Goal: Task Accomplishment & Management: Complete application form

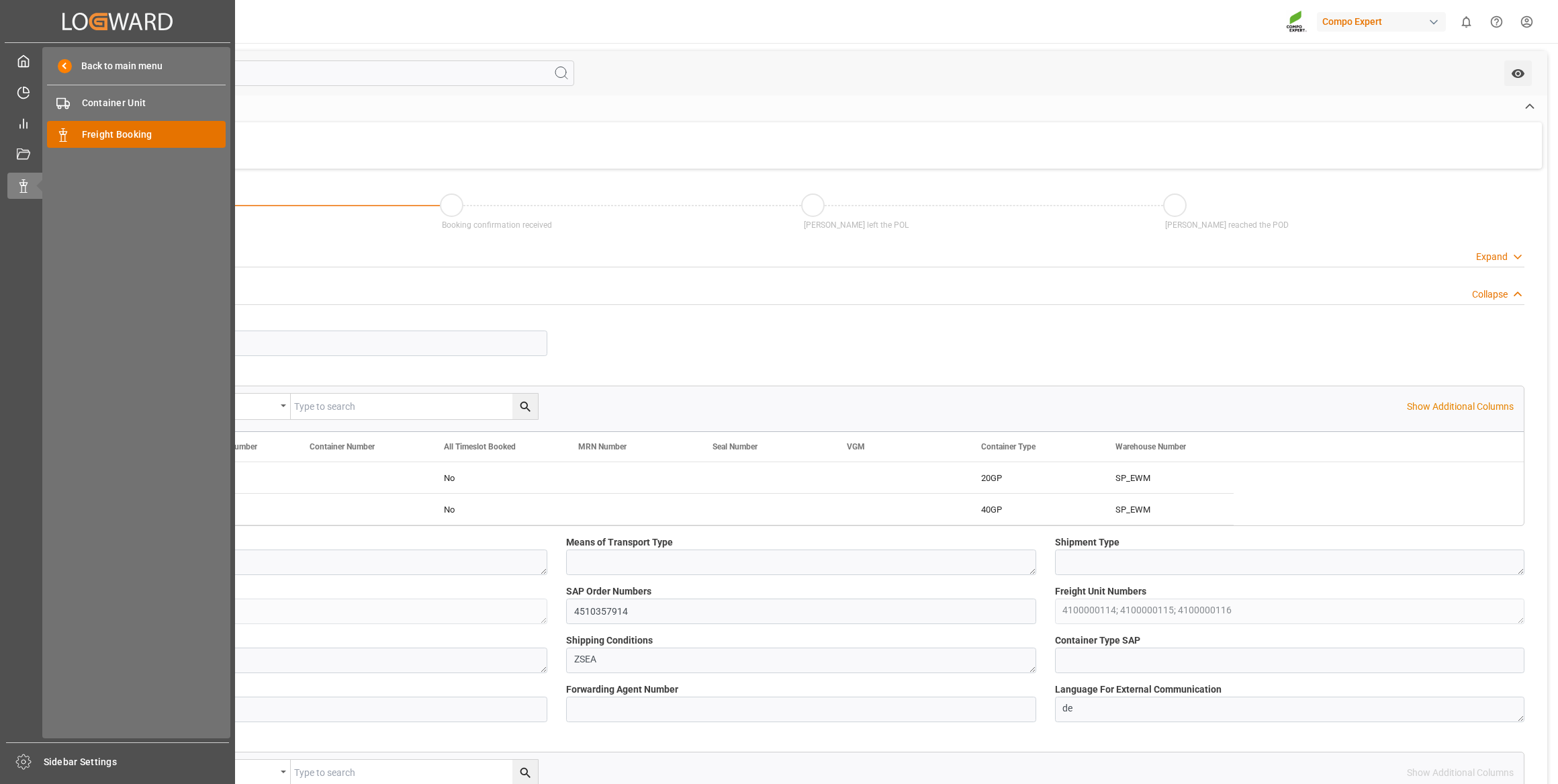
click at [87, 133] on span "Freight Booking" at bounding box center [154, 134] width 145 height 14
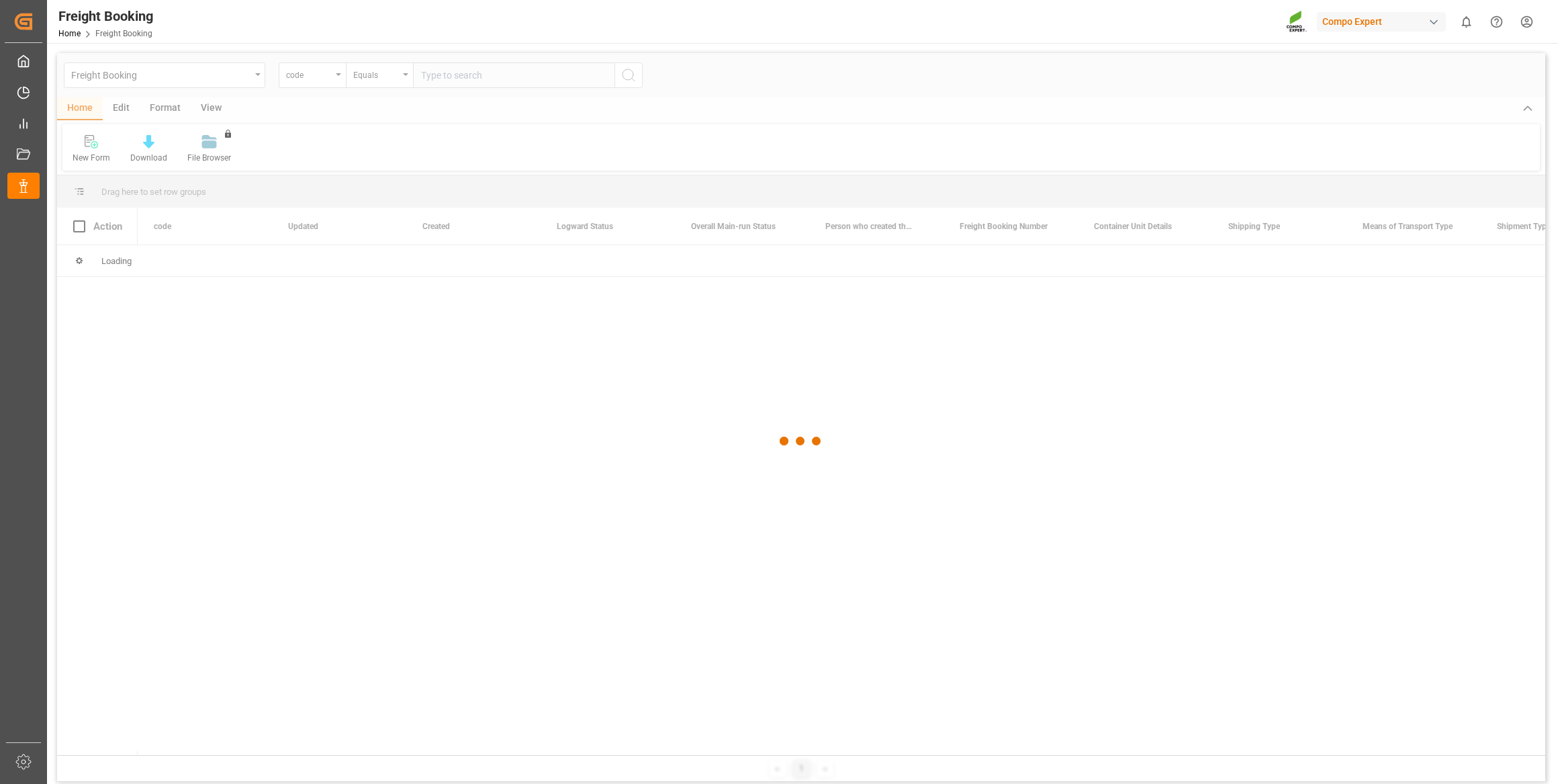
click at [322, 78] on div at bounding box center [801, 441] width 1489 height 775
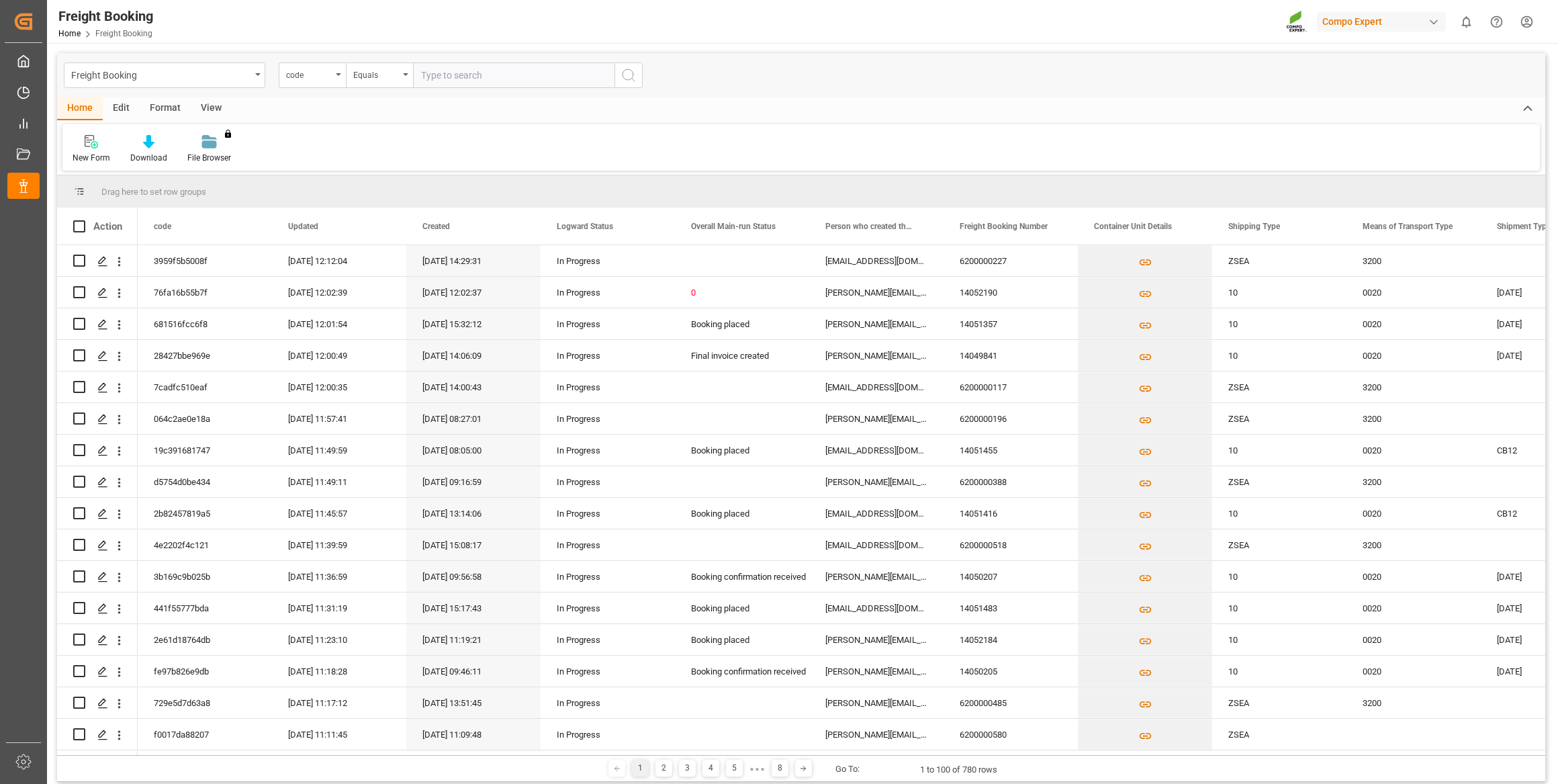
click at [322, 78] on div "code" at bounding box center [309, 73] width 46 height 15
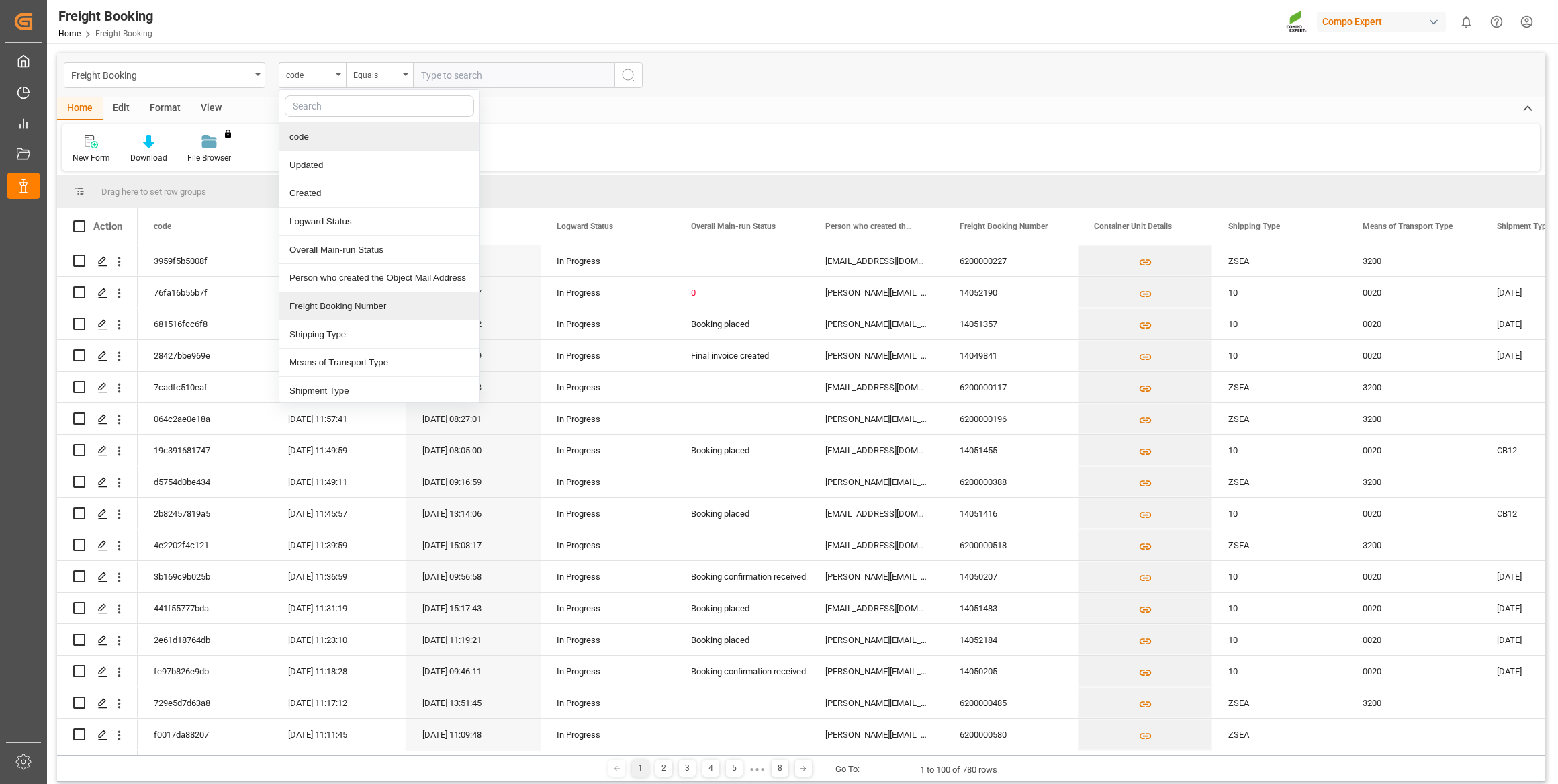
click at [342, 308] on div "Freight Booking Number" at bounding box center [380, 306] width 200 height 29
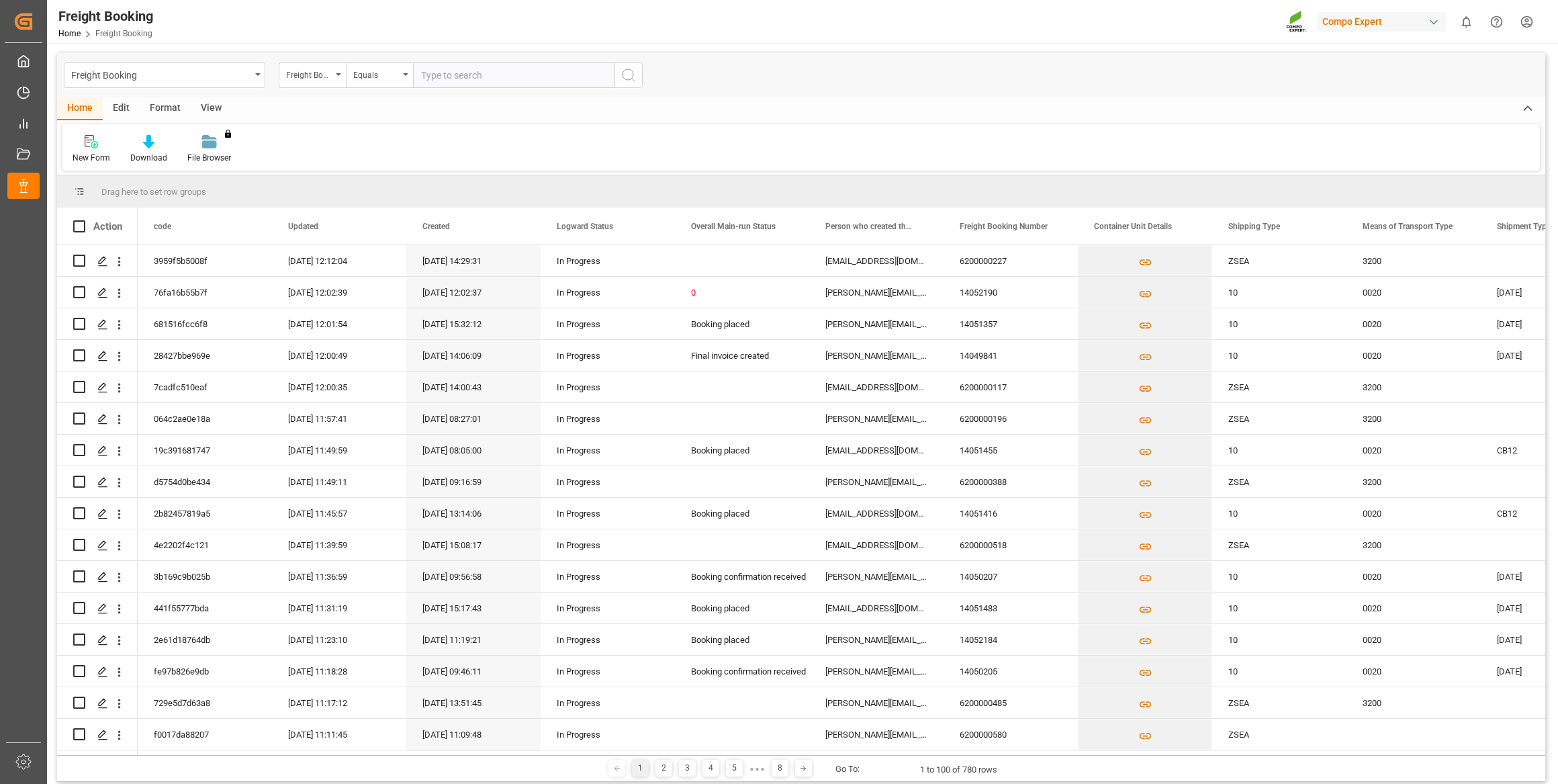
click at [466, 78] on input "text" at bounding box center [514, 75] width 202 height 26
paste input "6200000561"
type input "6200000561"
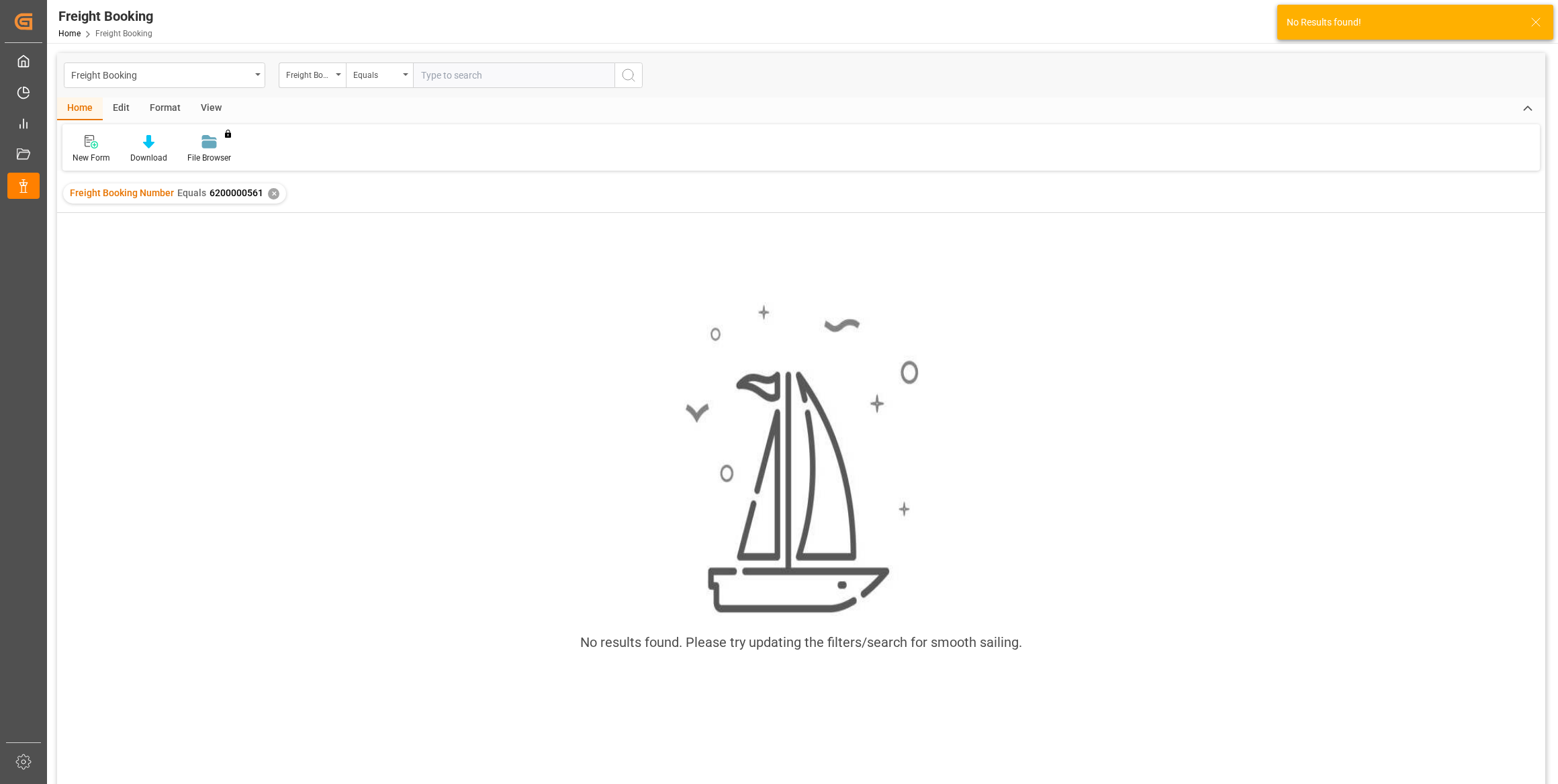
click at [273, 191] on div "✕" at bounding box center [274, 194] width 11 height 11
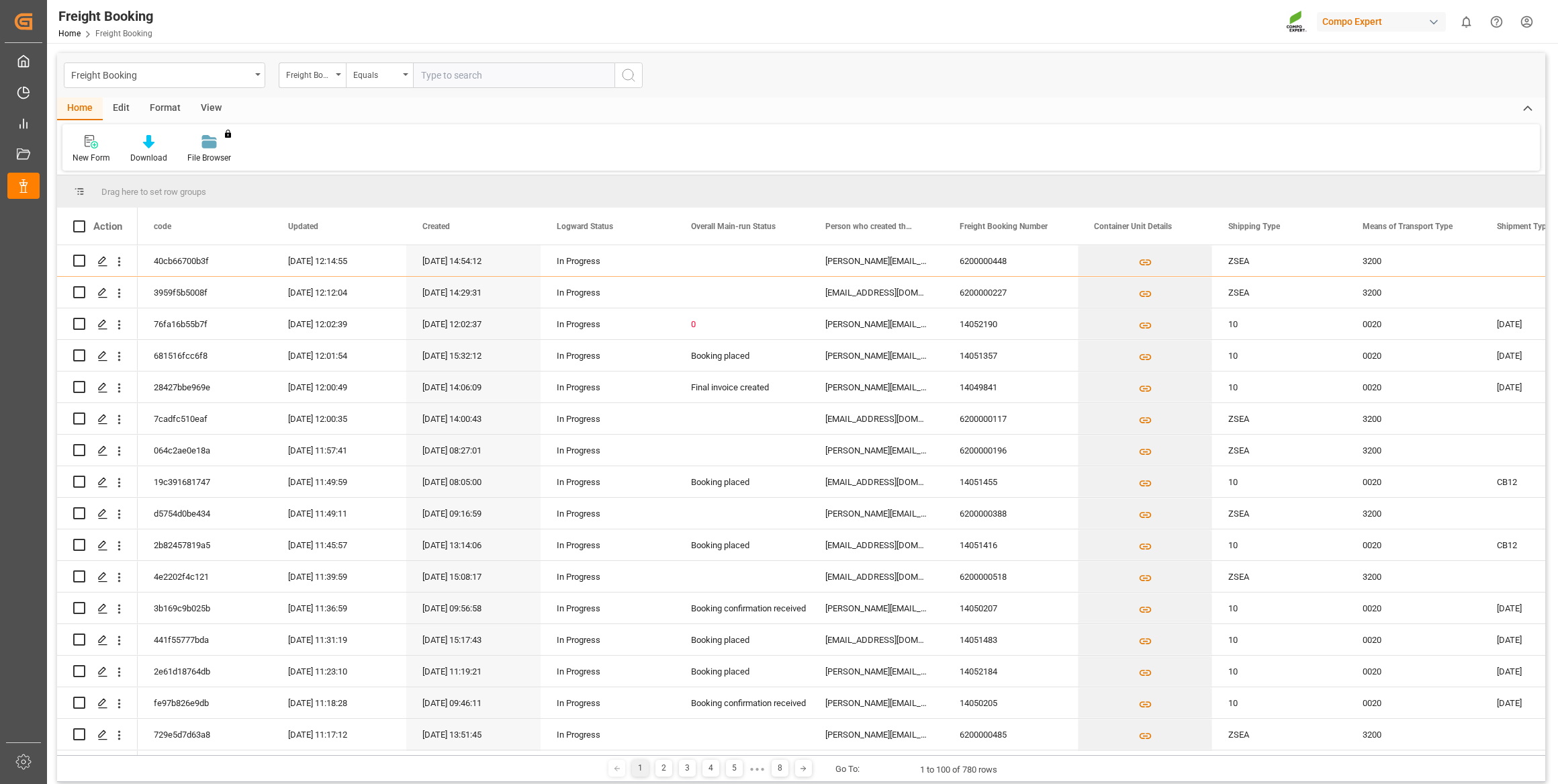
click at [421, 72] on input "text" at bounding box center [514, 75] width 202 height 26
paste input "6200000576"
type input "6200000576"
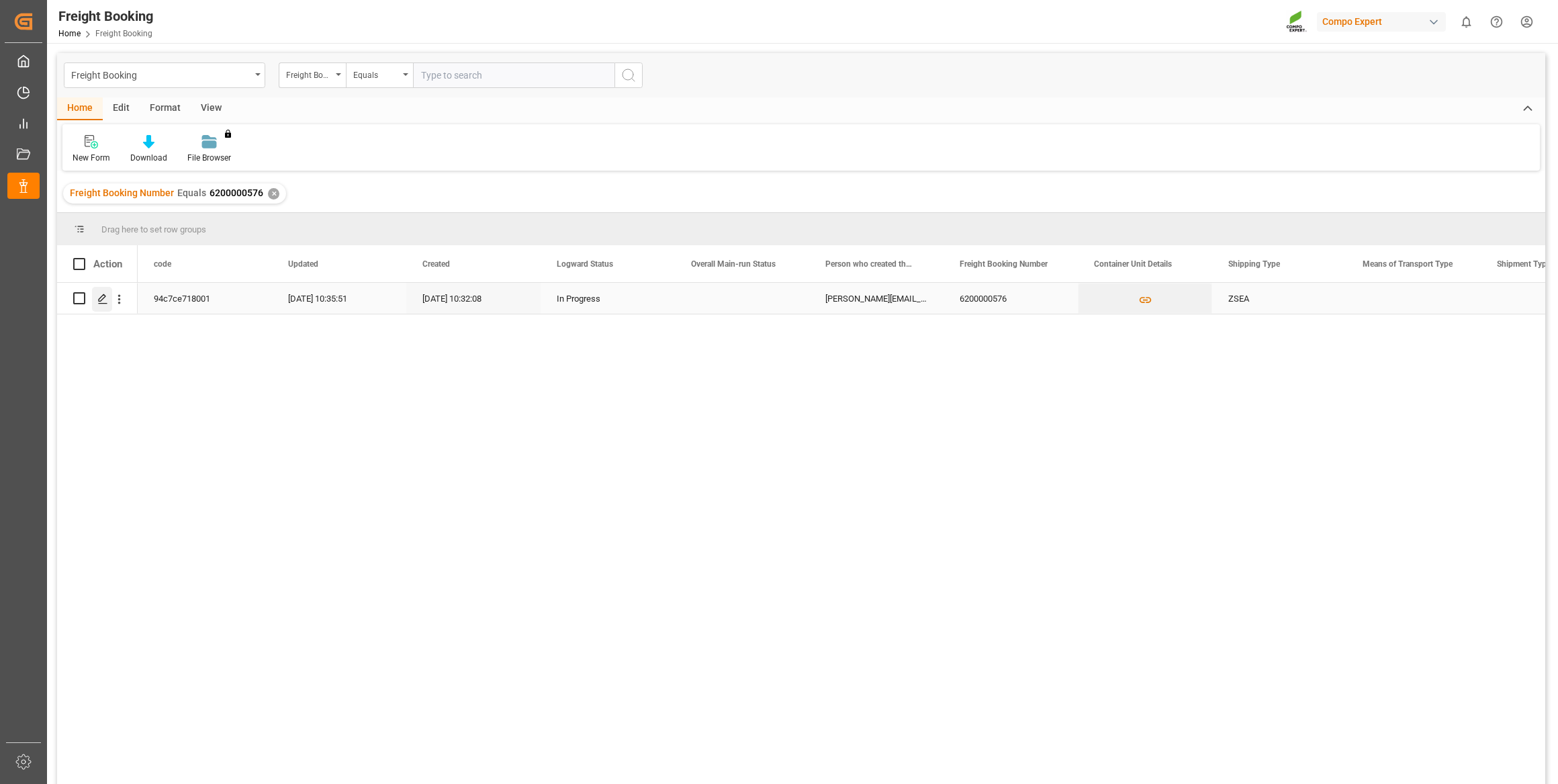
click at [105, 296] on polygon "Press SPACE to select this row." at bounding box center [102, 297] width 7 height 7
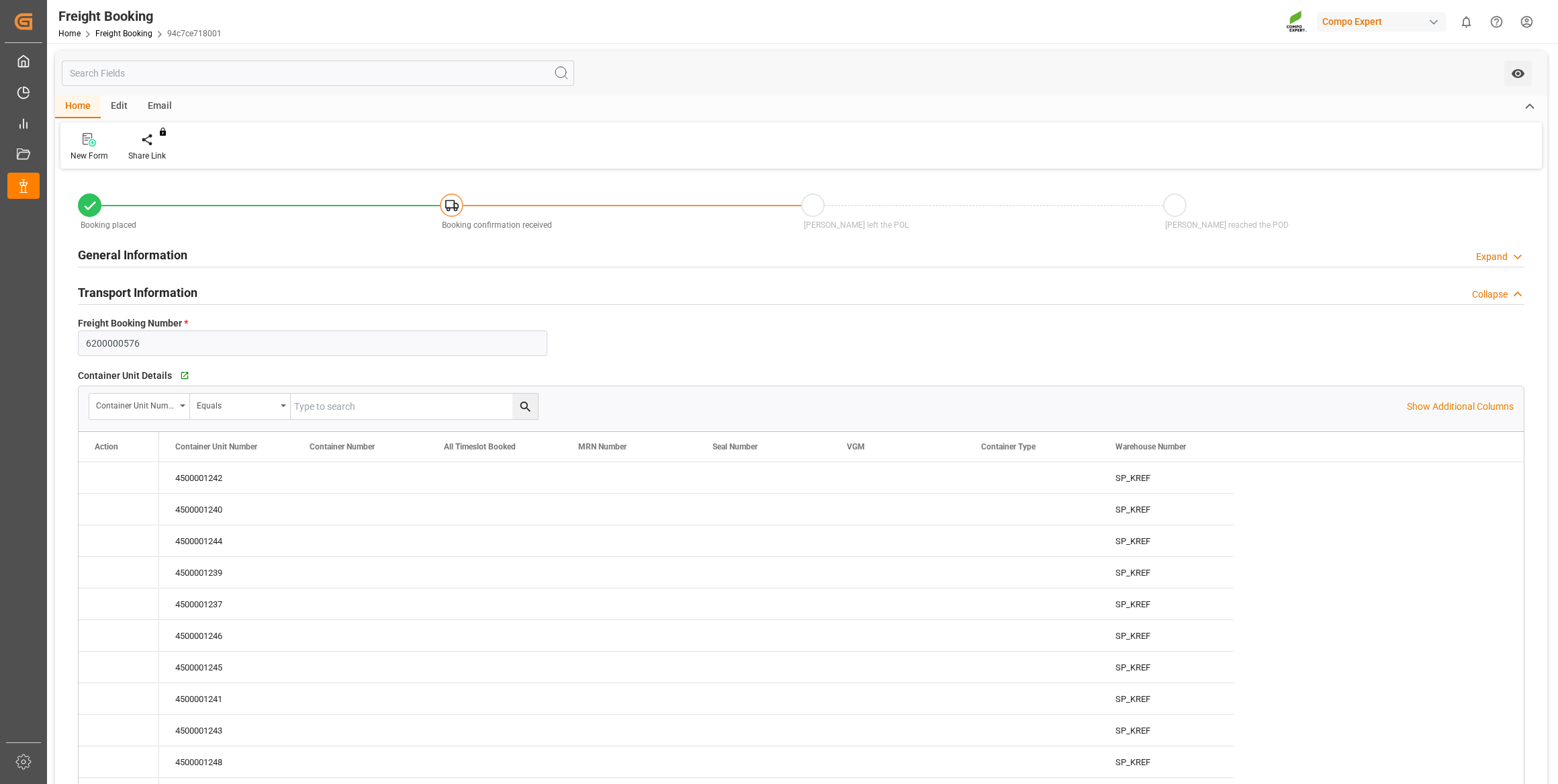
type input "29.09.2025 01:00"
type input "08.09.2025 10:32"
type input "08.09.2025 10:35"
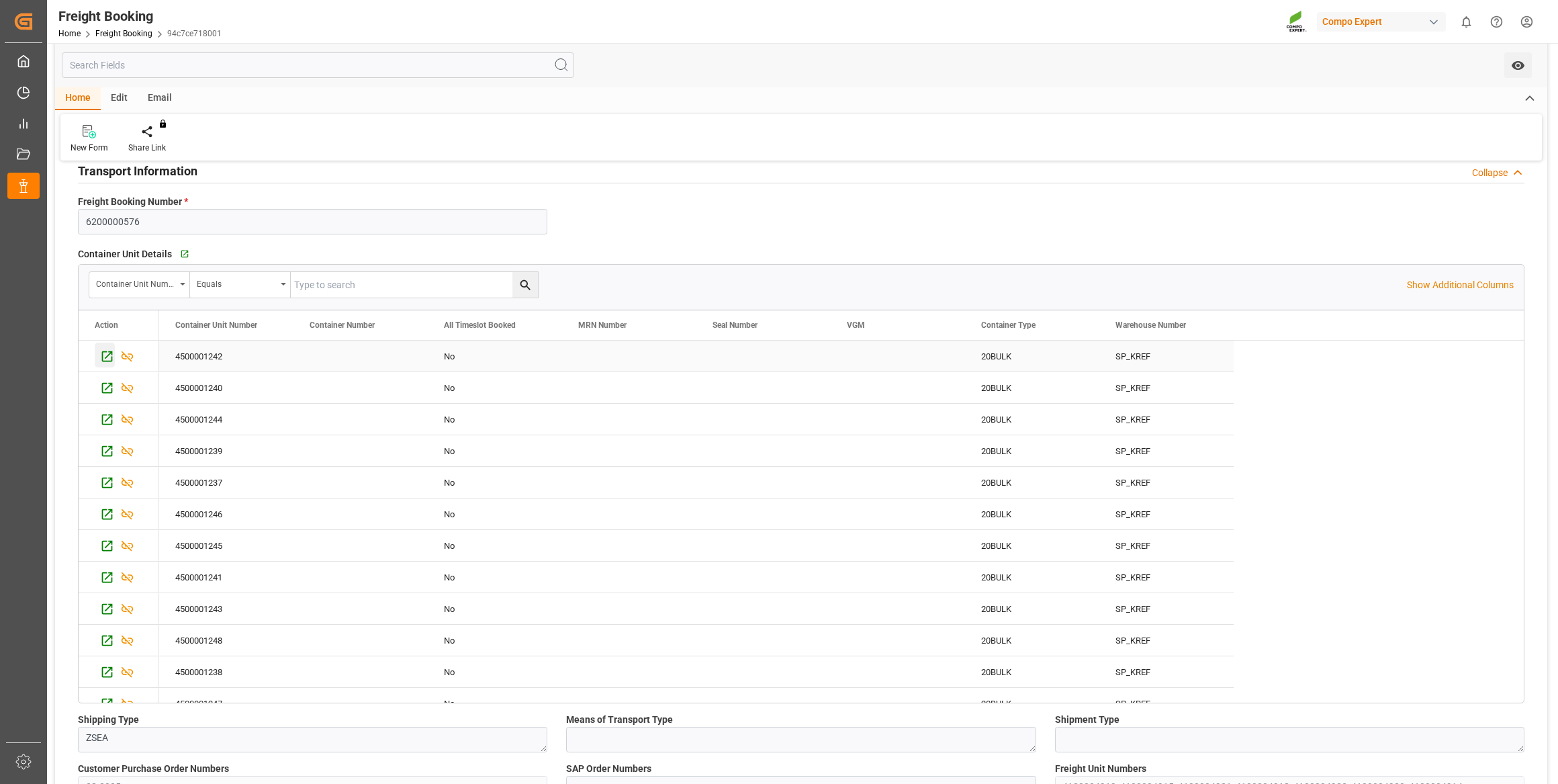
click at [102, 357] on icon "Press SPACE to select this row." at bounding box center [107, 356] width 10 height 10
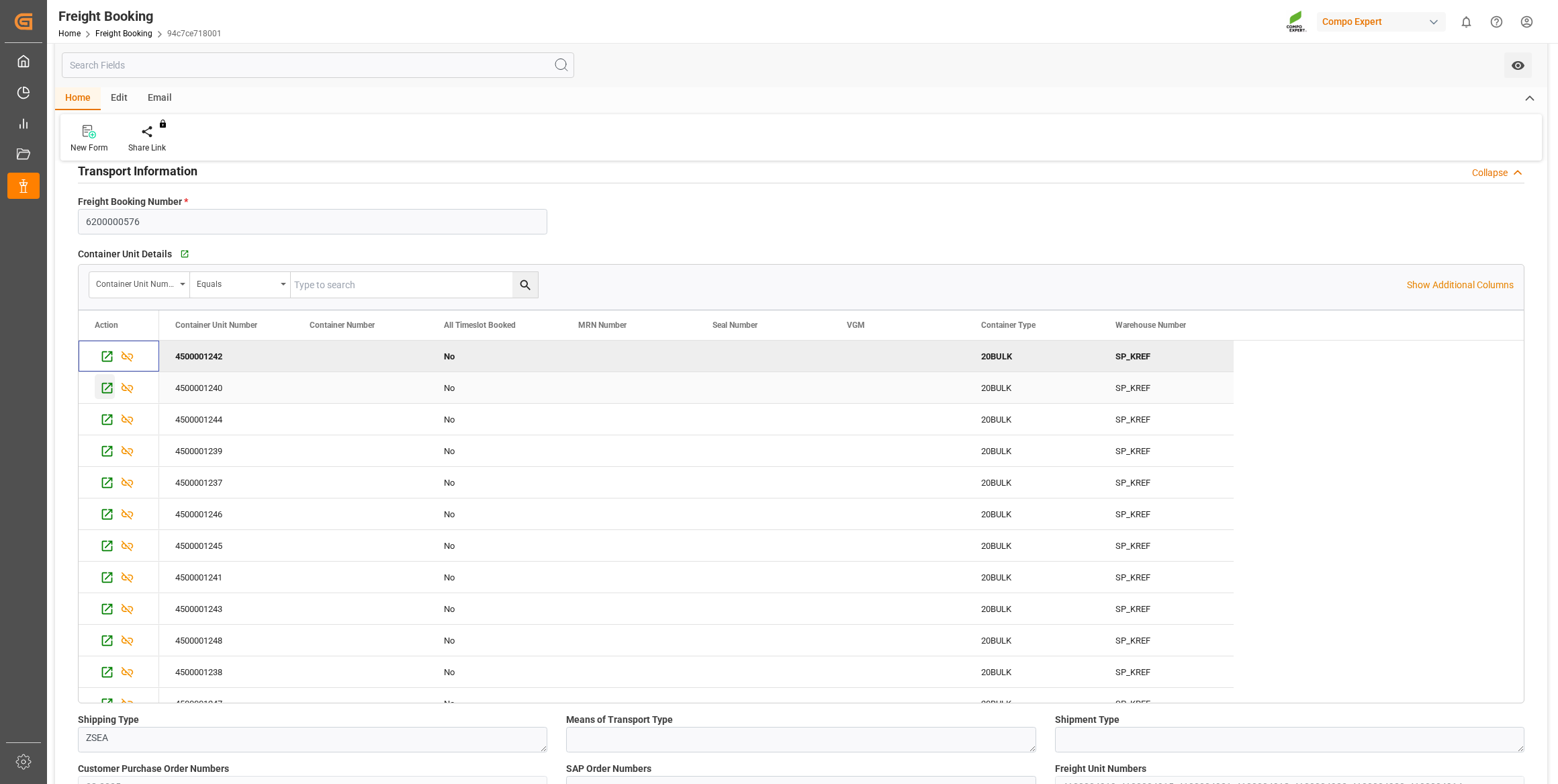
click at [103, 387] on icon "Press SPACE to select this row." at bounding box center [107, 387] width 14 height 14
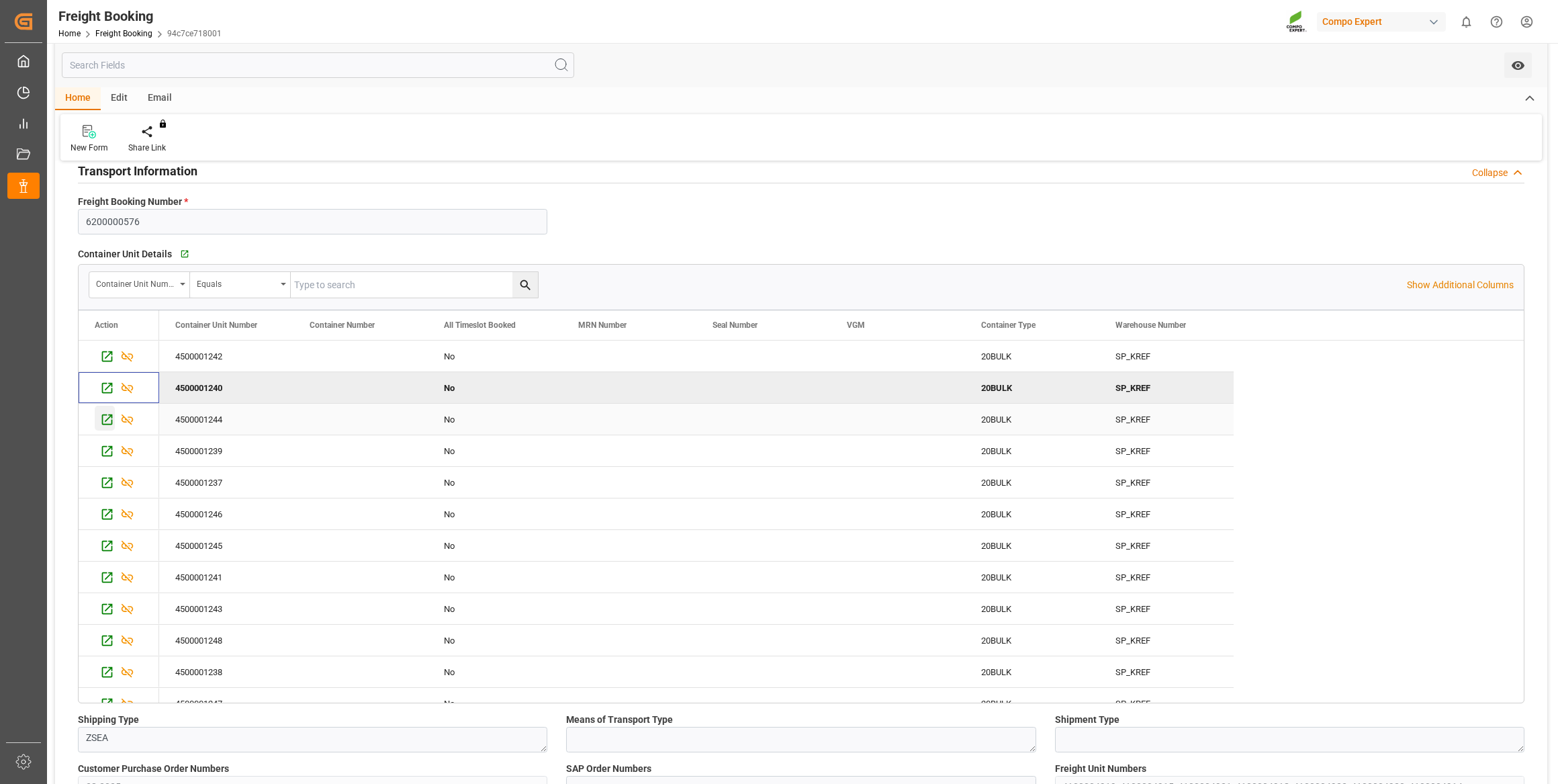
click at [108, 417] on icon "Press SPACE to select this row." at bounding box center [107, 419] width 10 height 10
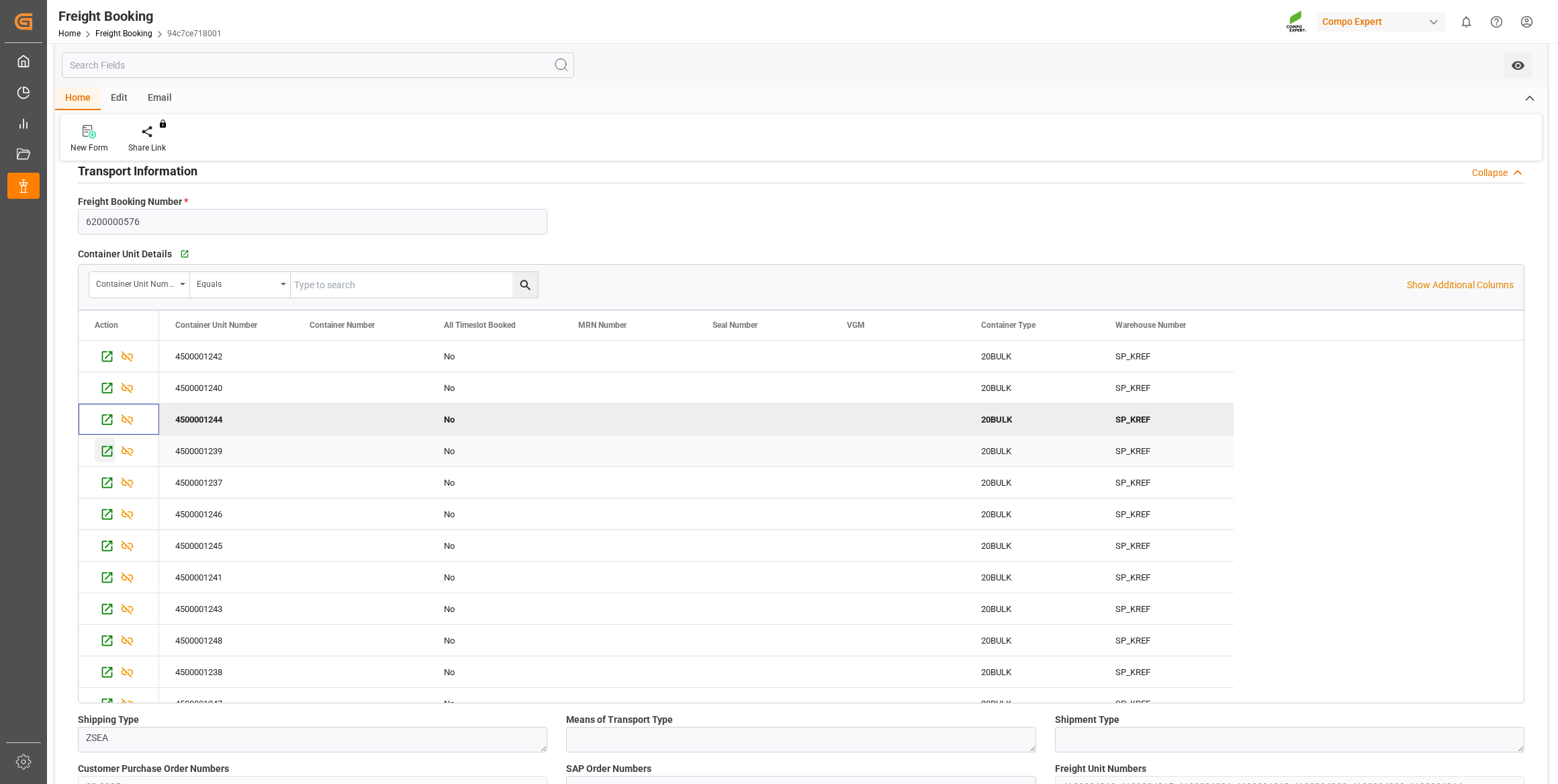
click at [107, 453] on icon "Press SPACE to select this row." at bounding box center [107, 451] width 14 height 14
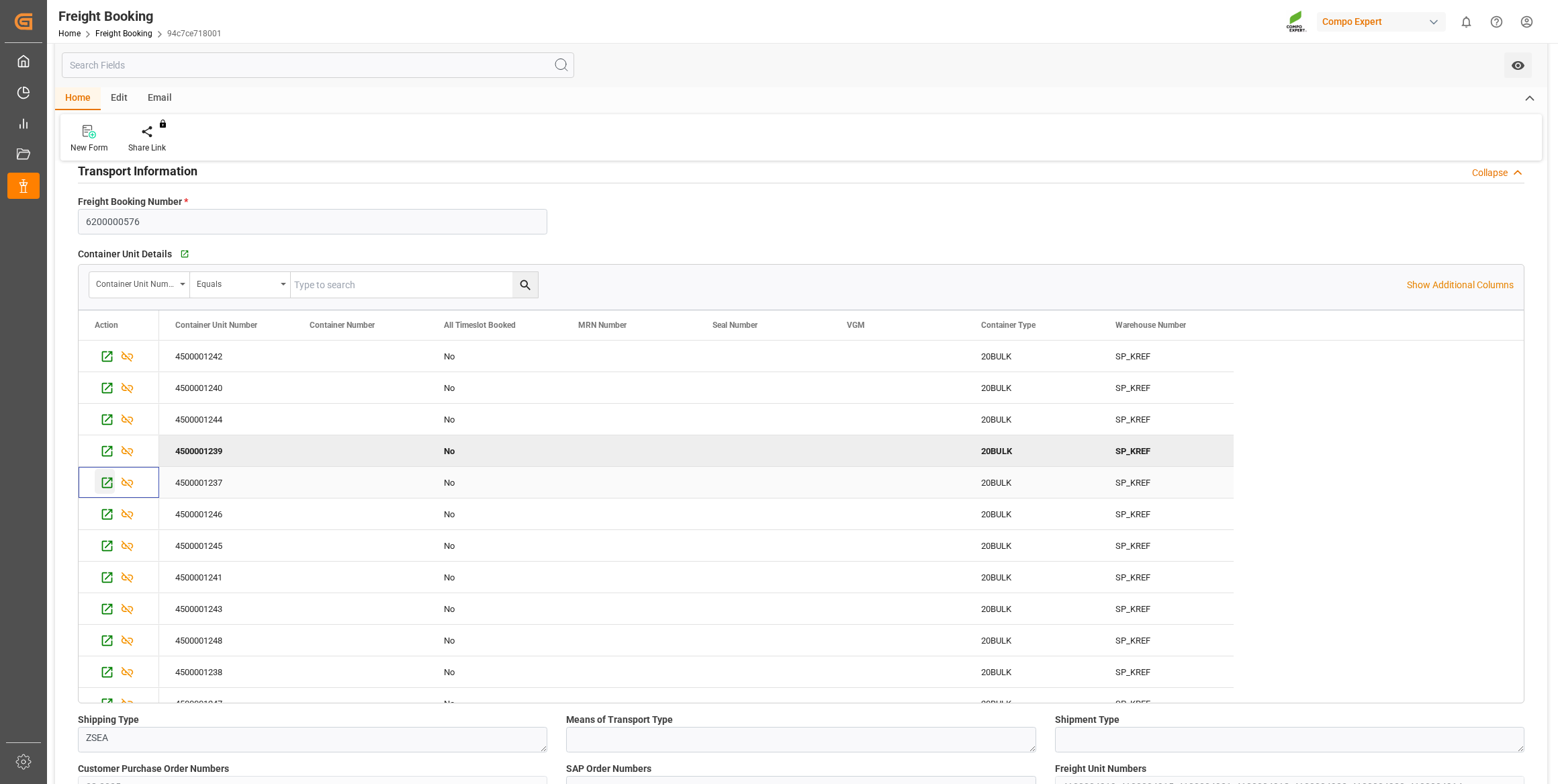
click at [107, 482] on icon "Press SPACE to select this row." at bounding box center [107, 482] width 10 height 10
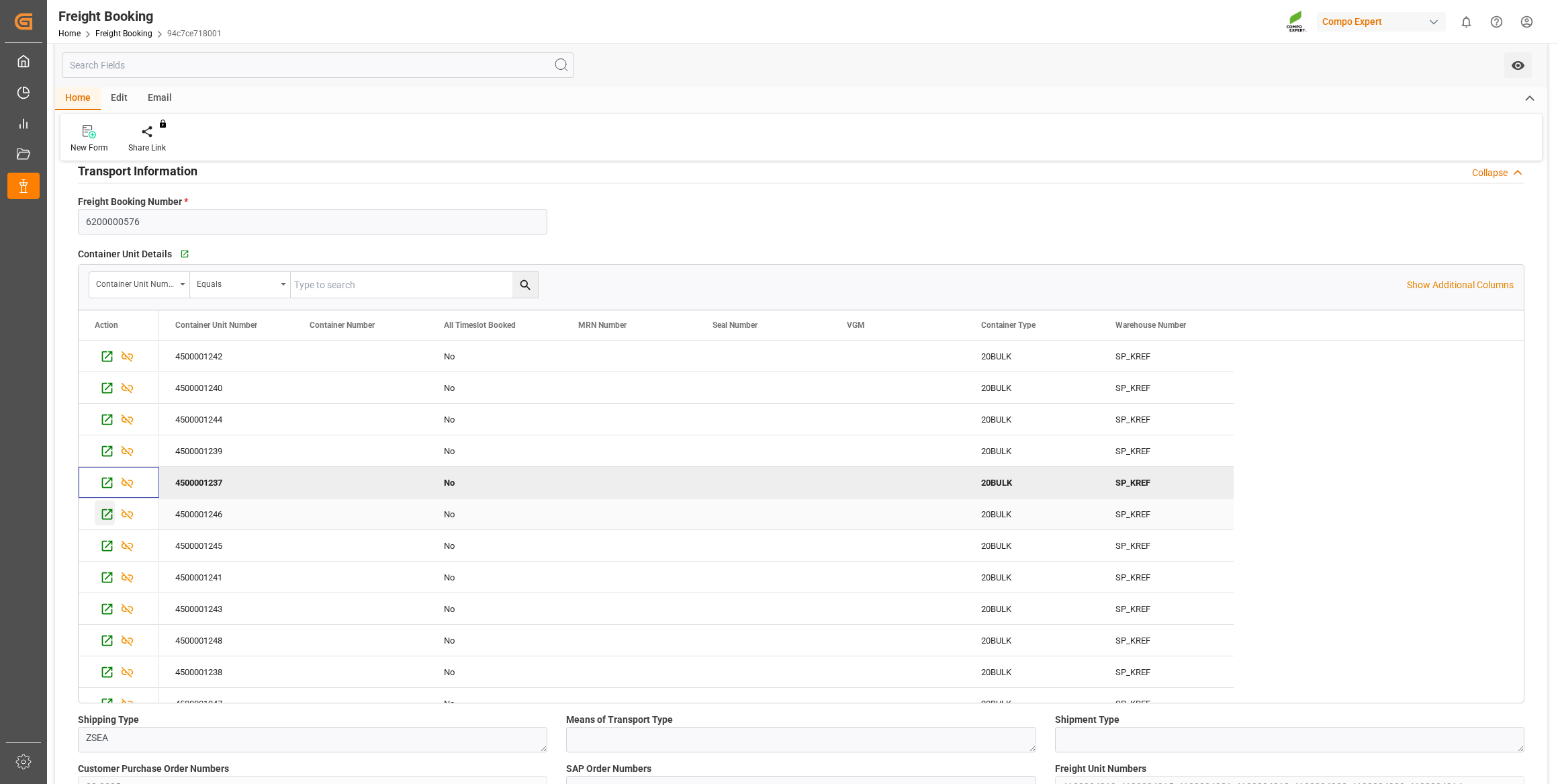
click at [102, 514] on icon "Press SPACE to select this row." at bounding box center [107, 514] width 10 height 10
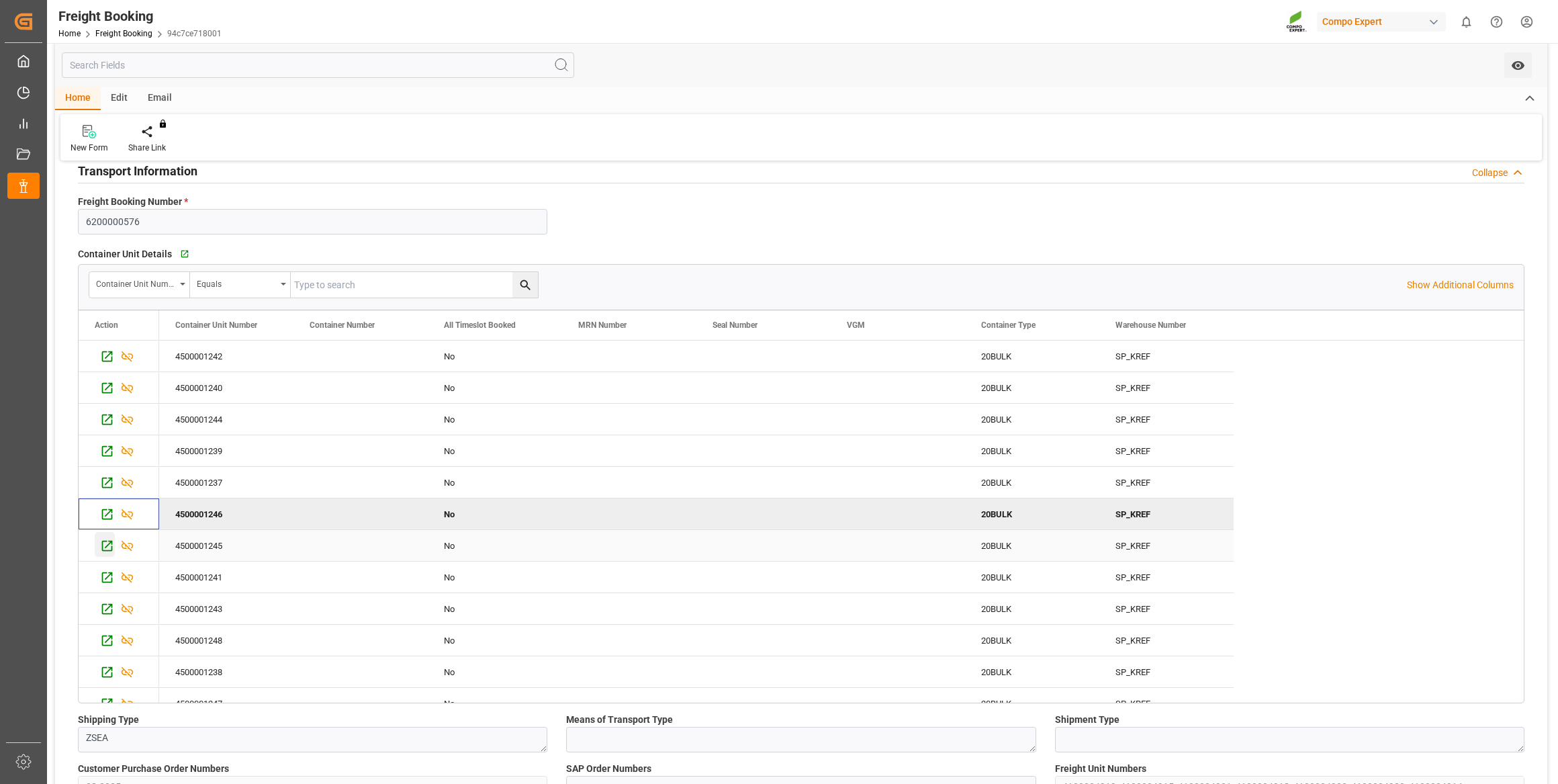
click at [103, 539] on icon "Press SPACE to select this row." at bounding box center [107, 545] width 14 height 14
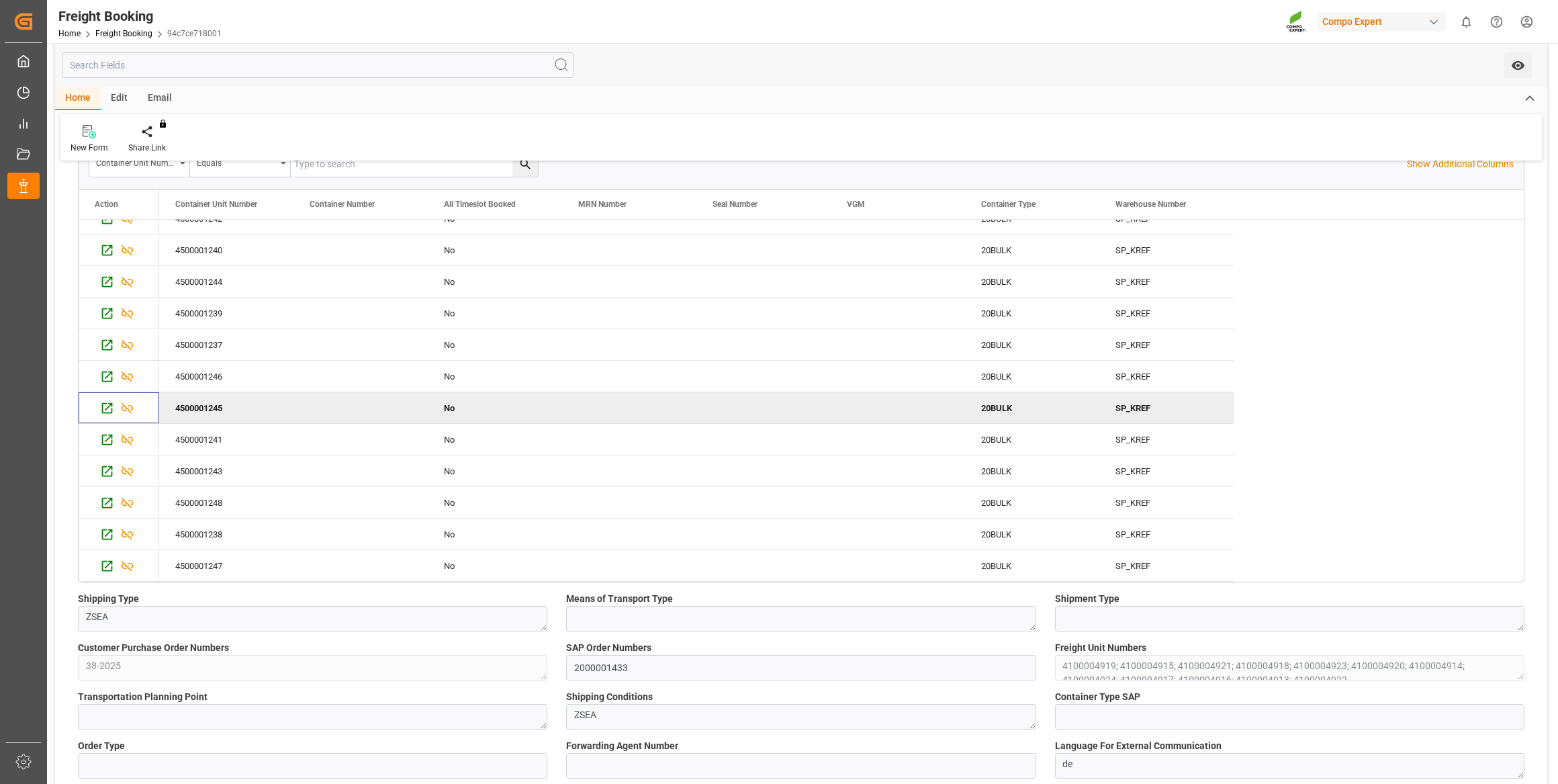
scroll to position [244, 0]
click at [108, 435] on icon "Press SPACE to select this row." at bounding box center [107, 438] width 14 height 14
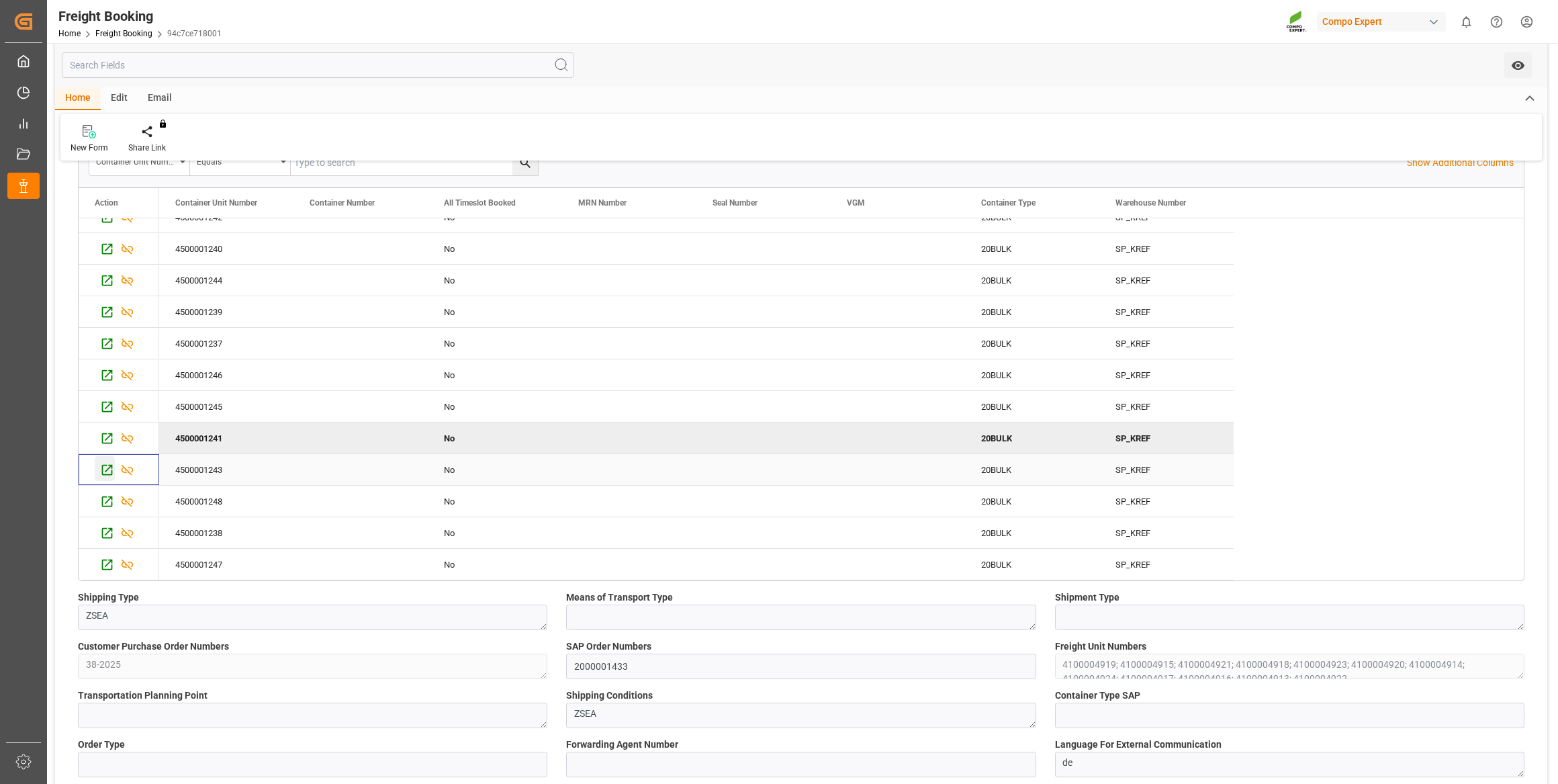
click at [100, 470] on icon "Press SPACE to select this row." at bounding box center [107, 469] width 14 height 14
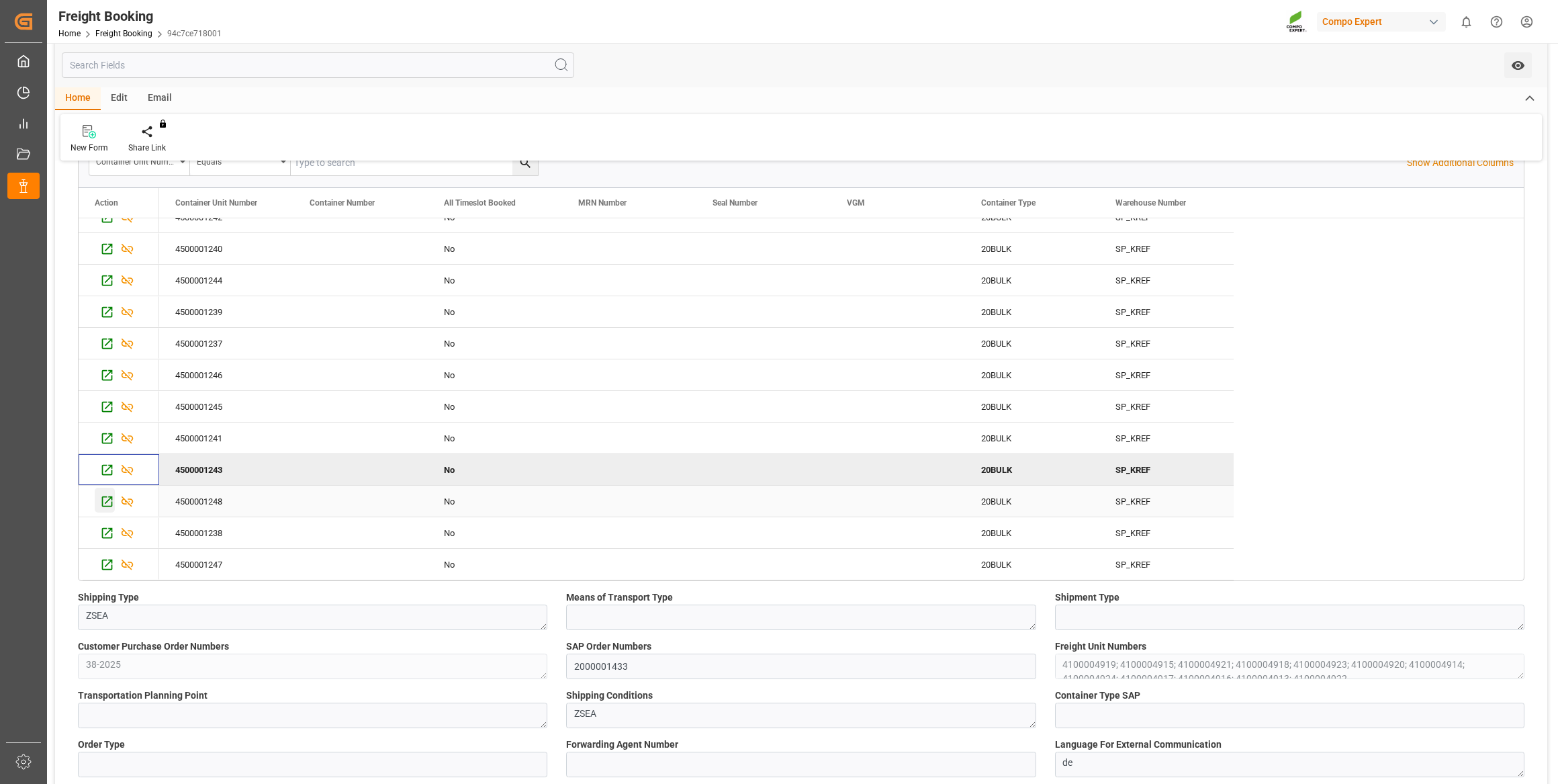
click at [111, 497] on icon "Press SPACE to select this row." at bounding box center [107, 501] width 10 height 10
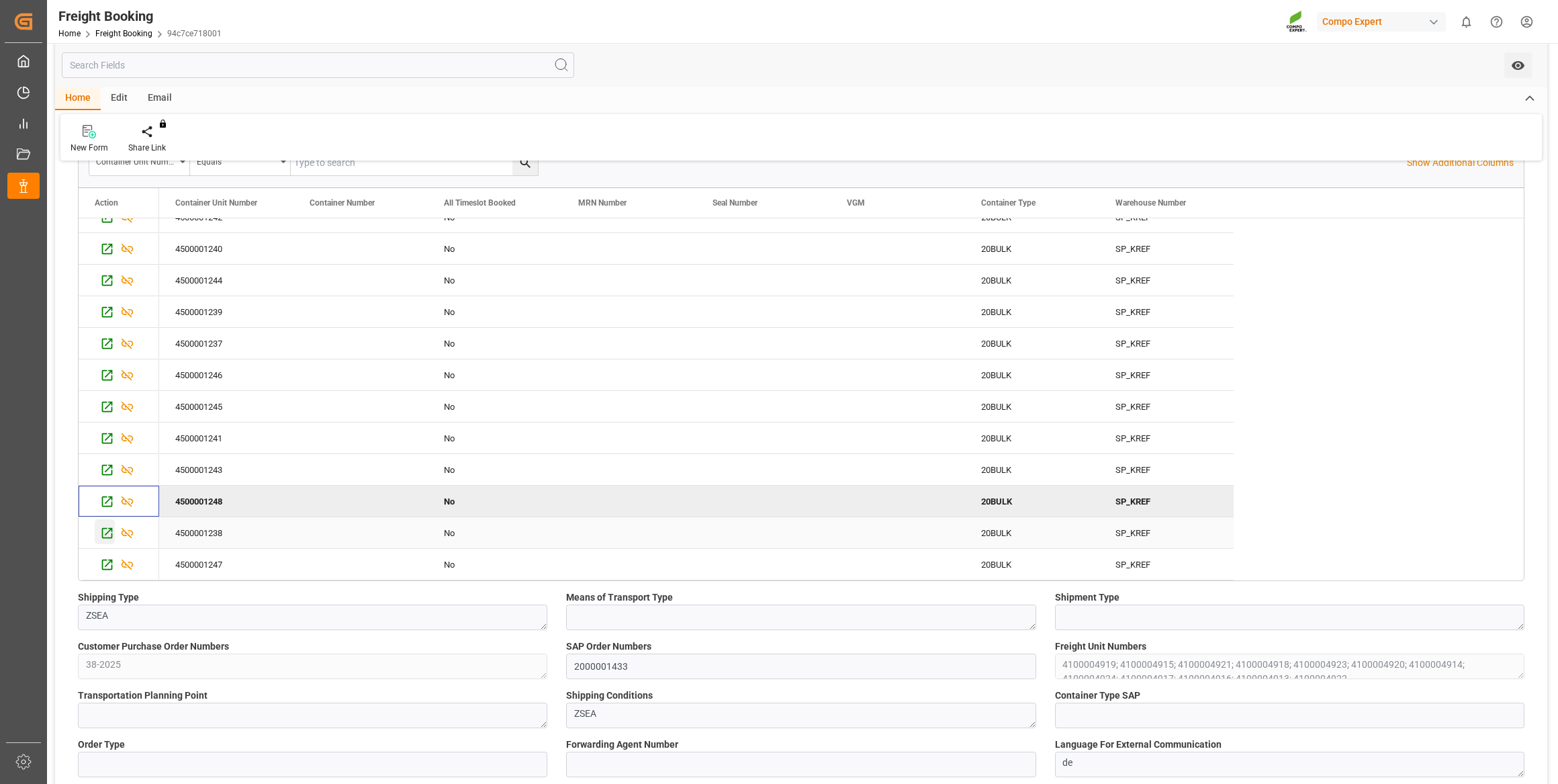
click at [110, 539] on div "Press SPACE to select this row." at bounding box center [105, 532] width 20 height 25
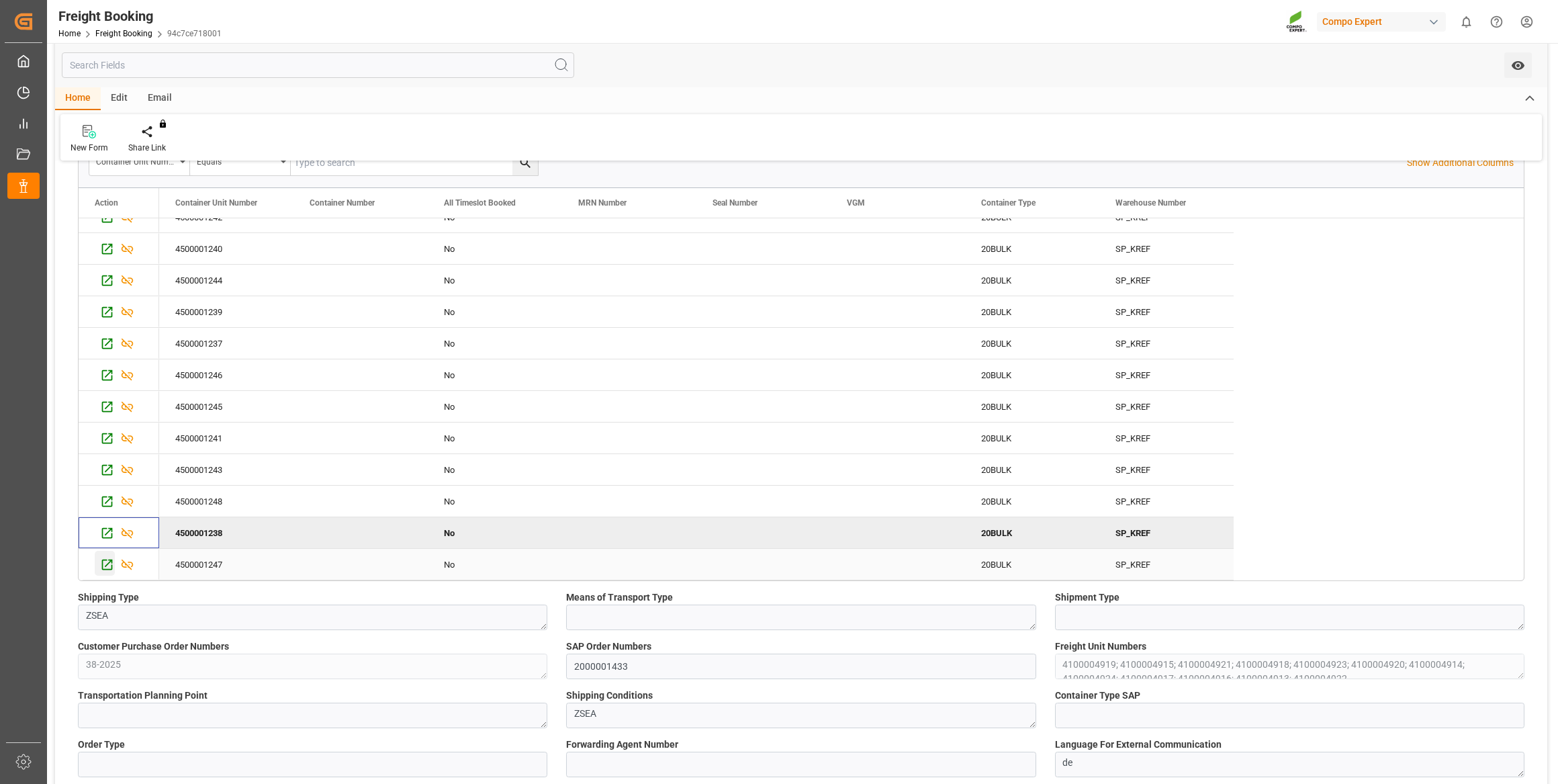
click at [102, 560] on icon "Press SPACE to select this row." at bounding box center [107, 564] width 10 height 10
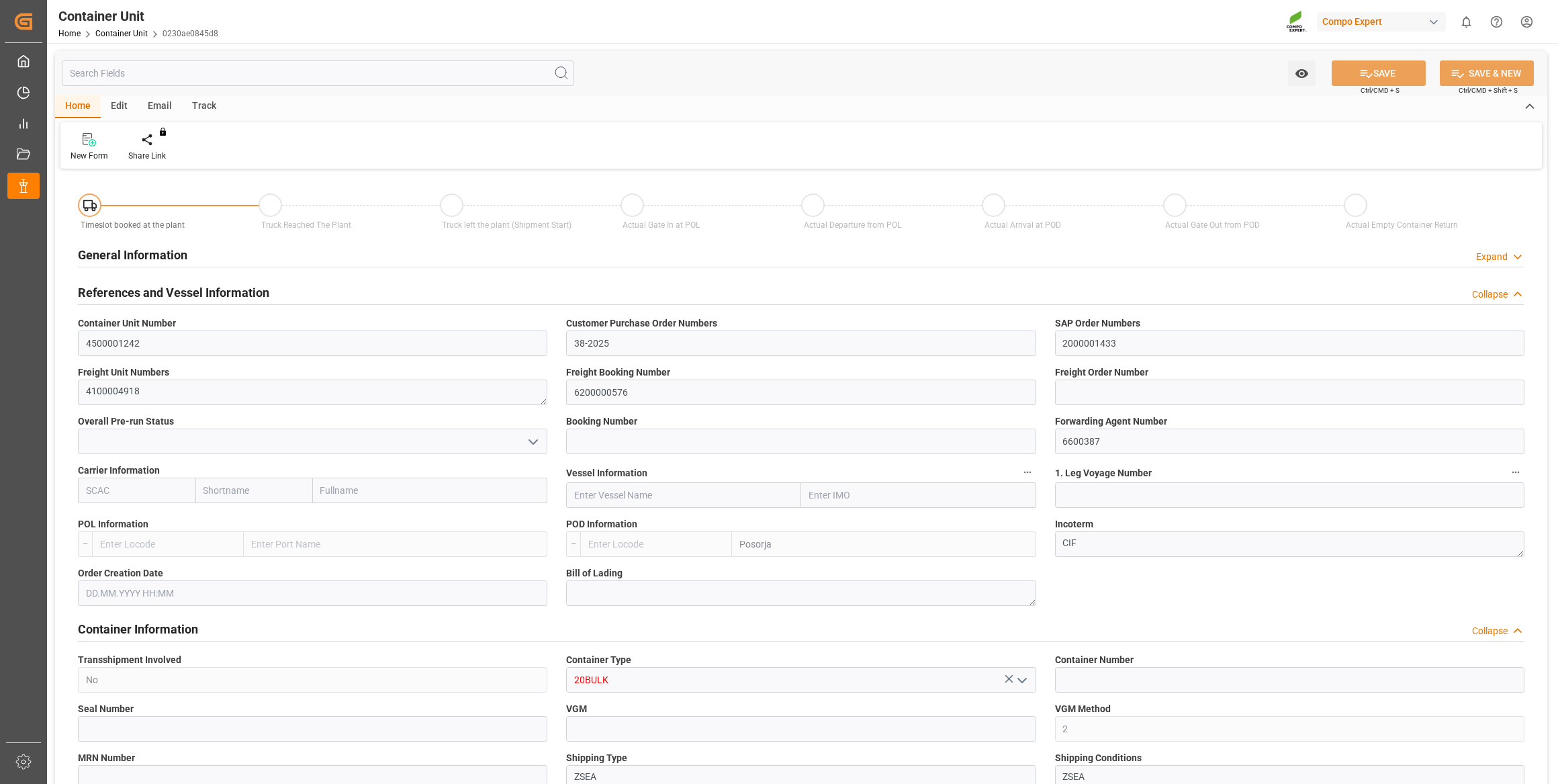
type input "ECPSJ"
type input "9"
type input "0"
type input "9"
type input "0"
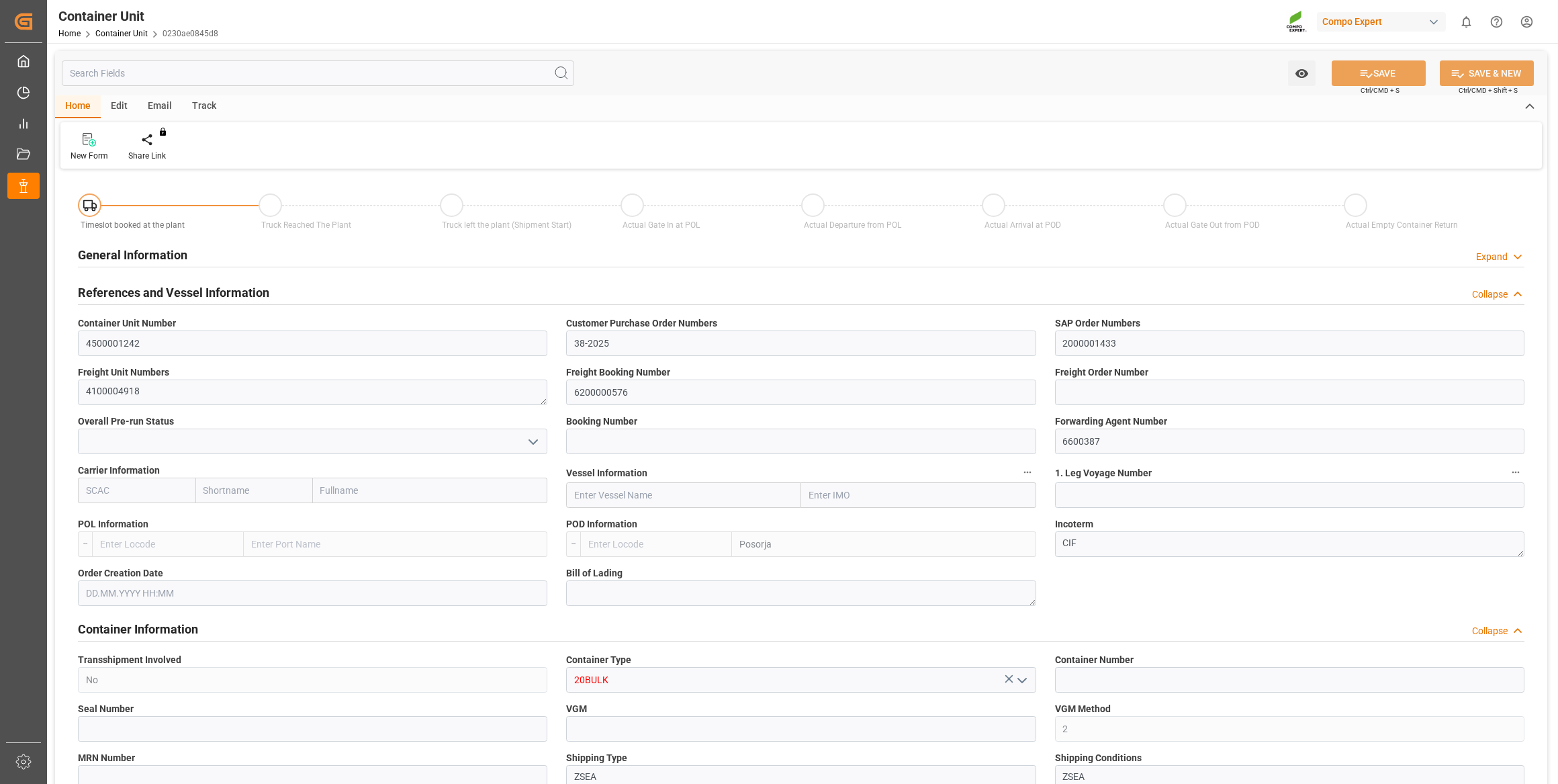
type input "0"
type input "26500"
type input "29.09.2025"
click at [148, 132] on div at bounding box center [157, 139] width 57 height 14
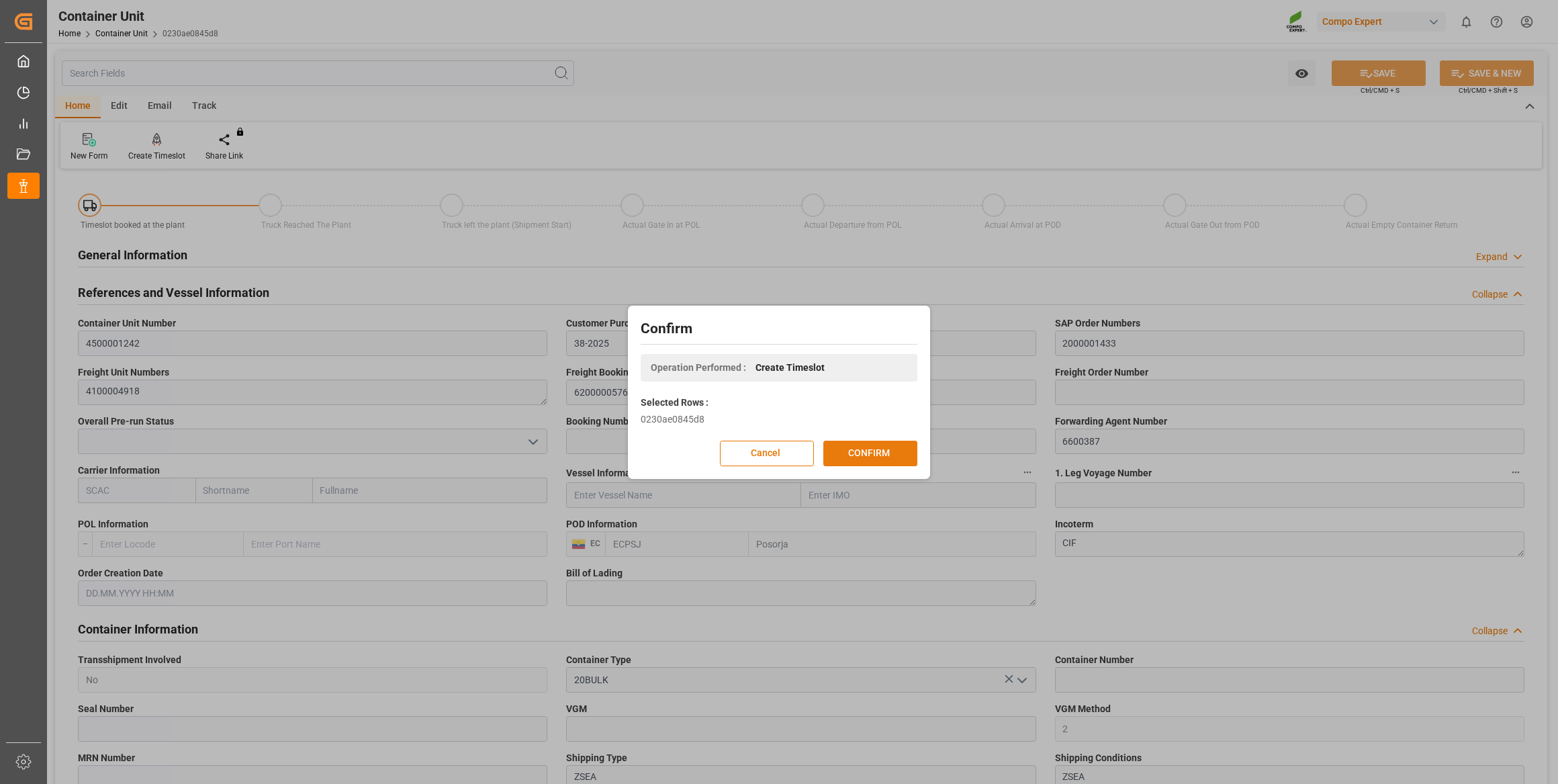
click at [864, 452] on button "CONFIRM" at bounding box center [870, 453] width 94 height 26
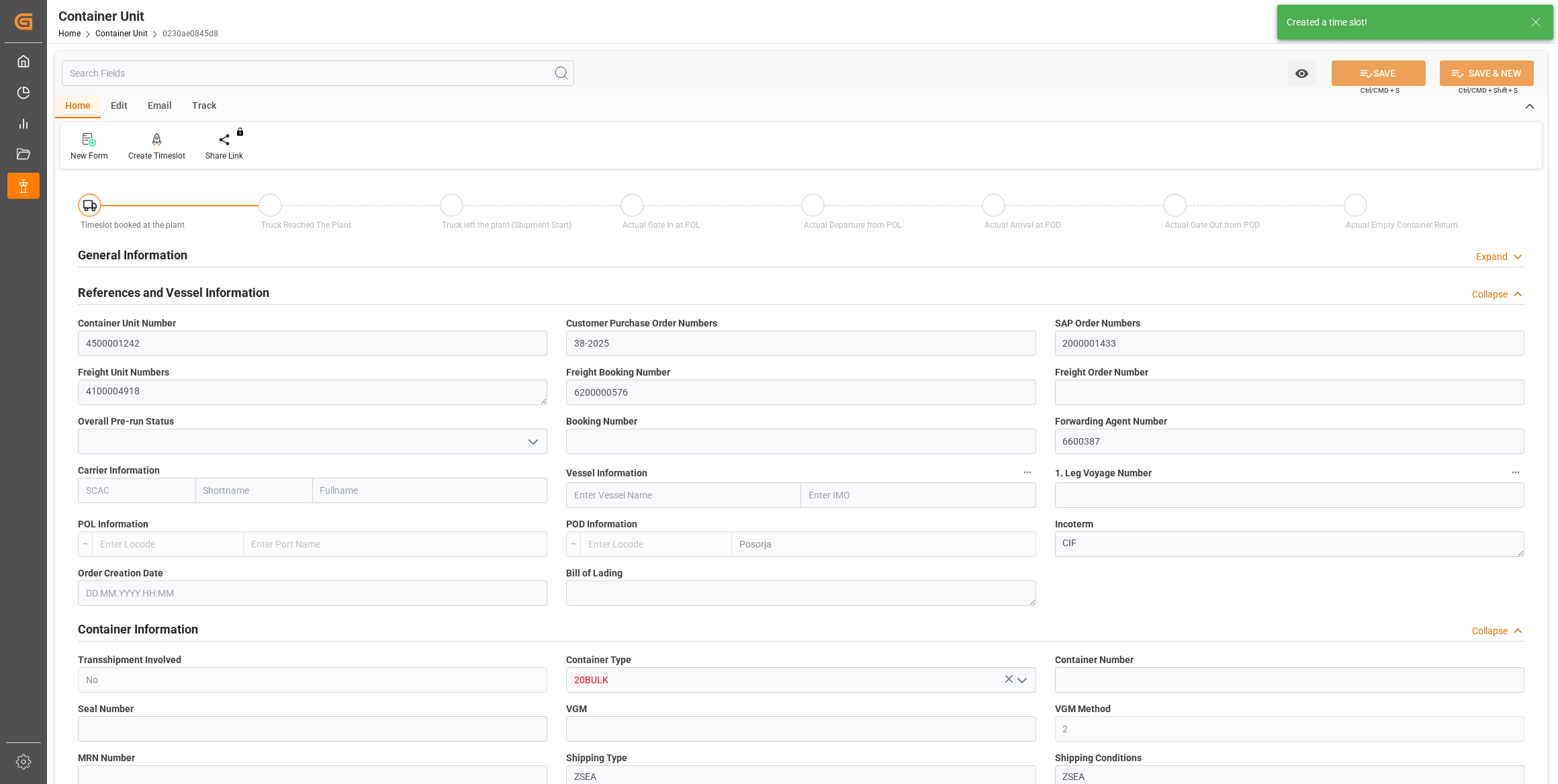
type input "ECPSJ"
type input "9"
type input "0"
type input "9"
type input "0"
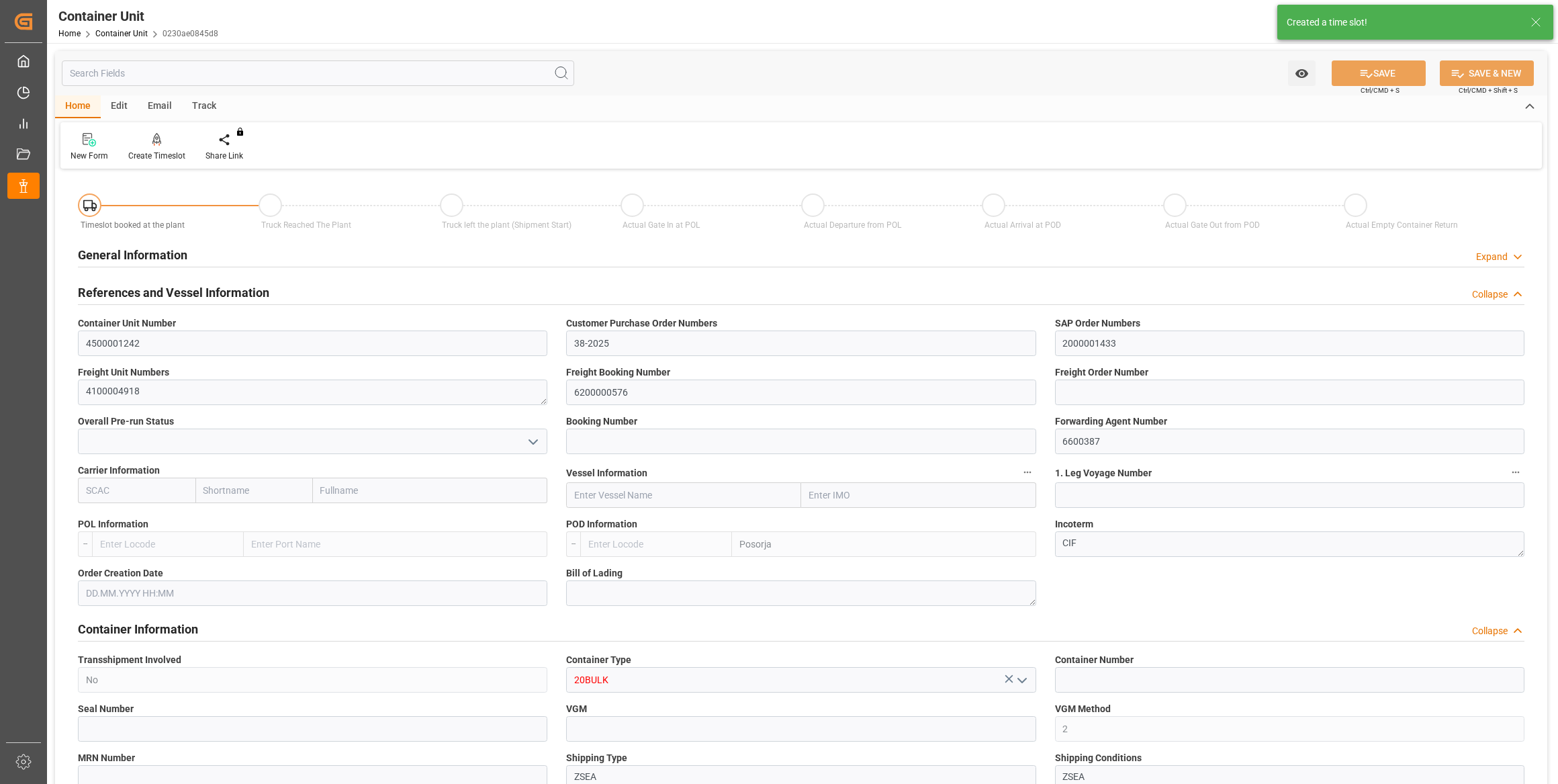
type input "0"
type input "26500"
type input "[DATE]"
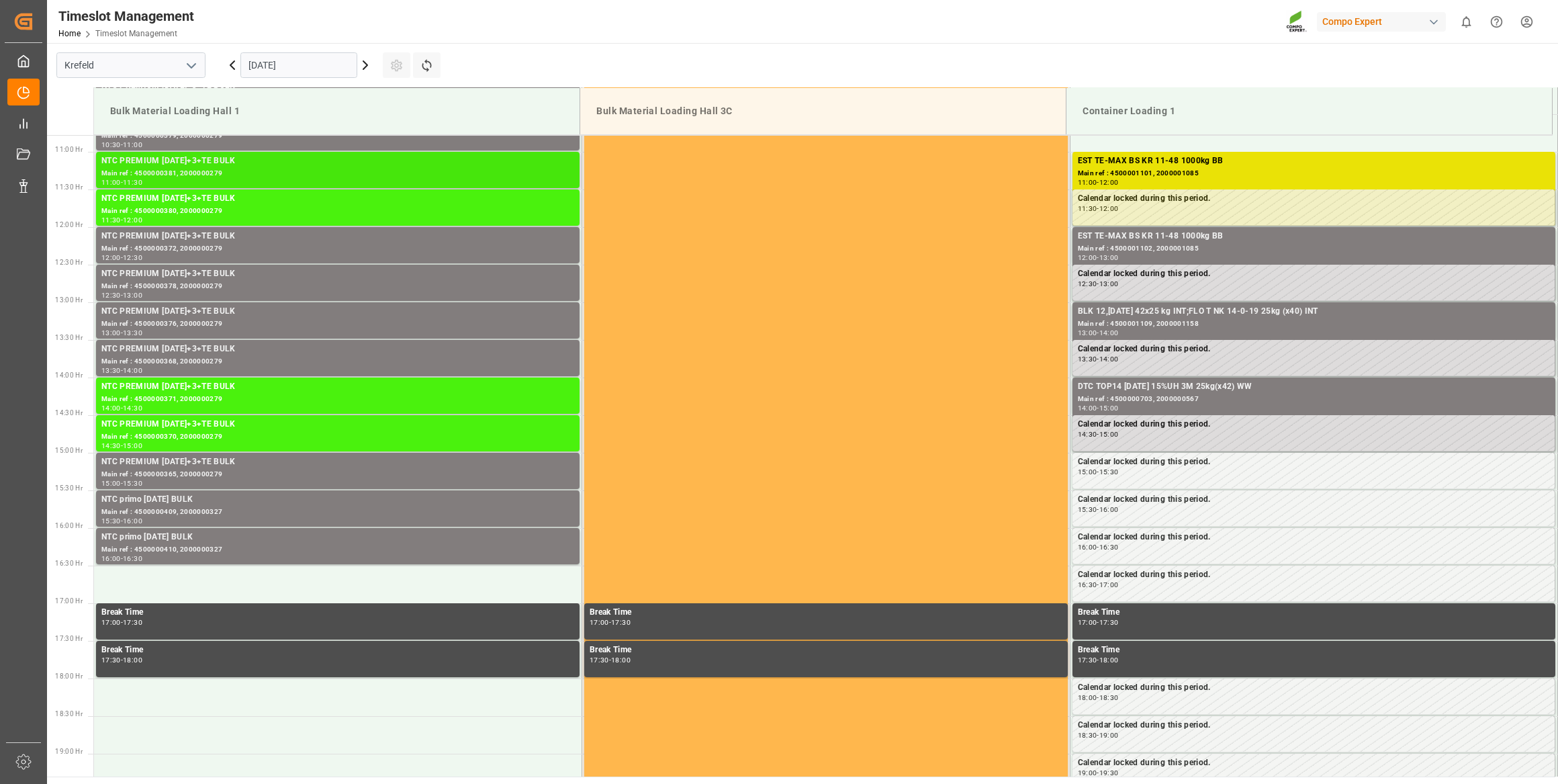
scroll to position [818, 0]
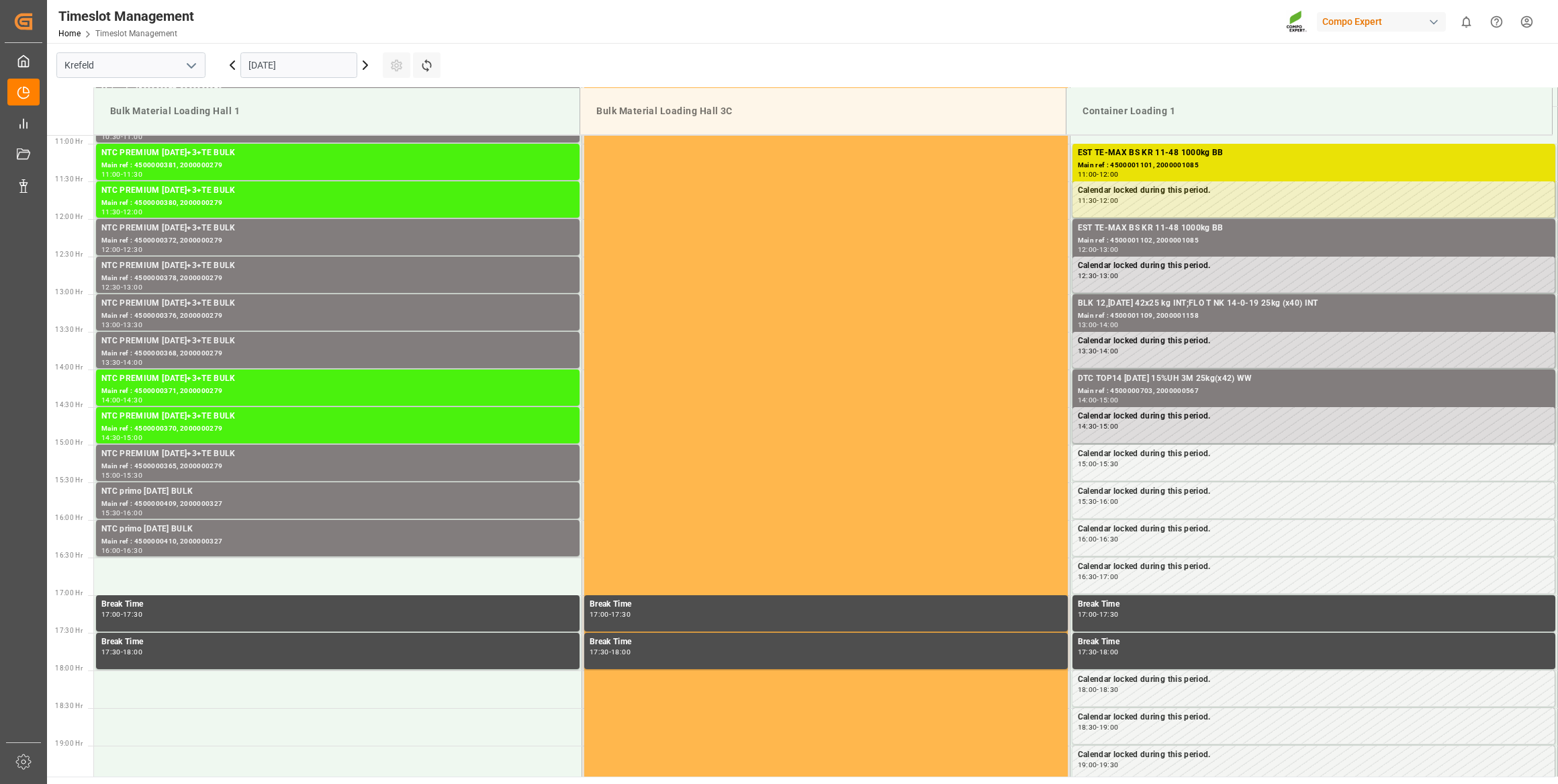
click at [313, 67] on input "10.09.2025" at bounding box center [299, 65] width 117 height 26
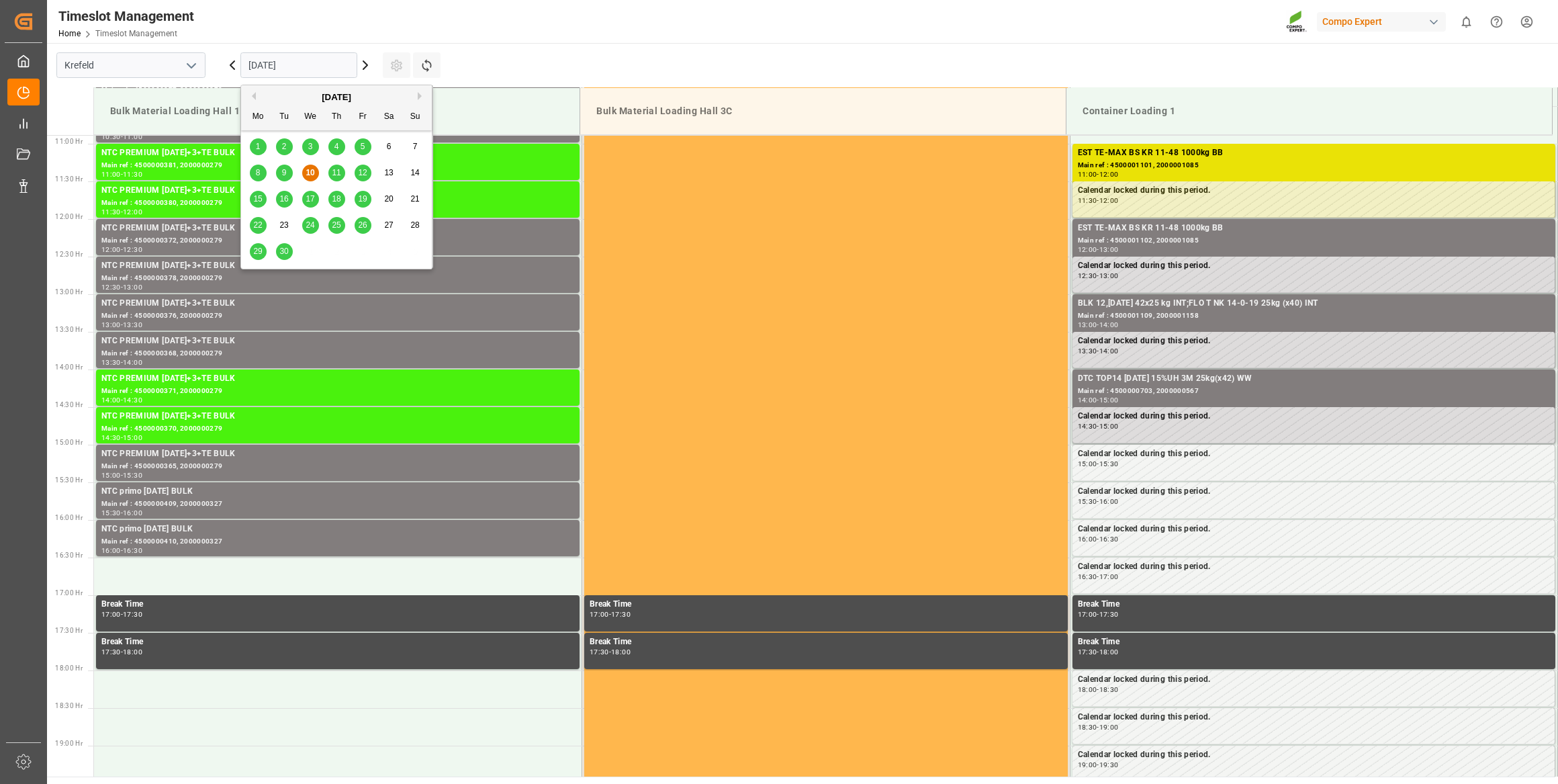
click at [419, 95] on button "Next Month" at bounding box center [422, 96] width 8 height 8
click at [330, 196] on div "16" at bounding box center [337, 199] width 17 height 16
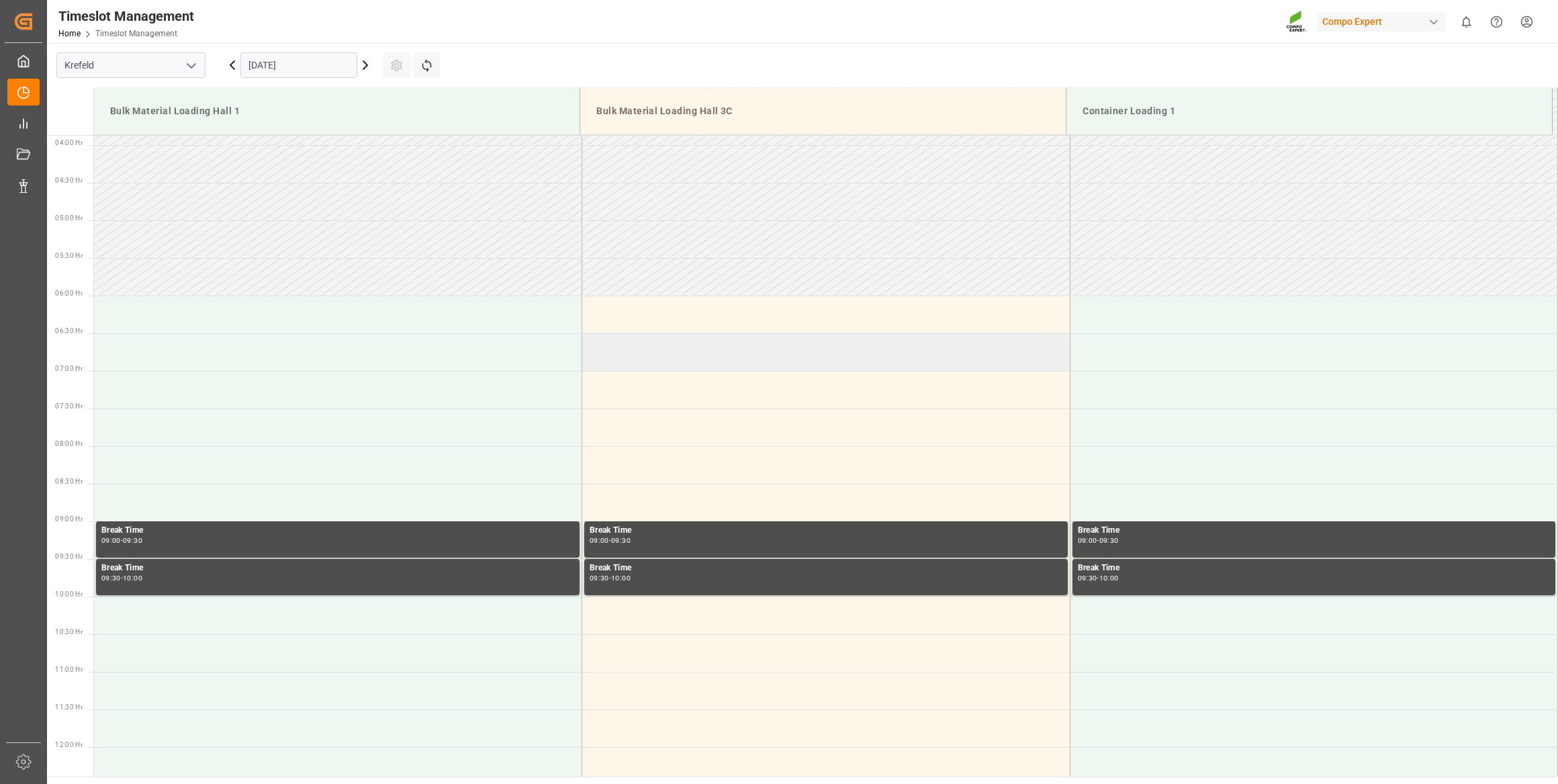
scroll to position [268, 0]
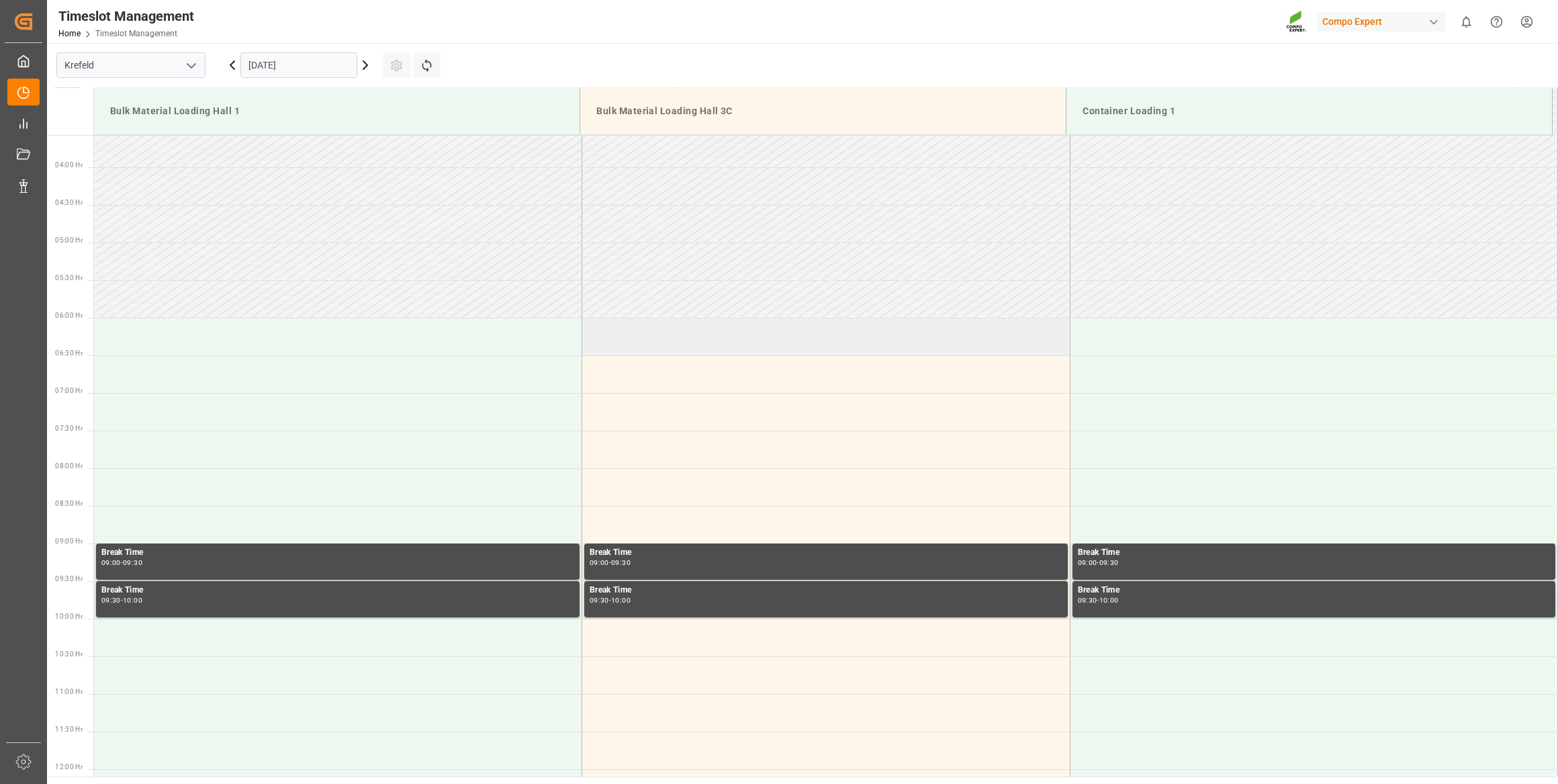
click at [692, 342] on td at bounding box center [826, 337] width 488 height 38
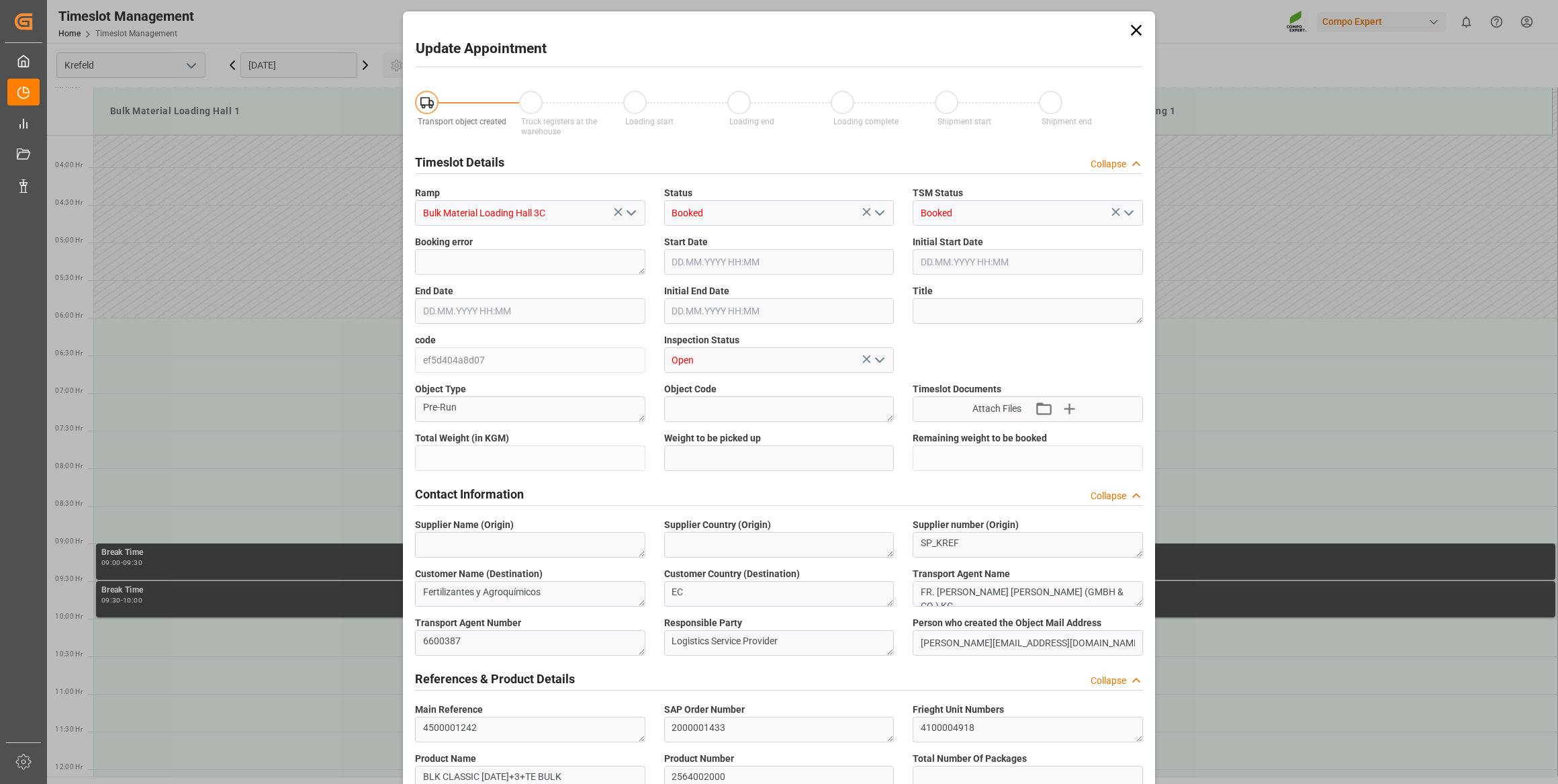
type input "26500"
type input "0"
type input "16.10.2025 06:00"
type input "16.10.2025 06:30"
type input "10.09.2025 10:17"
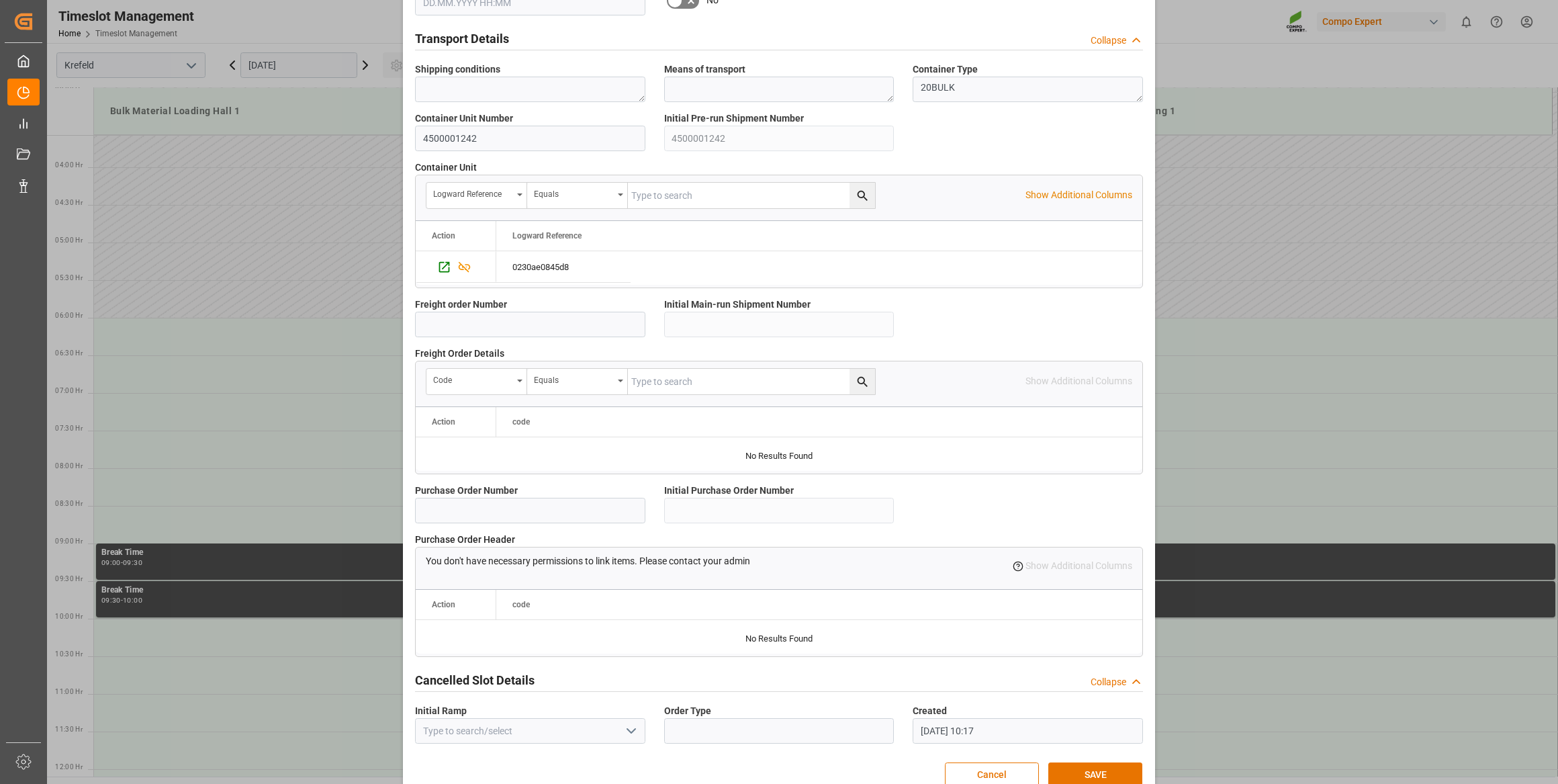
scroll to position [987, 0]
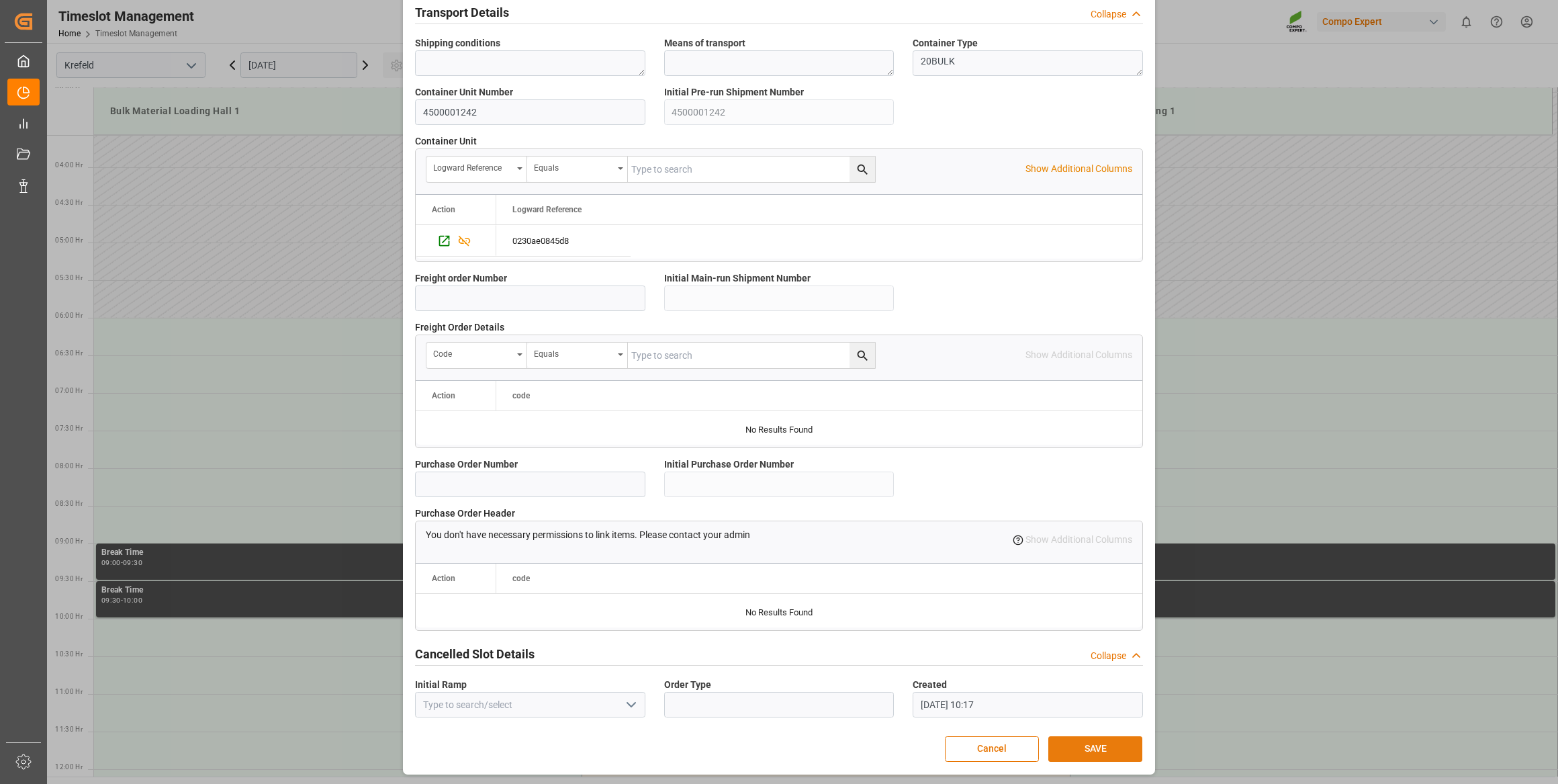
click at [1081, 745] on button "SAVE" at bounding box center [1095, 749] width 94 height 26
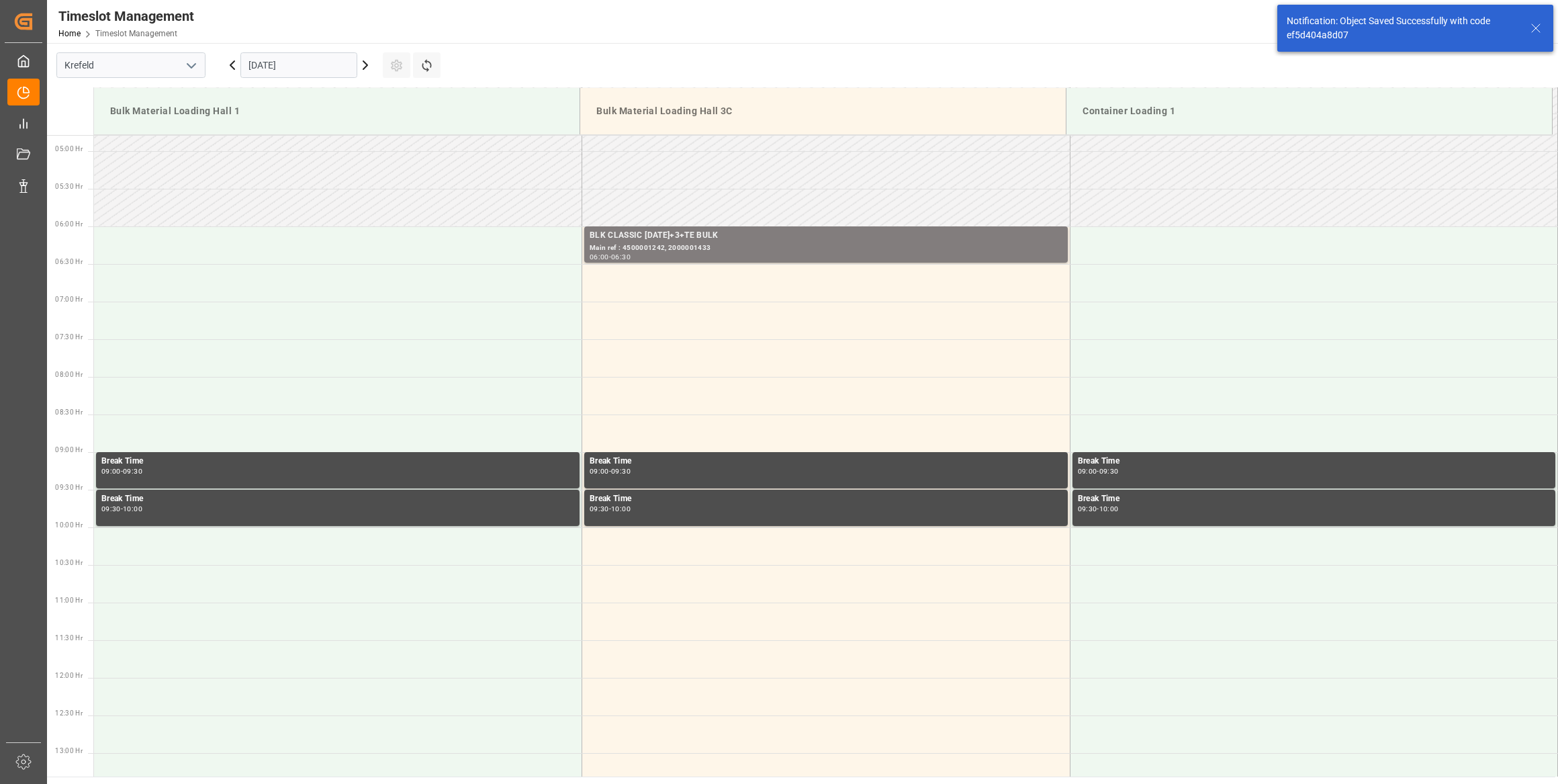
scroll to position [367, 0]
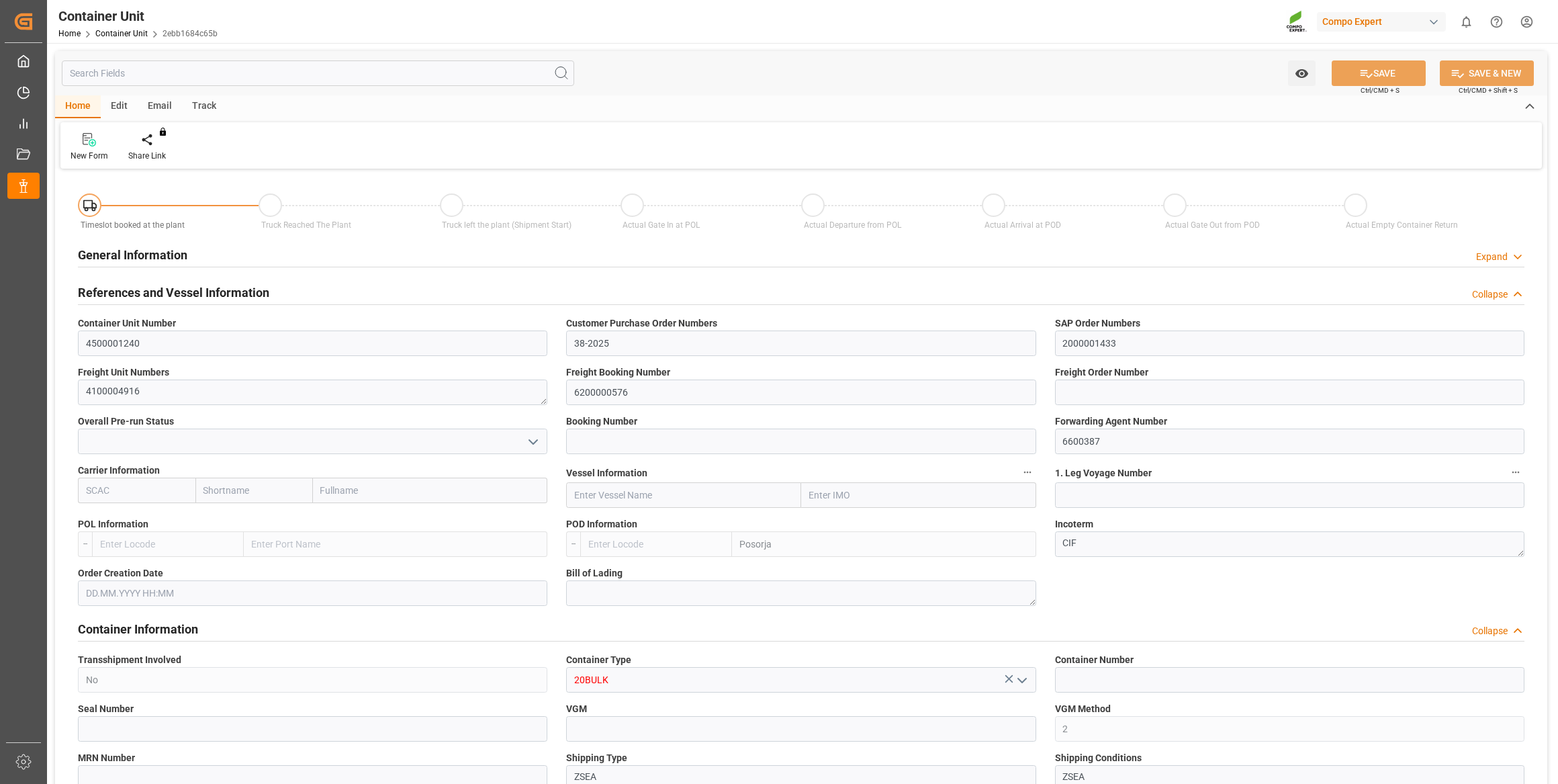
type input "ECPSJ"
type input "9"
type input "0"
type input "9"
type input "0"
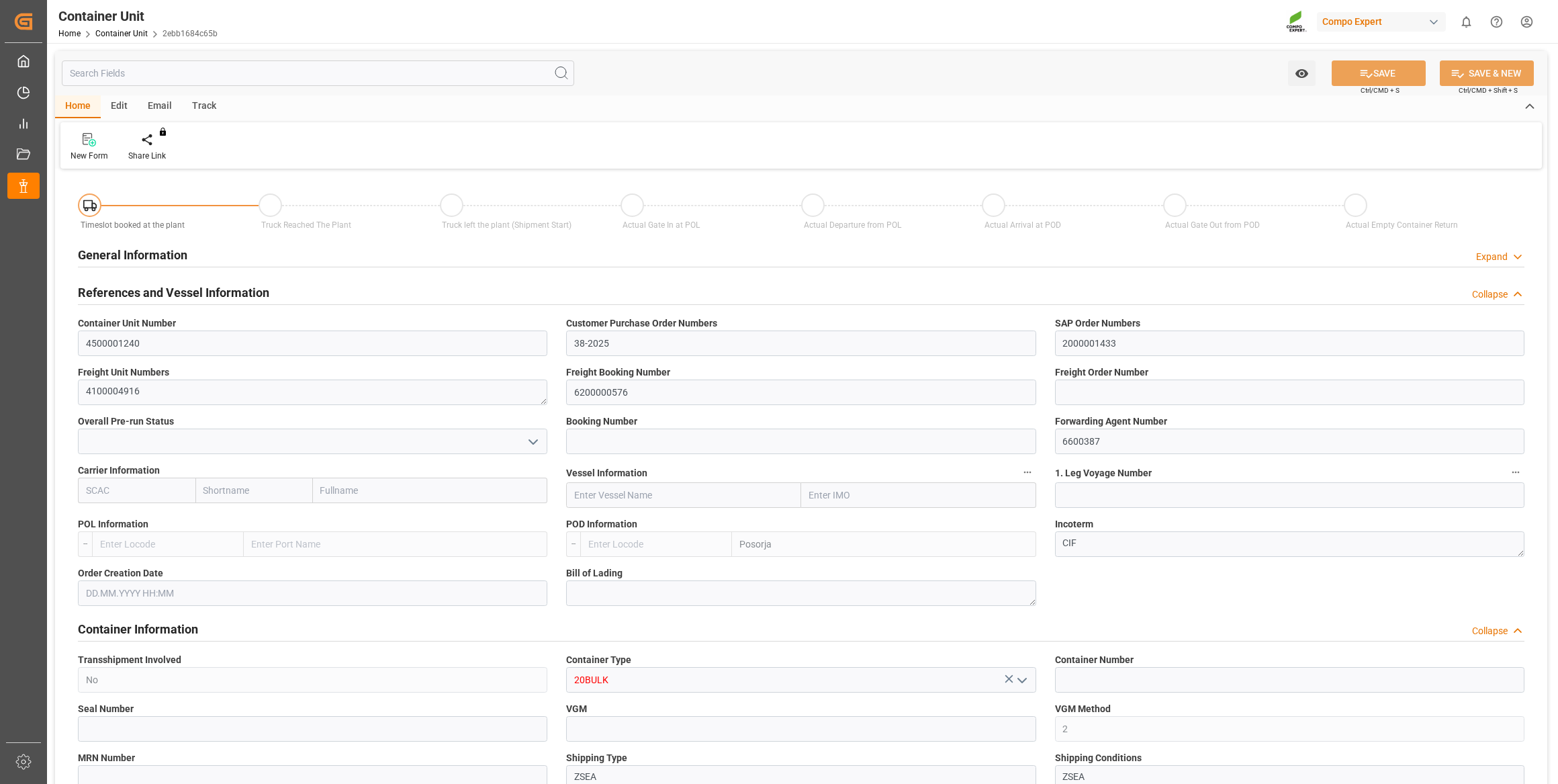
type input "0"
type input "26500"
type input "[DATE]"
click at [154, 147] on div "Create Timeslot" at bounding box center [156, 147] width 77 height 29
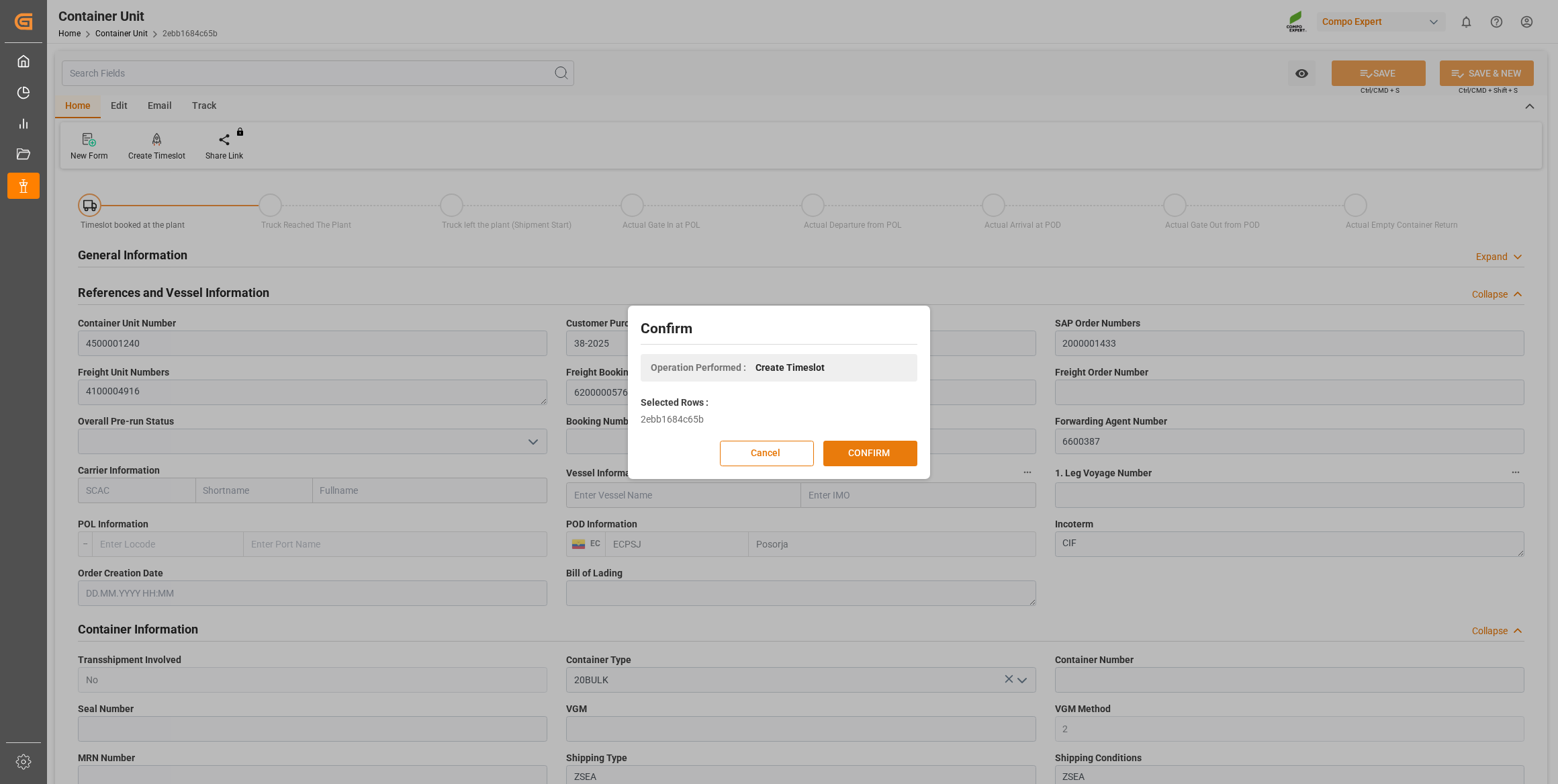
click at [892, 451] on button "CONFIRM" at bounding box center [870, 453] width 94 height 26
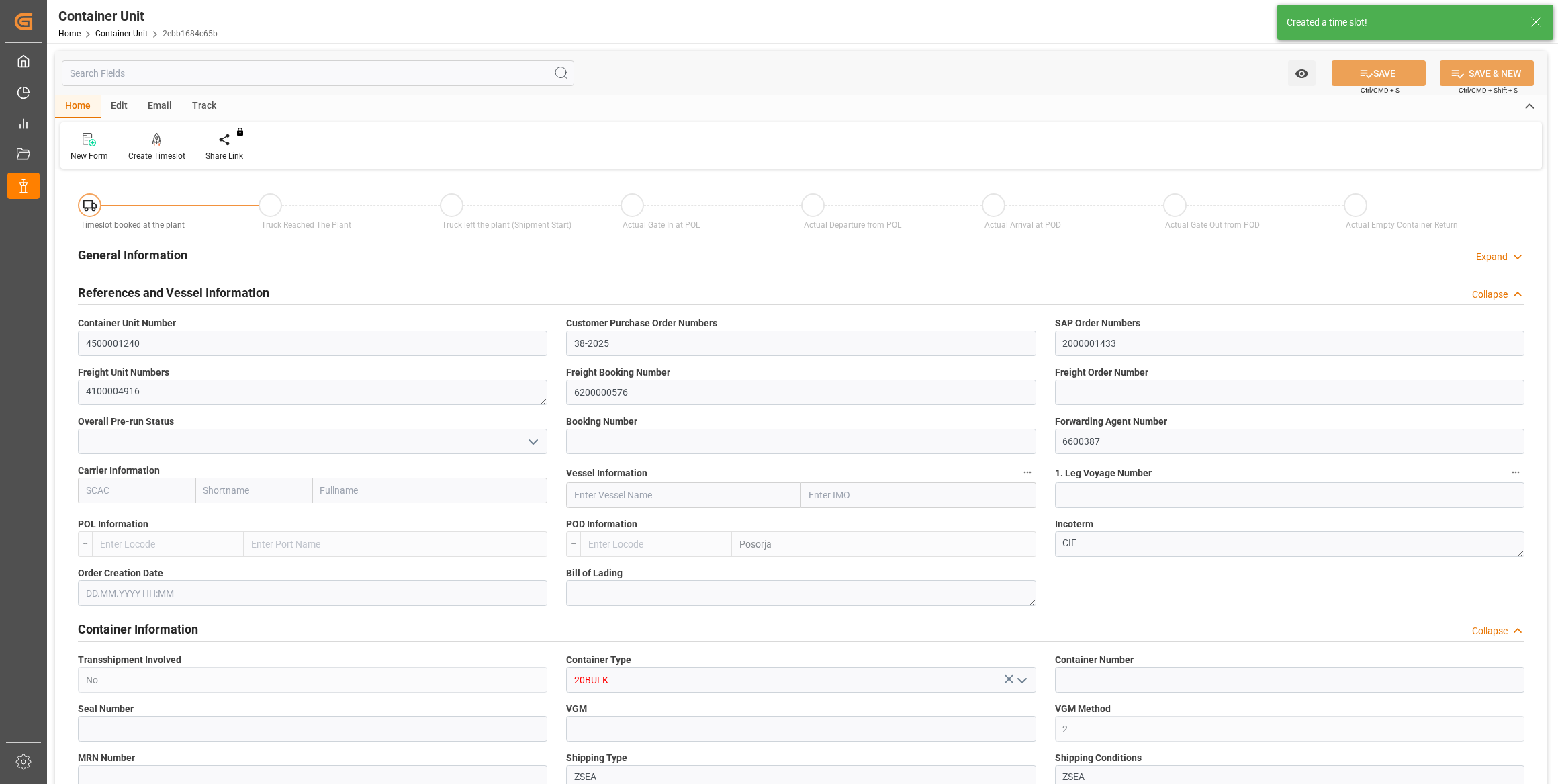
type input "ECPSJ"
type input "9"
type input "0"
type input "9"
type input "0"
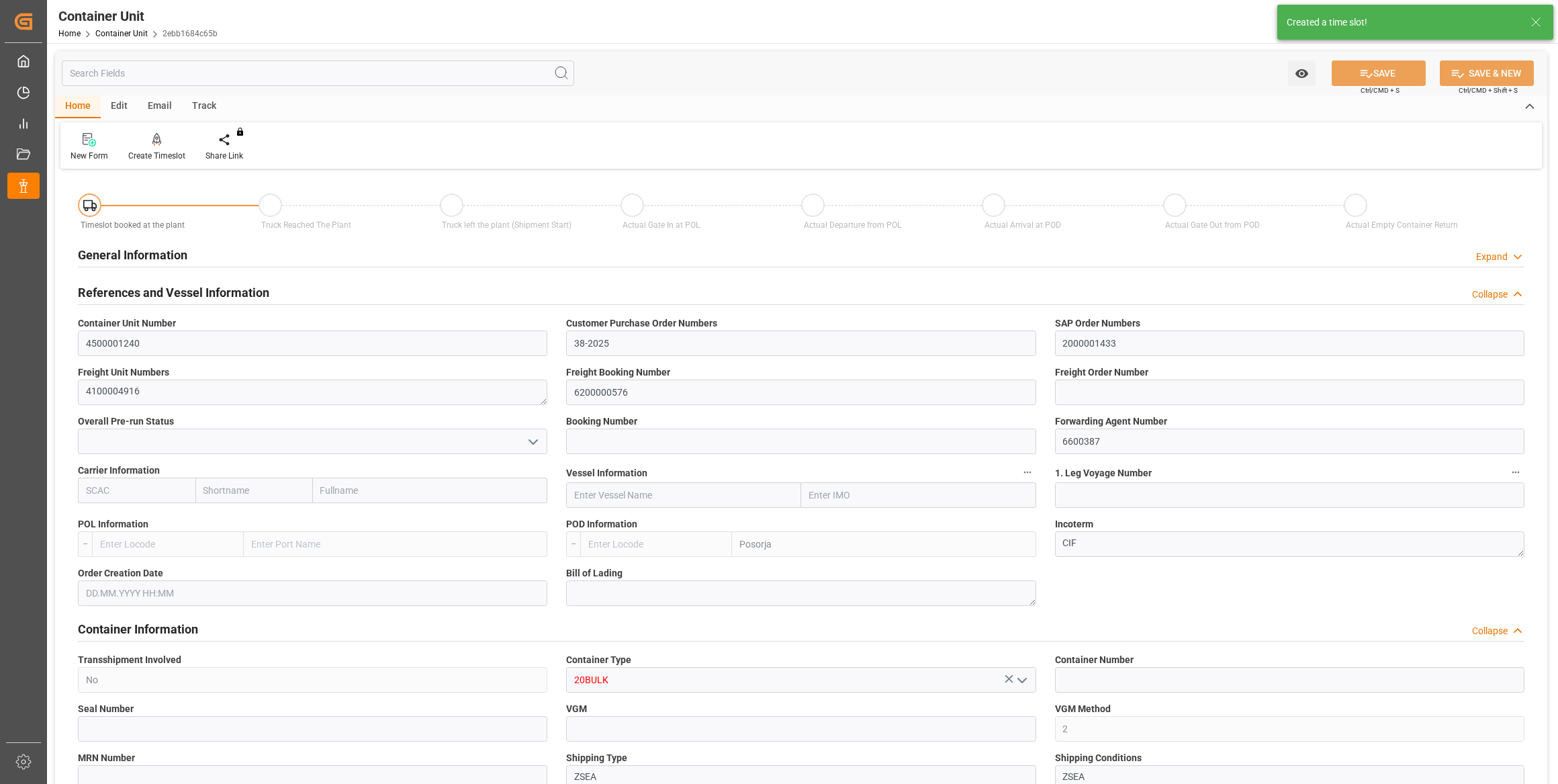
type input "0"
type input "26500"
type input "29.09.2025"
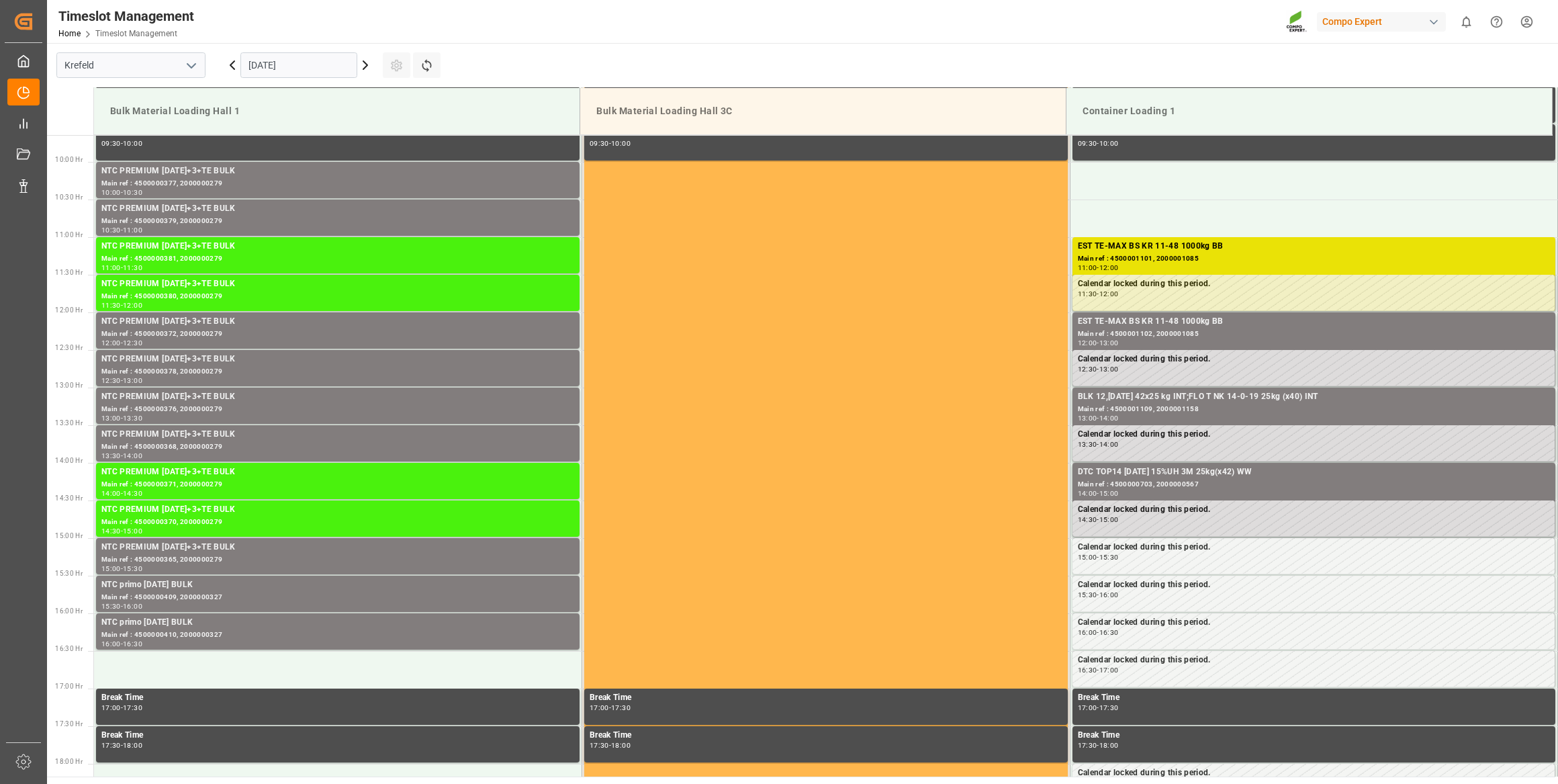
scroll to position [818, 0]
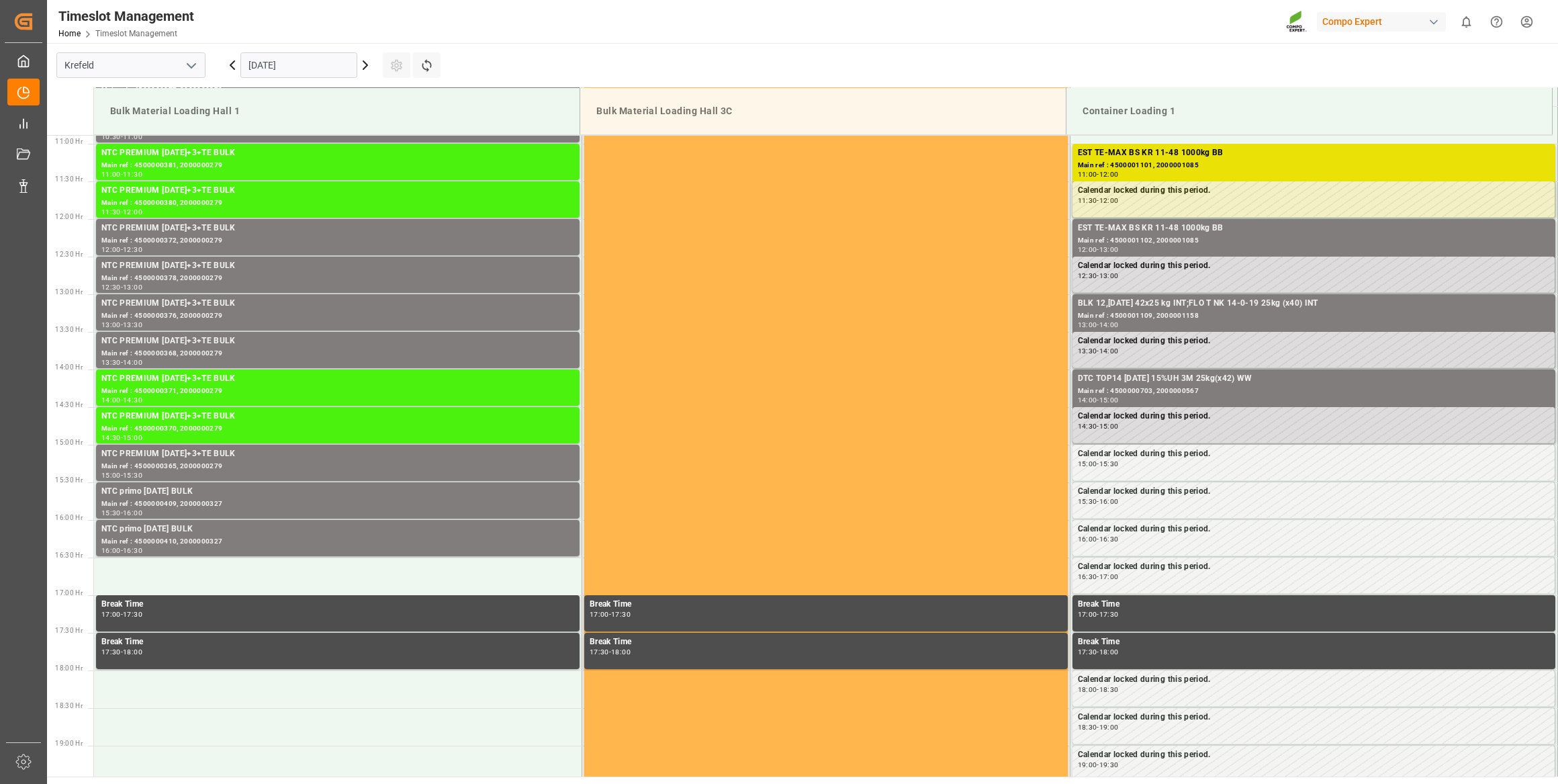
click at [307, 69] on input "[DATE]" at bounding box center [299, 65] width 117 height 26
click at [366, 68] on icon at bounding box center [365, 65] width 16 height 16
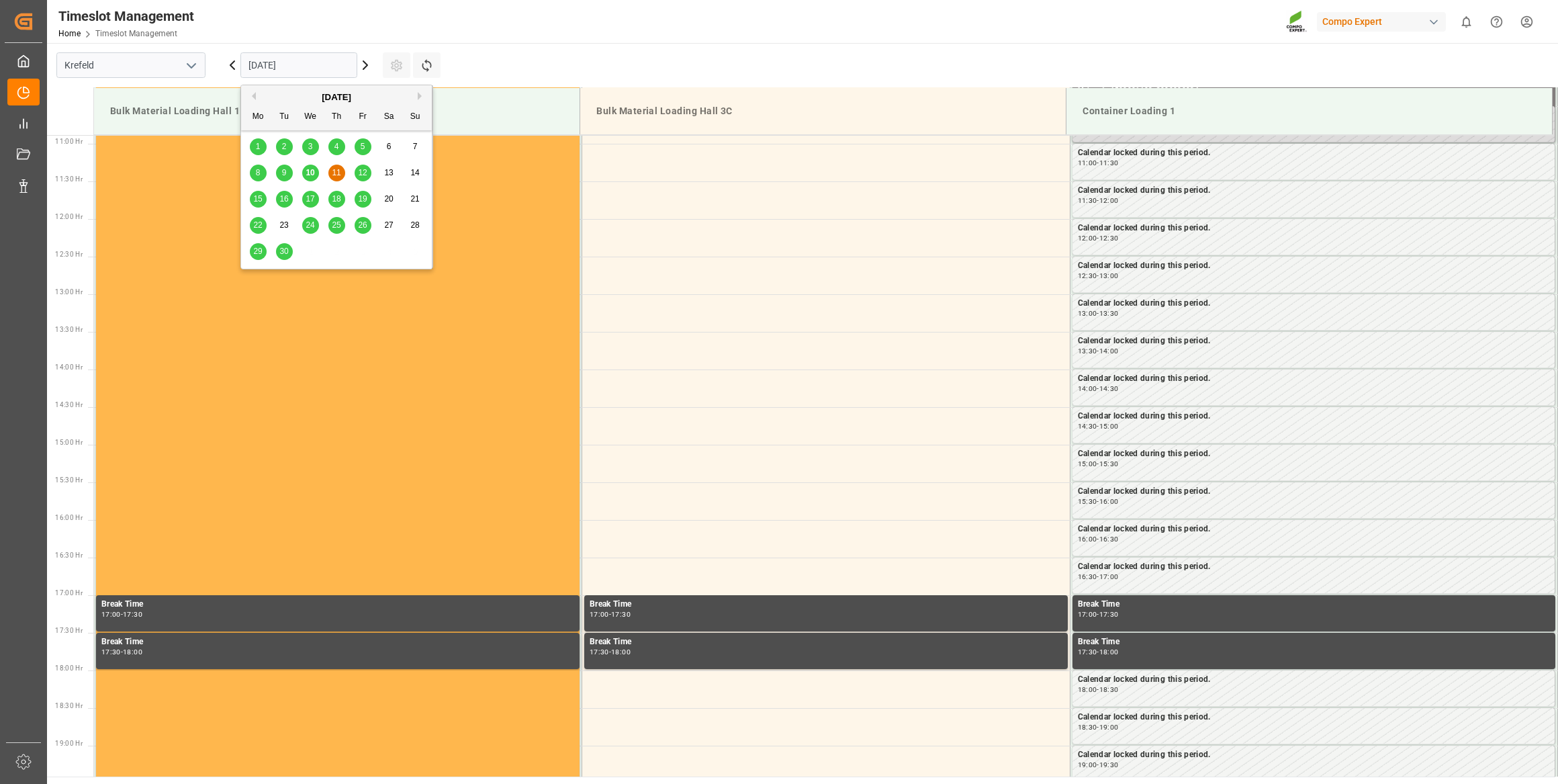
click at [306, 61] on input "[DATE]" at bounding box center [299, 65] width 117 height 26
click at [418, 99] on button "Next Month" at bounding box center [422, 96] width 8 height 8
click at [339, 205] on div "16" at bounding box center [337, 199] width 17 height 16
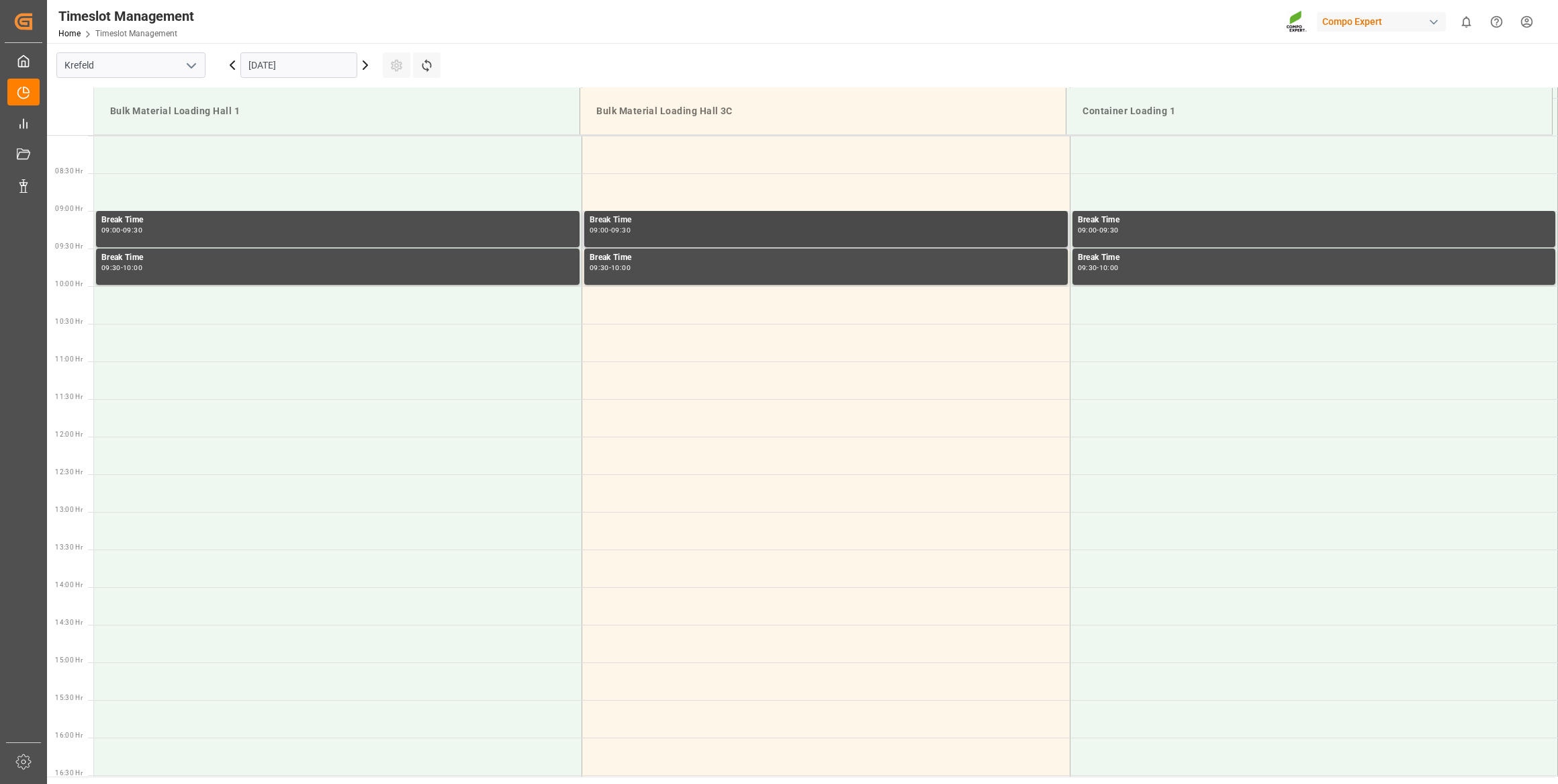
scroll to position [437, 0]
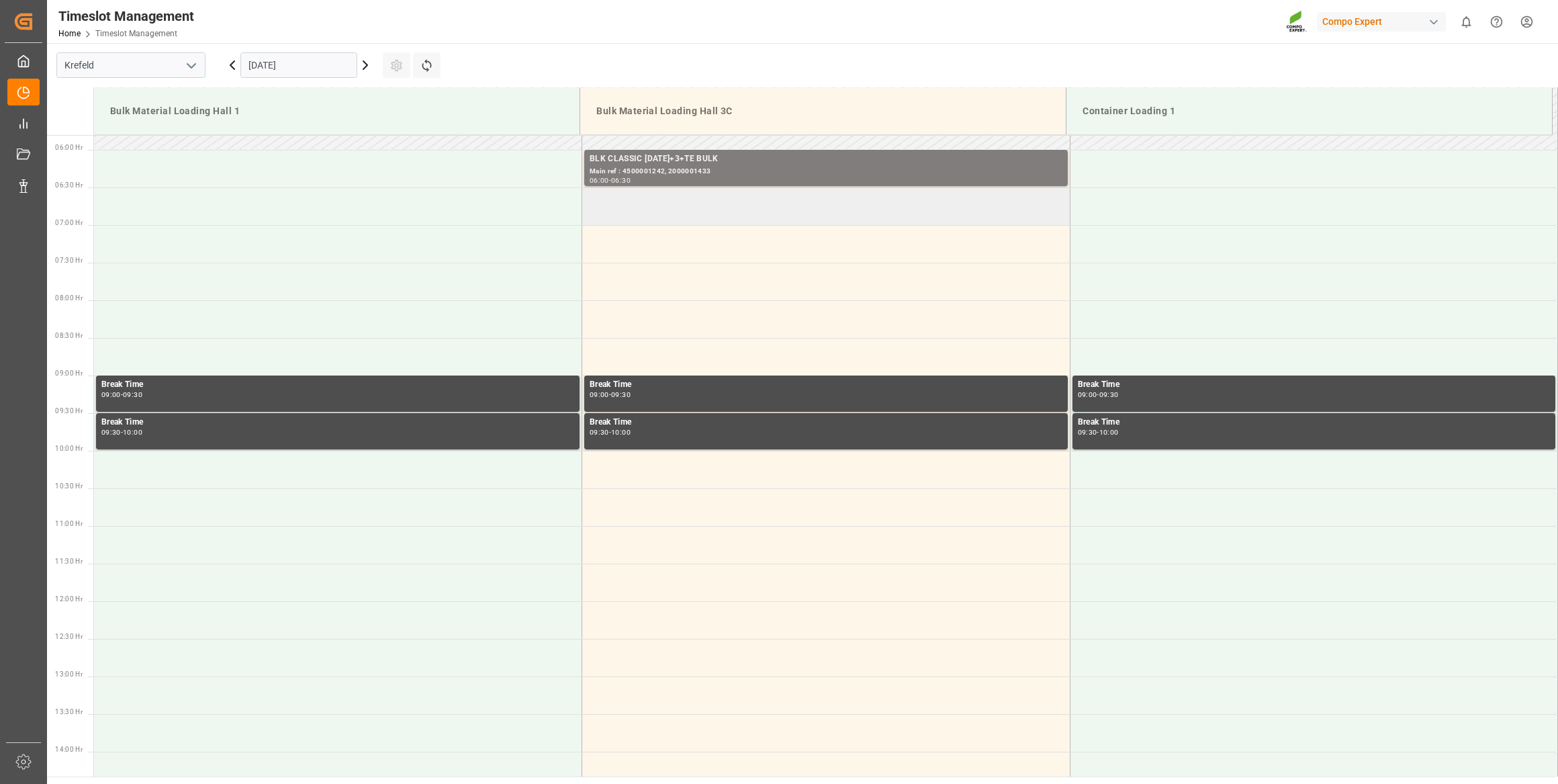
click at [628, 211] on td at bounding box center [826, 206] width 488 height 38
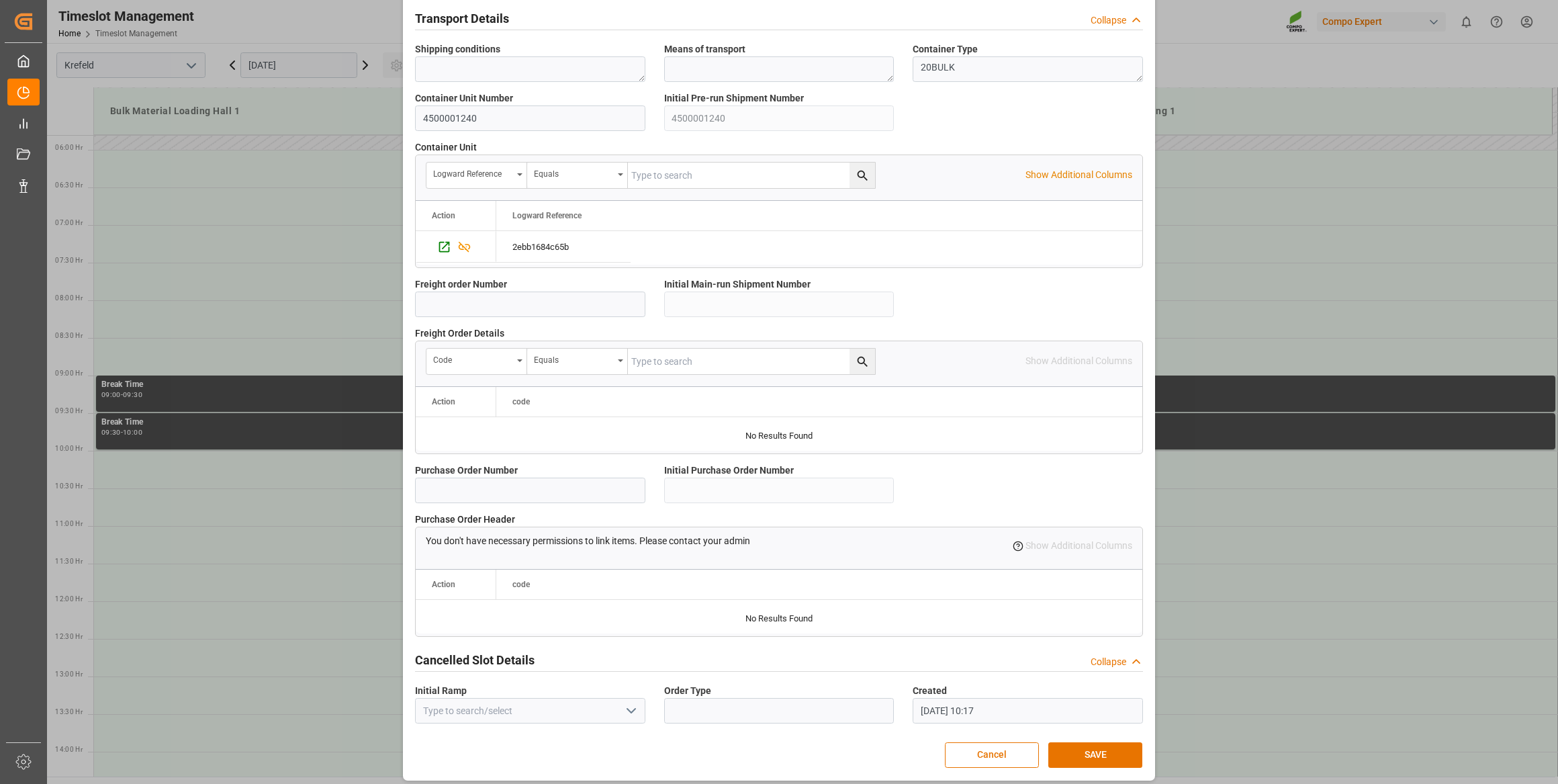
scroll to position [987, 0]
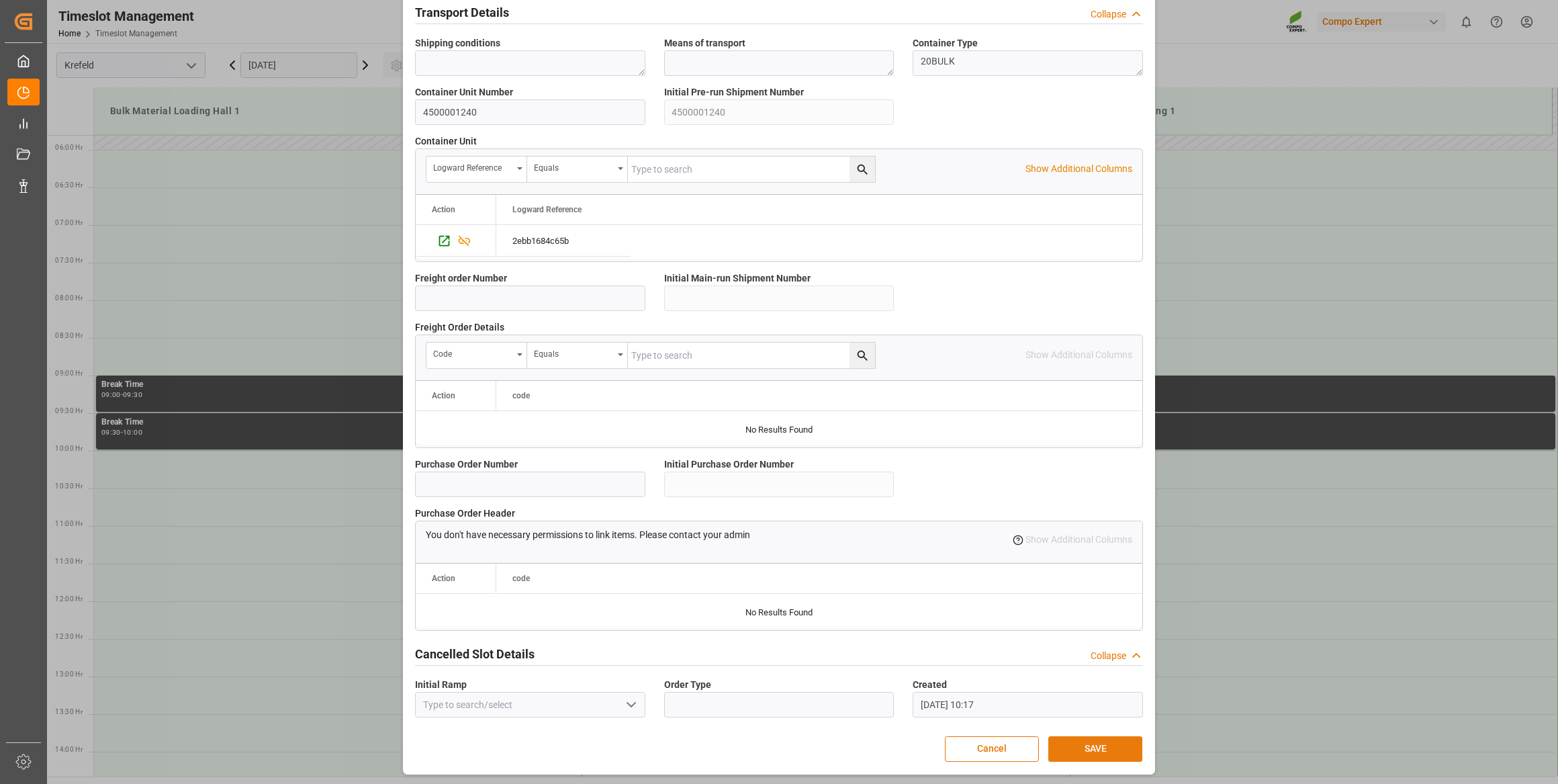
click at [1095, 745] on button "SAVE" at bounding box center [1095, 749] width 94 height 26
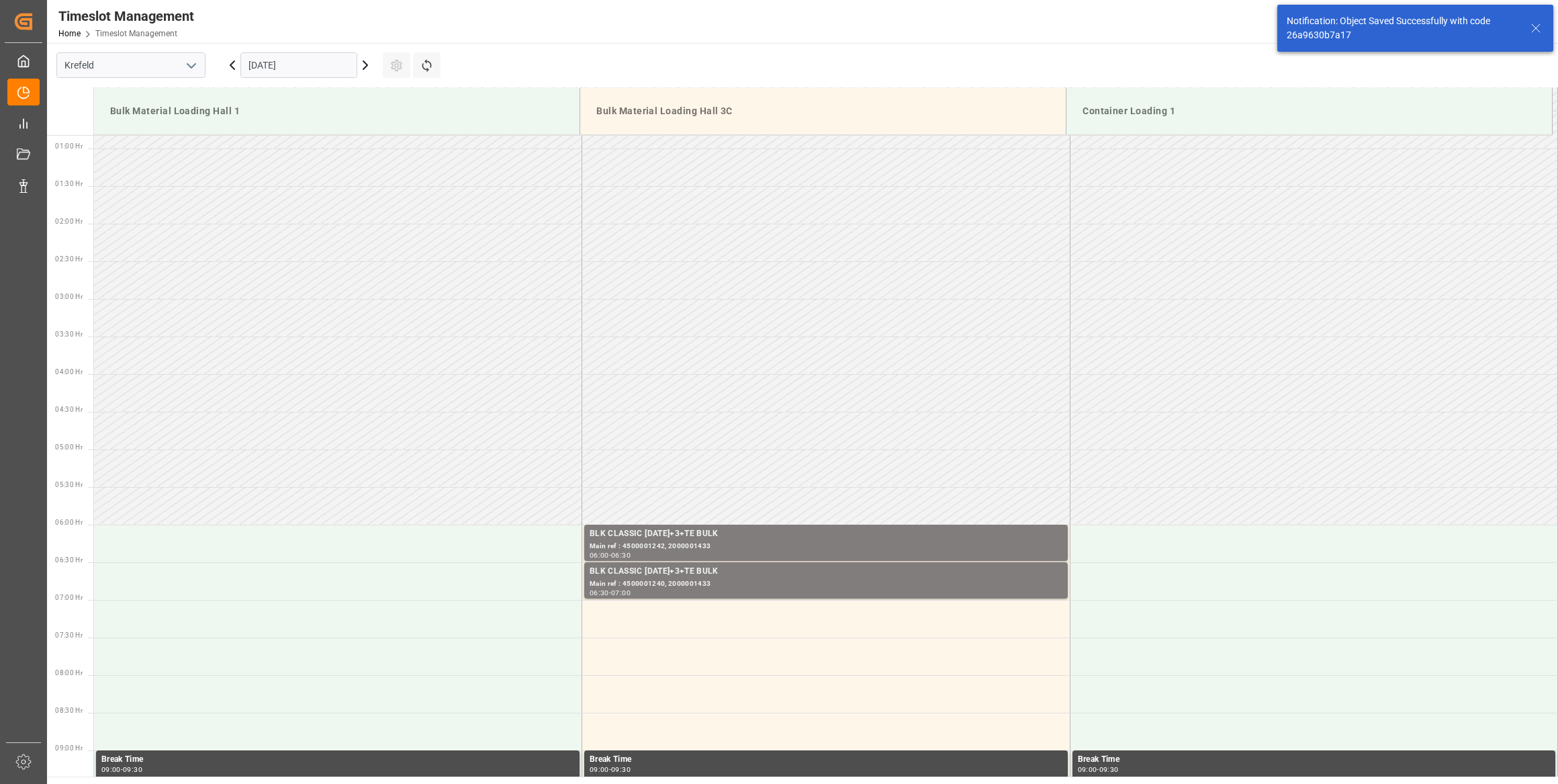
scroll to position [228, 0]
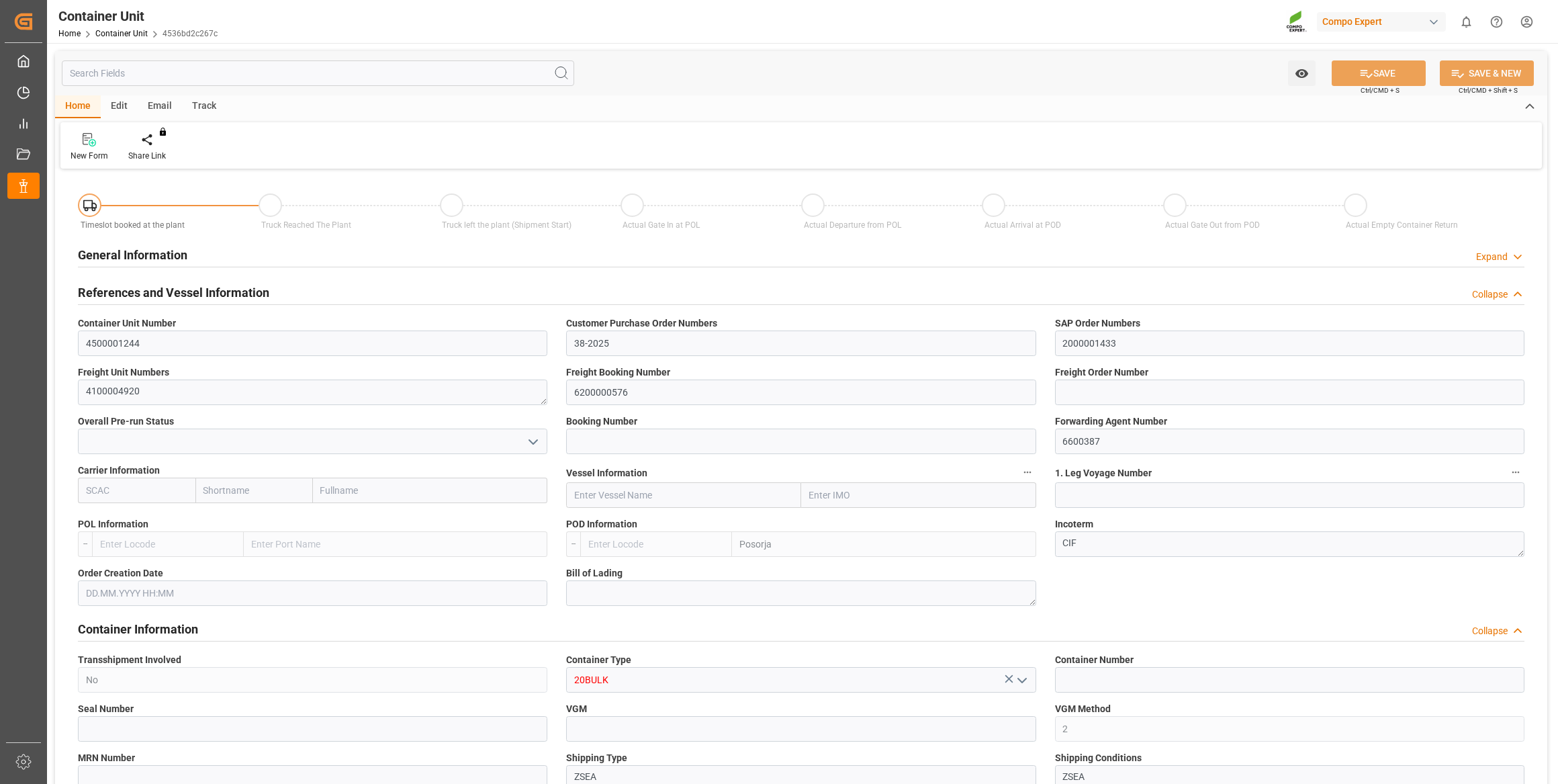
type input "ECPSJ"
type input "9"
type input "0"
type input "9"
type input "0"
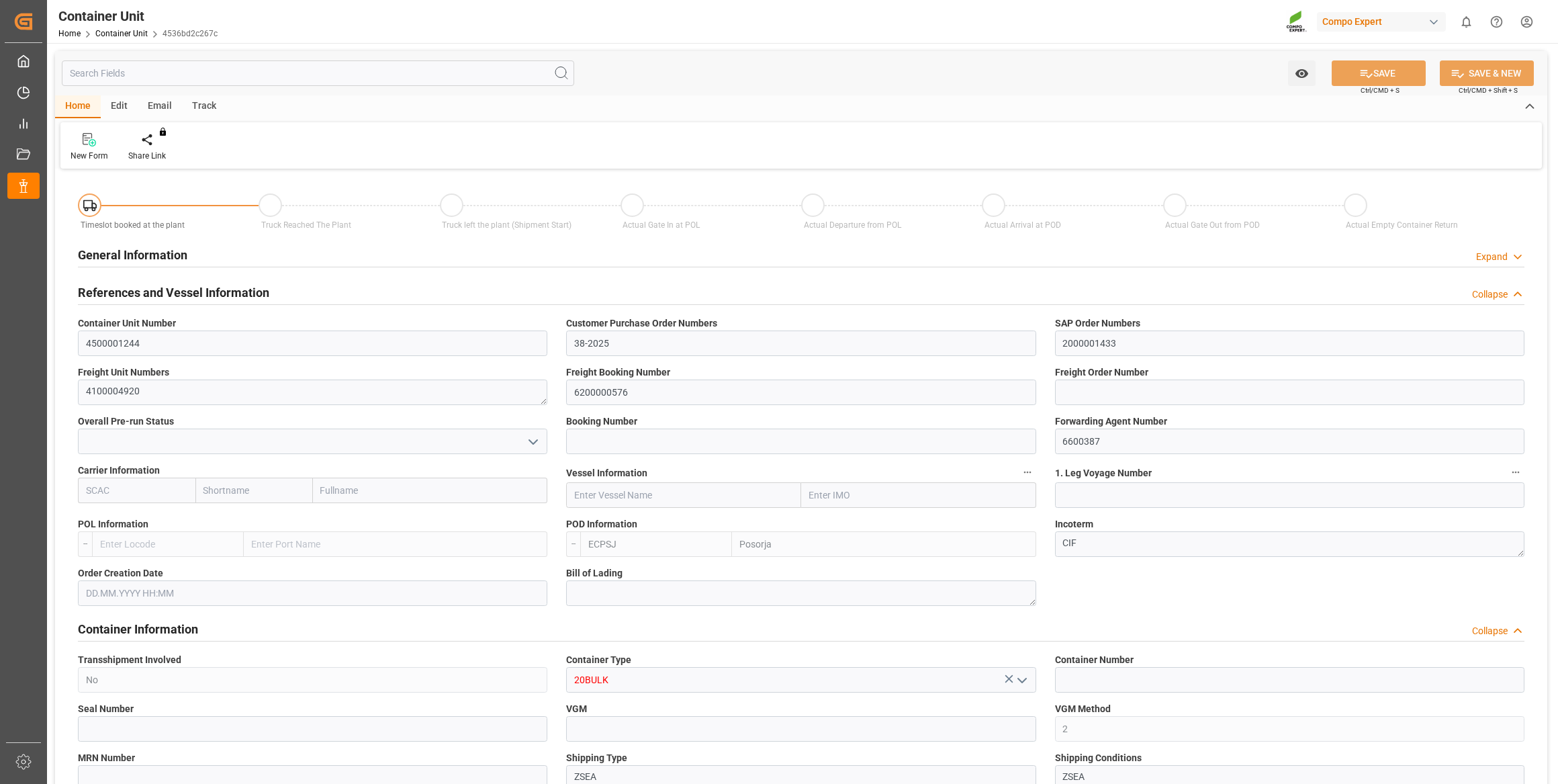
type input "0"
type input "26500"
type input "29.09.2025"
click at [160, 151] on div "Create Timeslot" at bounding box center [157, 155] width 57 height 12
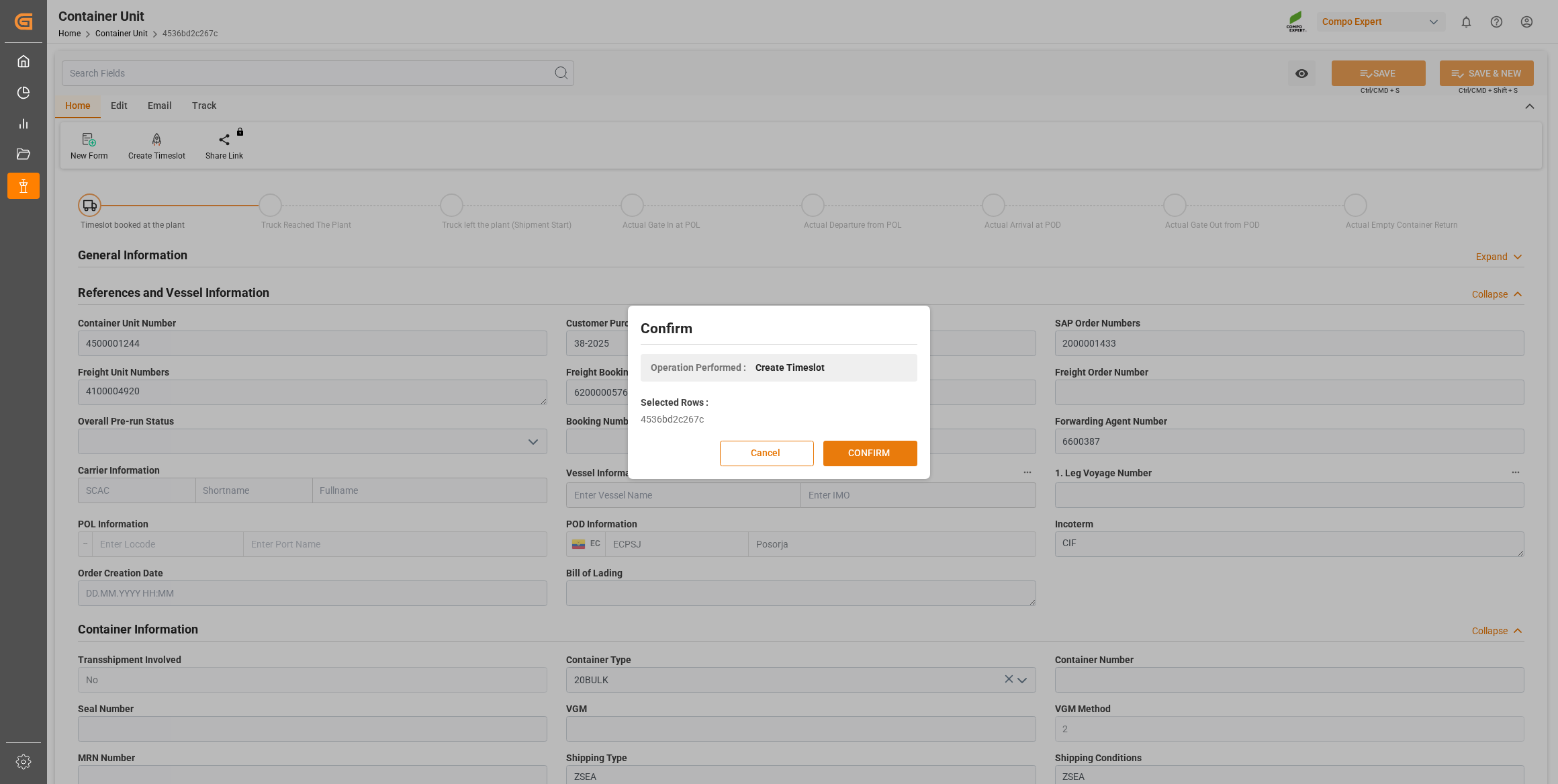
click at [866, 443] on button "CONFIRM" at bounding box center [870, 453] width 94 height 26
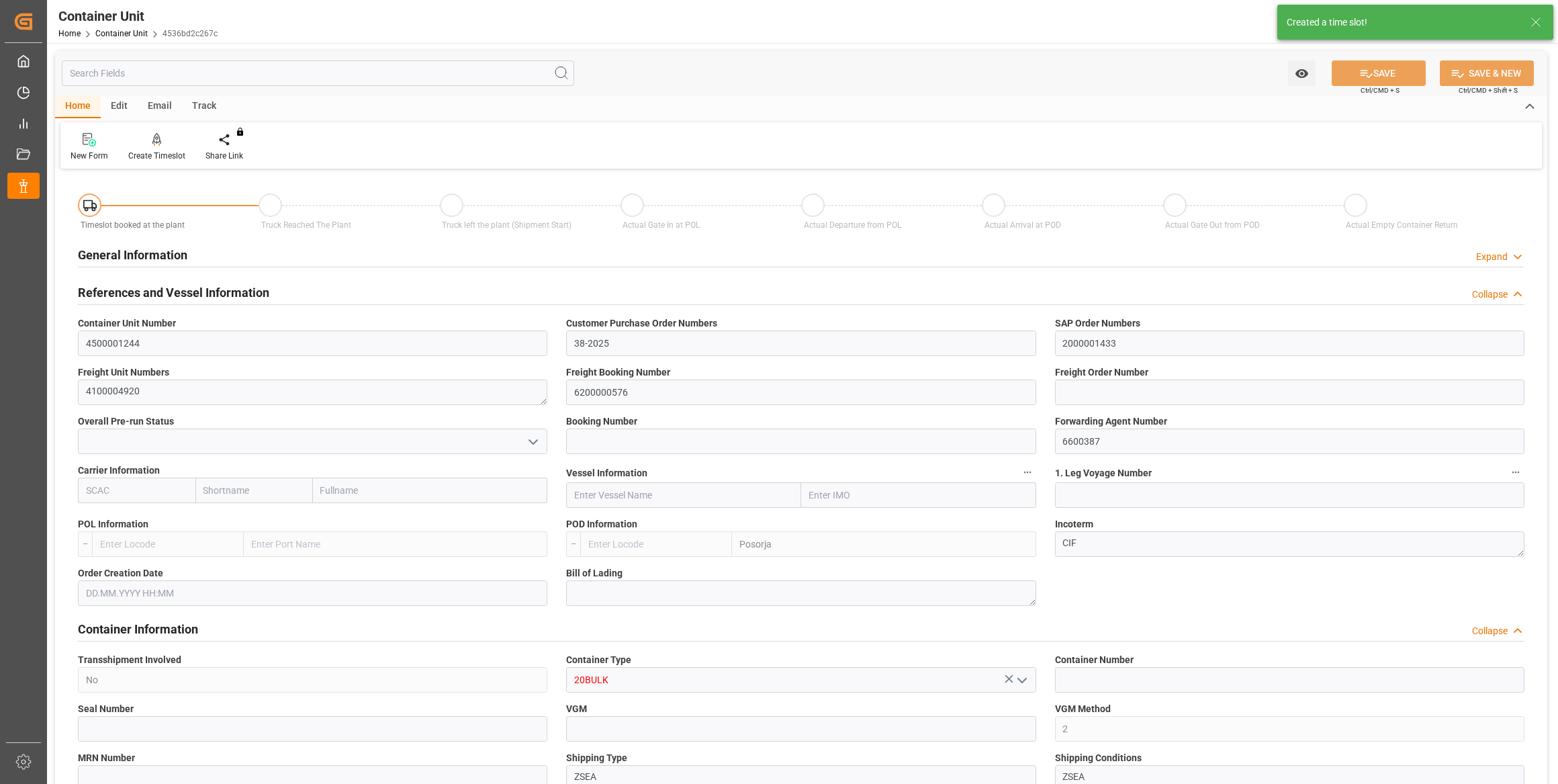
type input "ECPSJ"
type input "9"
type input "0"
type input "9"
type input "0"
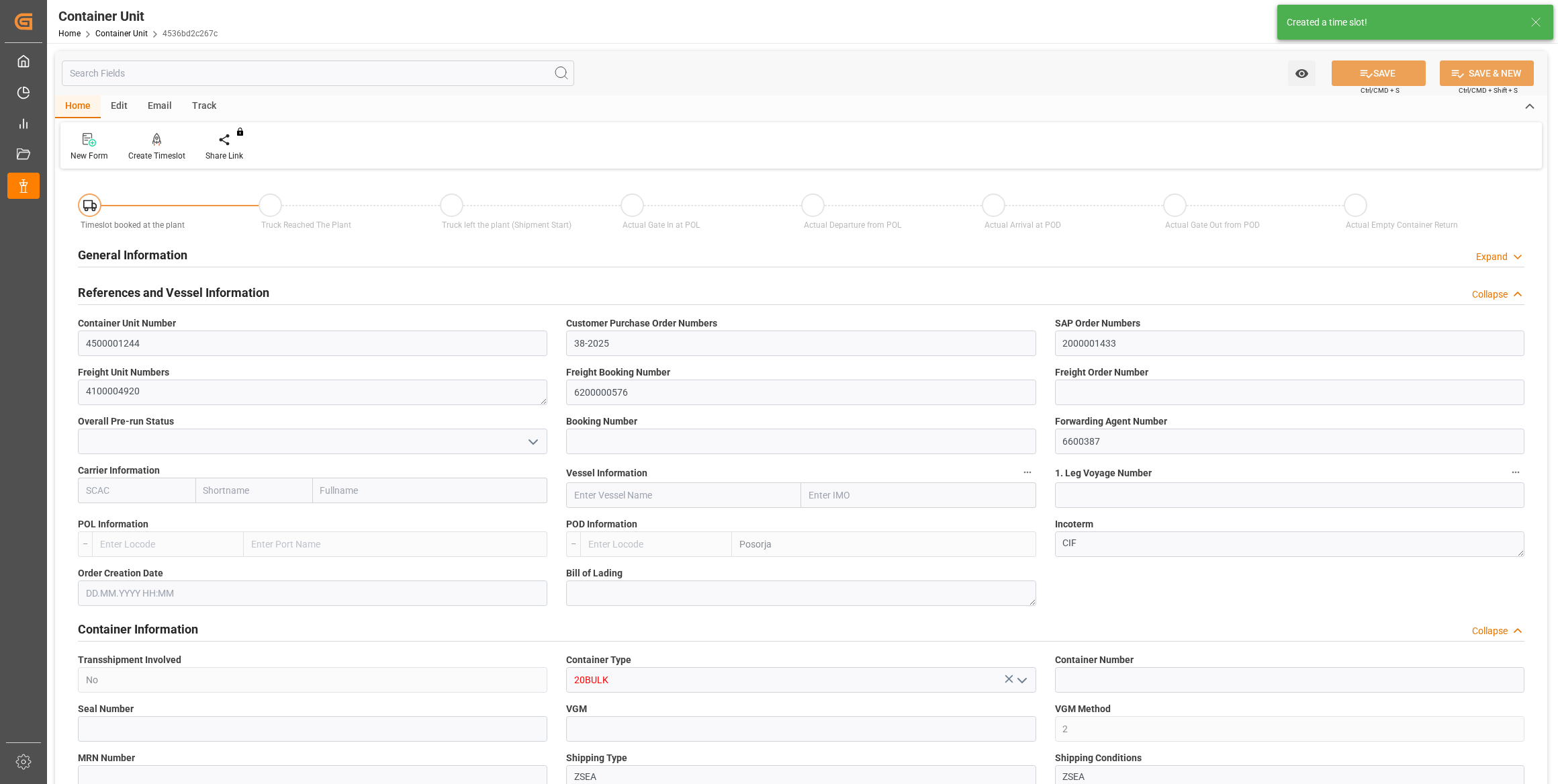
type input "0"
type input "26500"
type input "[DATE]"
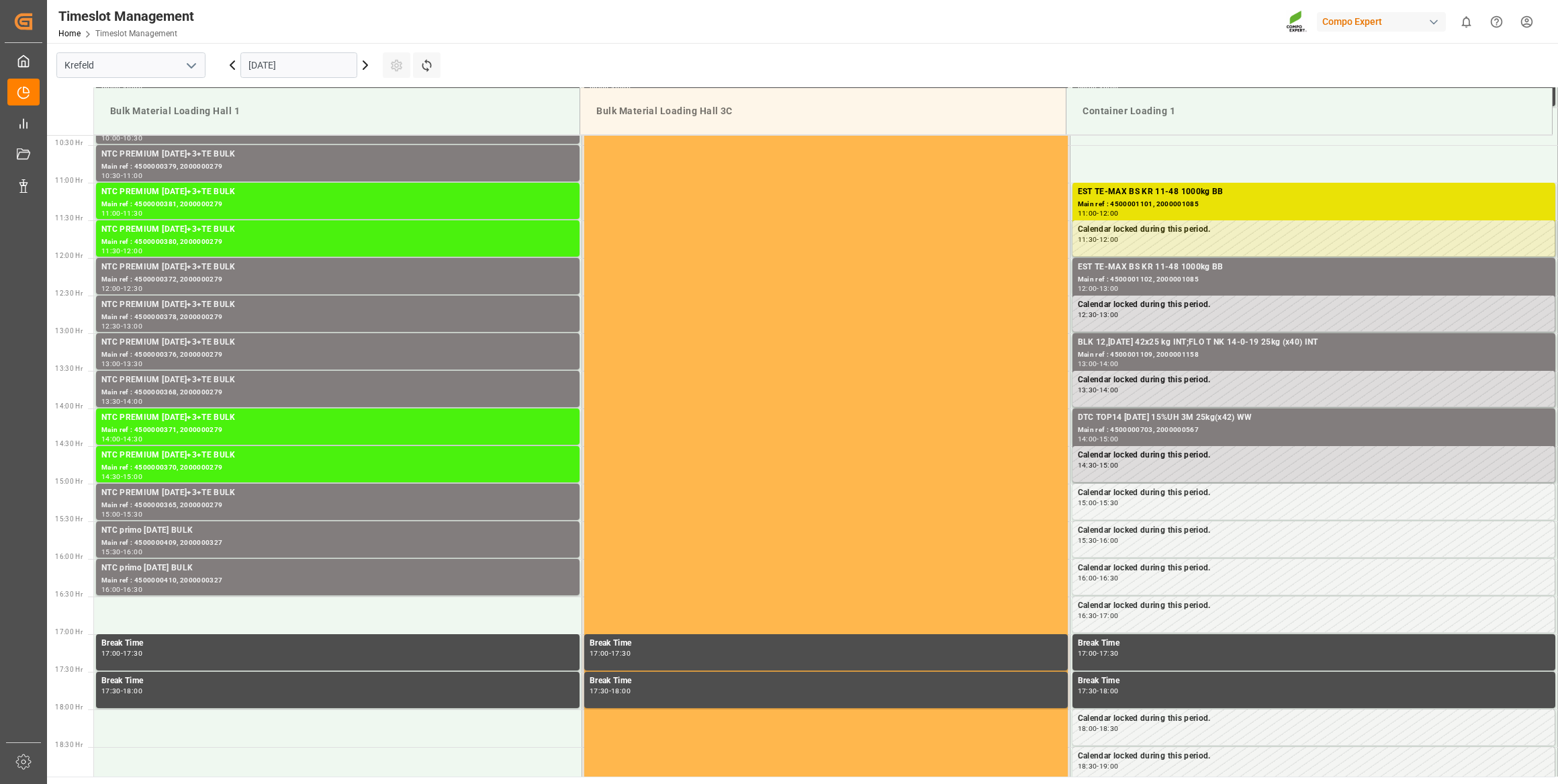
scroll to position [818, 0]
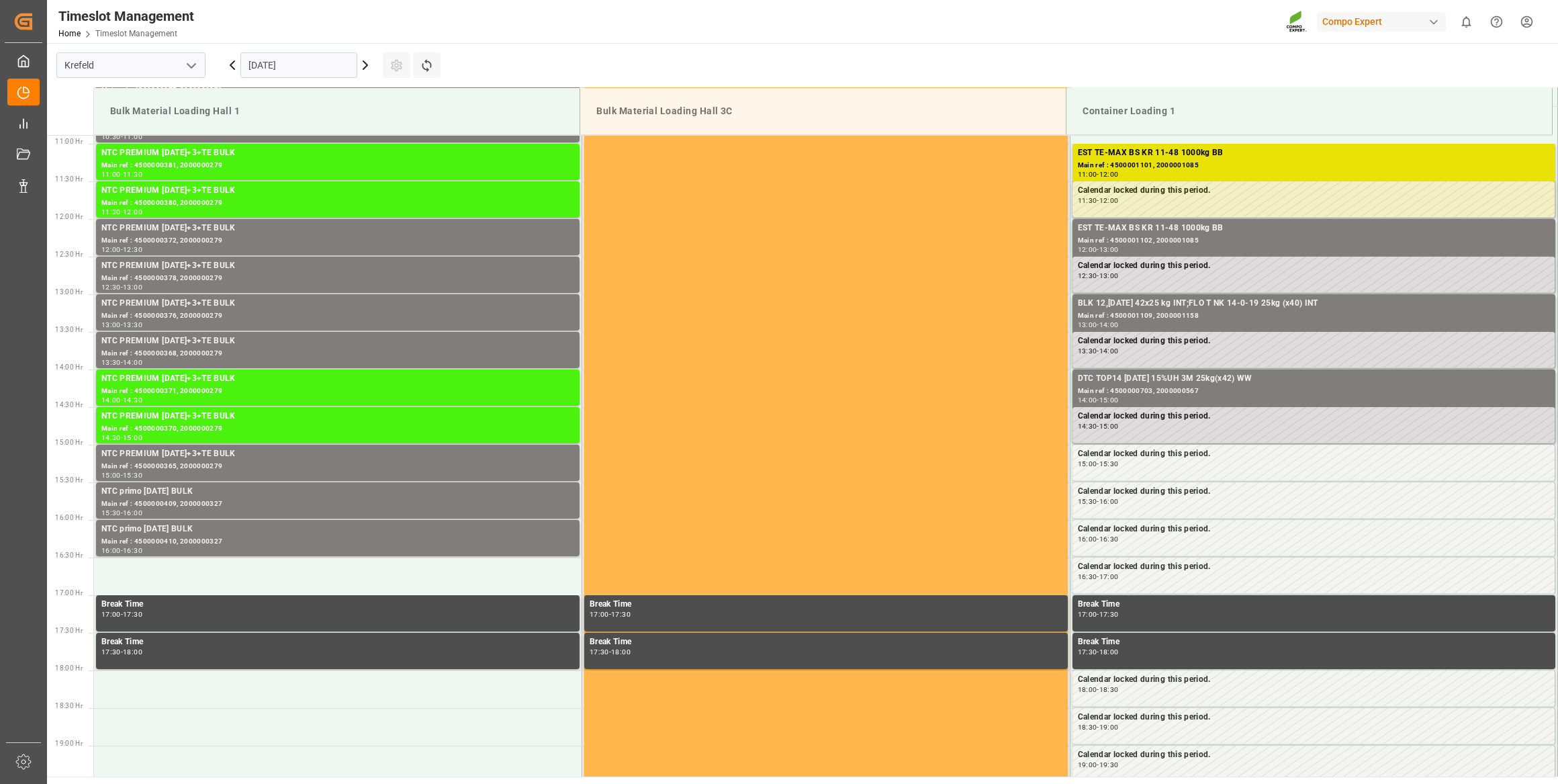
click at [288, 66] on input "[DATE]" at bounding box center [299, 65] width 117 height 26
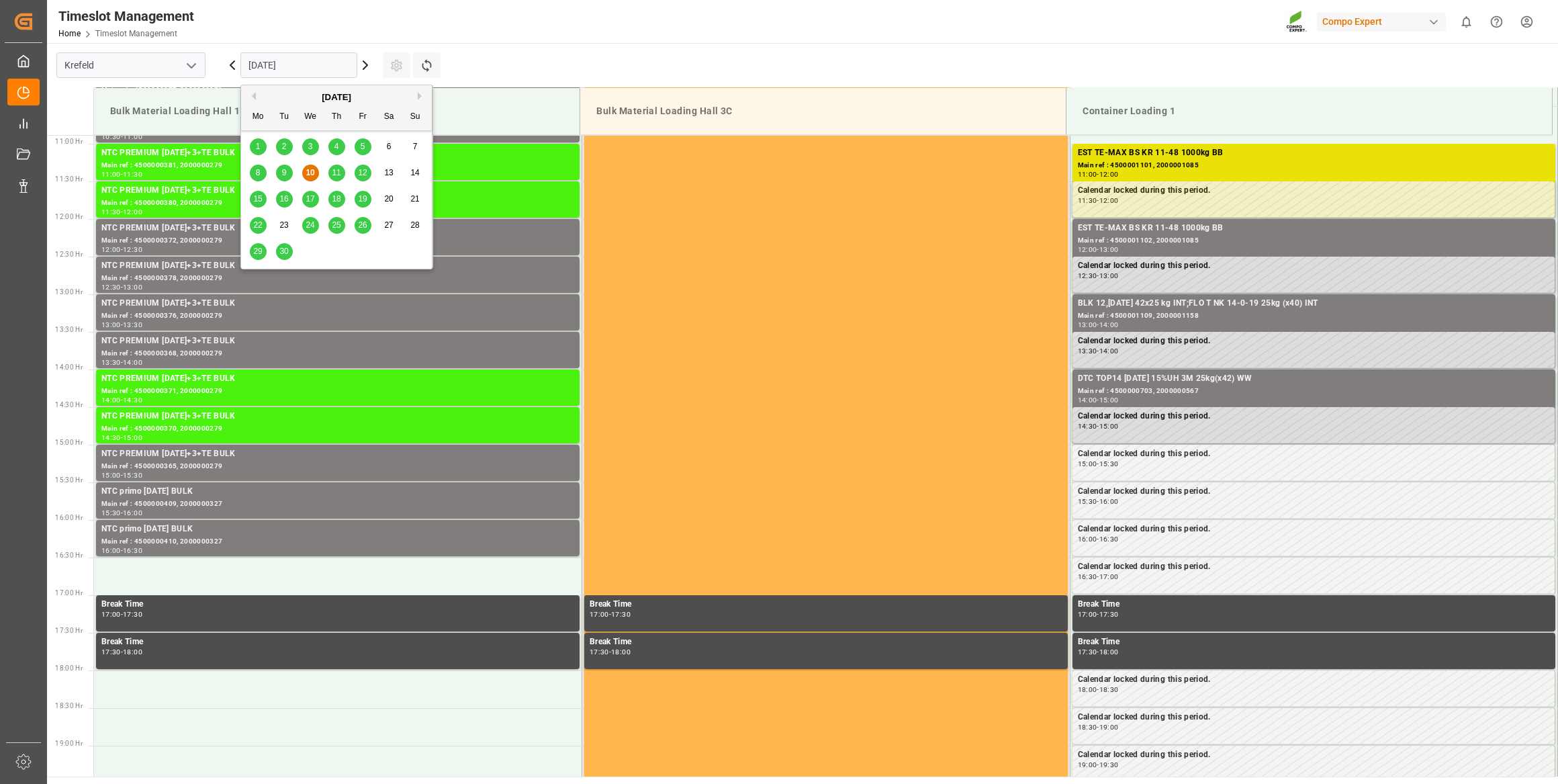
click at [418, 94] on button "Next Month" at bounding box center [422, 96] width 8 height 8
click at [339, 201] on span "16" at bounding box center [336, 199] width 9 height 10
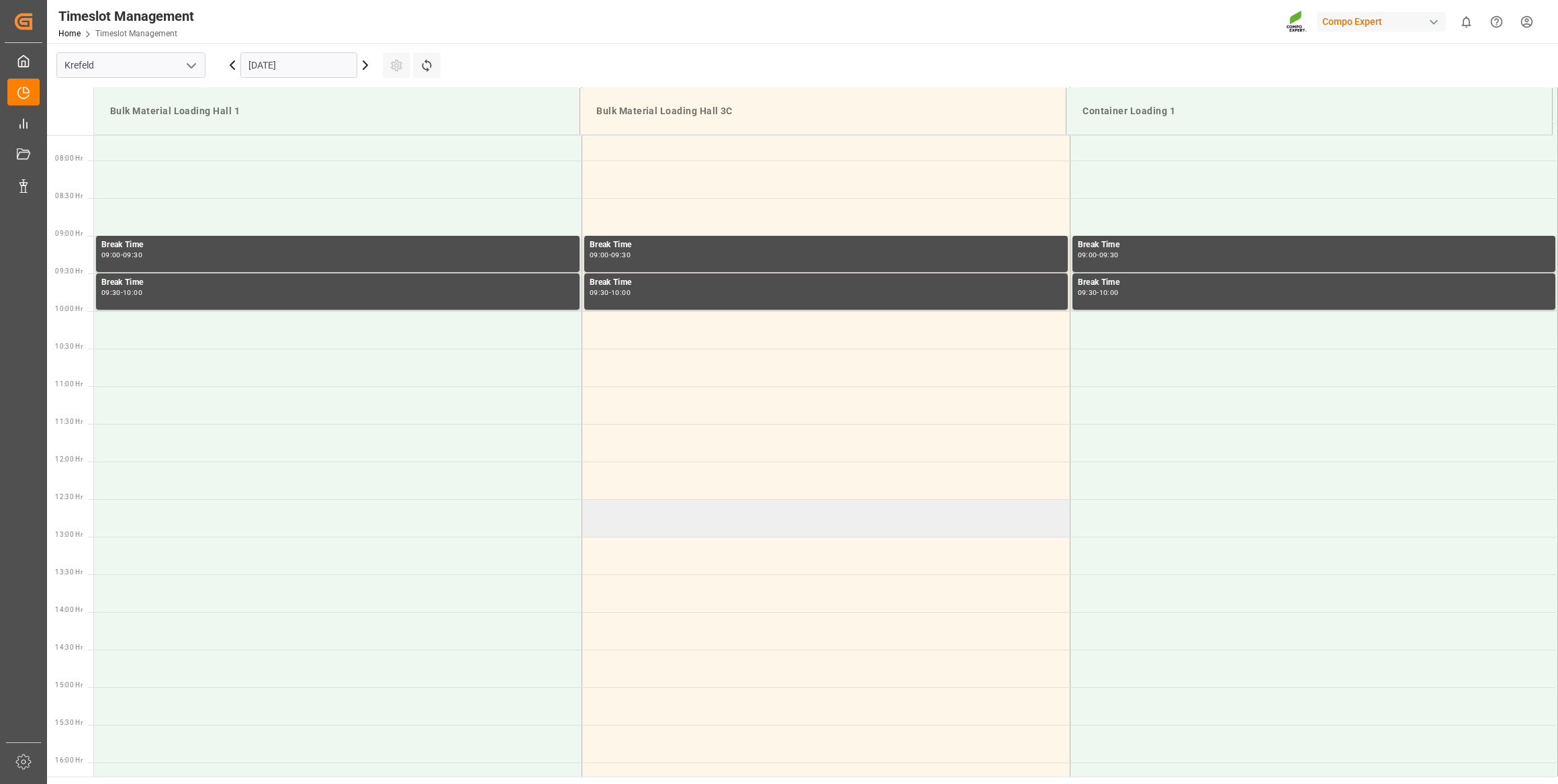
scroll to position [452, 0]
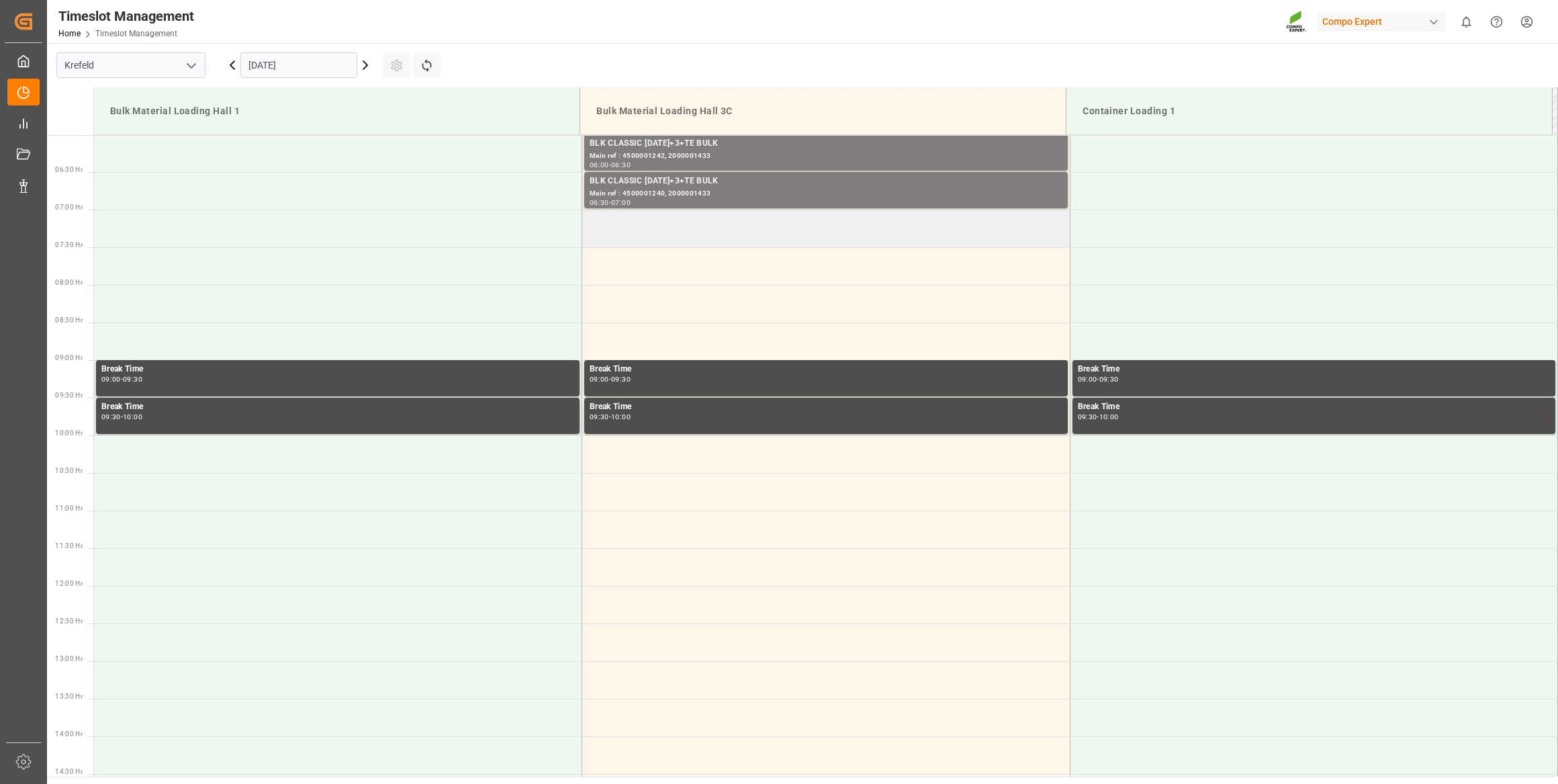
click at [664, 238] on td at bounding box center [826, 228] width 488 height 38
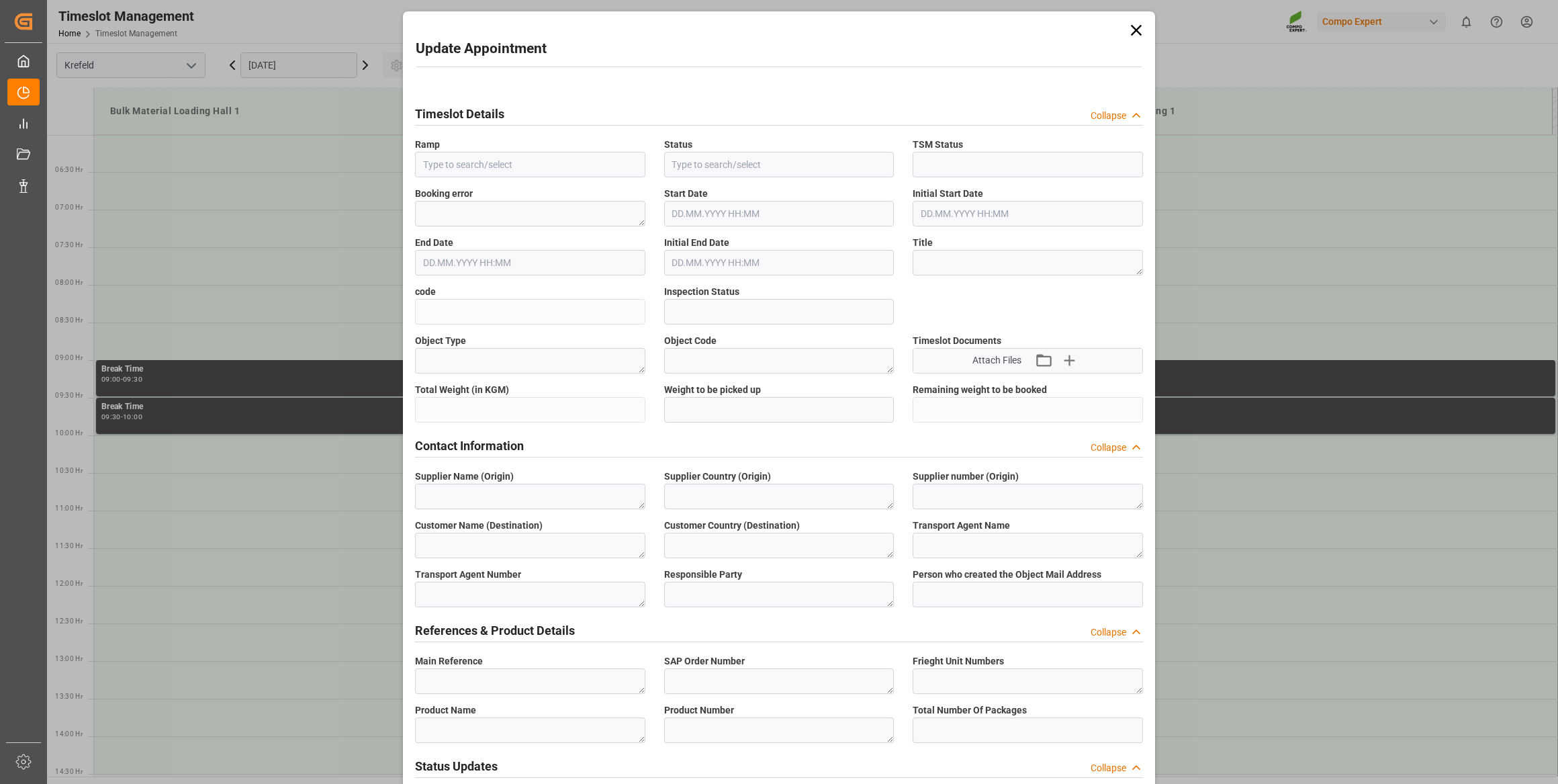
type input "Bulk Material Loading Hall 3C"
type input "Booked"
type input "082d7a380021"
type input "Open"
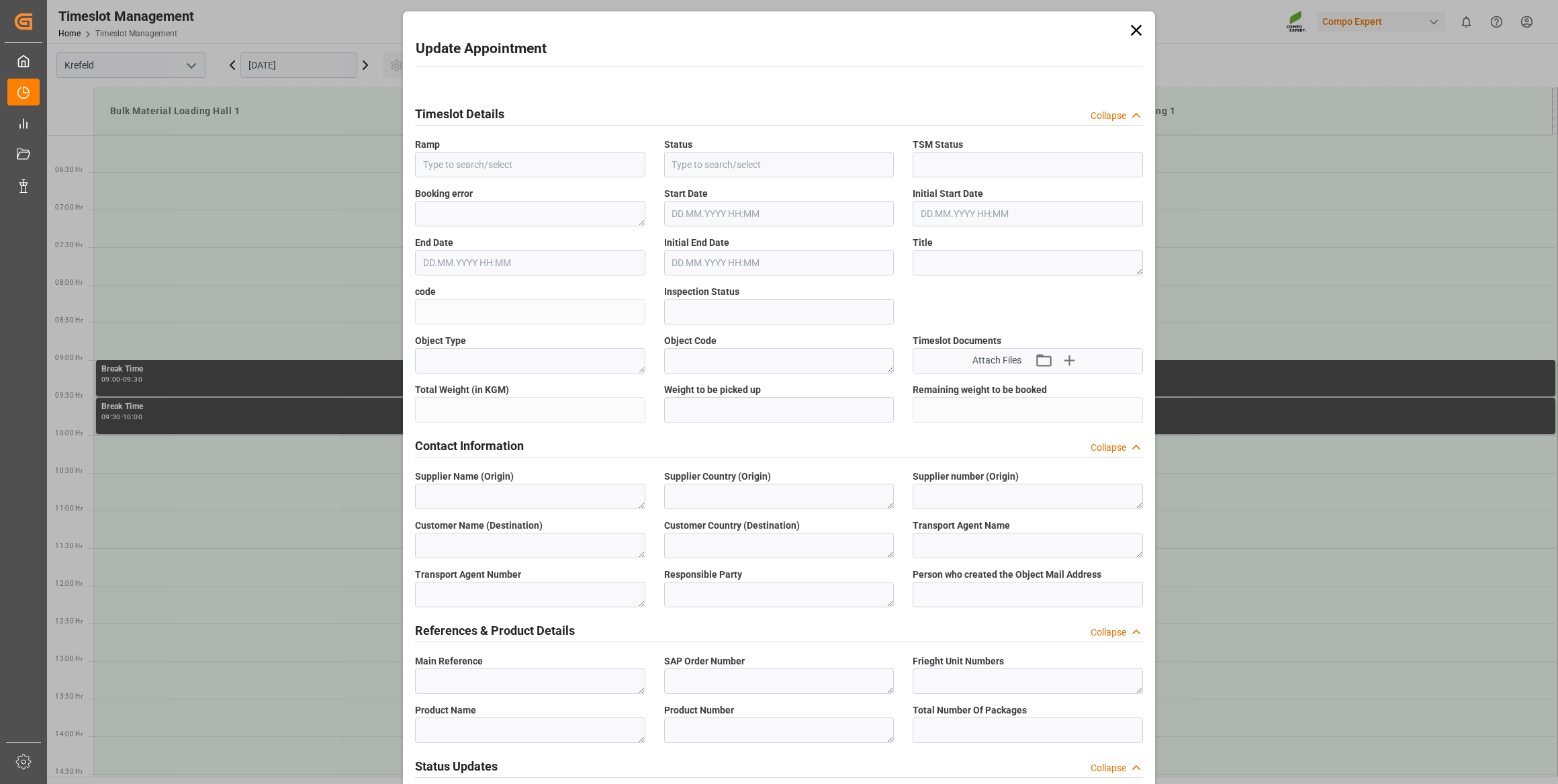
type textarea "Pre-Run"
type textarea "SP_KREF"
type textarea "Fertilizantes y Agroquímicos"
type textarea "EC"
type textarea "FR. [PERSON_NAME] [PERSON_NAME] (GMBH & CO.) KG"
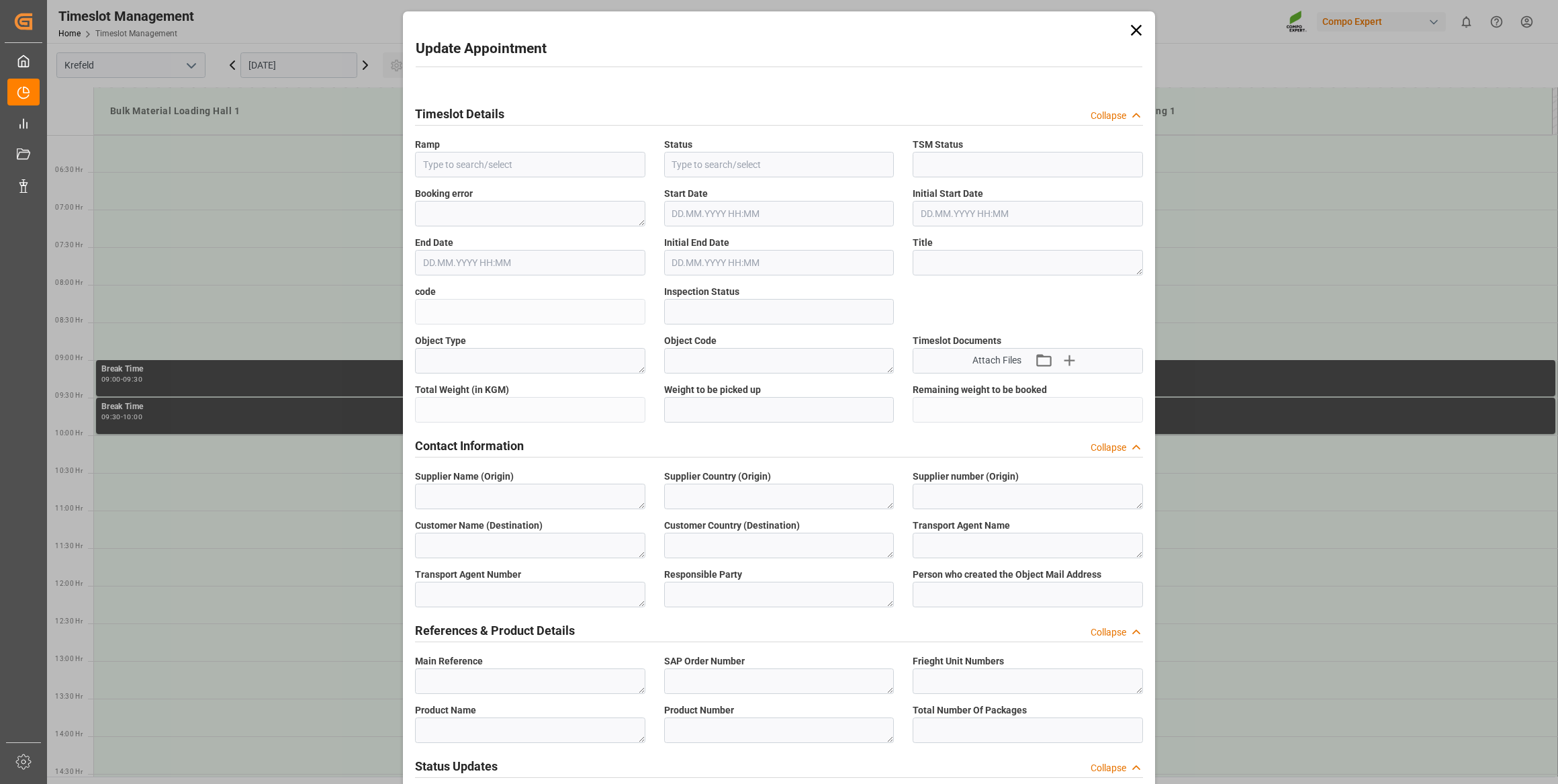
type textarea "6600387"
type textarea "Logistics Service Provider"
type input "[PERSON_NAME][EMAIL_ADDRESS][DOMAIN_NAME]"
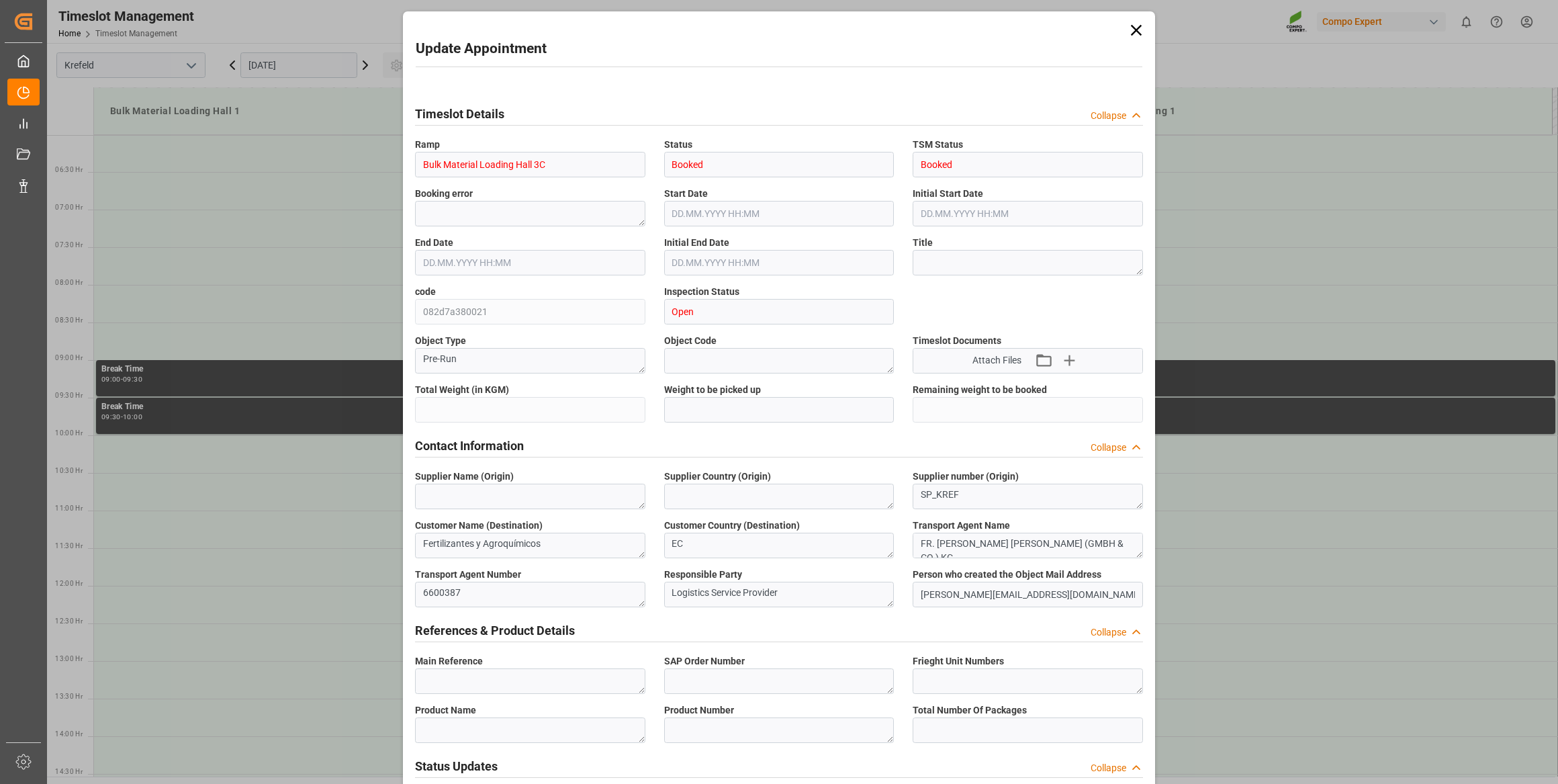
type textarea "4500001244"
type textarea "2000001433"
type textarea "4100004920"
type textarea "BLK CLASSIC [DATE]+3+TE BULK"
type textarea "2564002000"
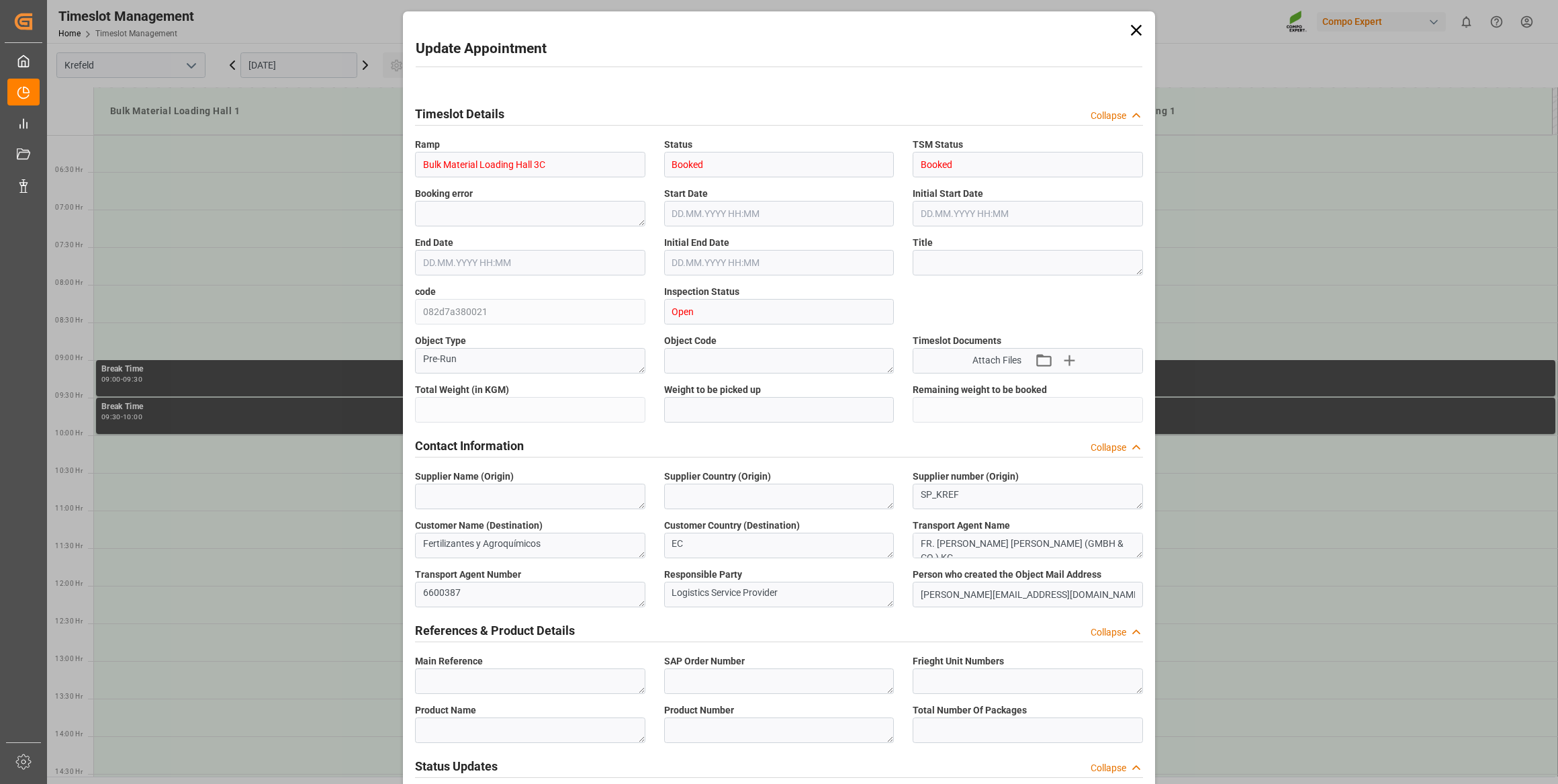
type textarea "20BULK"
type input "4500001244"
type input "26500"
type input "0"
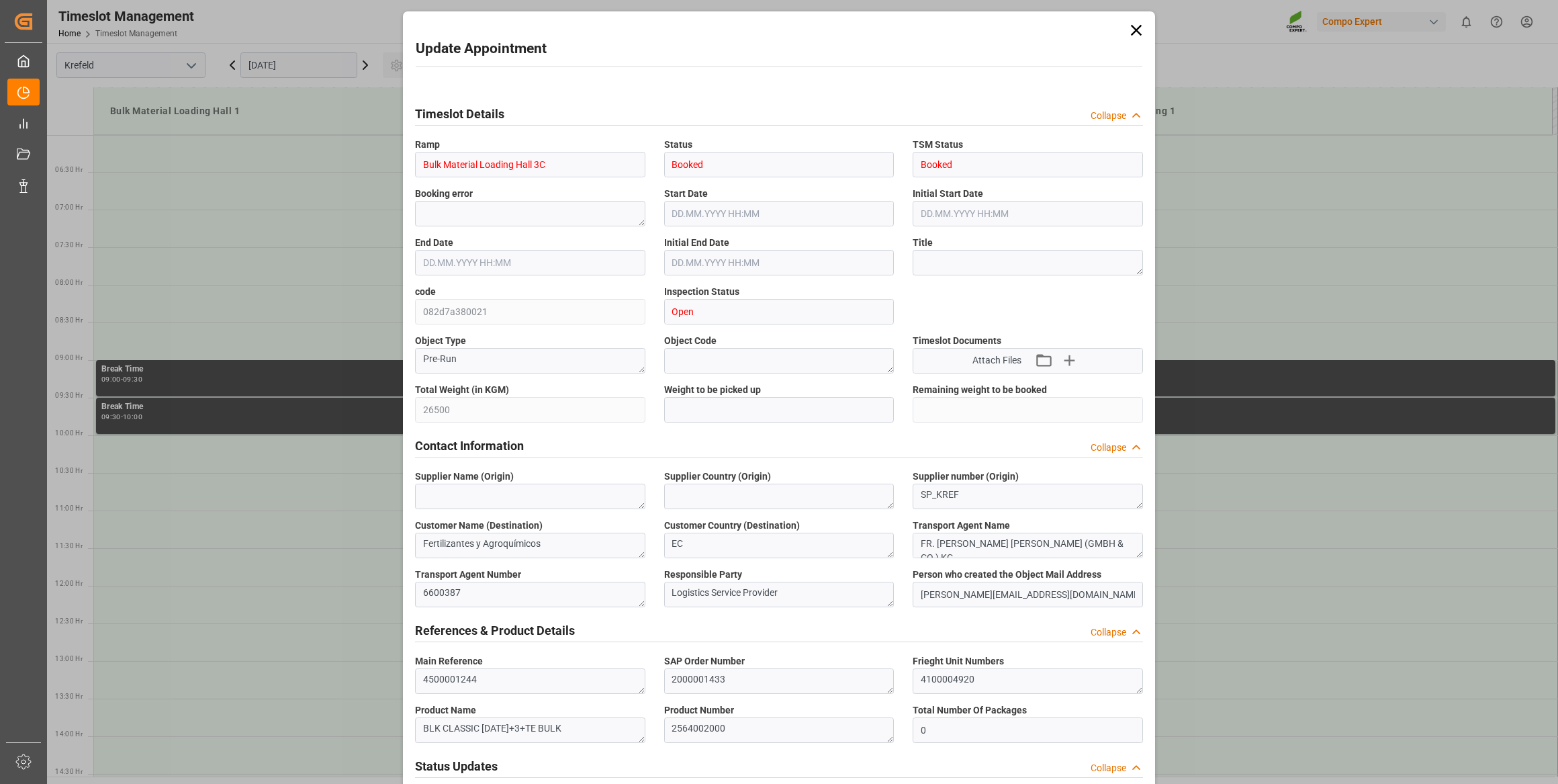
type input "[DATE] 07:00"
type input "[DATE] 07:30"
type input "[DATE] 10:18"
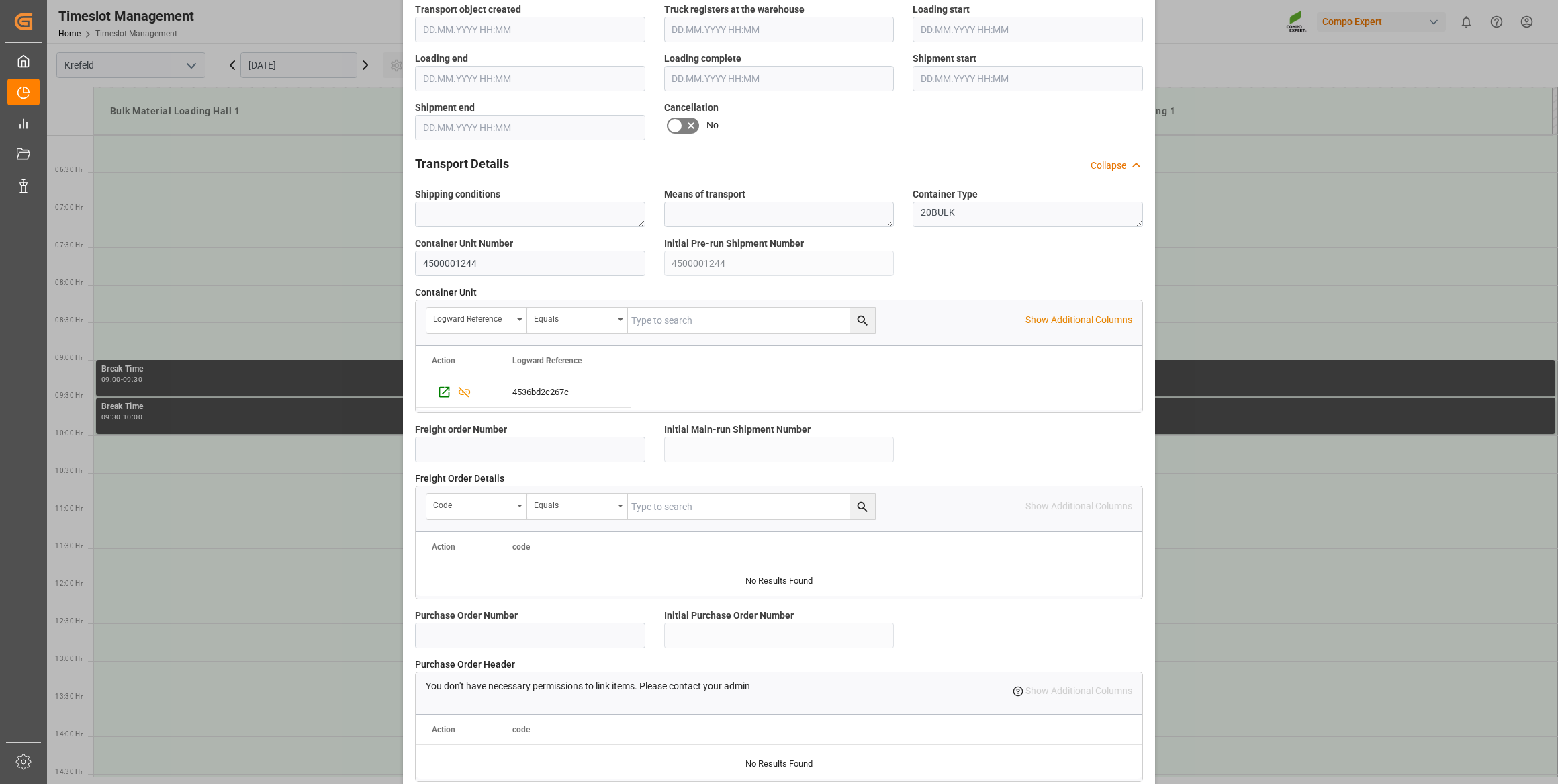
scroll to position [987, 0]
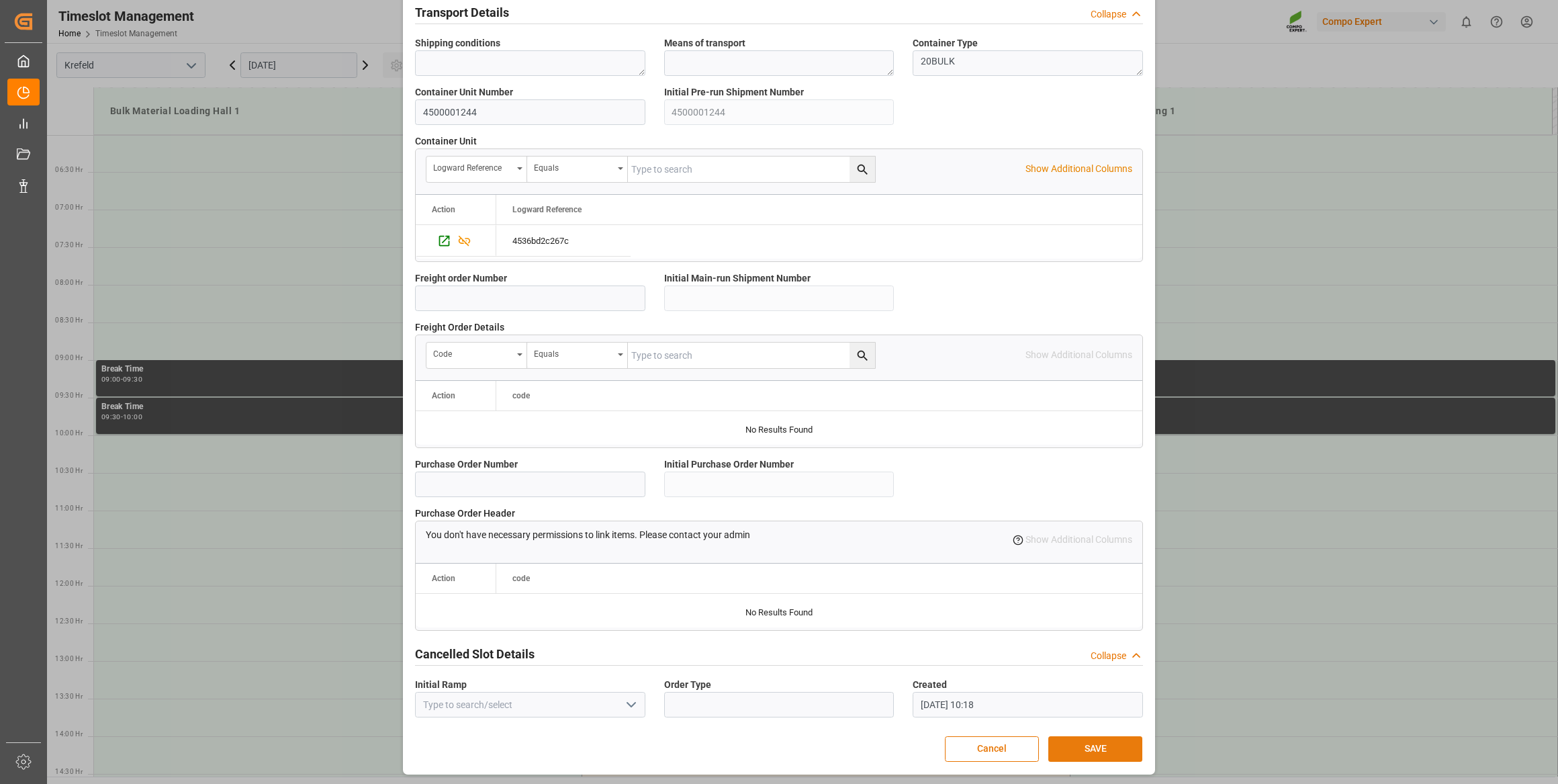
click at [1113, 752] on button "SAVE" at bounding box center [1095, 749] width 94 height 26
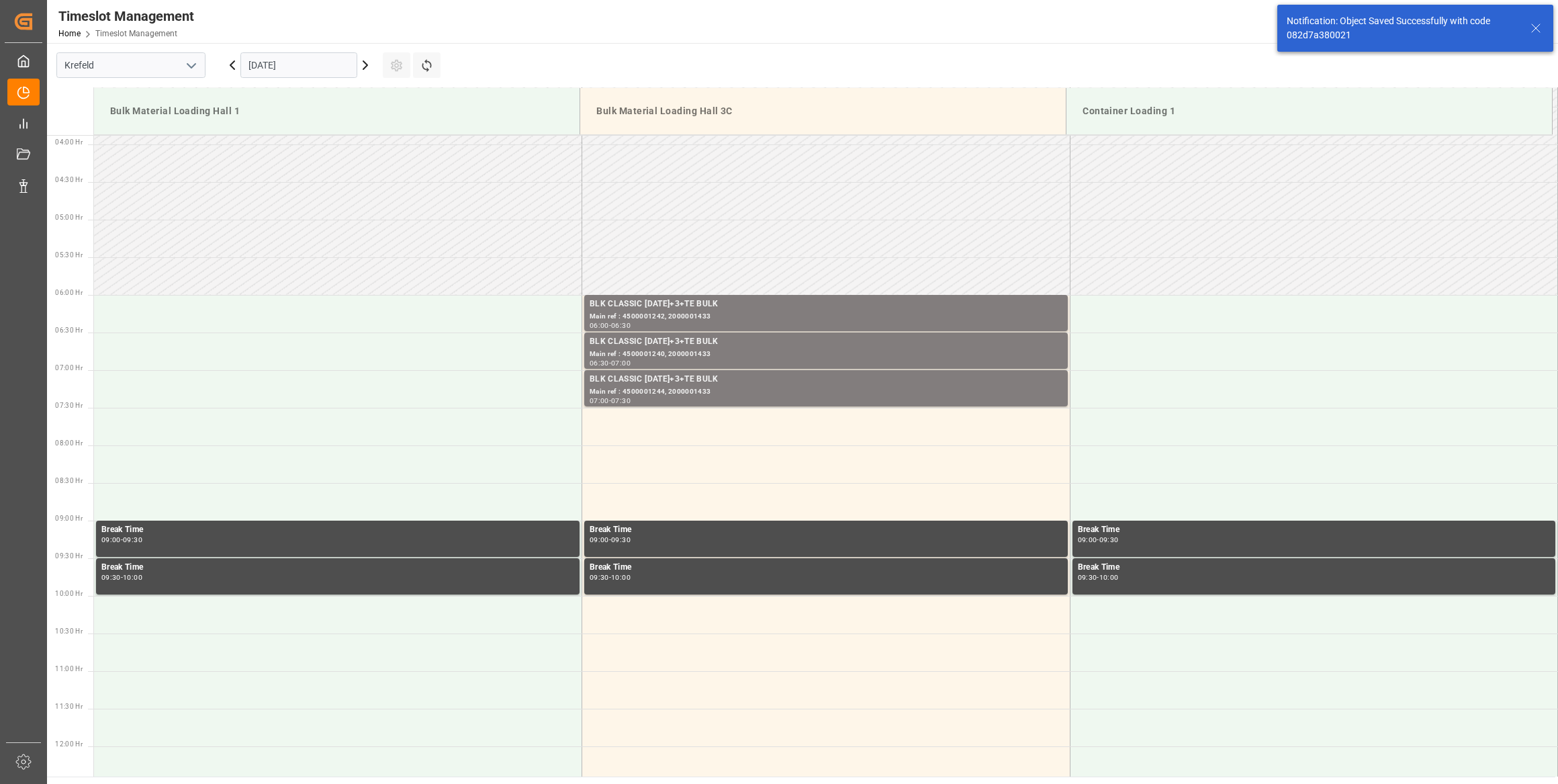
scroll to position [442, 0]
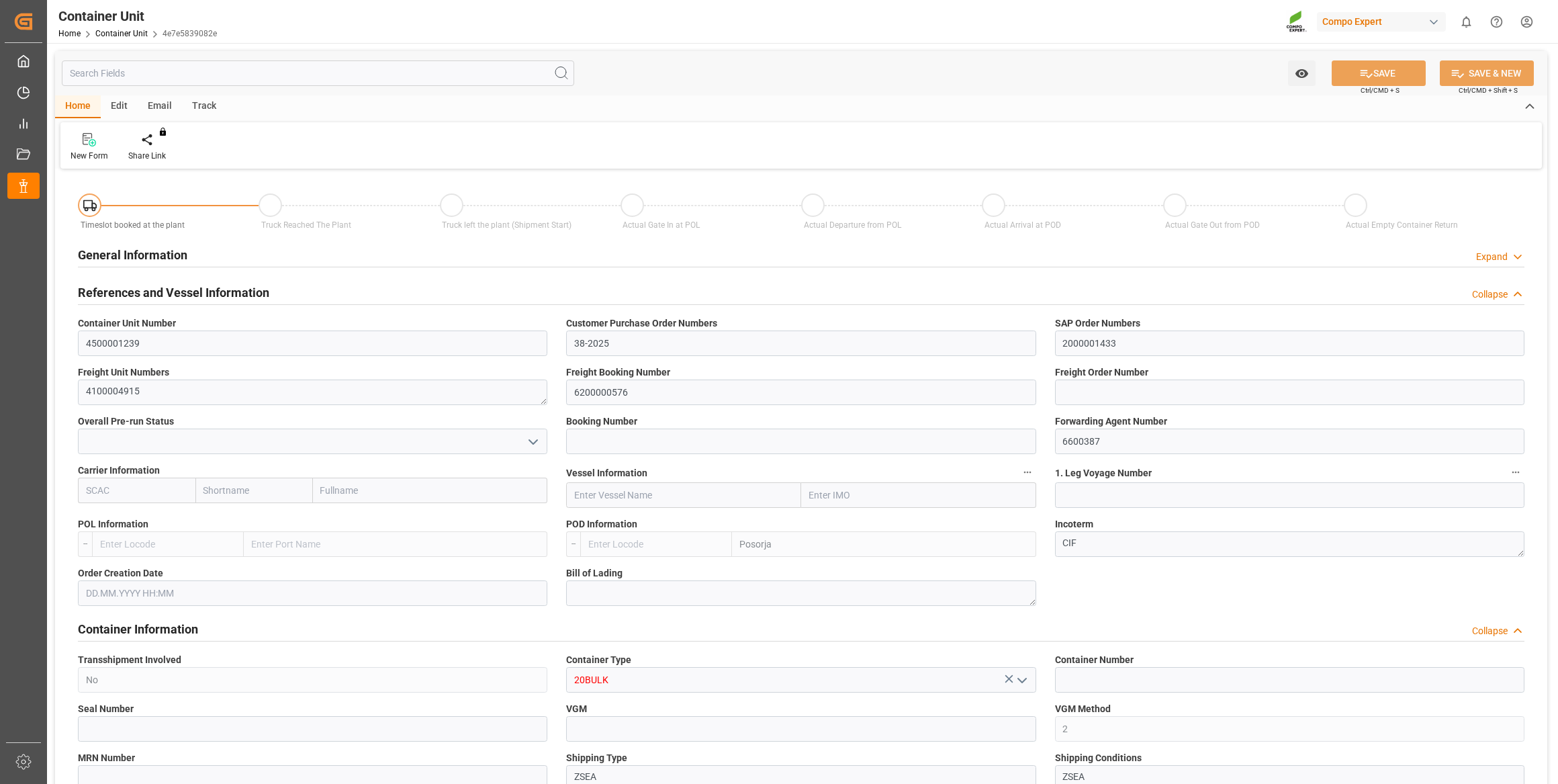
type input "ECPSJ"
type input "9"
type input "0"
type input "9"
type input "0"
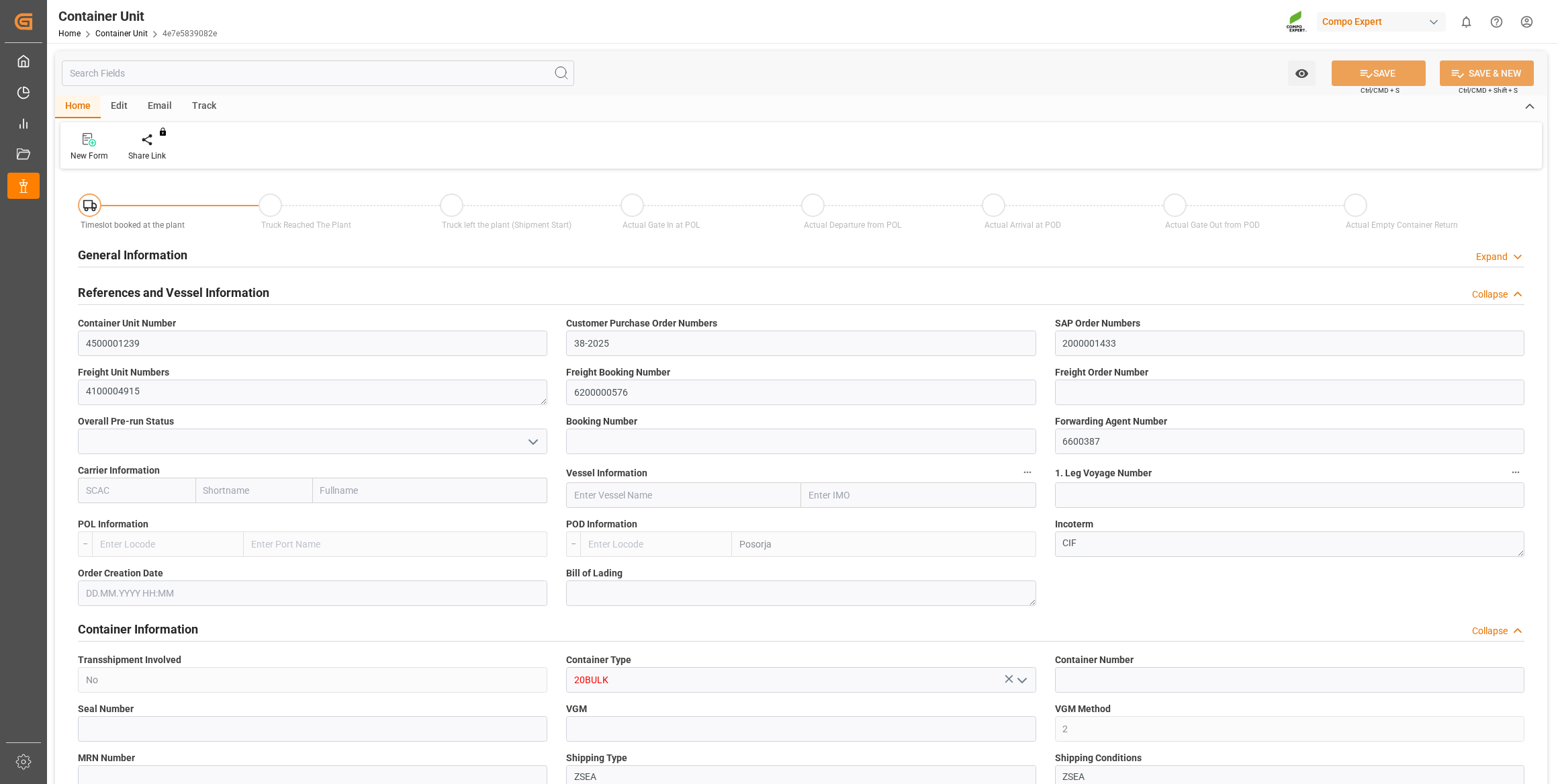
type input "0"
type input "26500"
type input "[DATE]"
click at [162, 148] on div "Create Timeslot" at bounding box center [156, 147] width 77 height 29
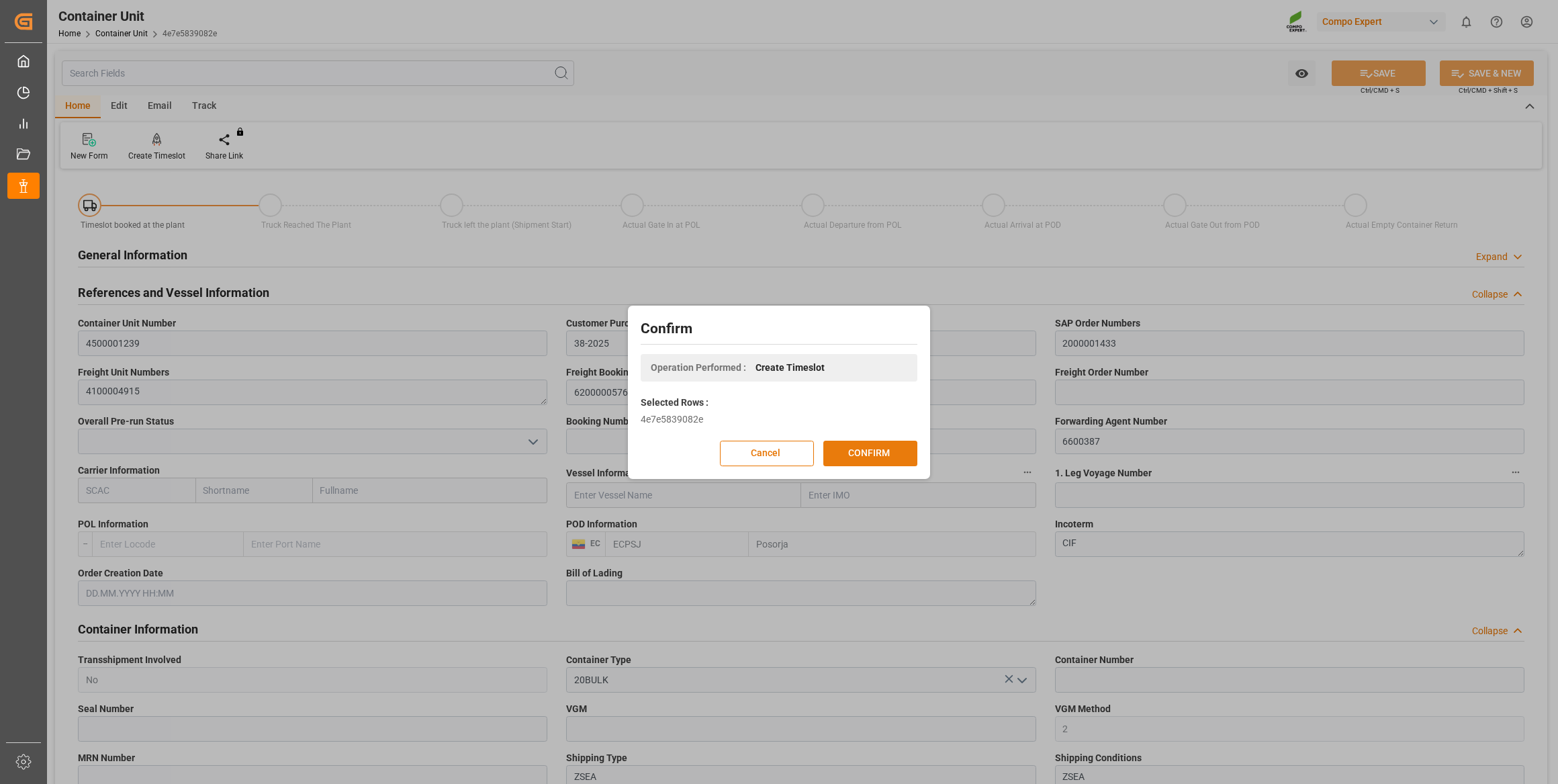
click at [842, 448] on button "CONFIRM" at bounding box center [870, 453] width 94 height 26
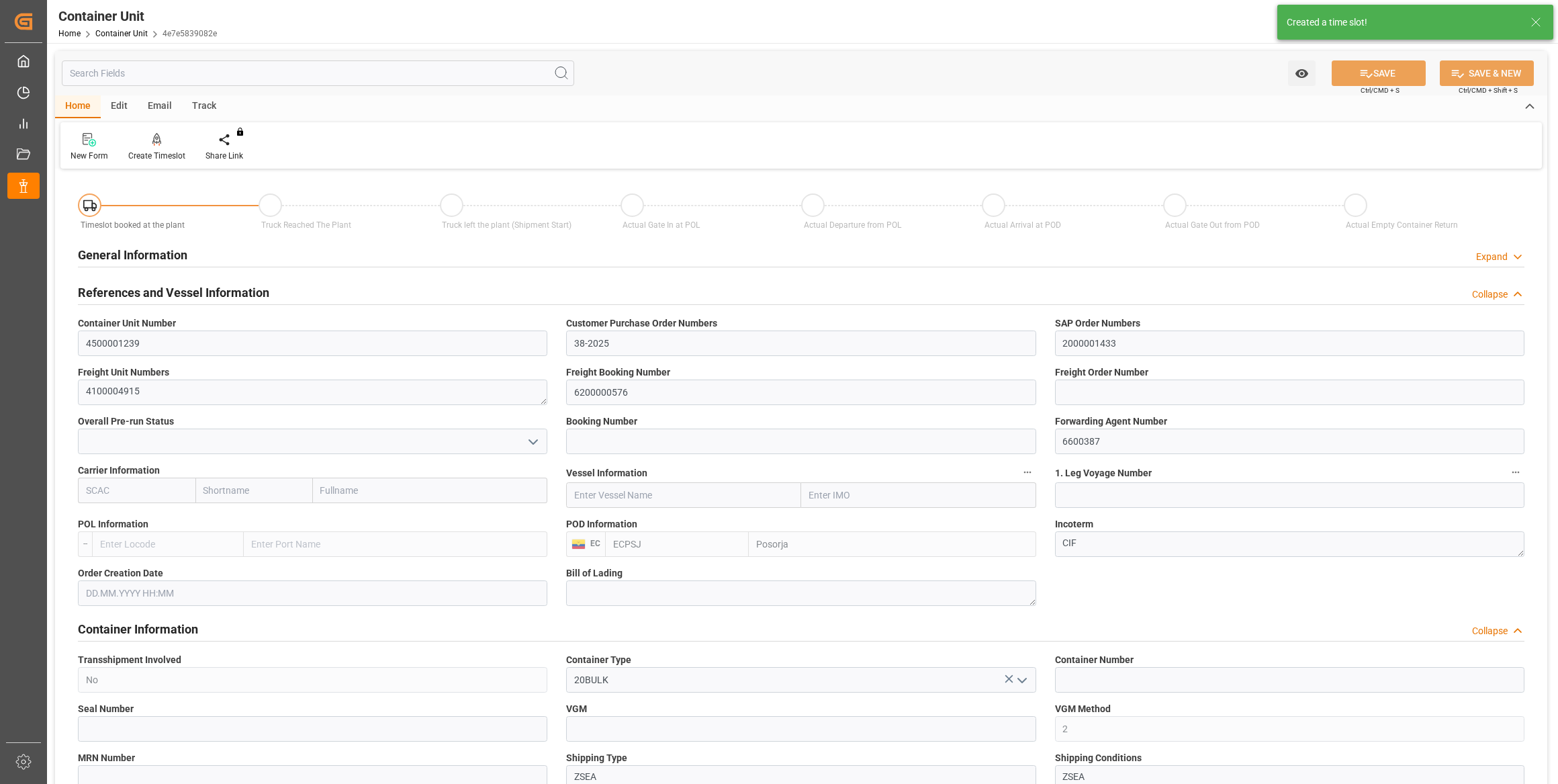
type input "ECPSJ"
type input "9"
type input "0"
type input "9"
type input "0"
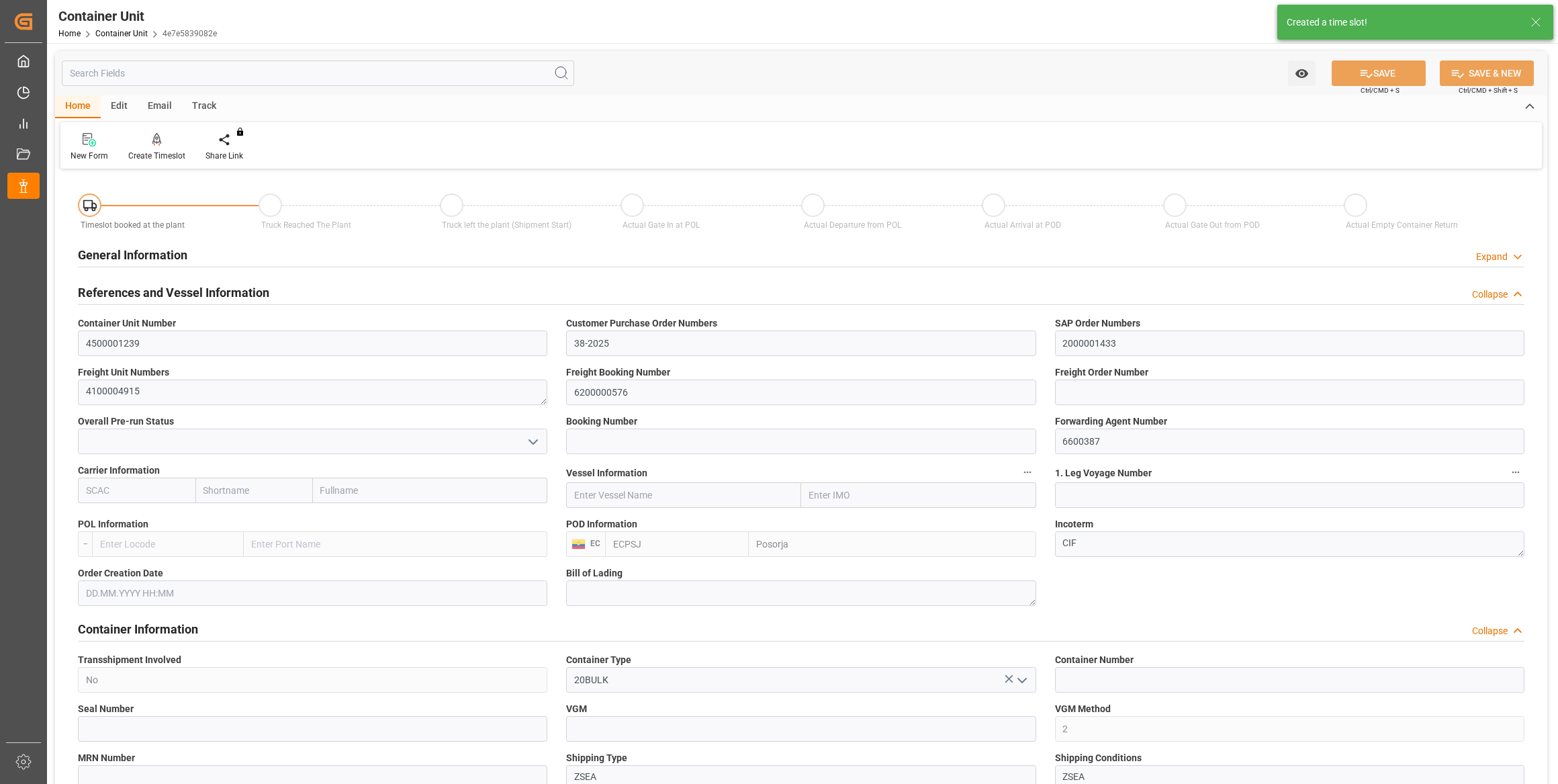
type input "0"
type input "26500"
type input "29.09.2025"
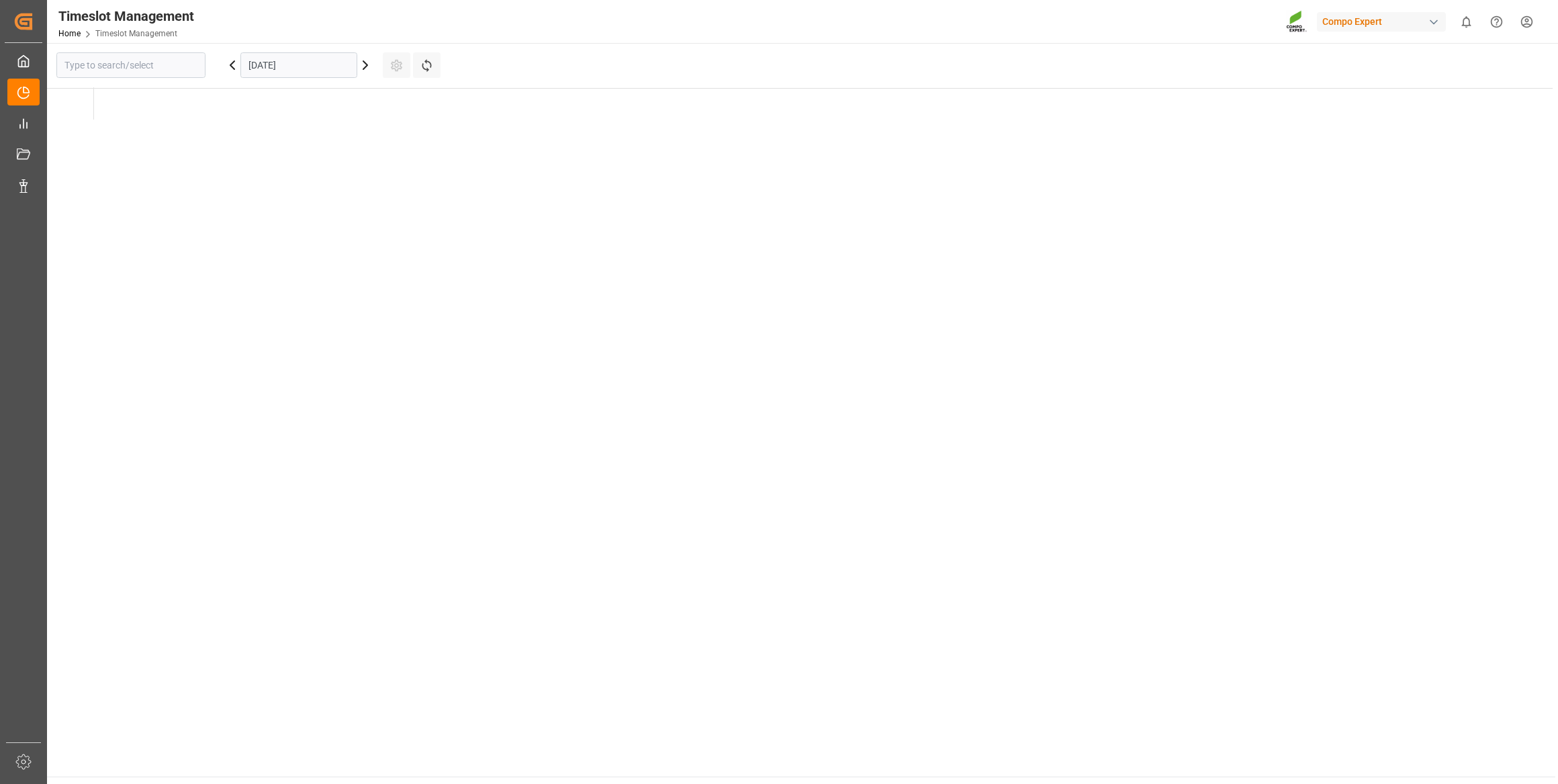
type input "Krefeld"
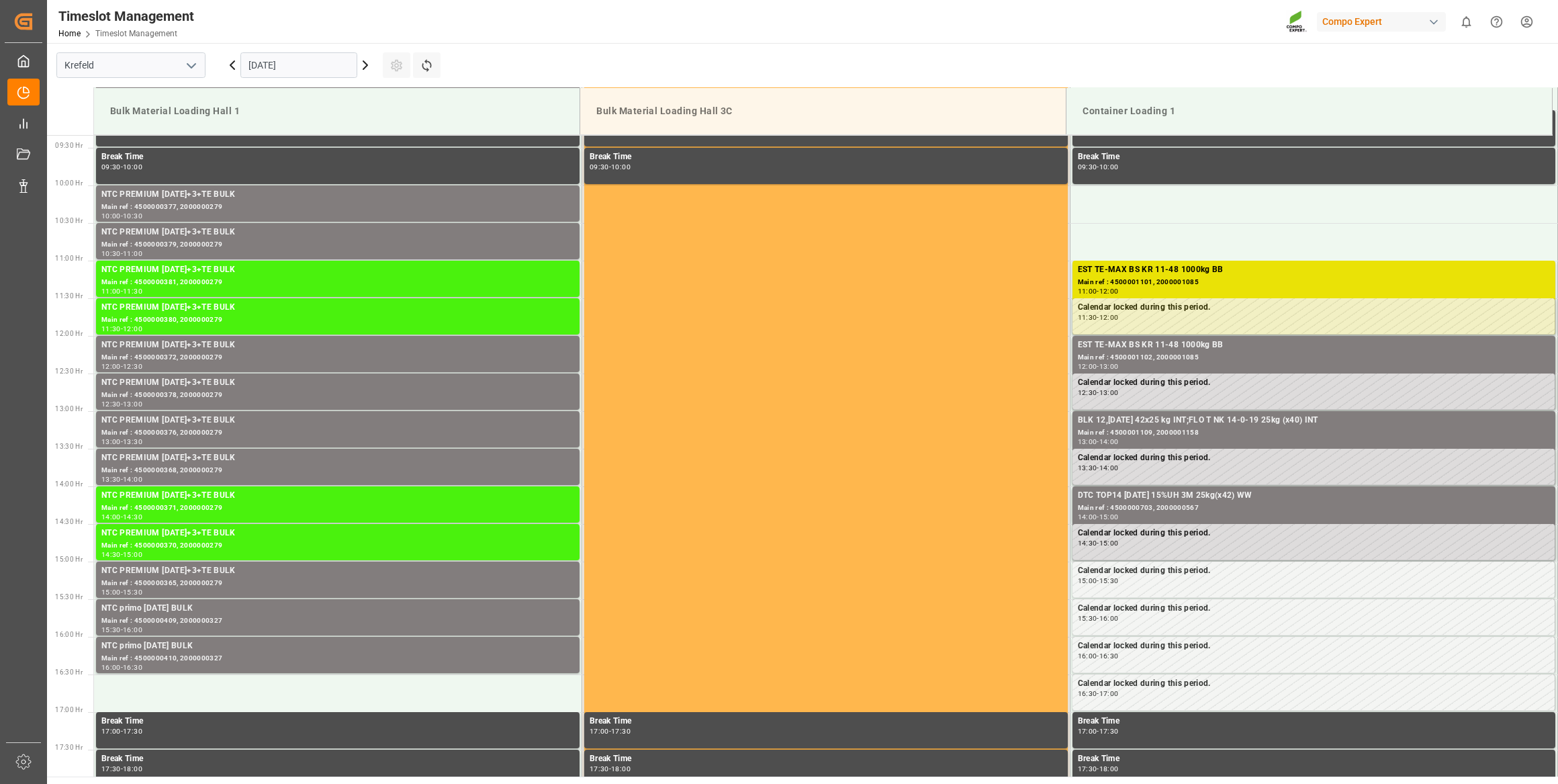
scroll to position [818, 0]
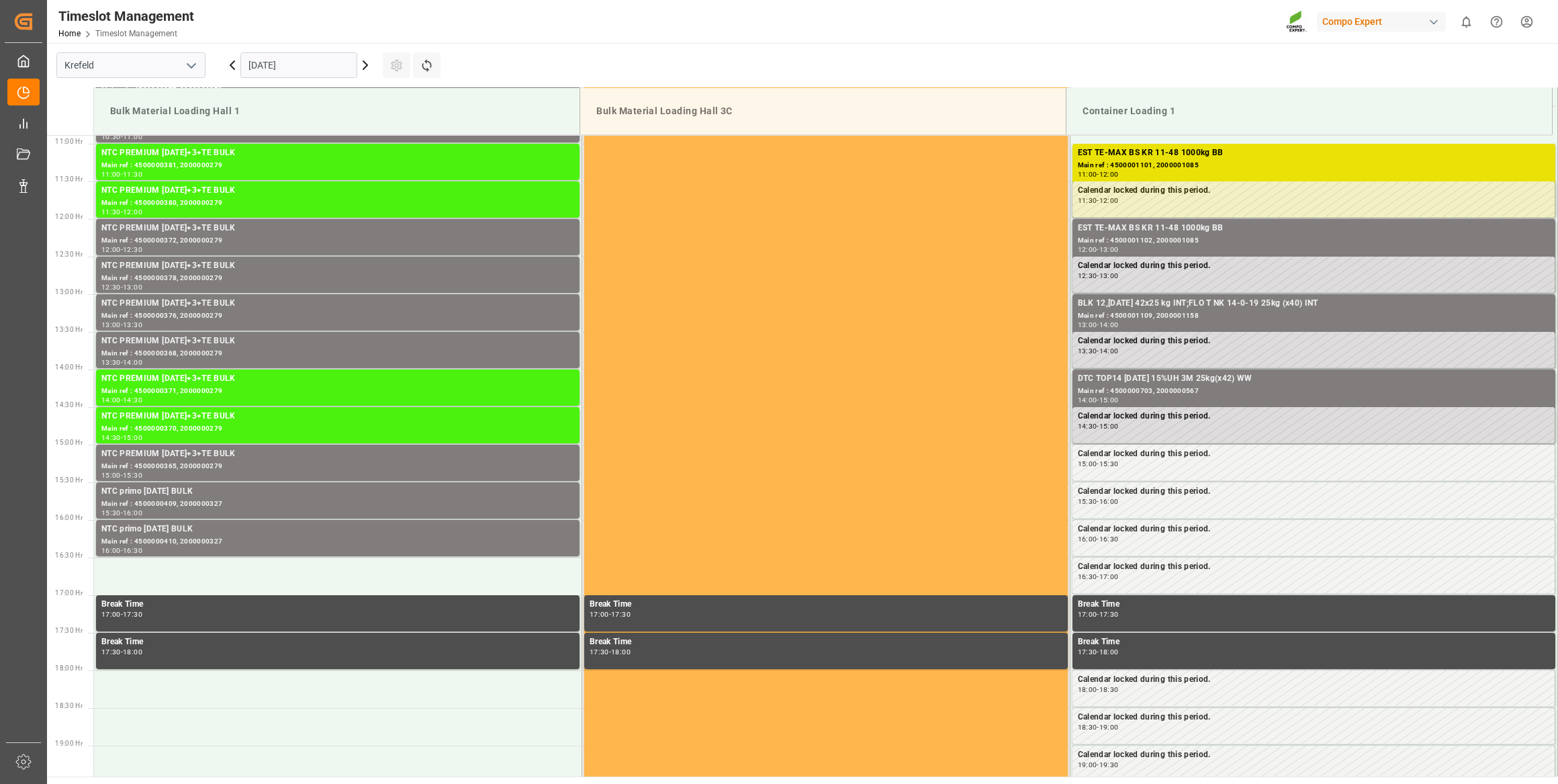
click at [277, 68] on input "[DATE]" at bounding box center [299, 65] width 117 height 26
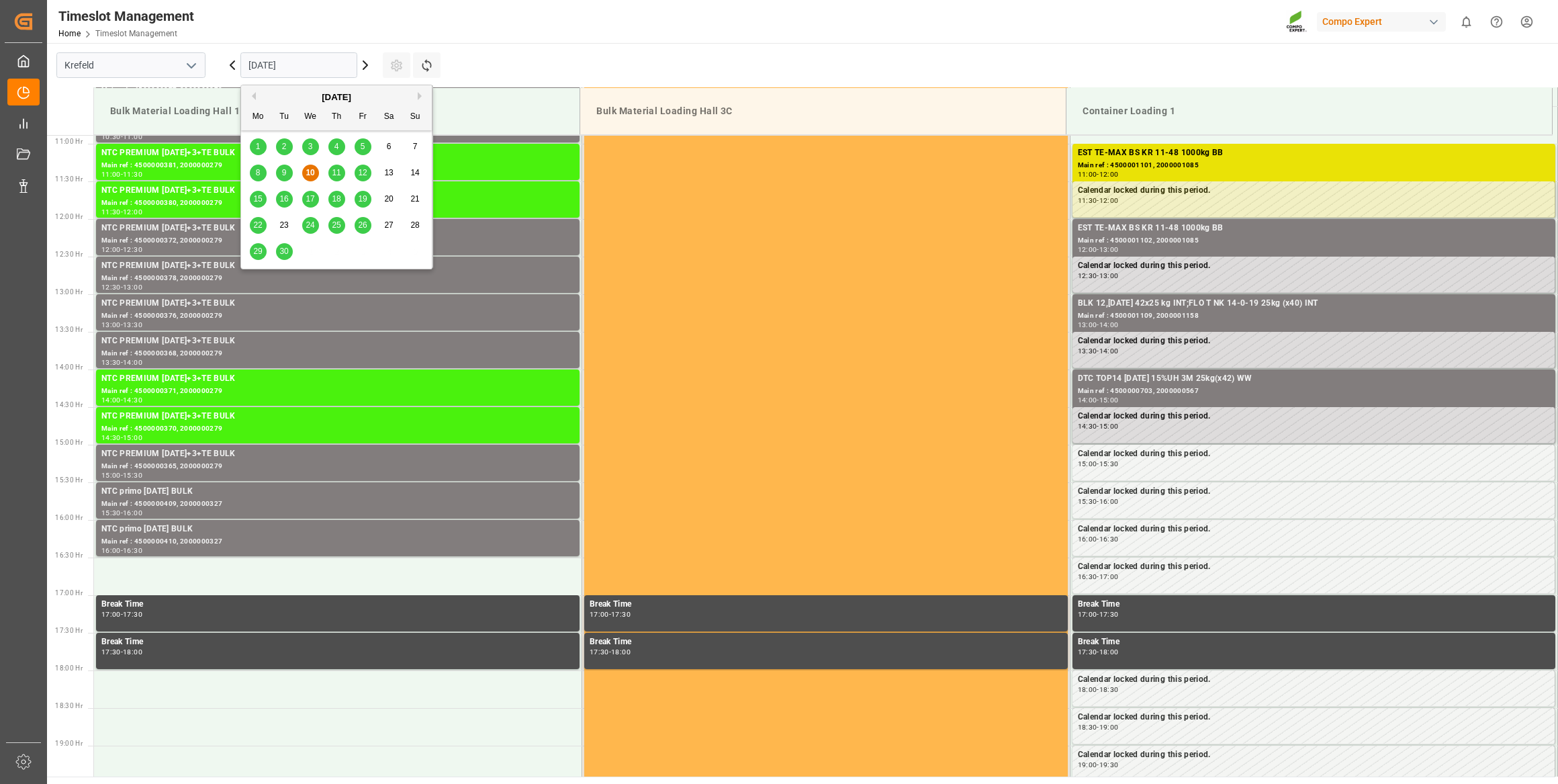
click at [419, 92] on button "Next Month" at bounding box center [422, 96] width 8 height 8
click at [340, 195] on span "16" at bounding box center [336, 199] width 9 height 10
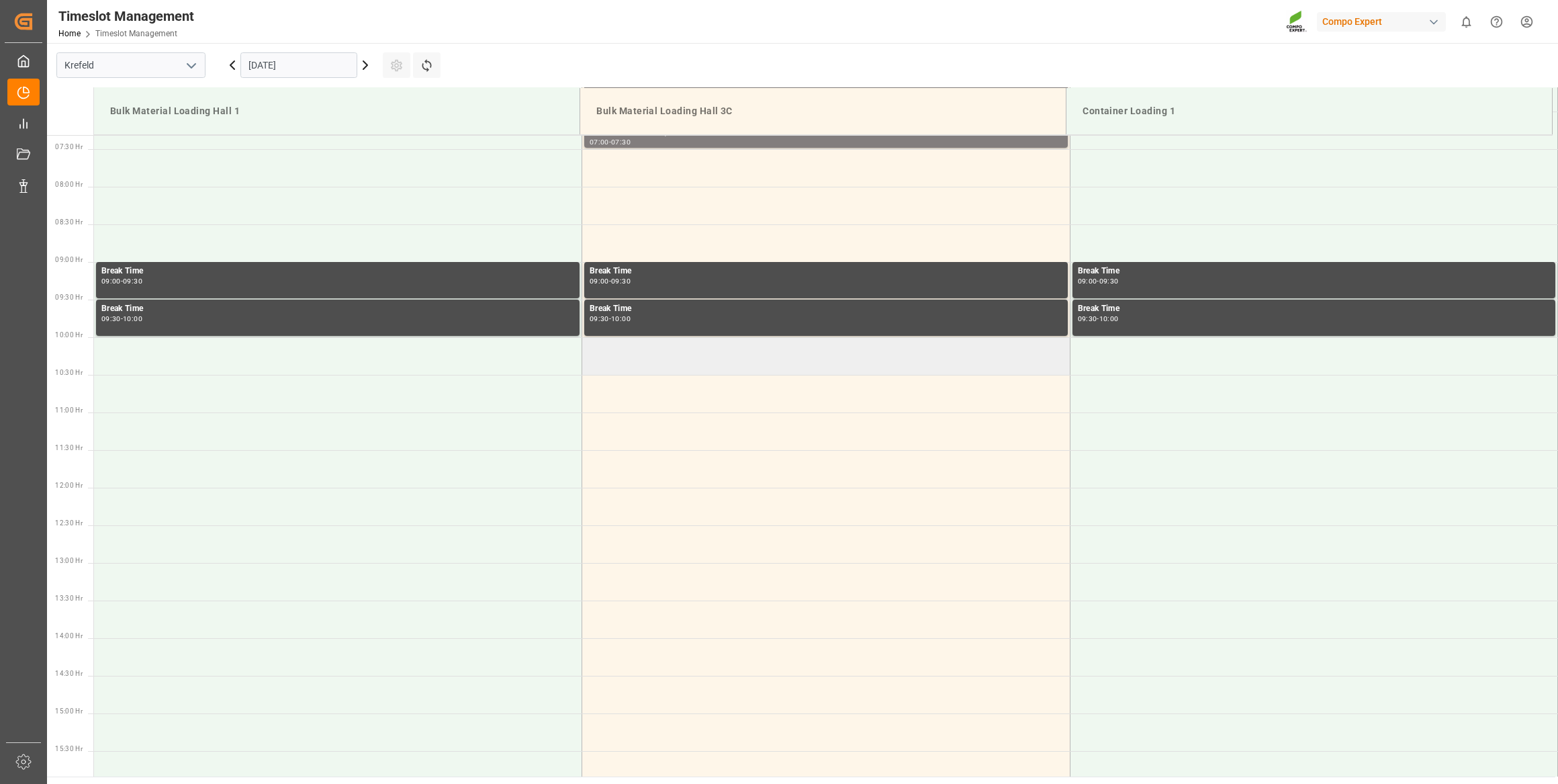
scroll to position [487, 0]
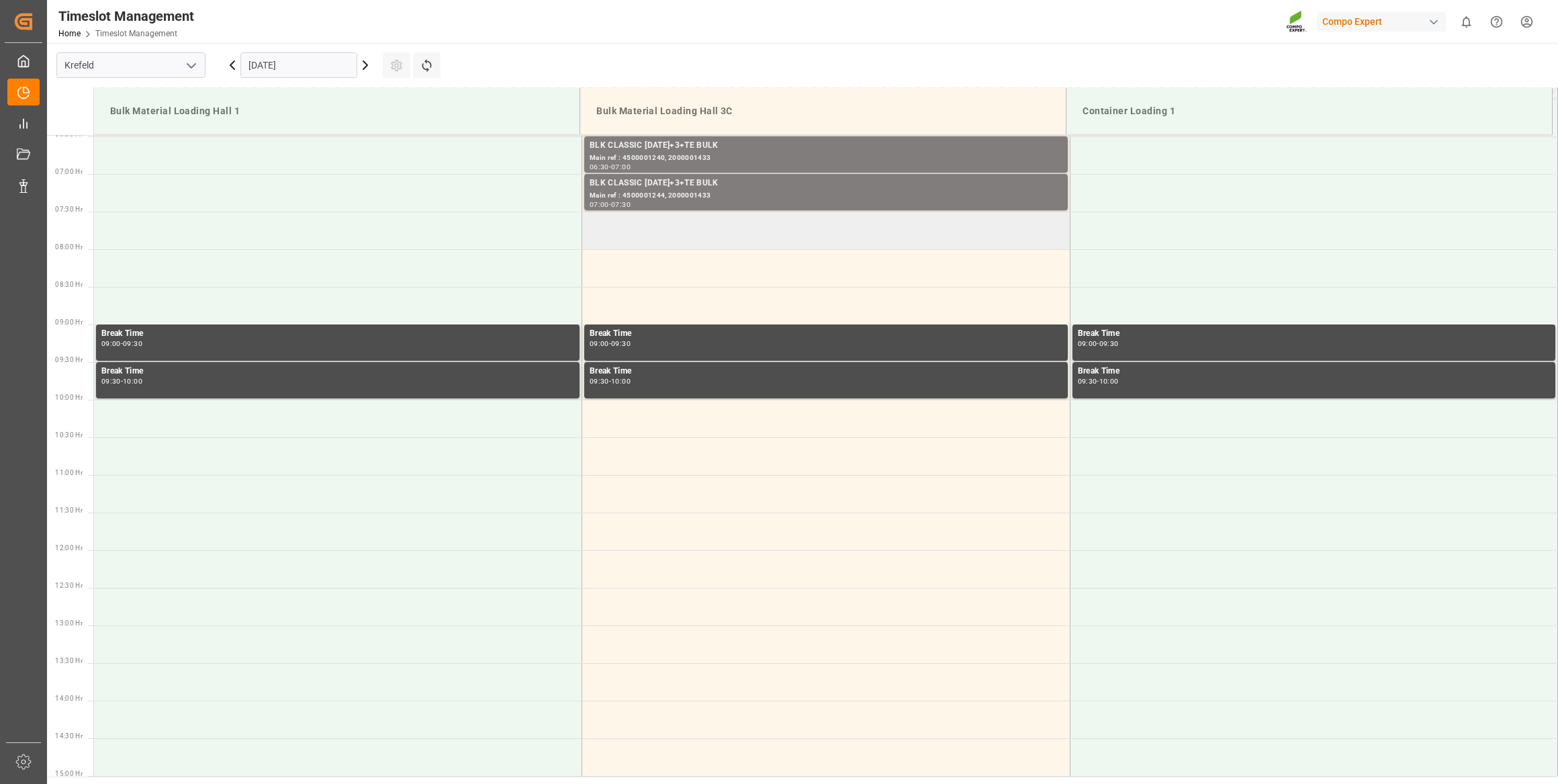
click at [692, 229] on td at bounding box center [826, 230] width 488 height 38
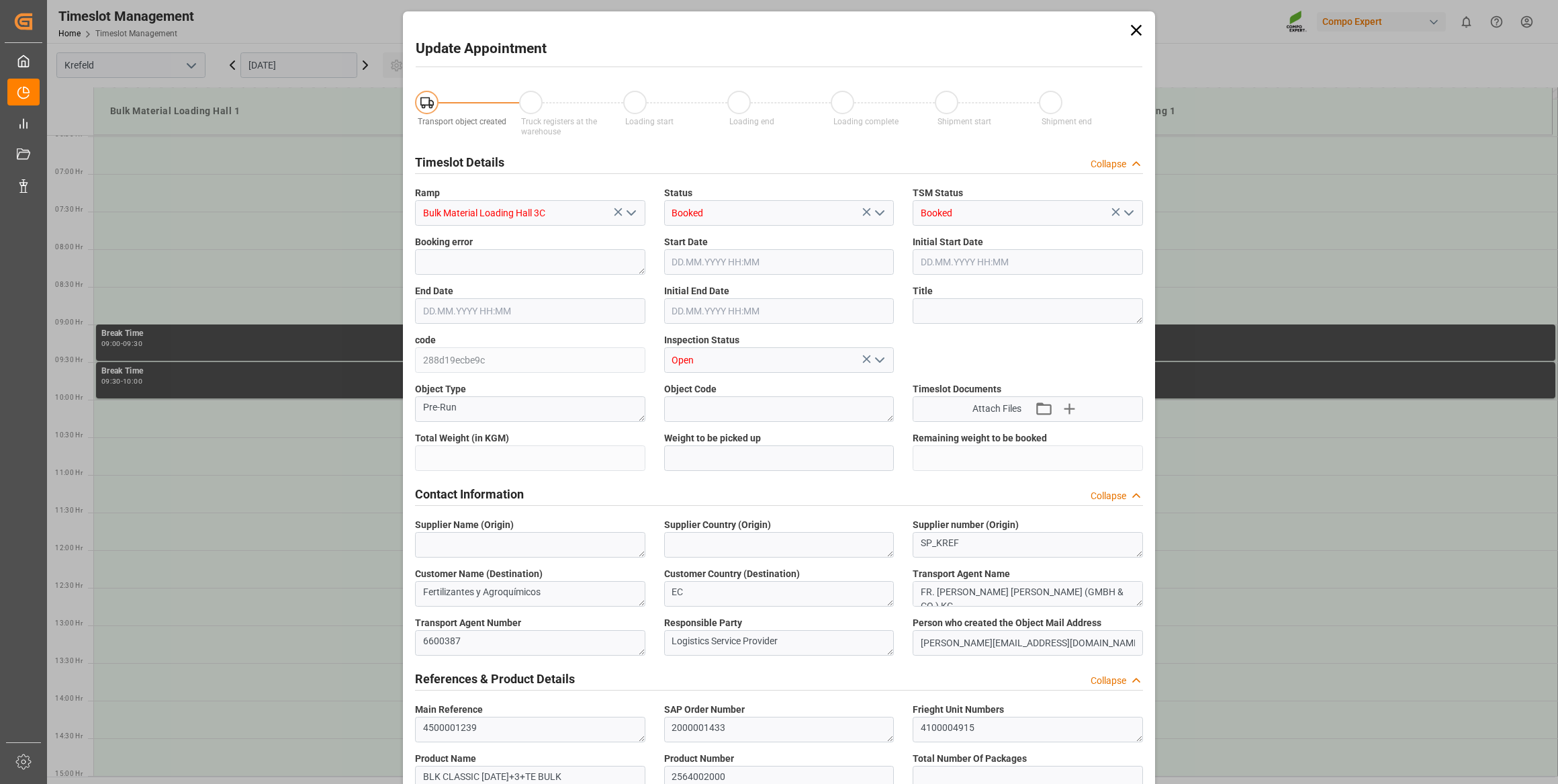
type input "26500"
type input "0"
type input "16.10.2025 07:30"
type input "16.10.2025 08:00"
type input "10.09.2025 10:18"
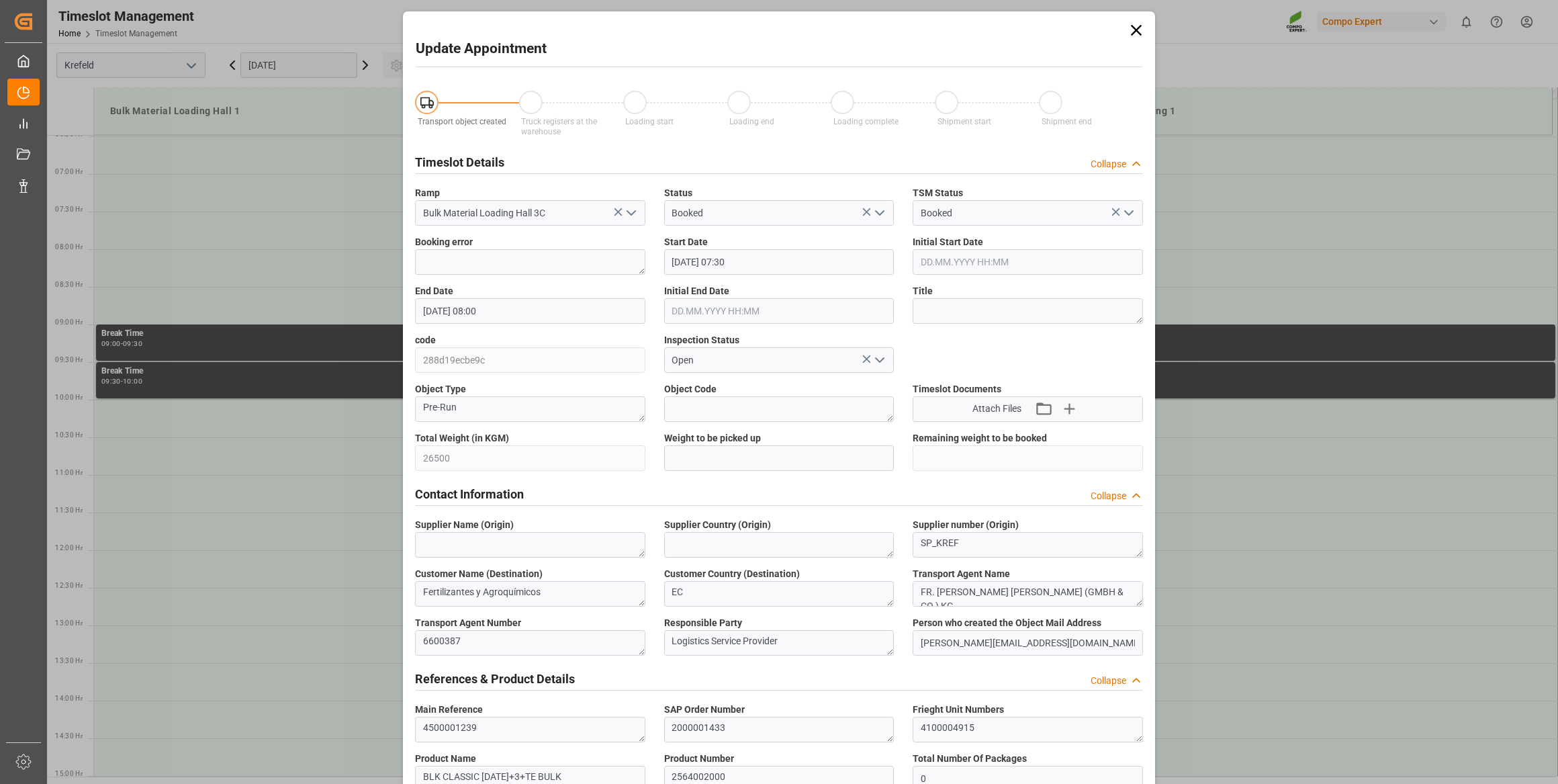
scroll to position [987, 0]
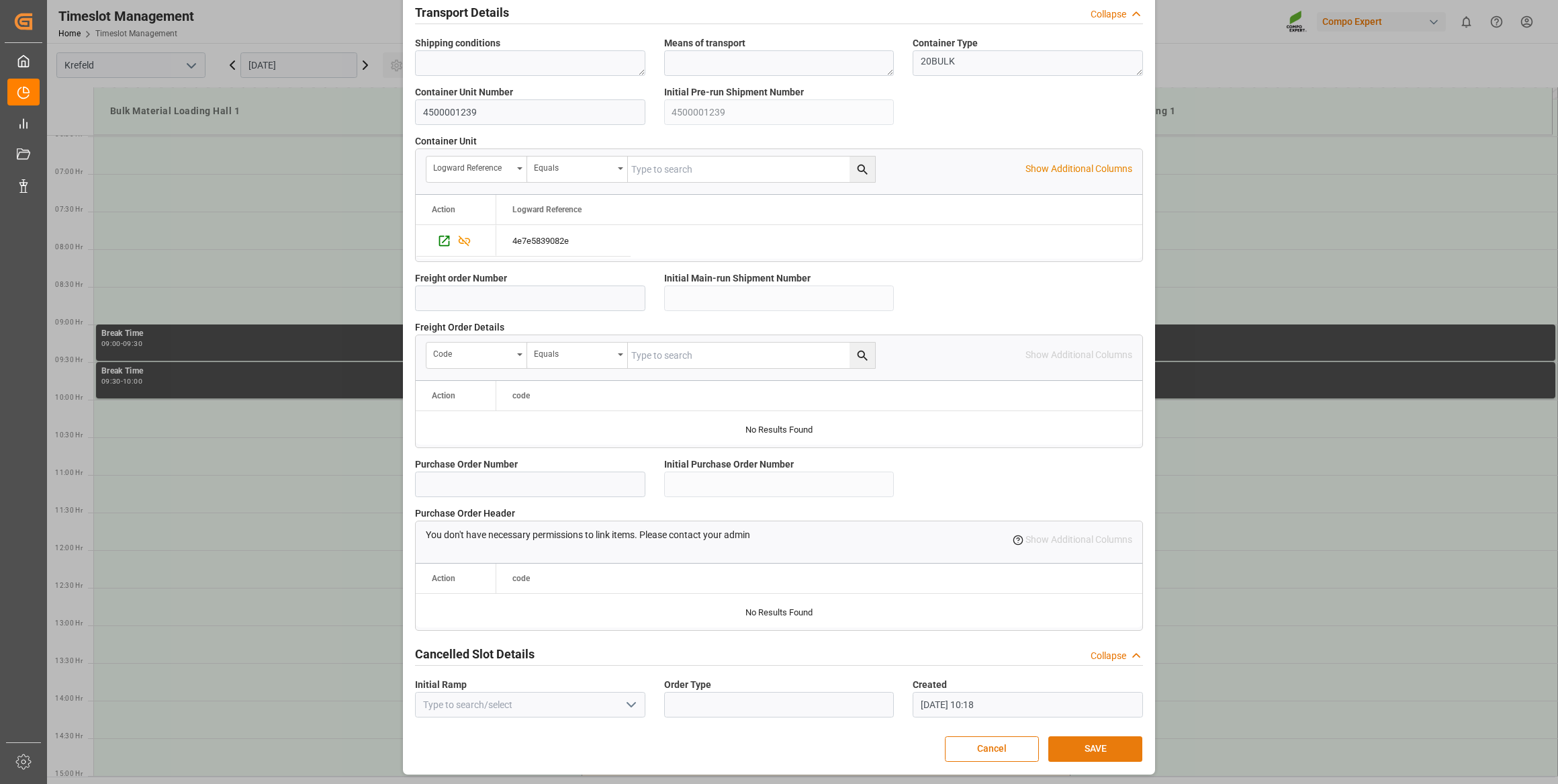
click at [1127, 743] on button "SAVE" at bounding box center [1095, 749] width 94 height 26
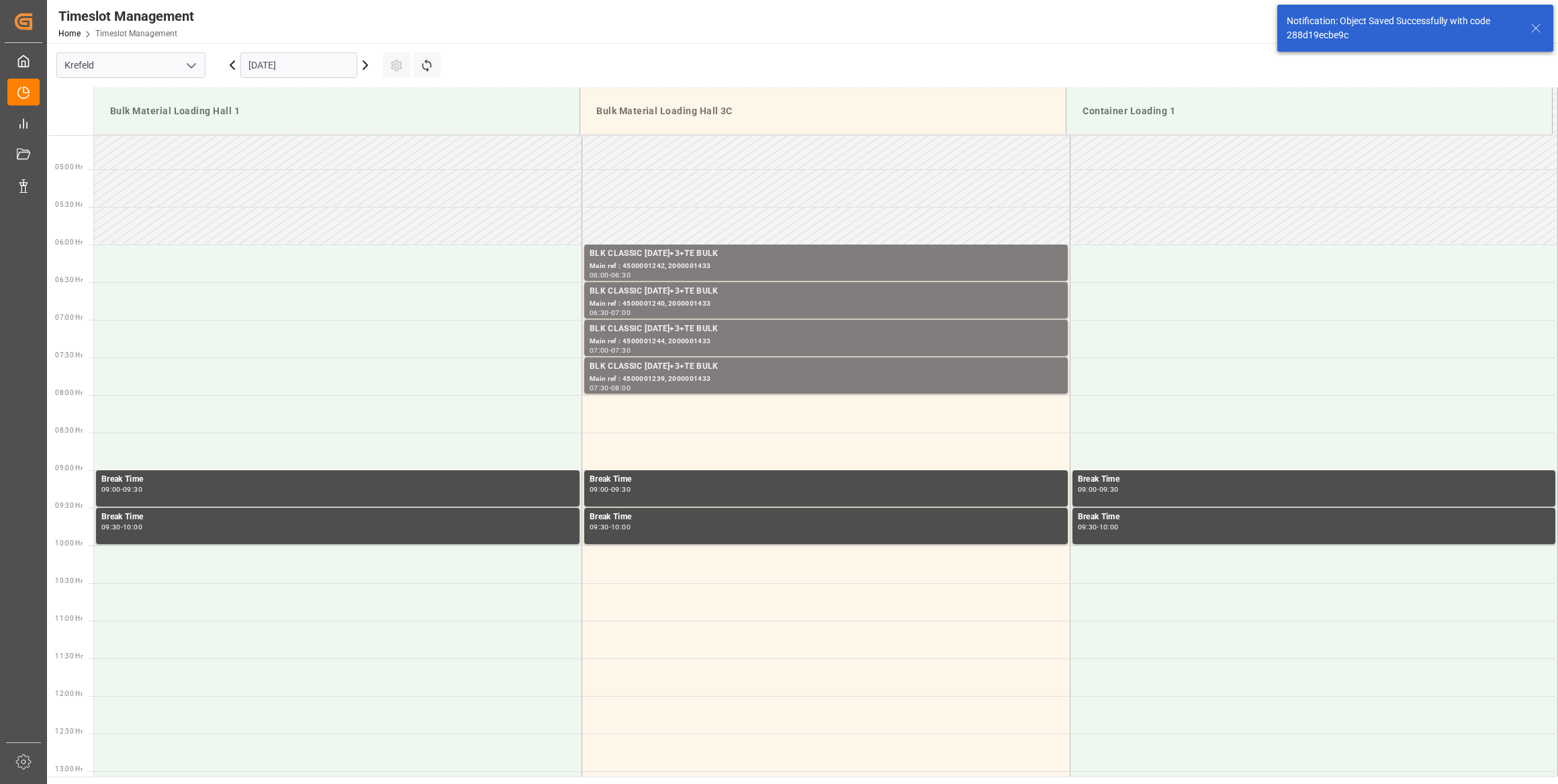
scroll to position [442, 0]
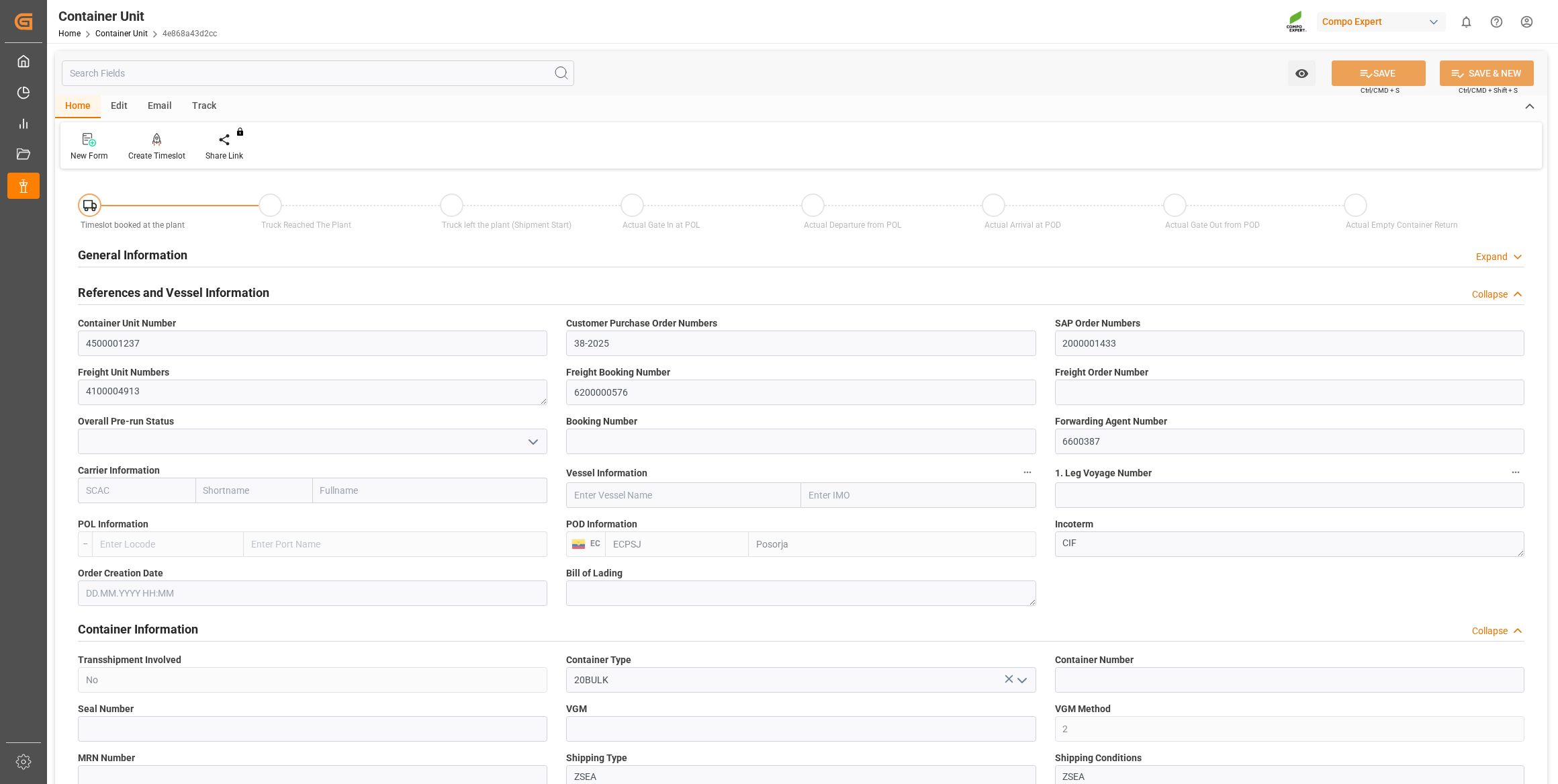
type input "ECPSJ"
type input "9"
type input "0"
type input "9"
type input "0"
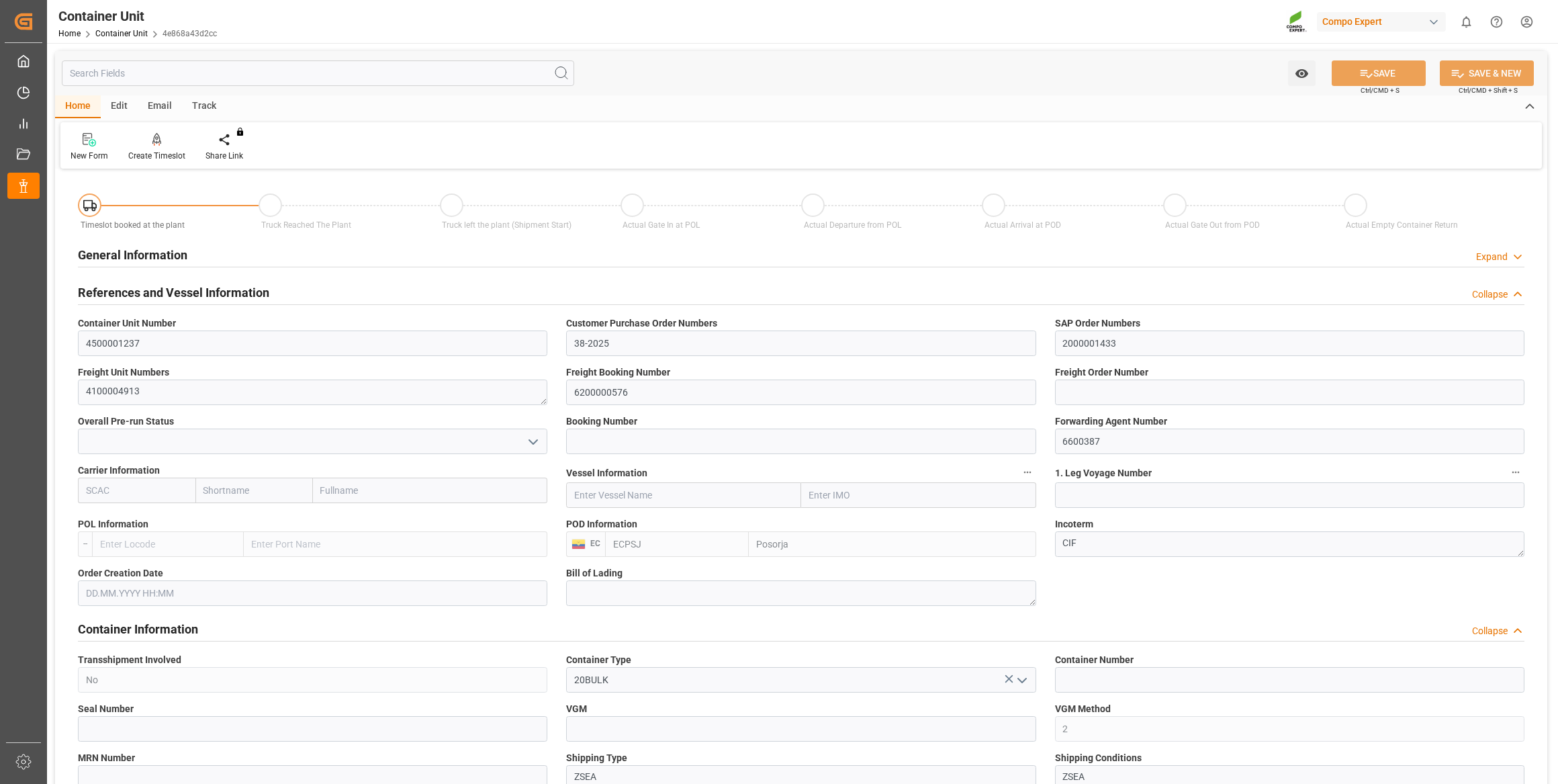
type input "0"
type input "26500"
type input "[DATE]"
click at [152, 145] on icon at bounding box center [157, 139] width 10 height 11
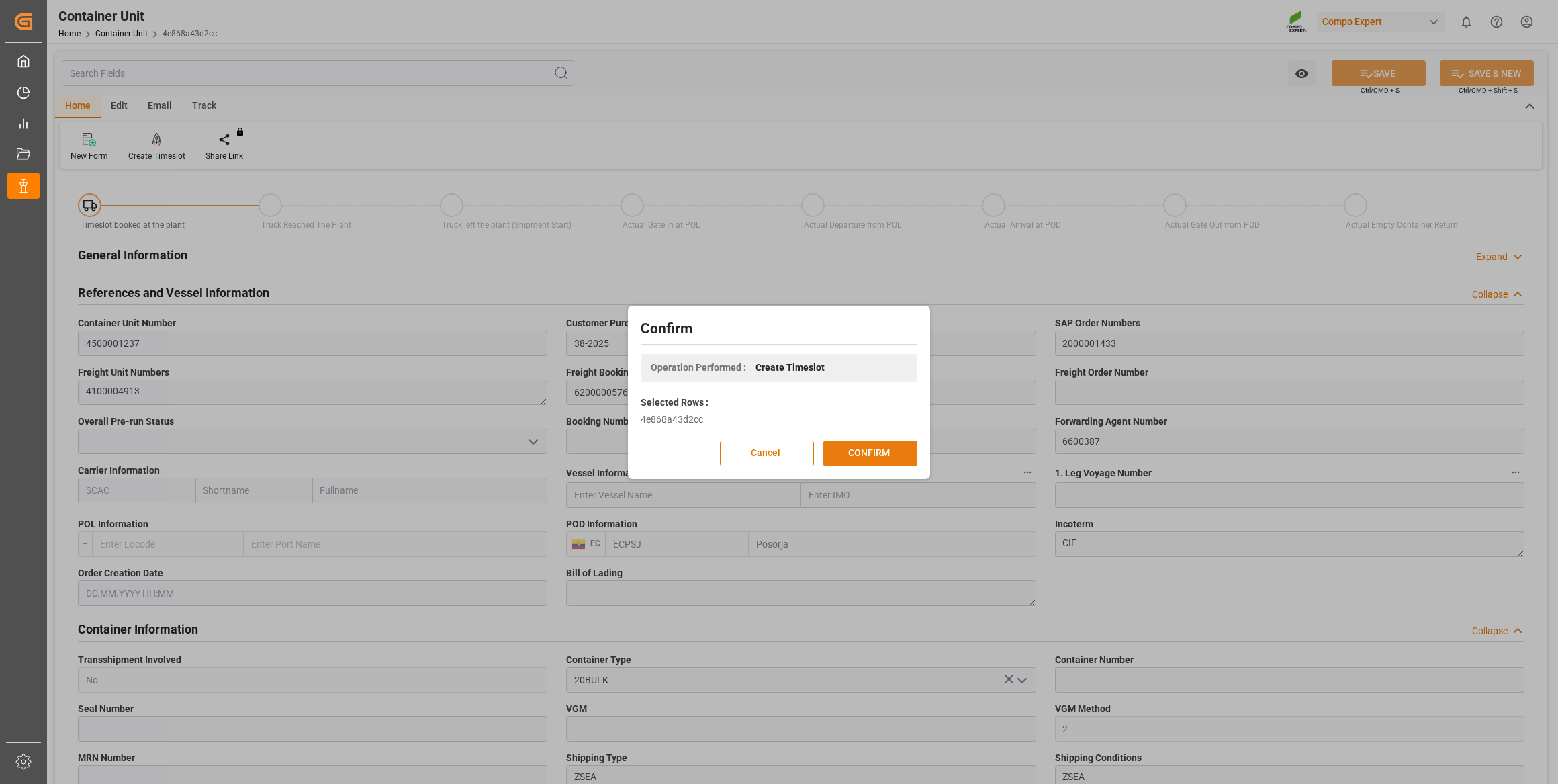
click at [860, 454] on button "CONFIRM" at bounding box center [870, 453] width 94 height 26
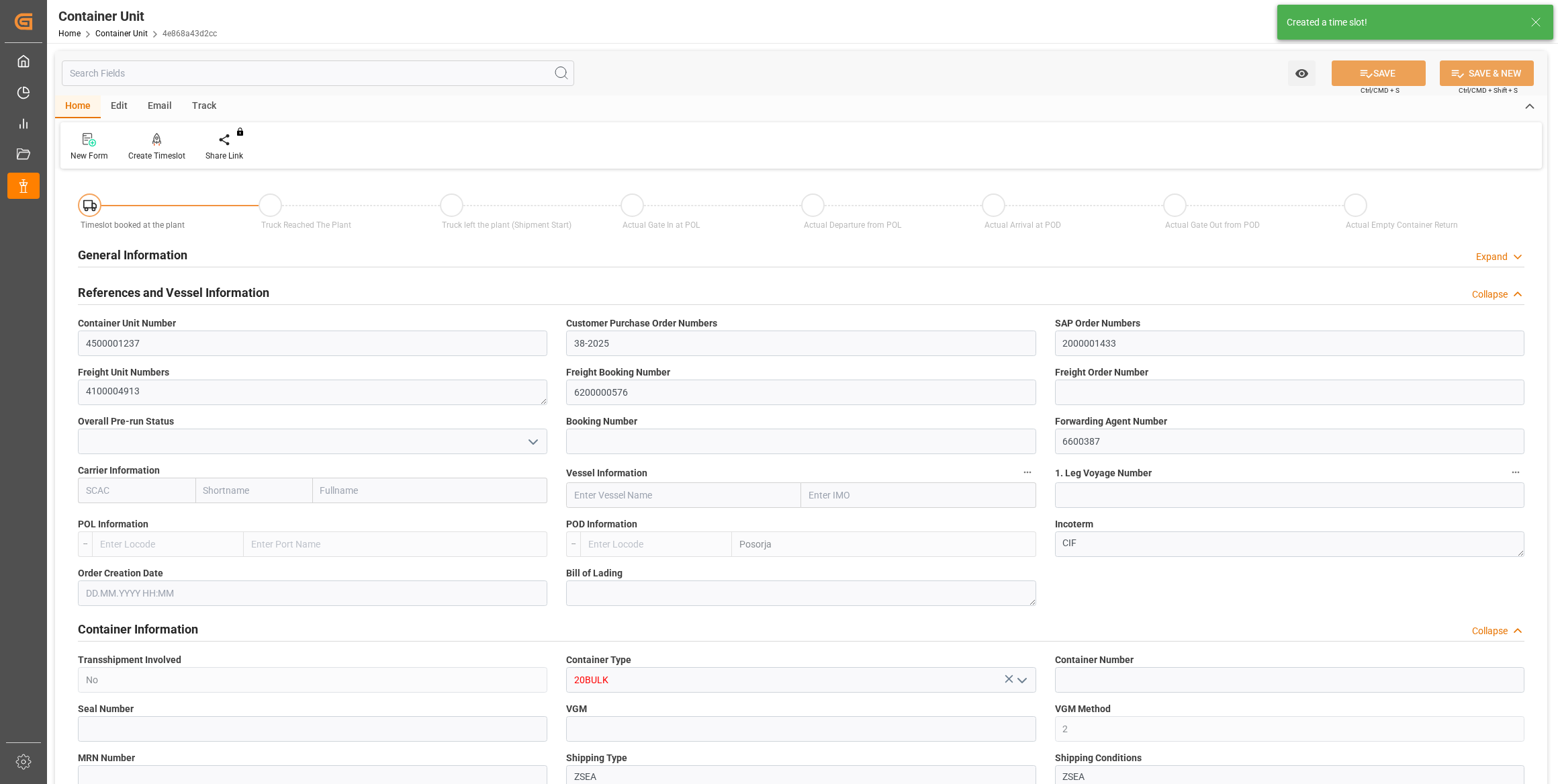
type input "ECPSJ"
type input "9"
type input "0"
type input "9"
type input "0"
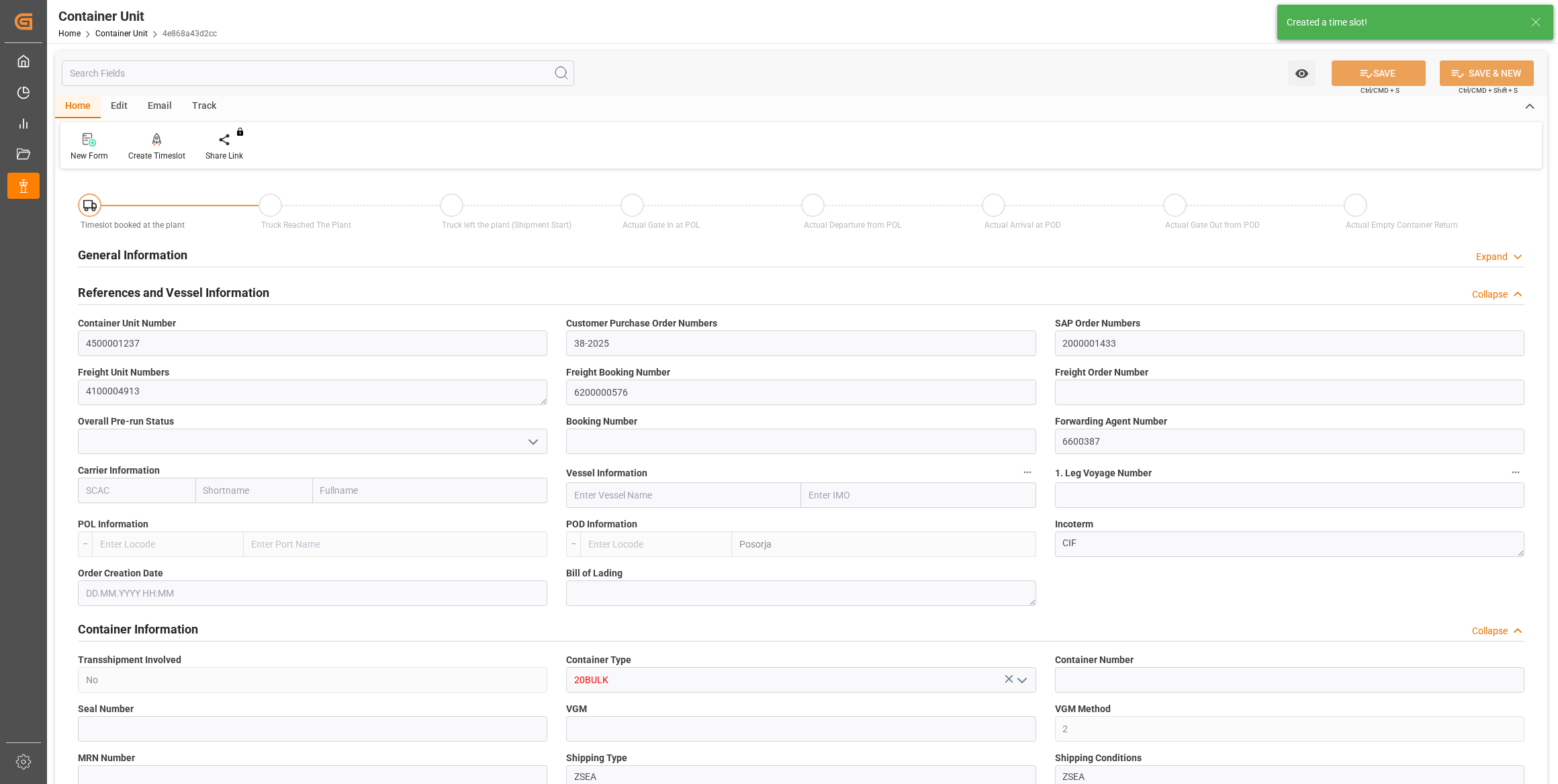
type input "0"
type input "26500"
type input "29.09.2025"
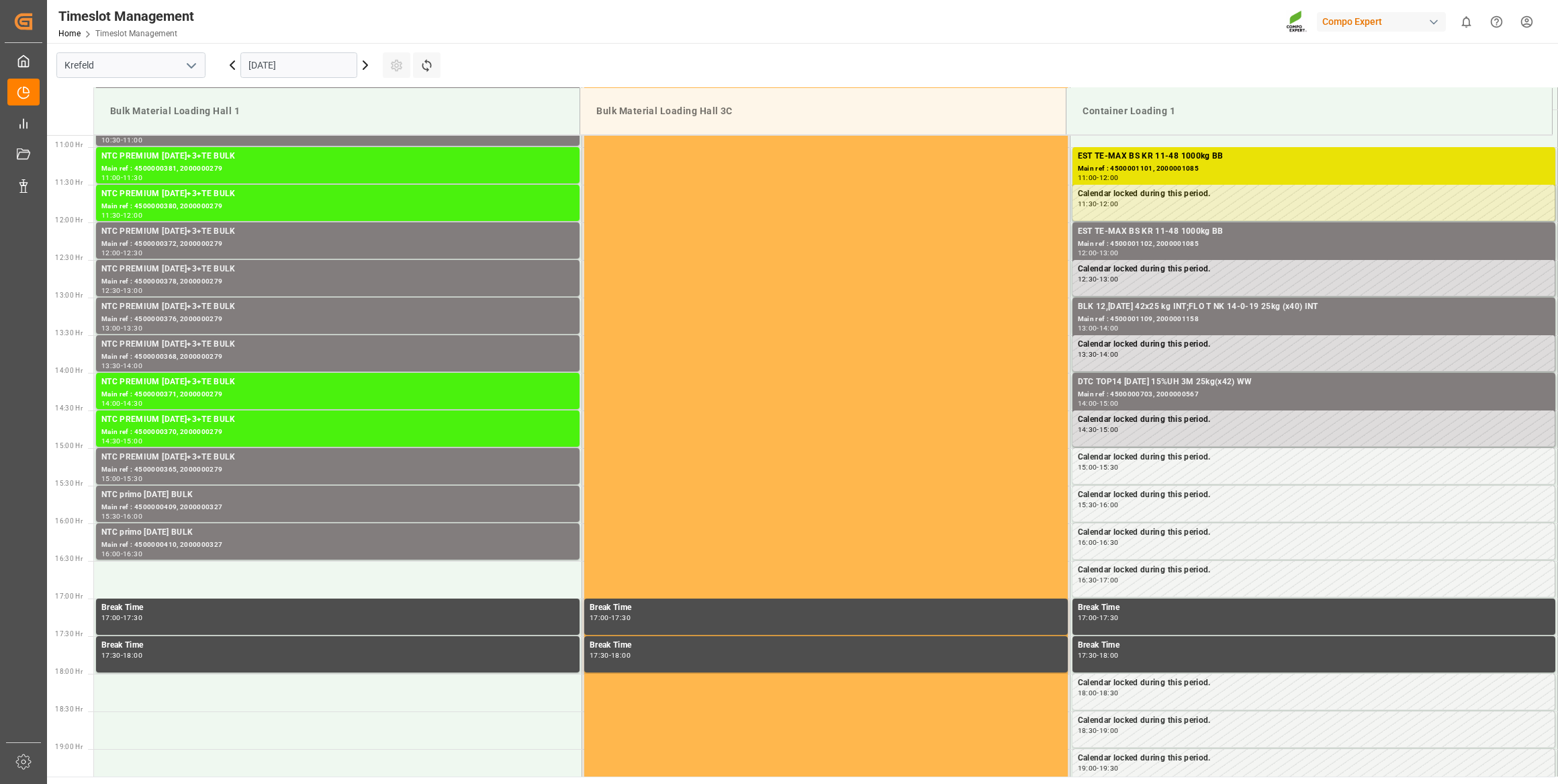
scroll to position [818, 0]
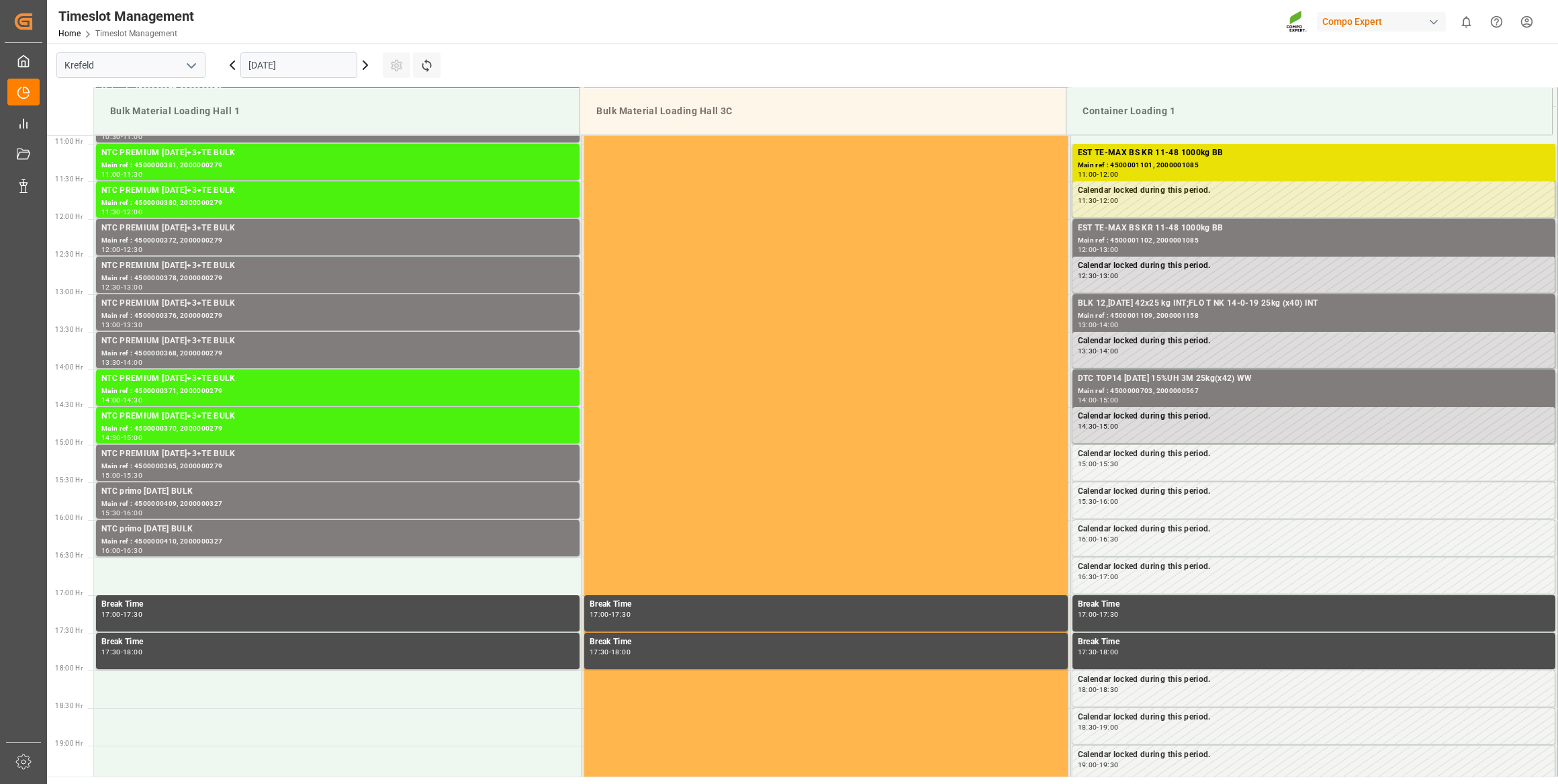
click at [266, 61] on input "[DATE]" at bounding box center [299, 65] width 117 height 26
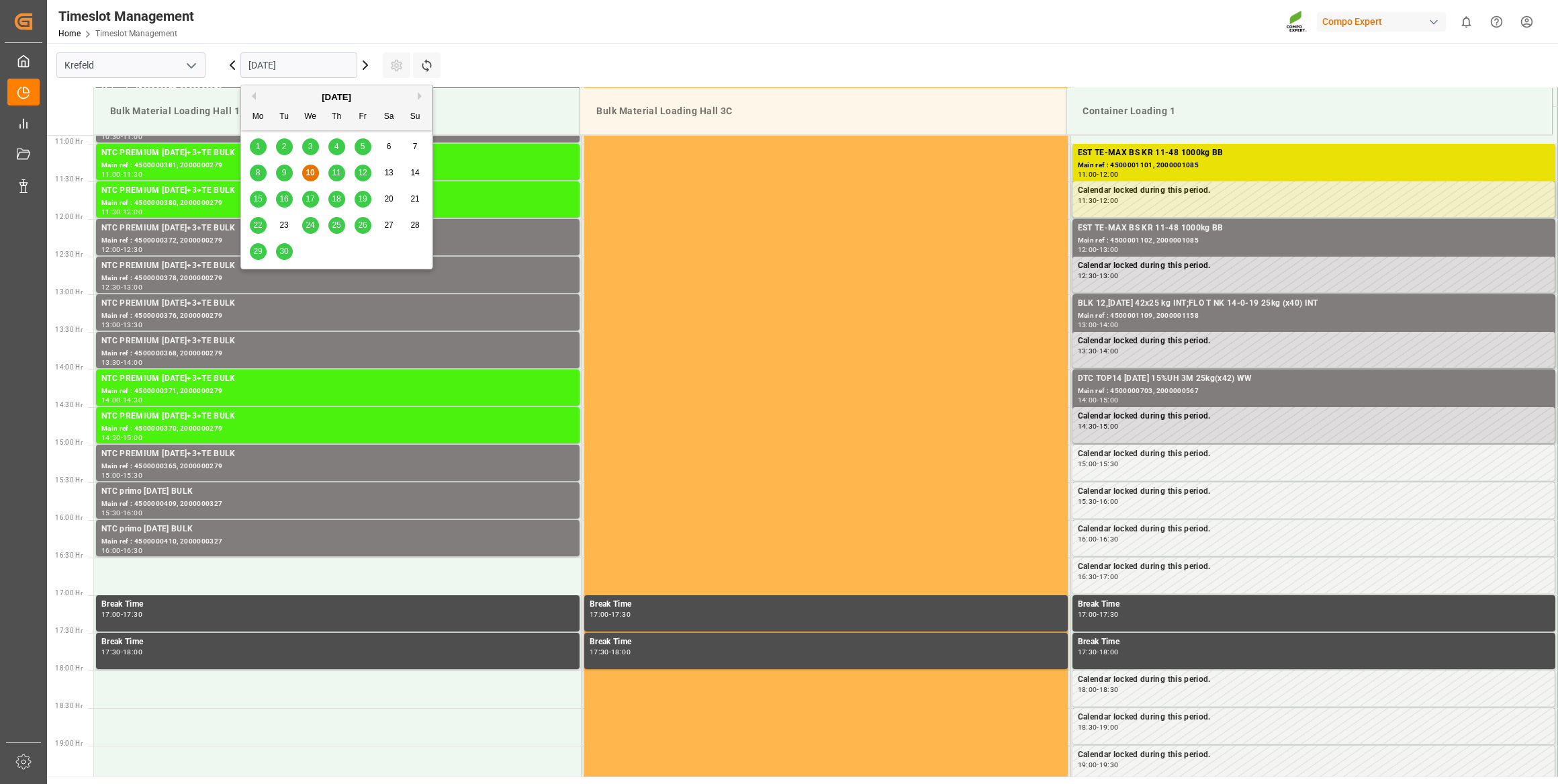
click at [419, 92] on button "Next Month" at bounding box center [422, 96] width 8 height 8
click at [339, 198] on span "16" at bounding box center [336, 199] width 9 height 10
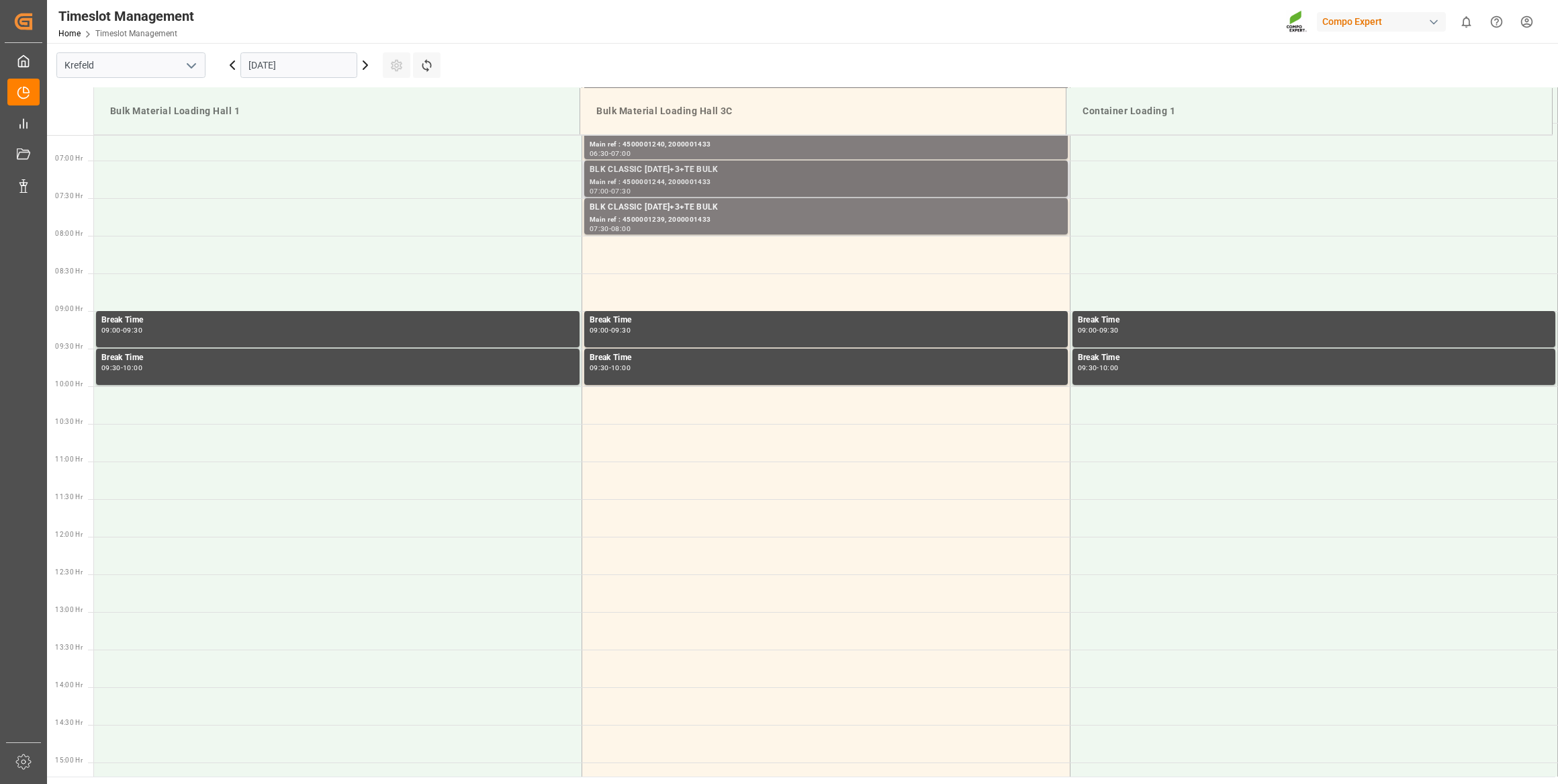
scroll to position [452, 0]
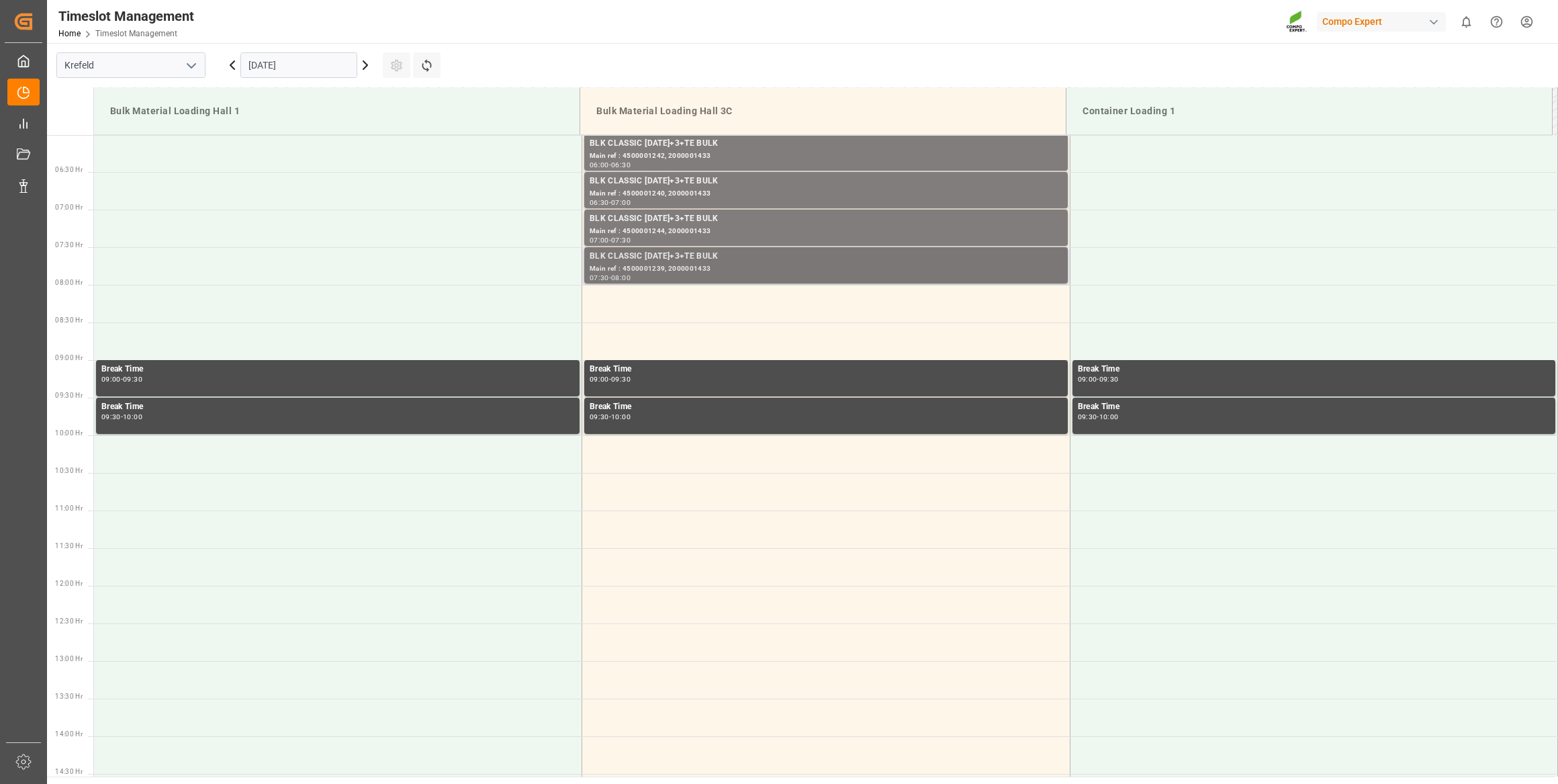
click at [683, 282] on div "BLK CLASSIC [DATE]+3+TE BULK Main ref : 4500001239, 2000001433 07:30 - 08:00" at bounding box center [826, 265] width 483 height 36
click at [683, 299] on td at bounding box center [826, 304] width 488 height 38
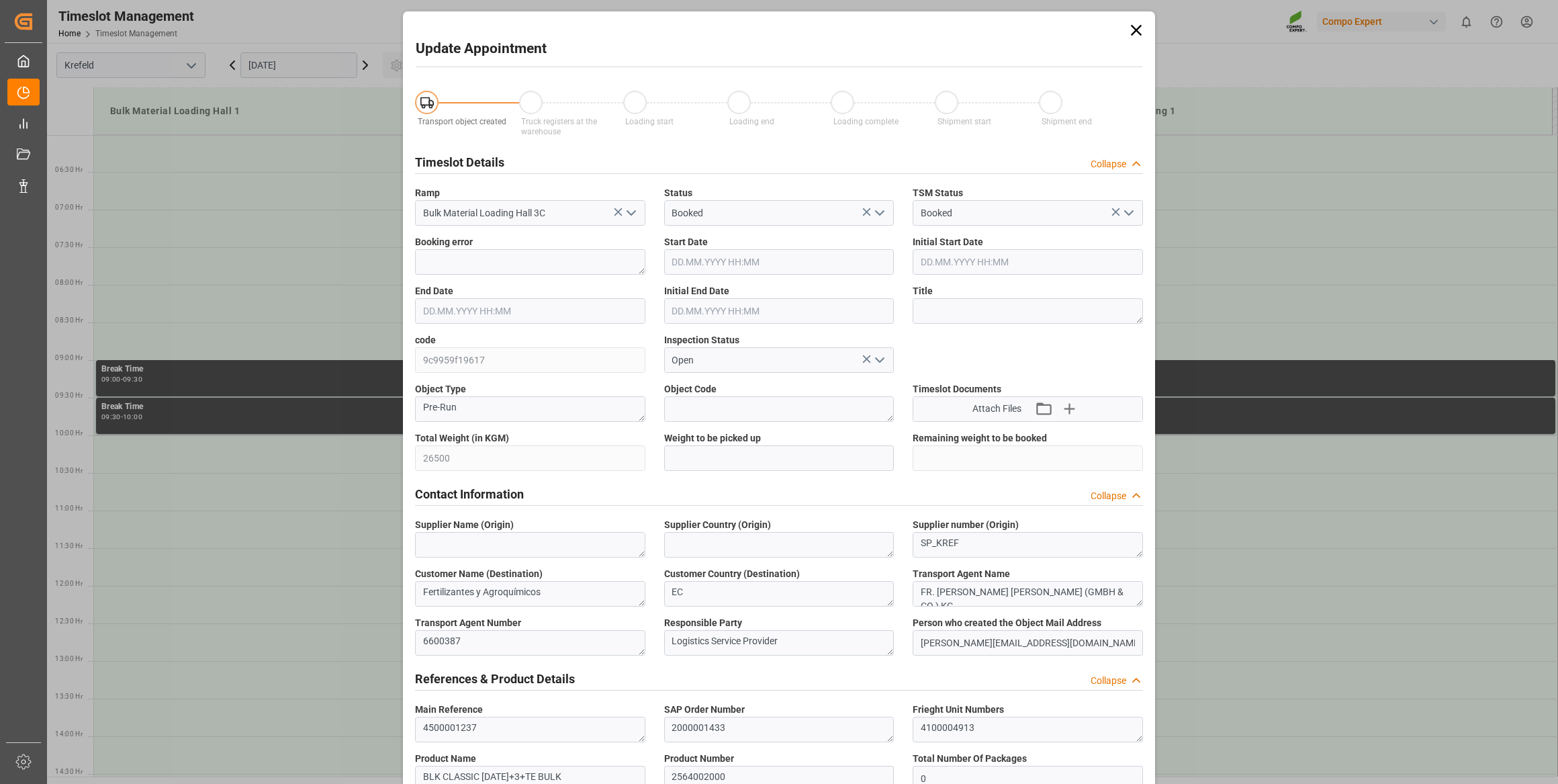
type input "[DATE] 08:00"
type input "[DATE] 08:30"
type input "[DATE] 10:19"
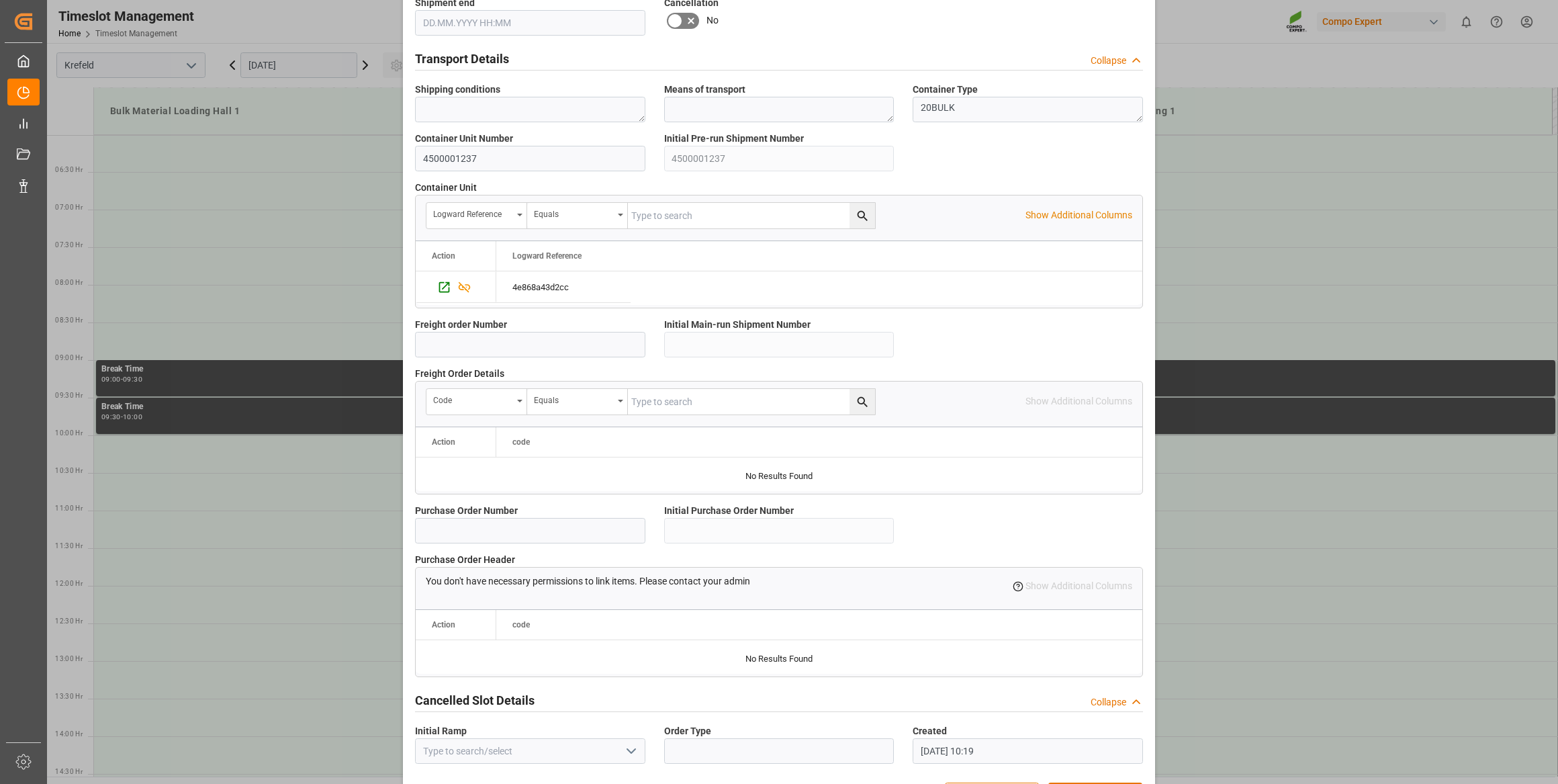
scroll to position [987, 0]
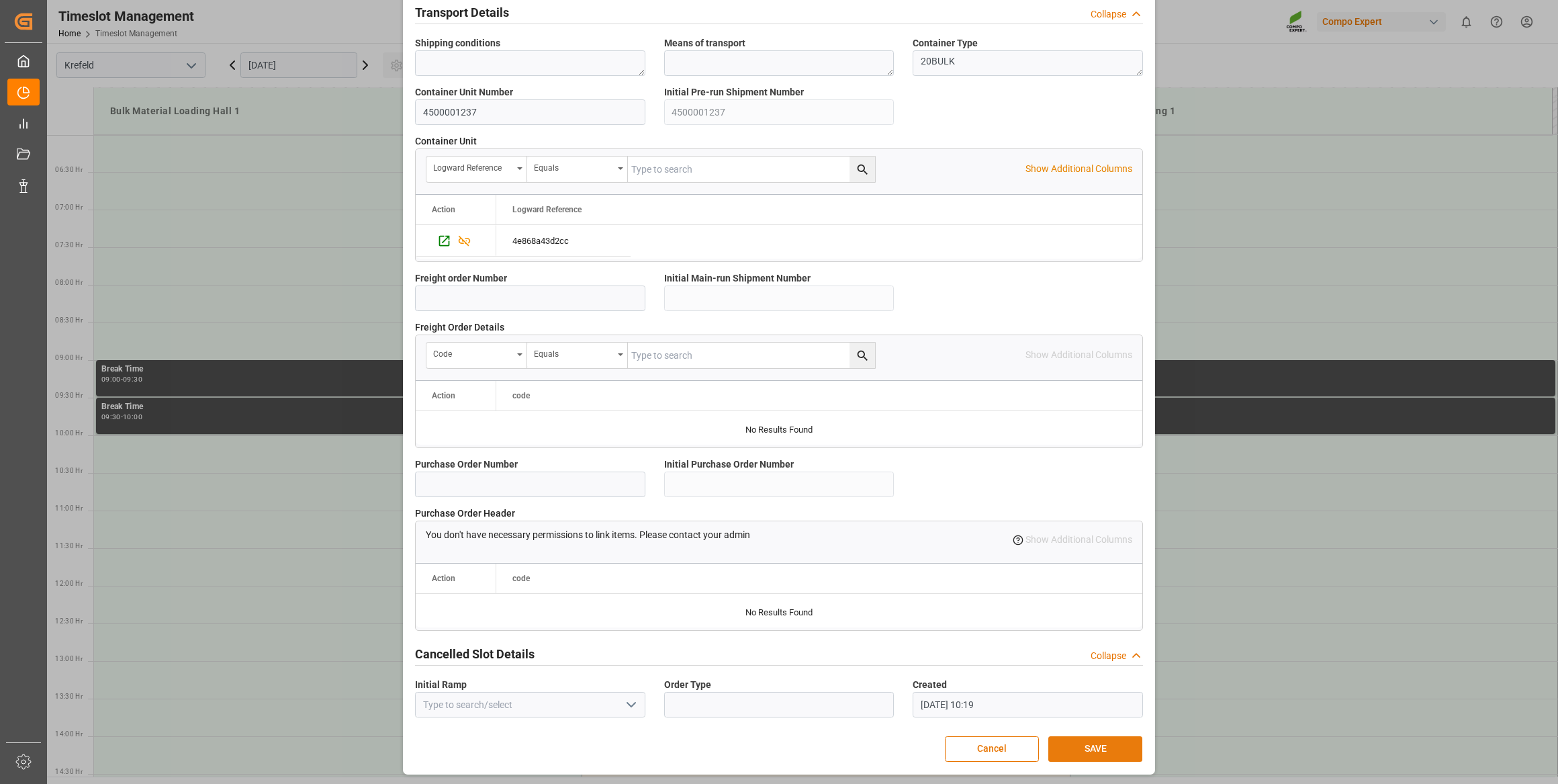
click at [1083, 745] on button "SAVE" at bounding box center [1095, 749] width 94 height 26
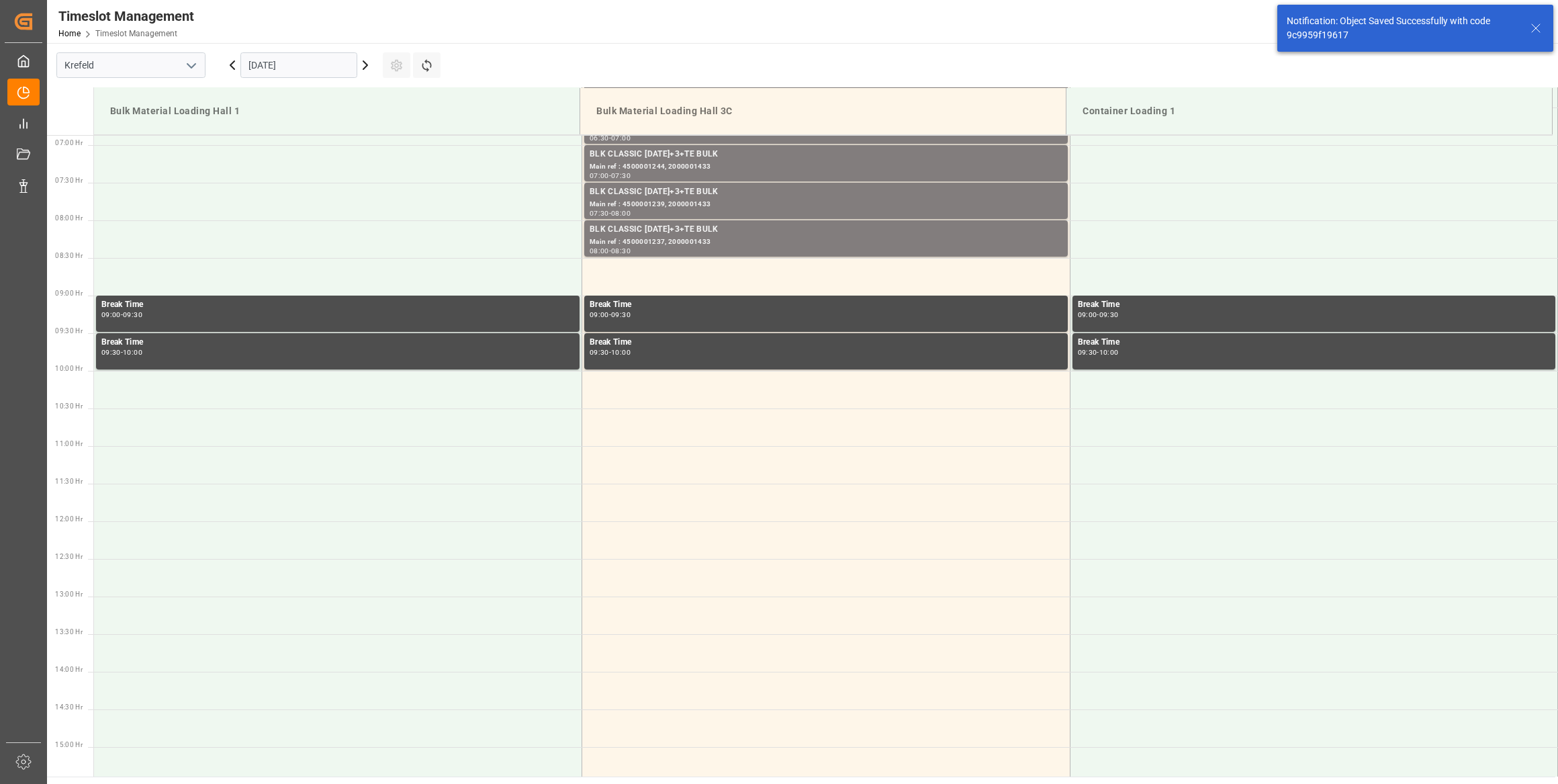
scroll to position [517, 0]
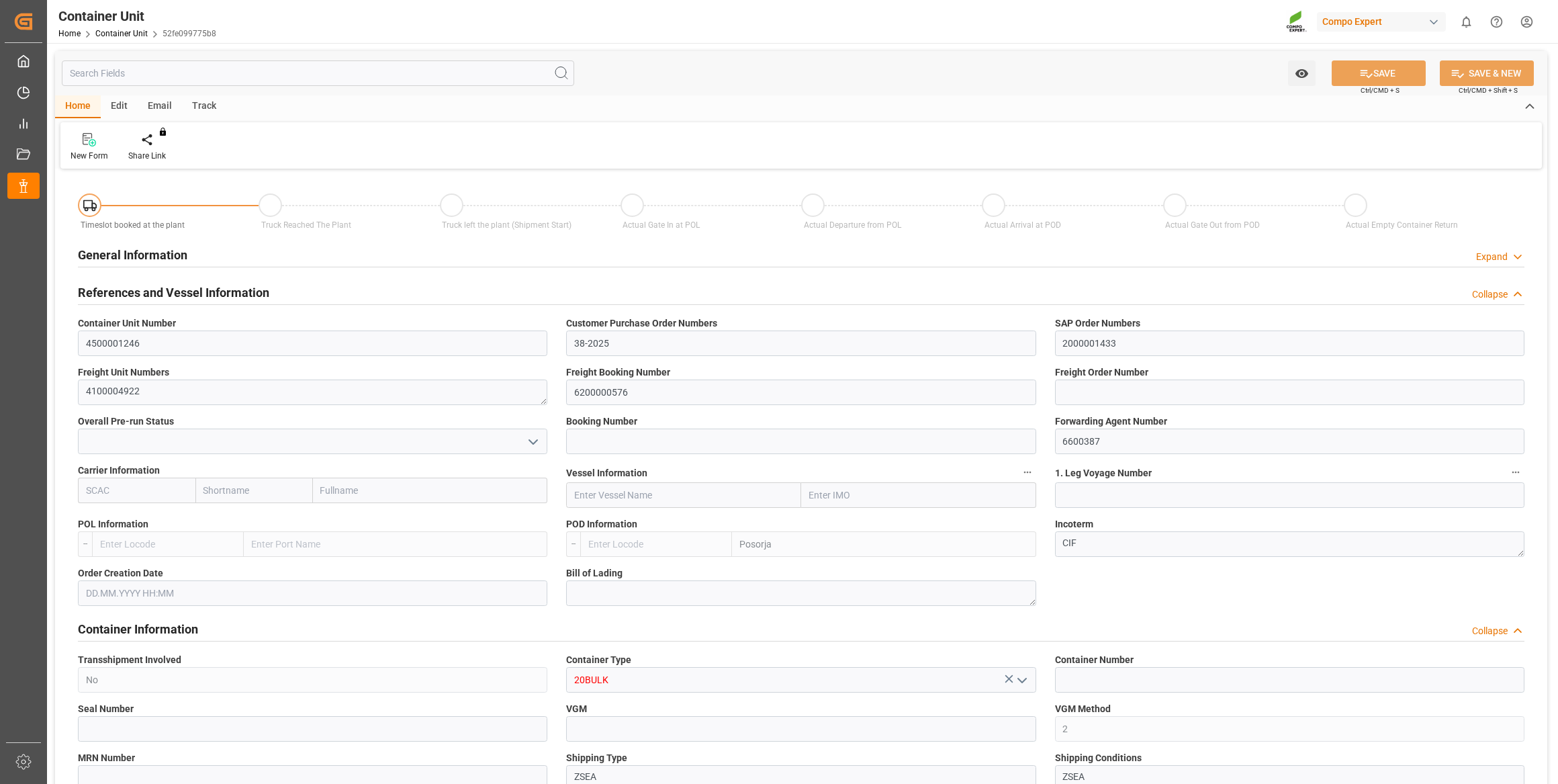
type input "ECPSJ"
type input "9"
type input "0"
type input "9"
type input "0"
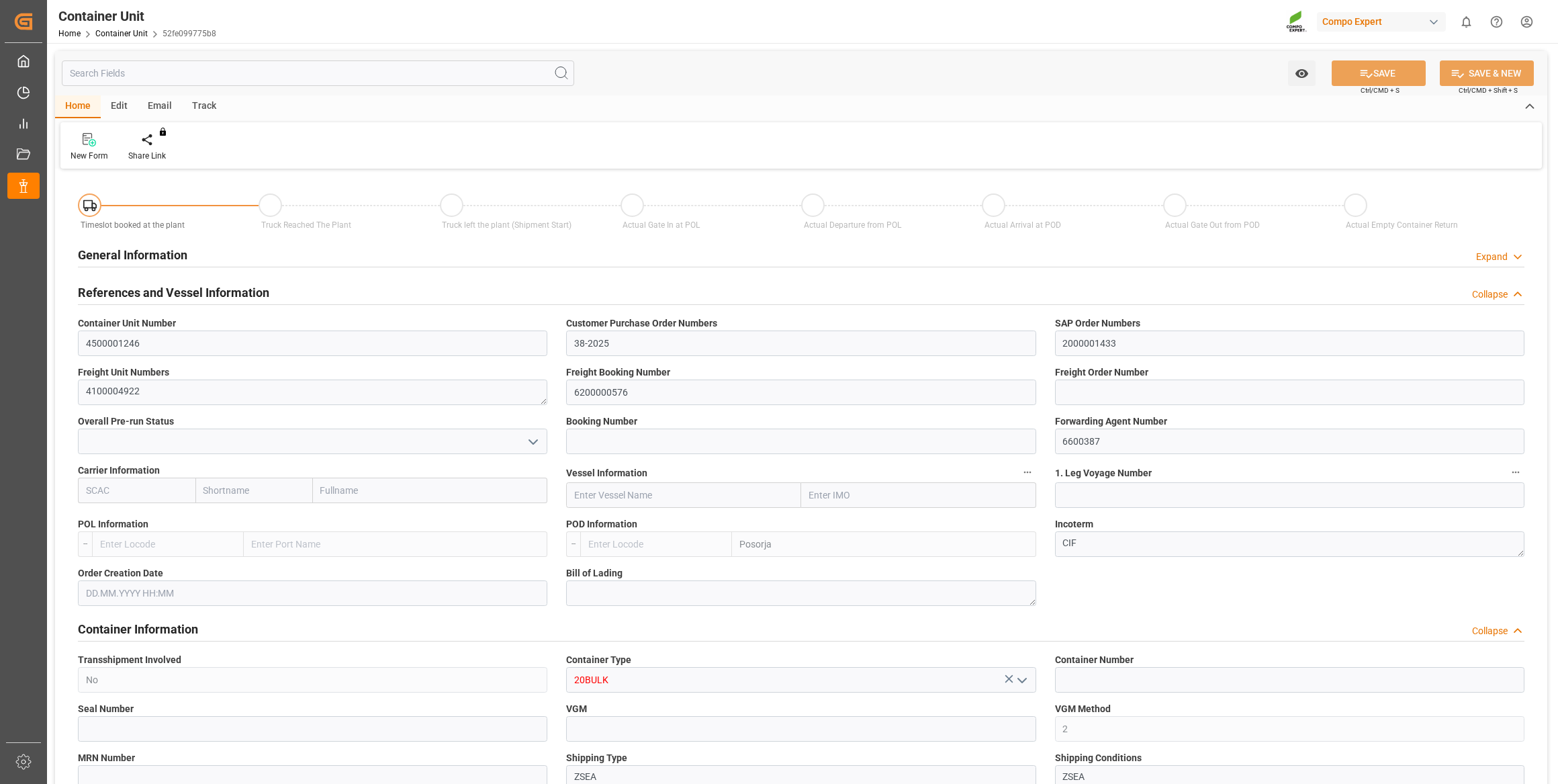
type input "0"
type input "26500"
type input "29.09.2025"
click at [148, 144] on div at bounding box center [157, 139] width 57 height 14
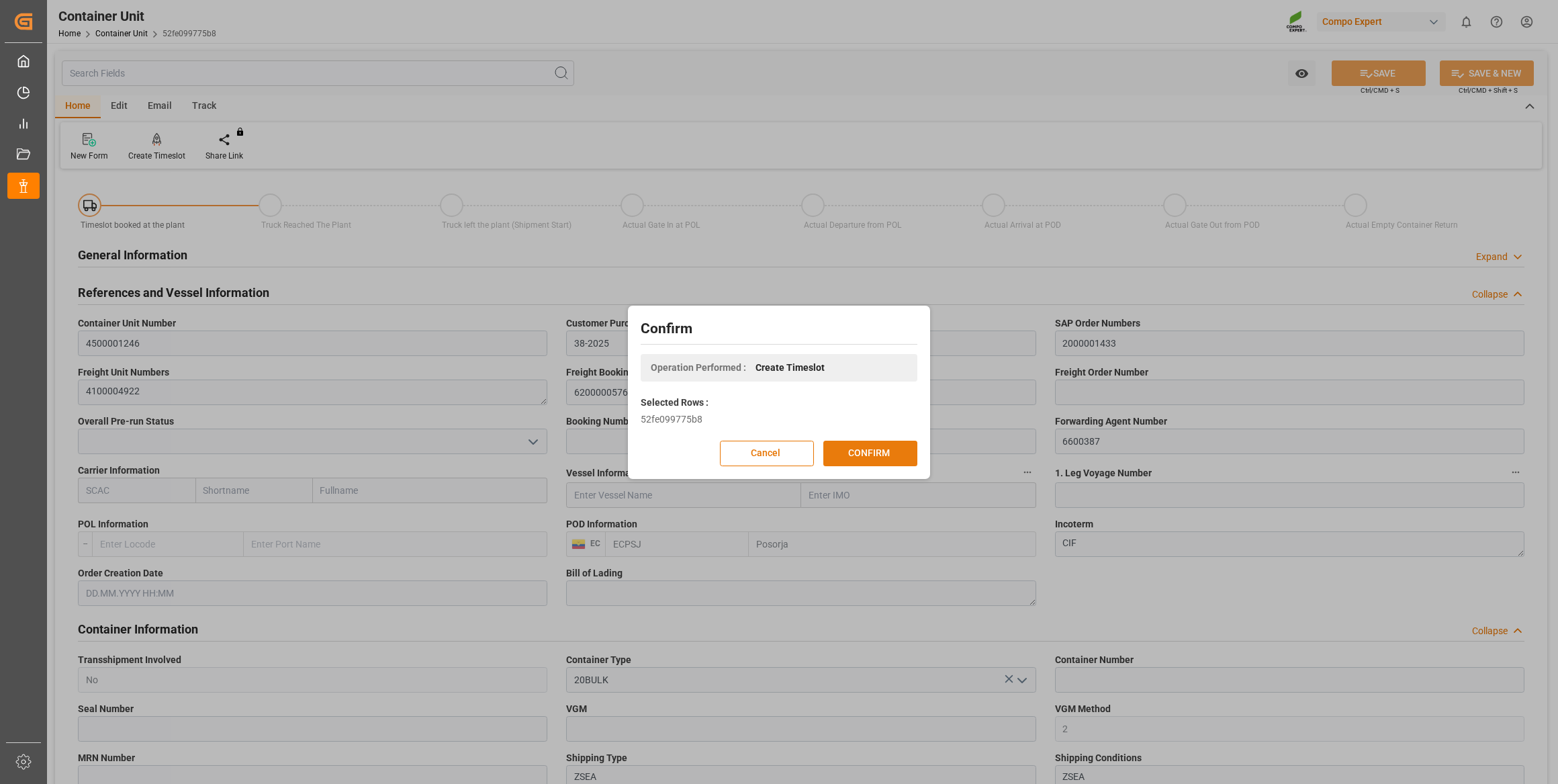
click at [874, 457] on button "CONFIRM" at bounding box center [870, 453] width 94 height 26
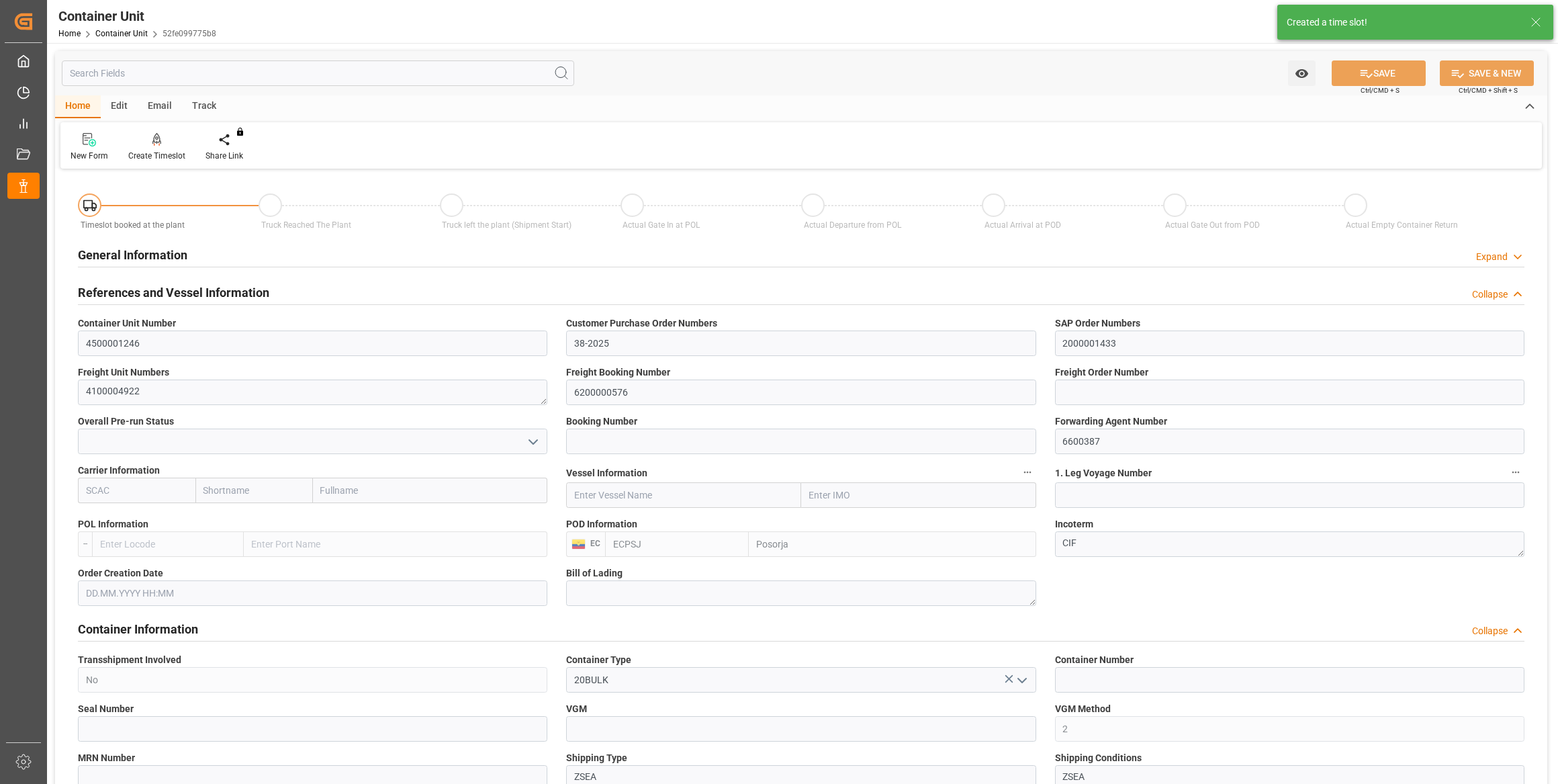
type input "ECPSJ"
type input "9"
type input "0"
type input "9"
type input "0"
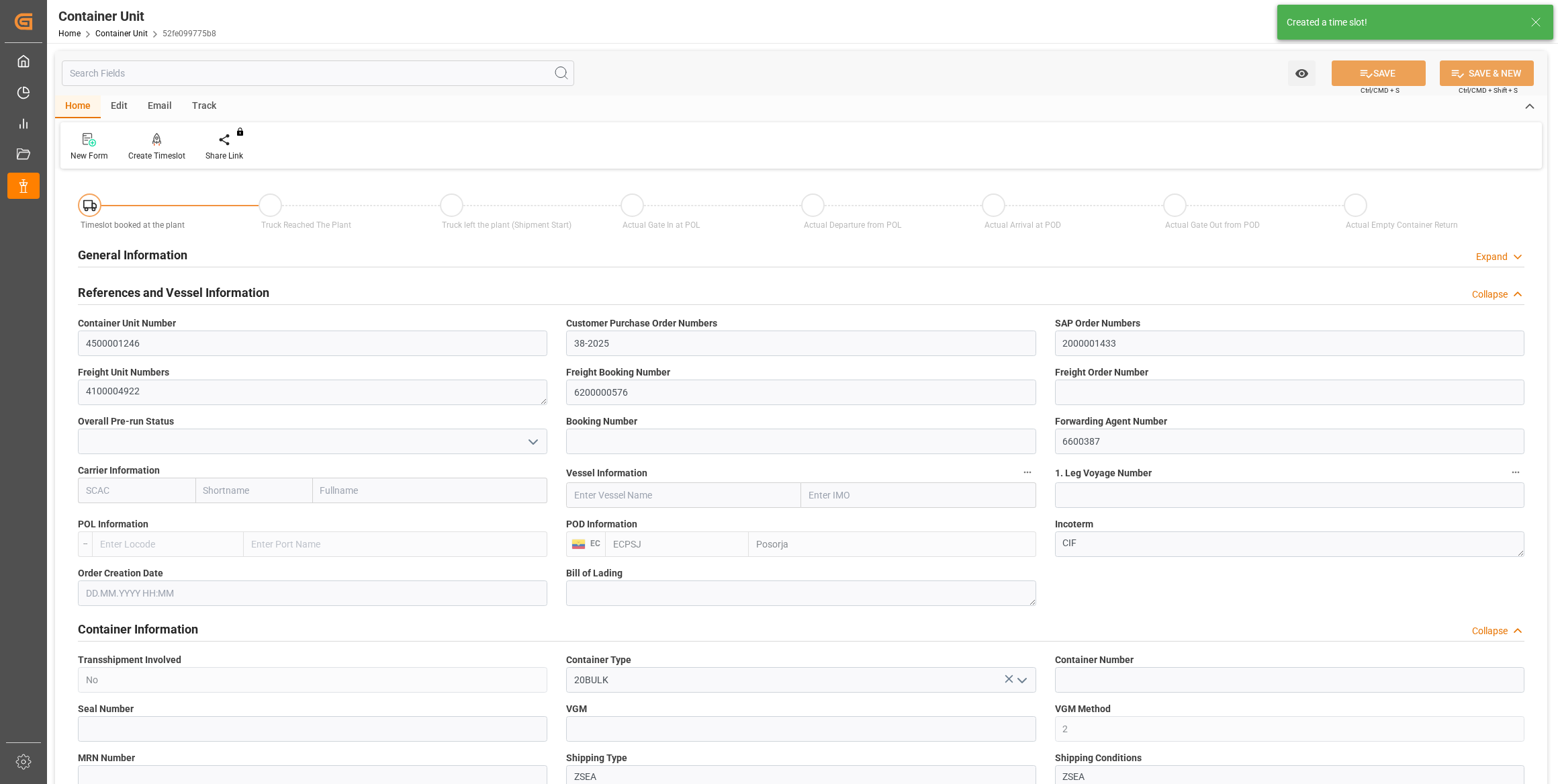
type input "0"
type input "26500"
type input "29.09.2025"
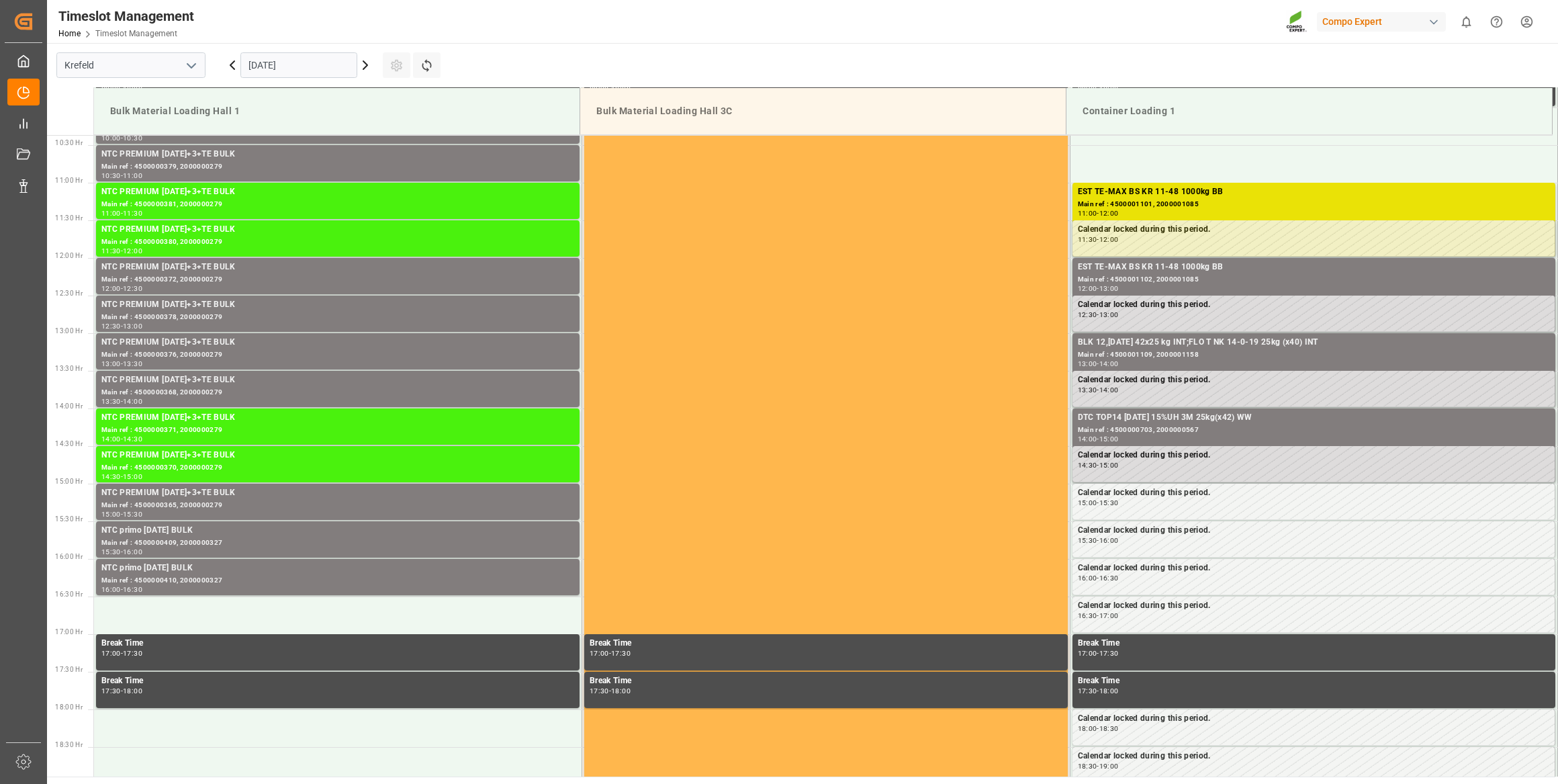
scroll to position [818, 0]
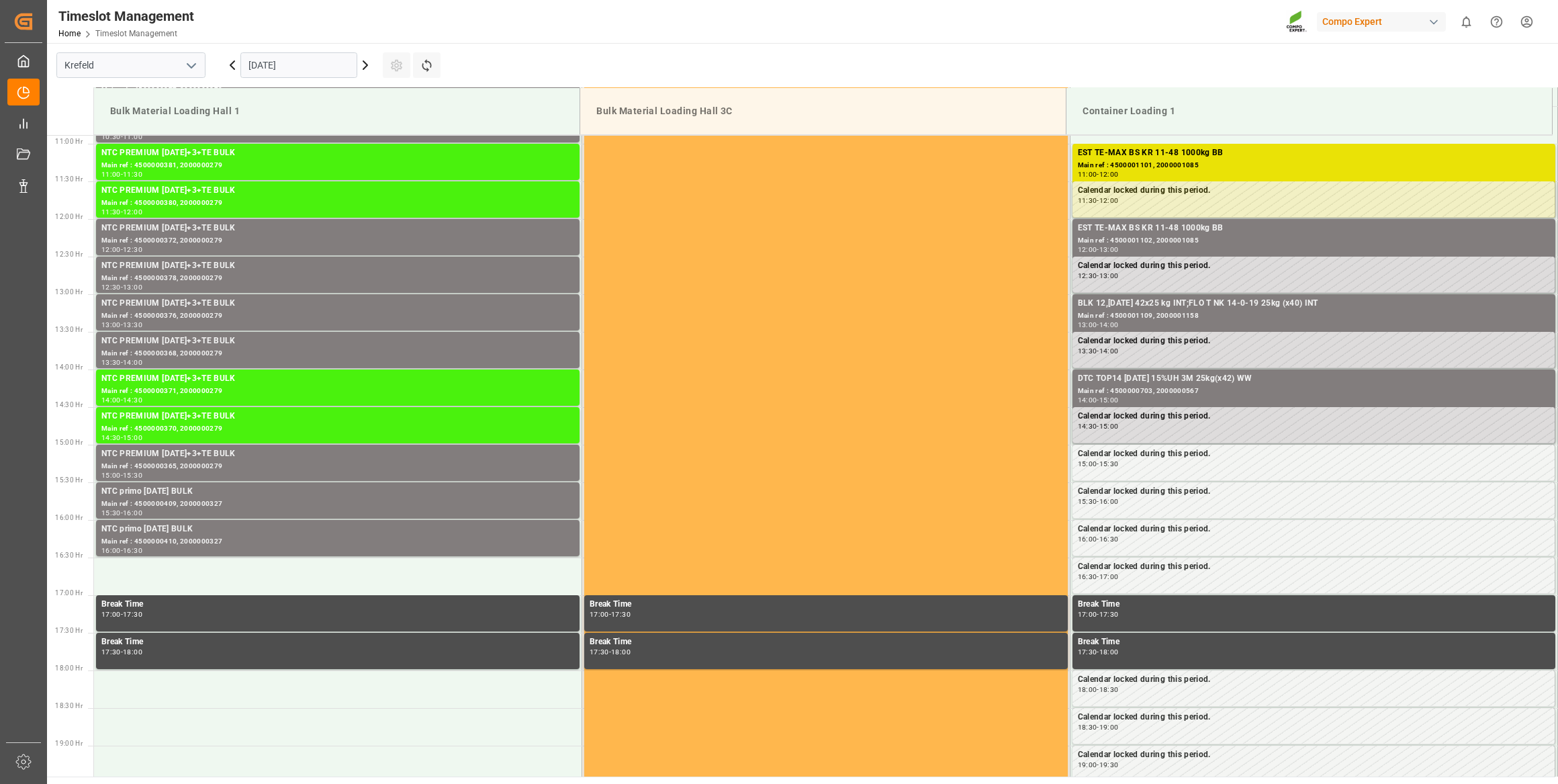
click at [275, 70] on input "[DATE]" at bounding box center [299, 65] width 117 height 26
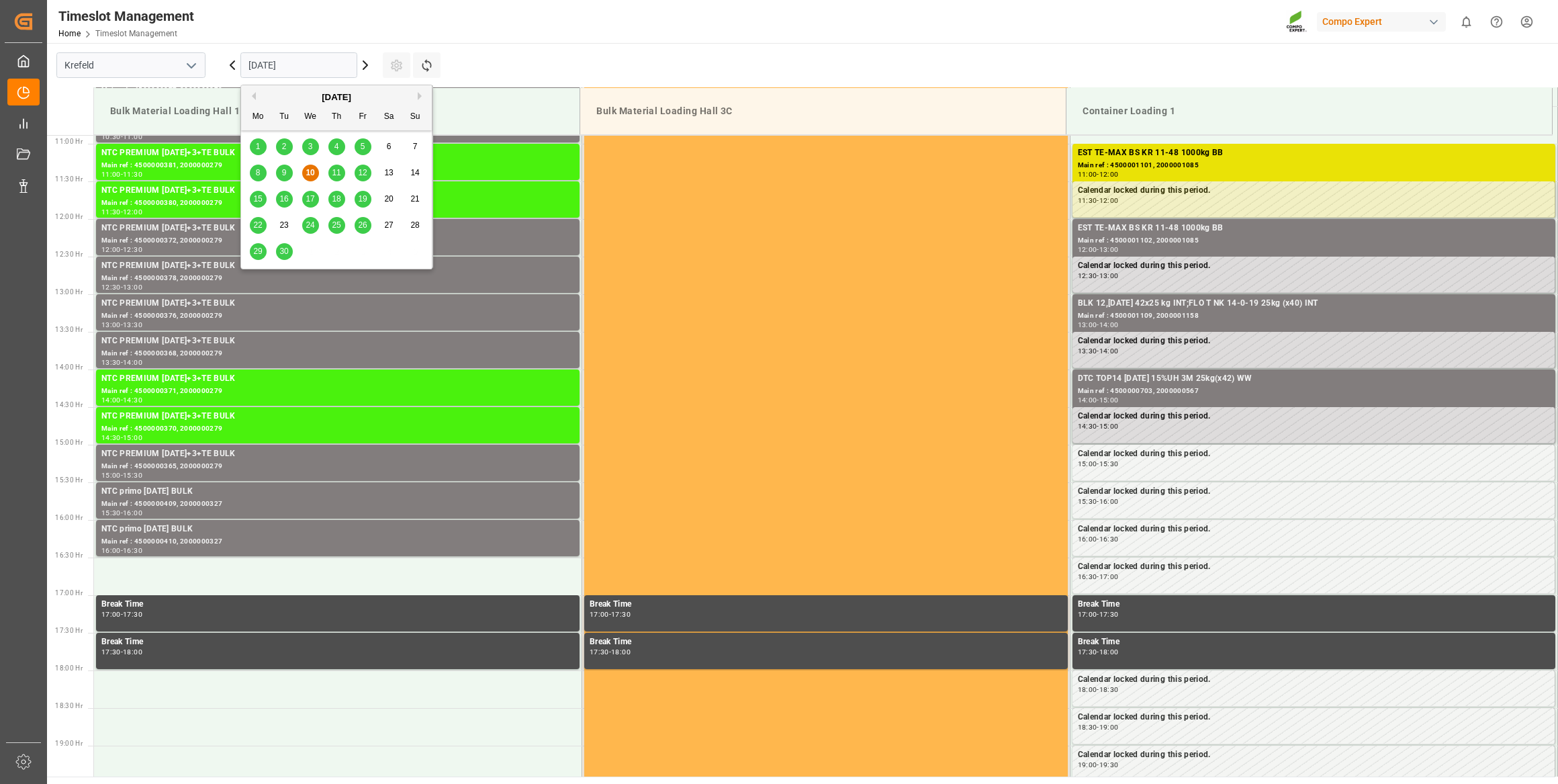
click at [419, 98] on button "Next Month" at bounding box center [422, 96] width 8 height 8
click at [342, 200] on div "16" at bounding box center [337, 199] width 17 height 16
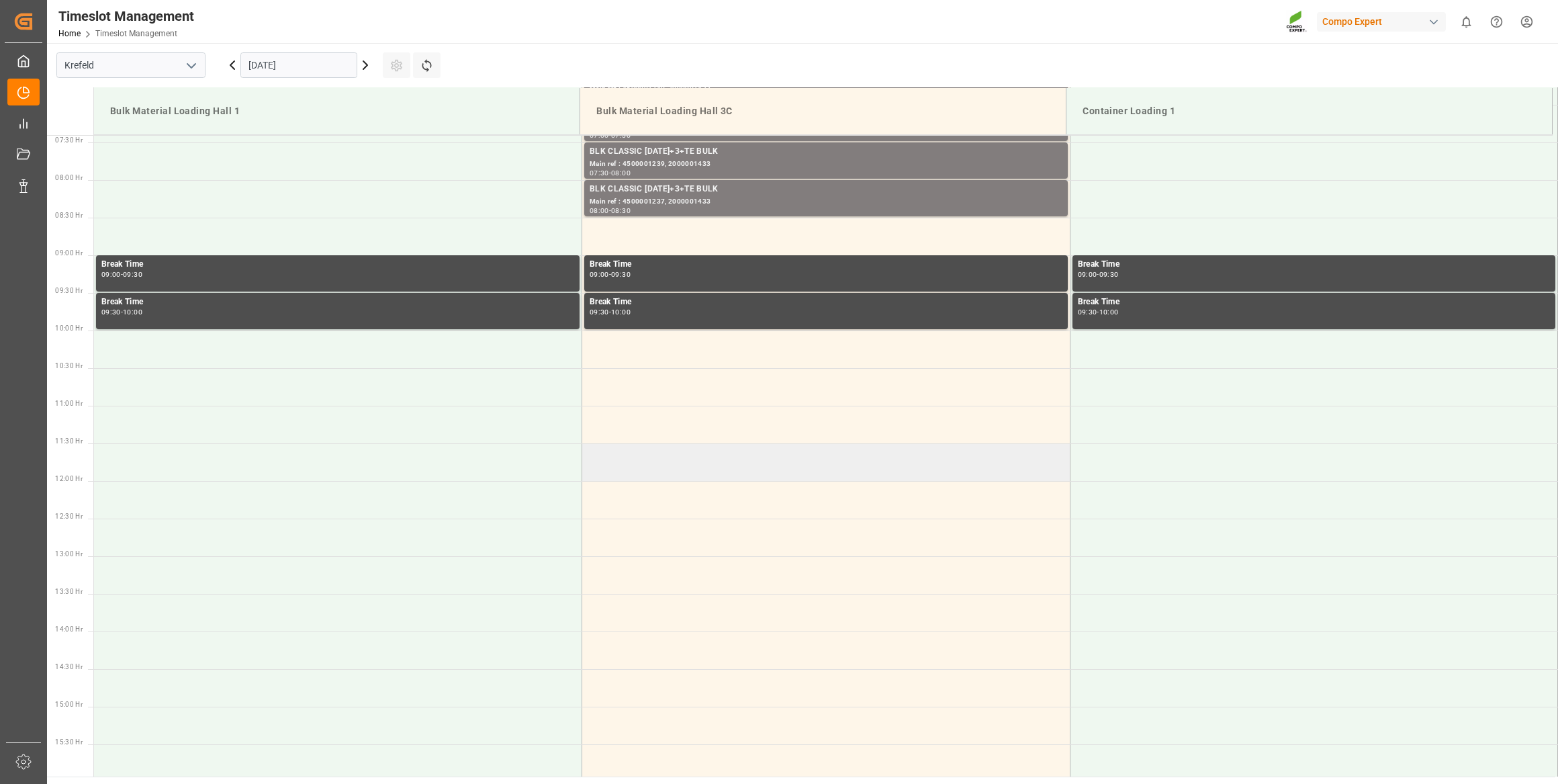
scroll to position [390, 0]
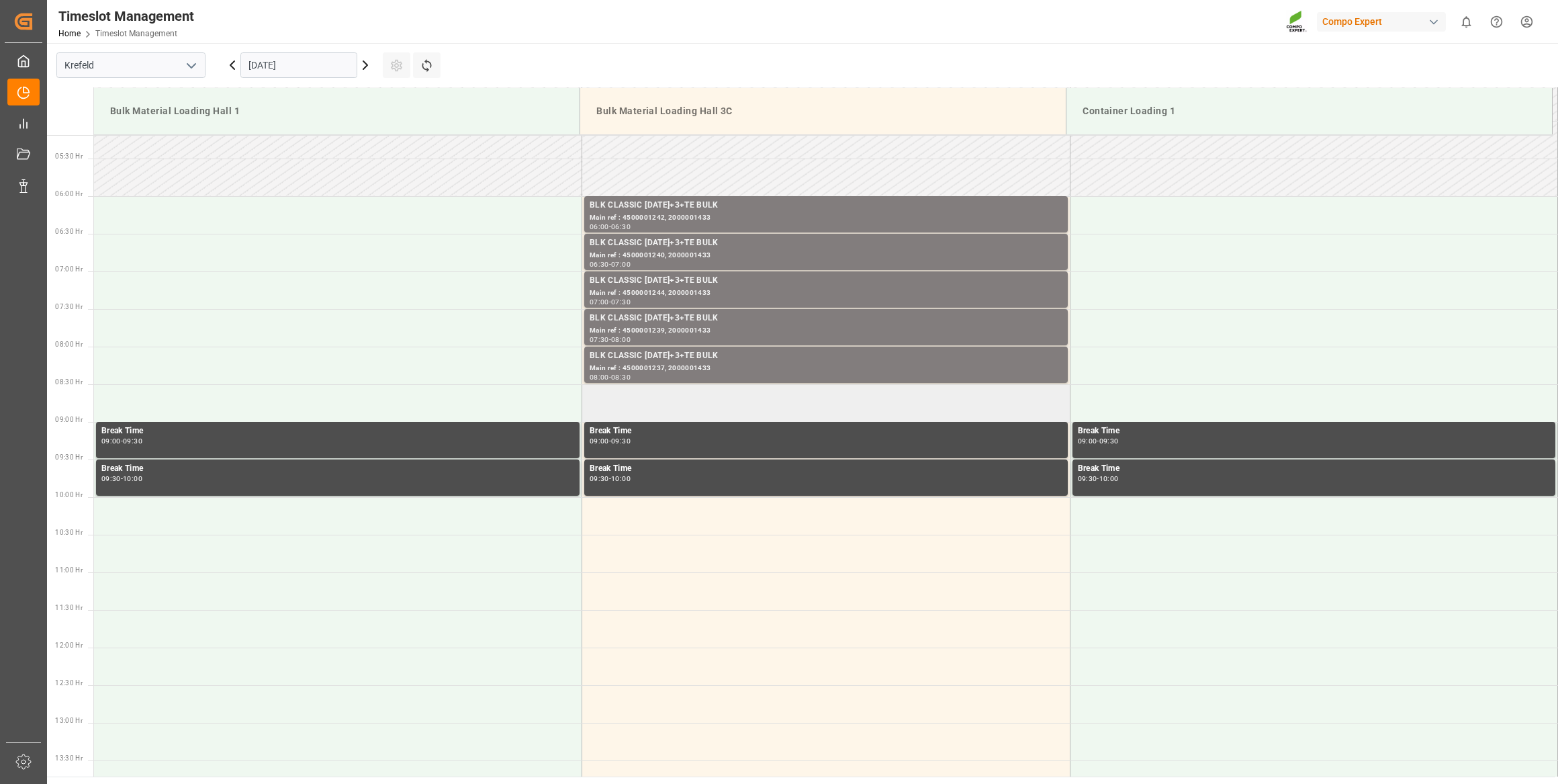
click at [644, 410] on td at bounding box center [826, 403] width 488 height 38
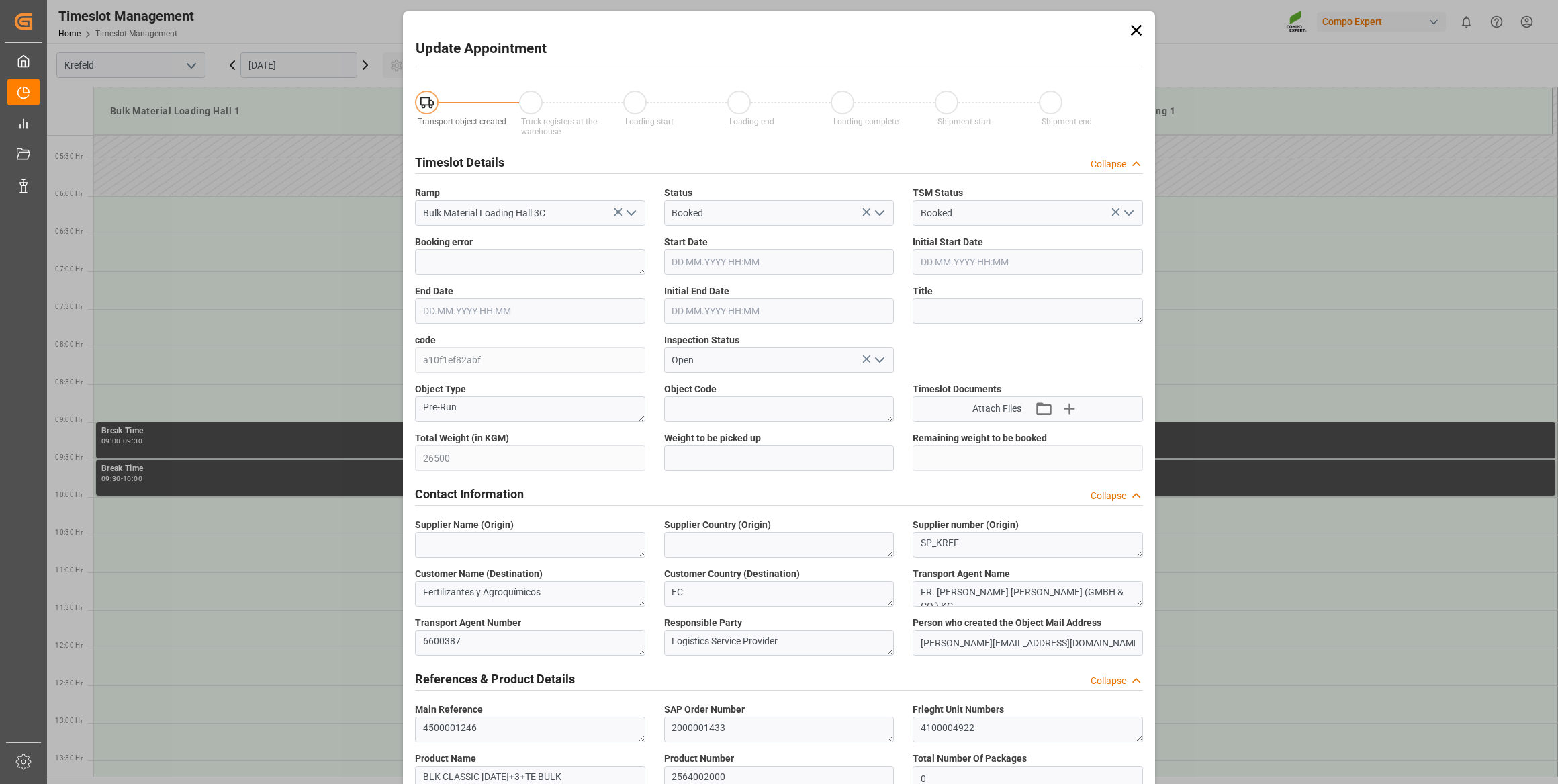
type input "16.10.2025 08:30"
type input "16.10.2025 09:00"
type input "10.09.2025 10:19"
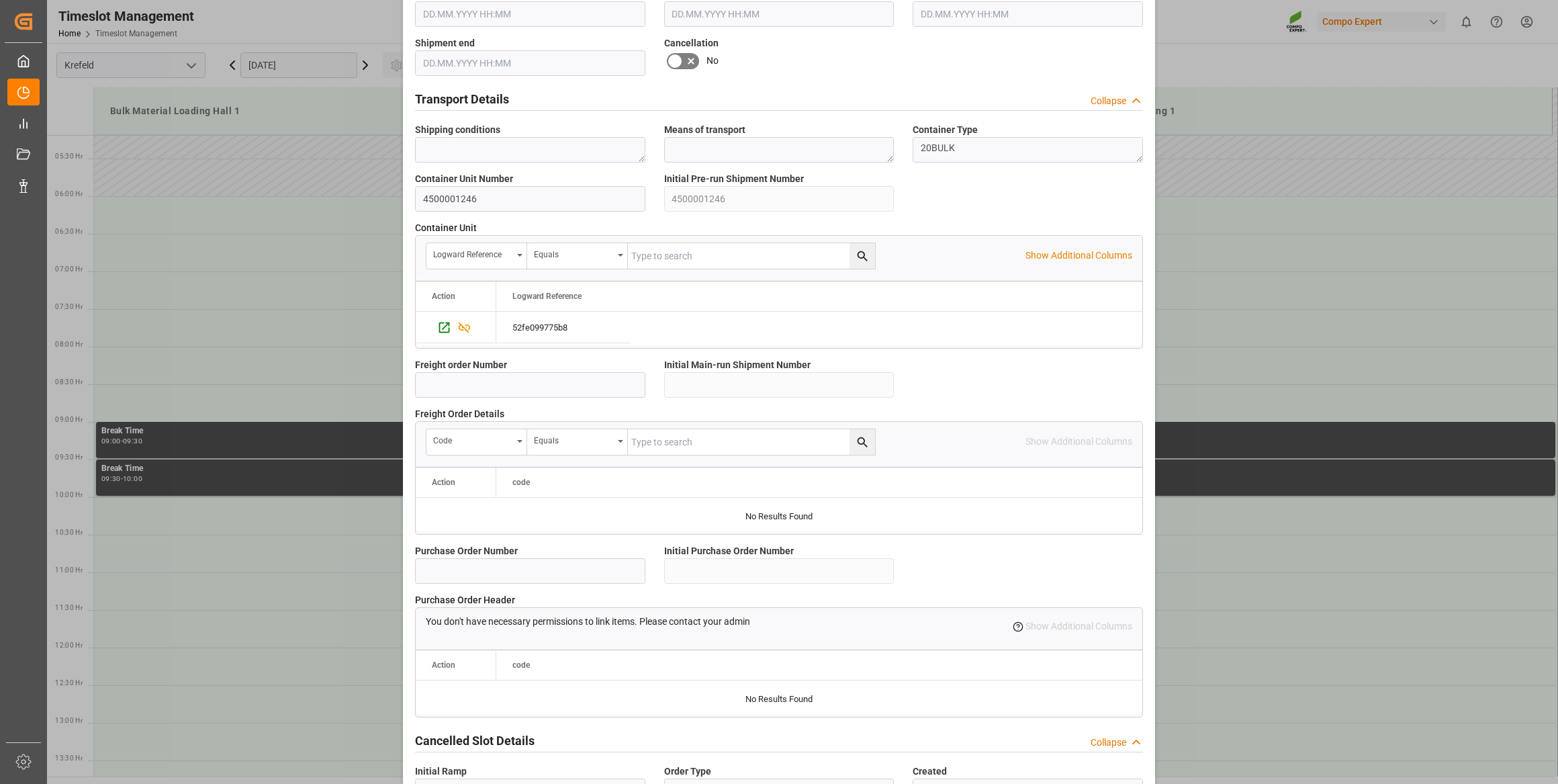
scroll to position [987, 0]
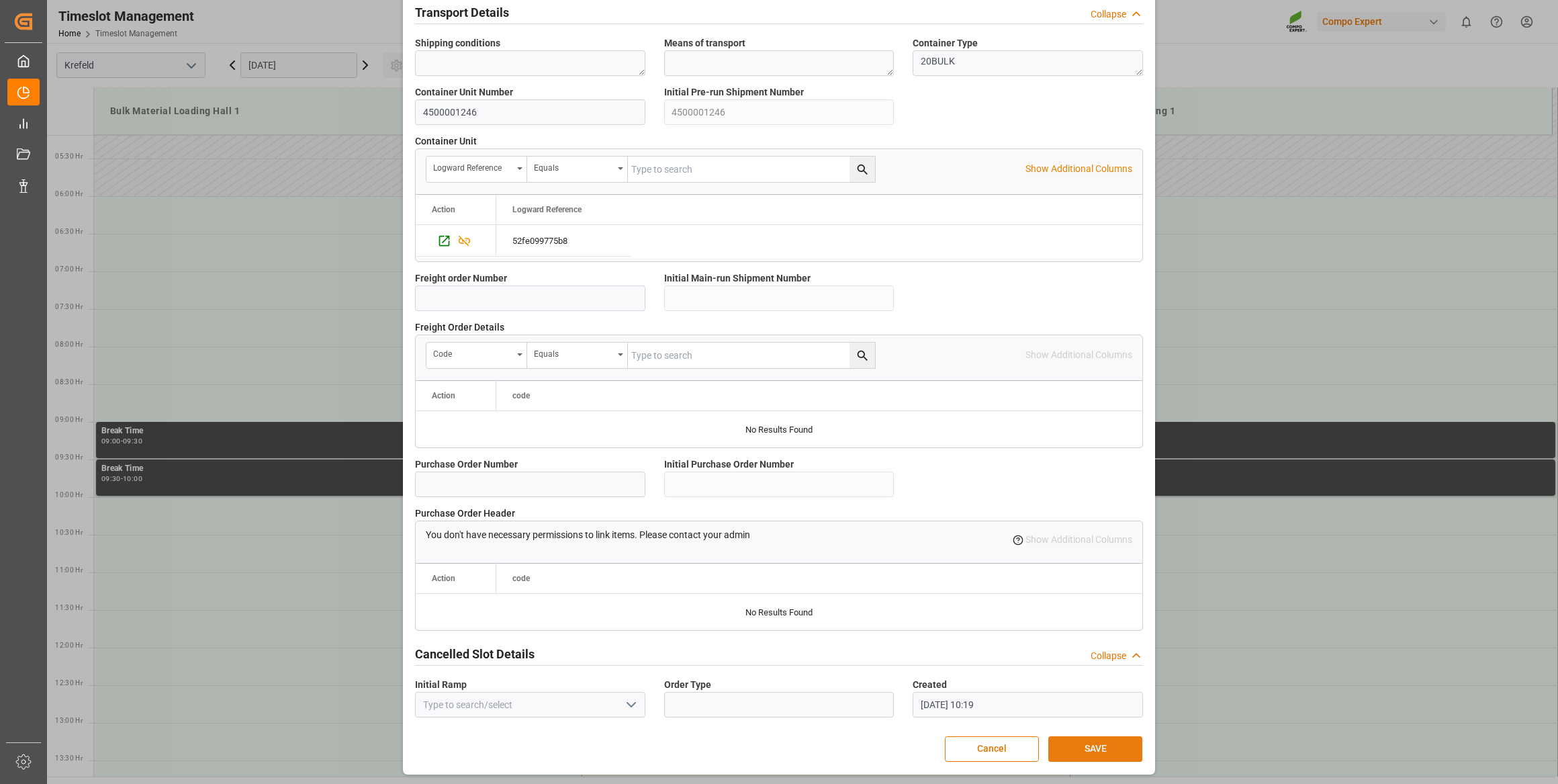
click at [1083, 755] on button "SAVE" at bounding box center [1095, 749] width 94 height 26
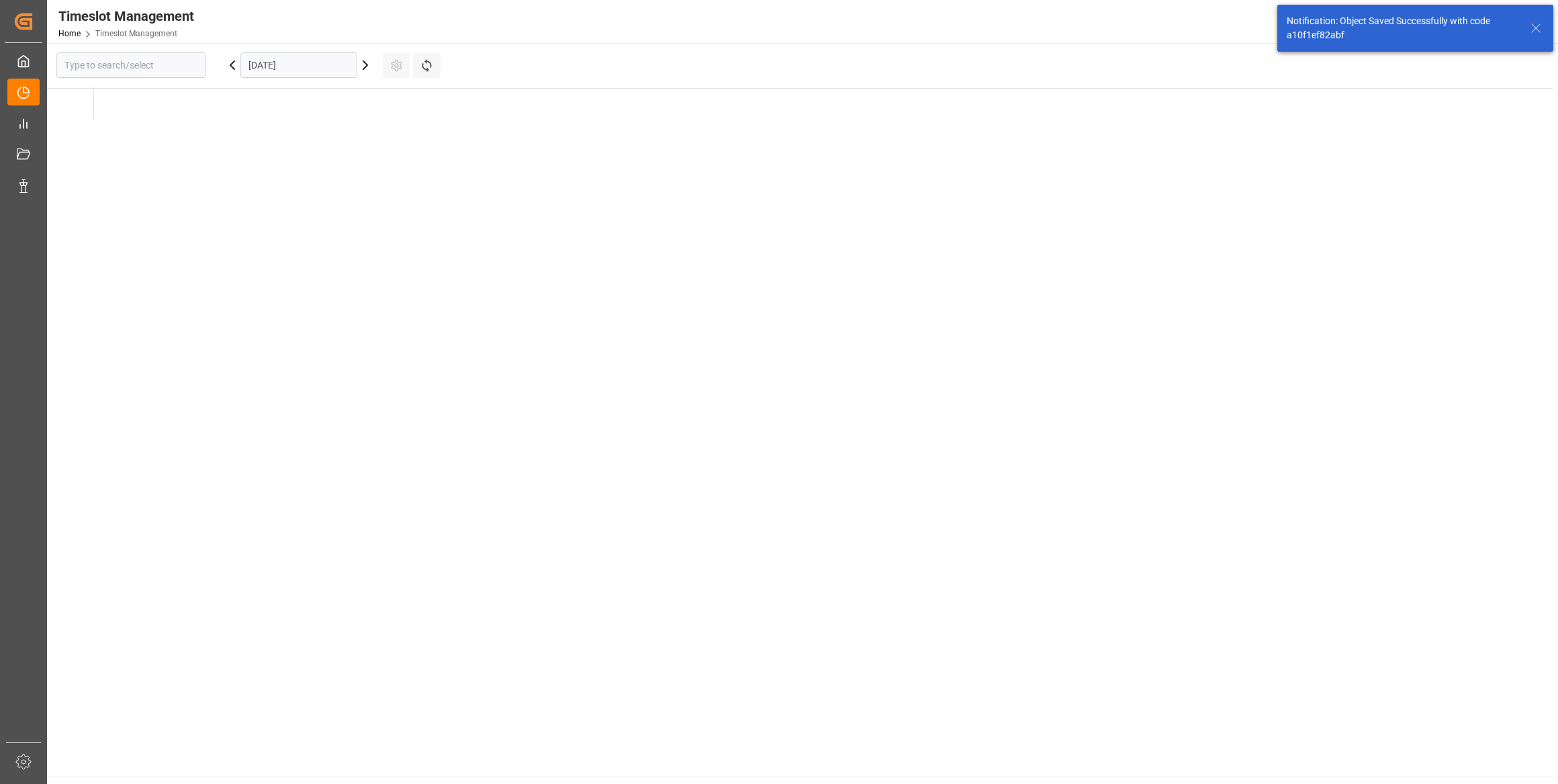
type input "Krefeld"
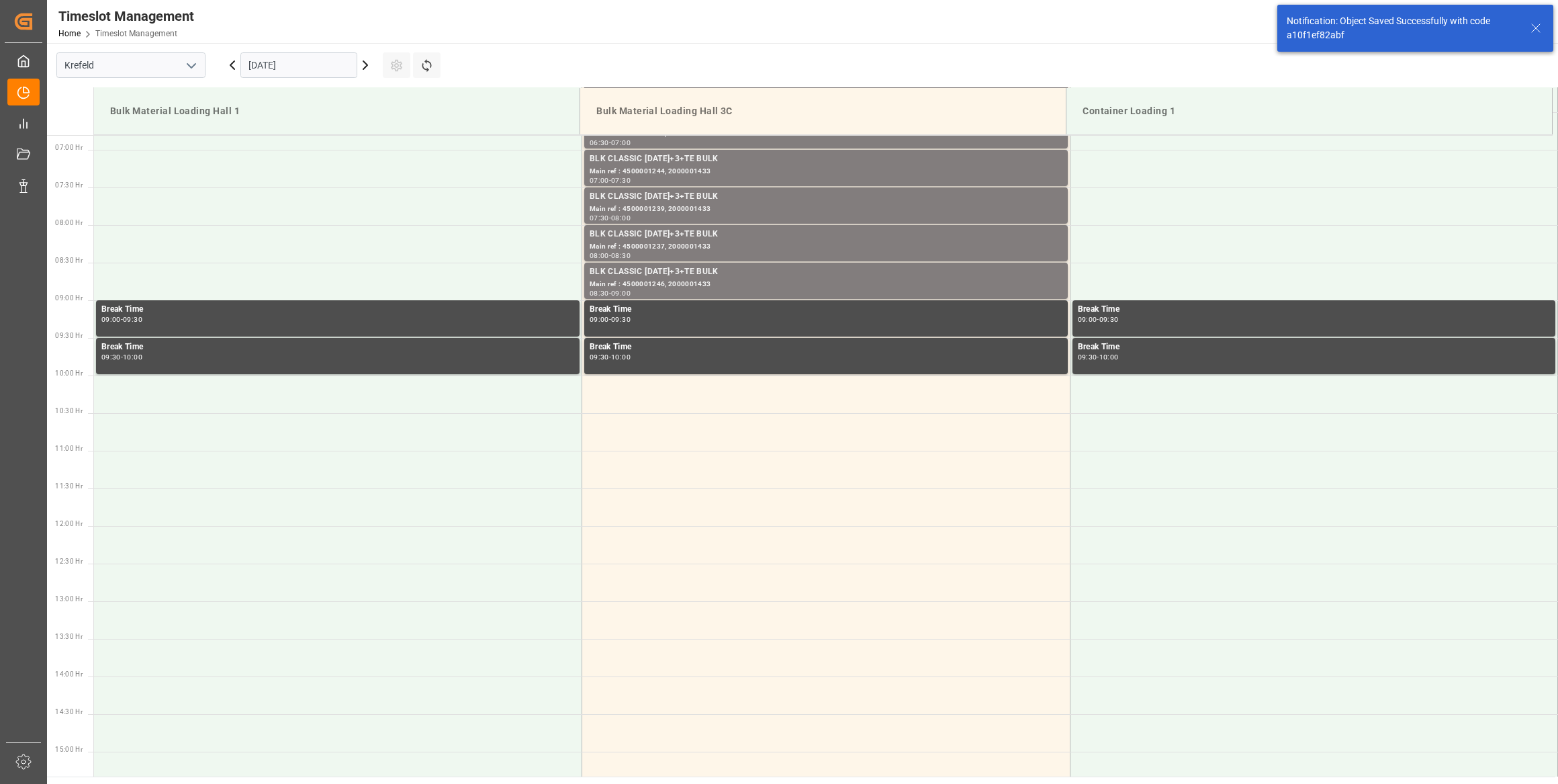
scroll to position [517, 0]
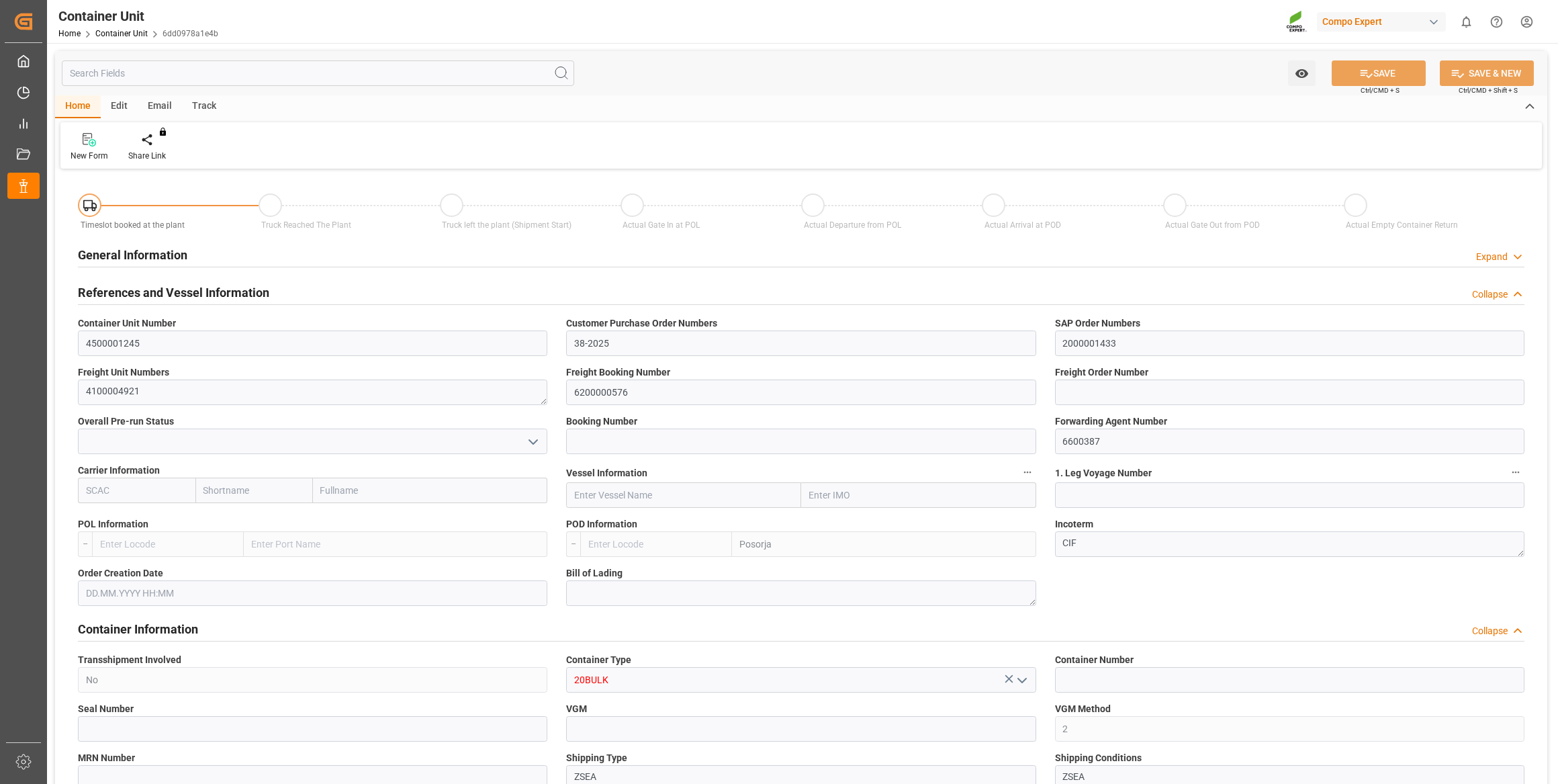
type input "ECPSJ"
type input "9"
type input "0"
type input "9"
type input "0"
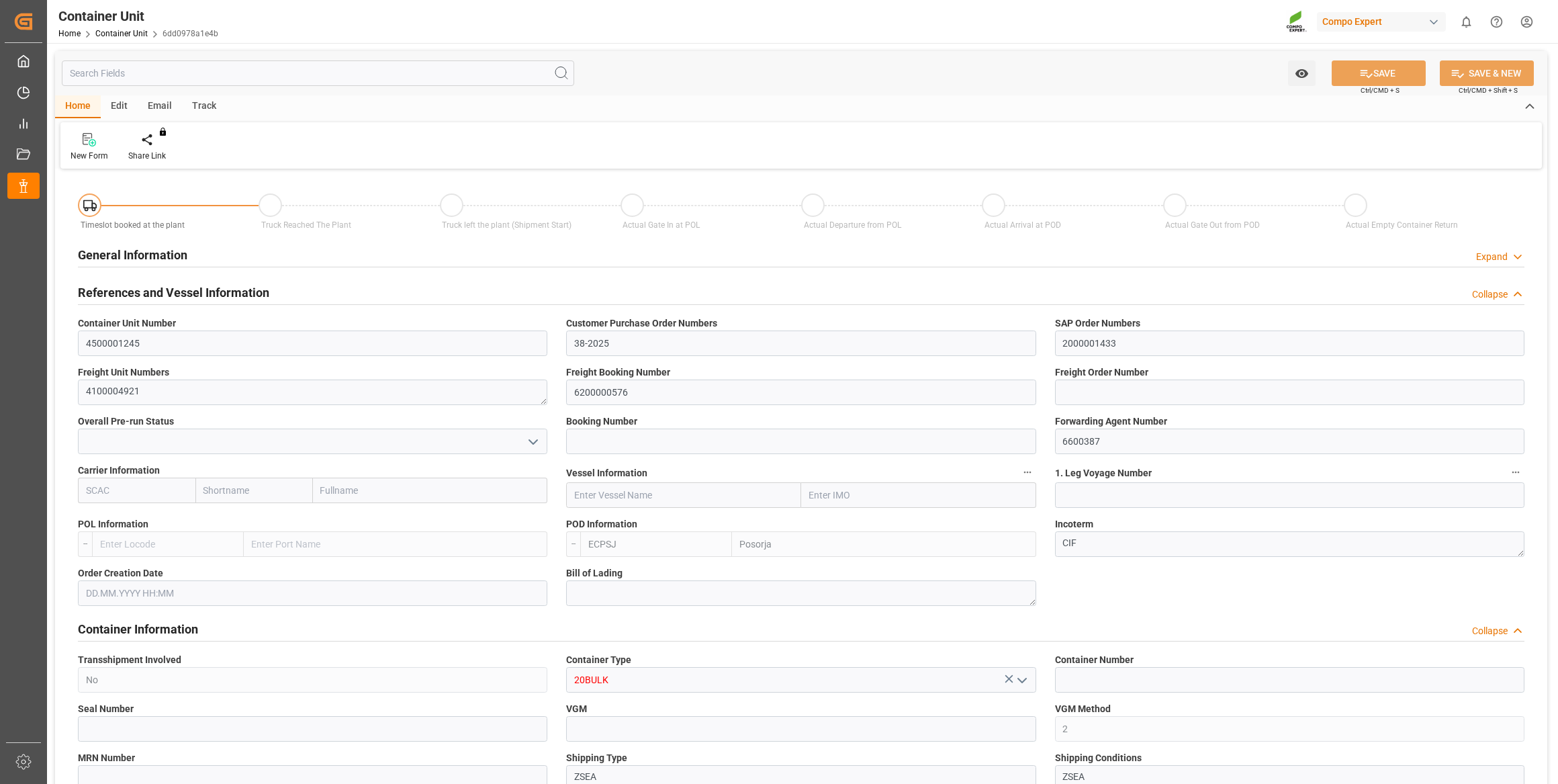
type input "0"
type input "26500"
type input "[DATE]"
click at [161, 132] on div at bounding box center [157, 139] width 57 height 14
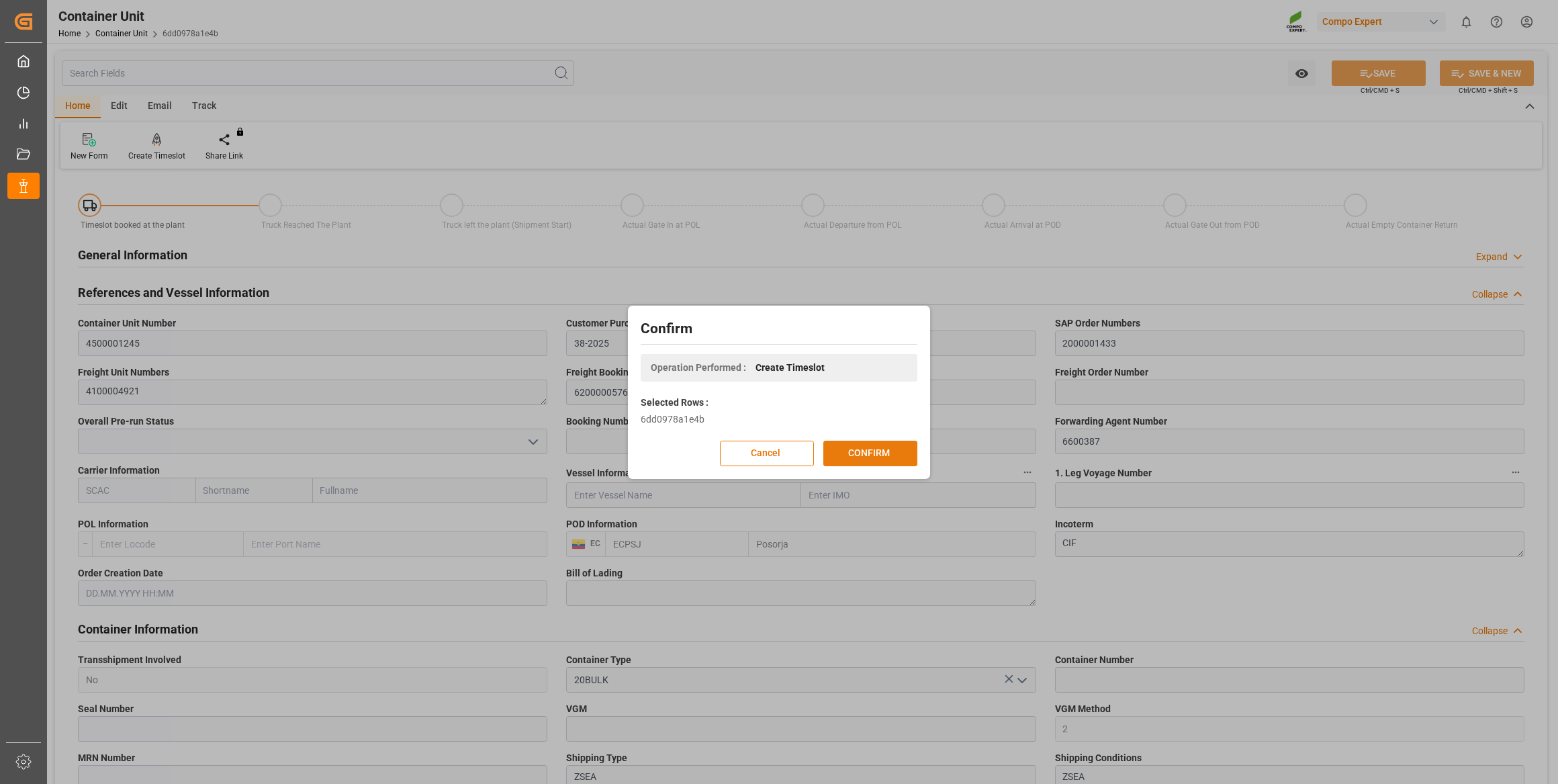
click at [878, 446] on button "CONFIRM" at bounding box center [870, 453] width 94 height 26
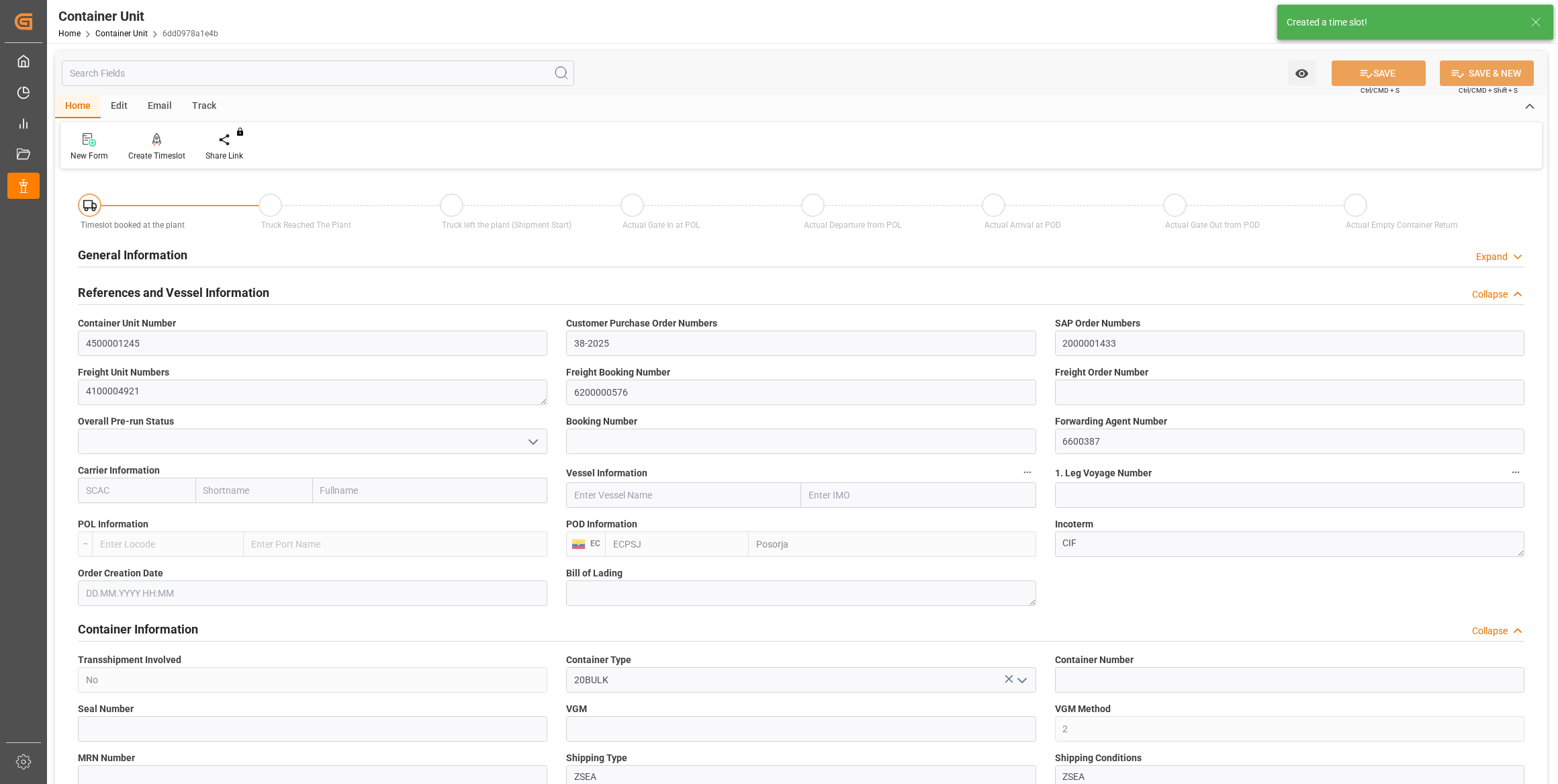
type input "ECPSJ"
type input "9"
type input "0"
type input "9"
type input "0"
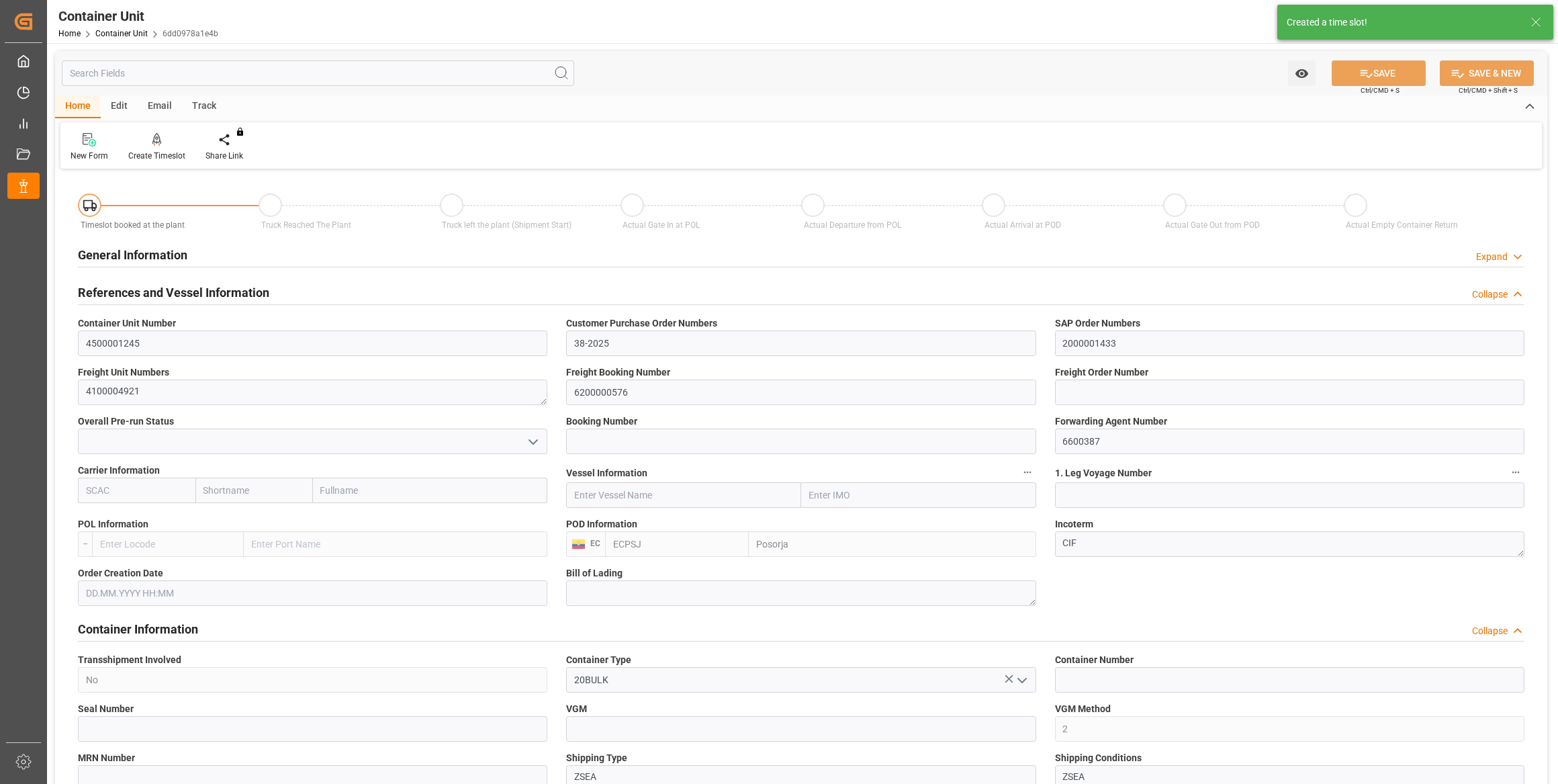
type input "0"
type input "26500"
type input "[DATE]"
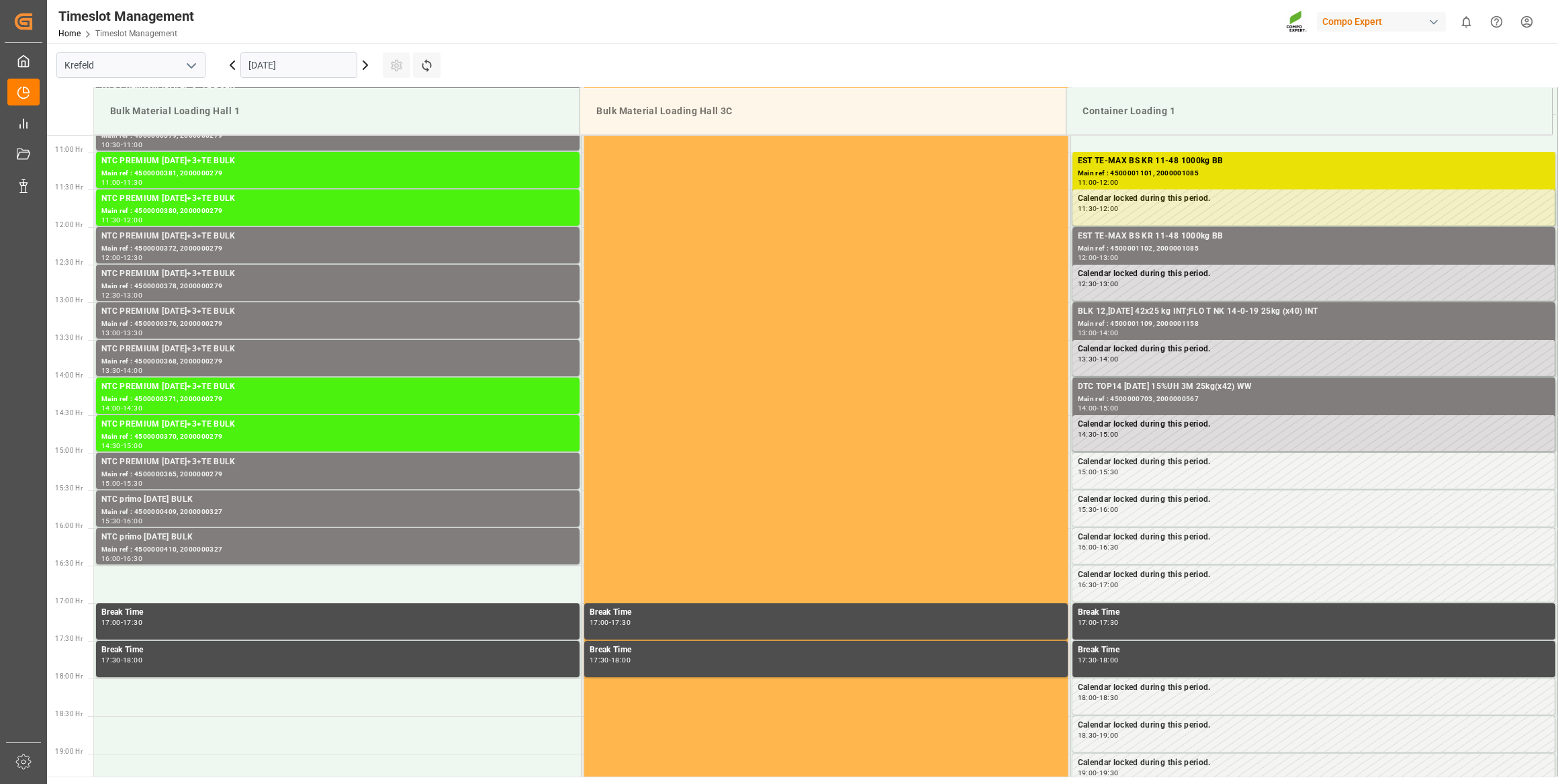
scroll to position [818, 0]
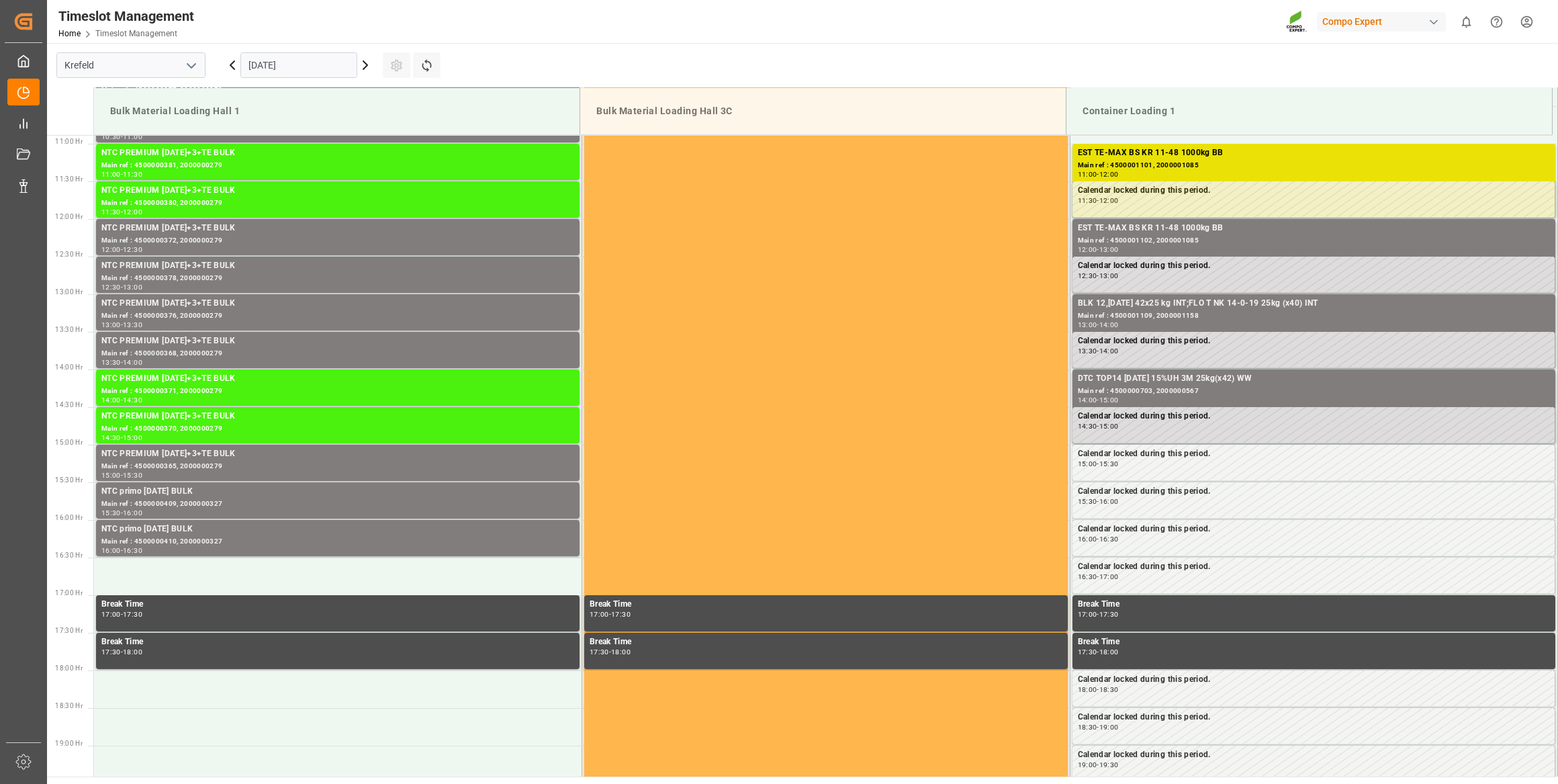
click at [286, 61] on input "10.09.2025" at bounding box center [299, 65] width 117 height 26
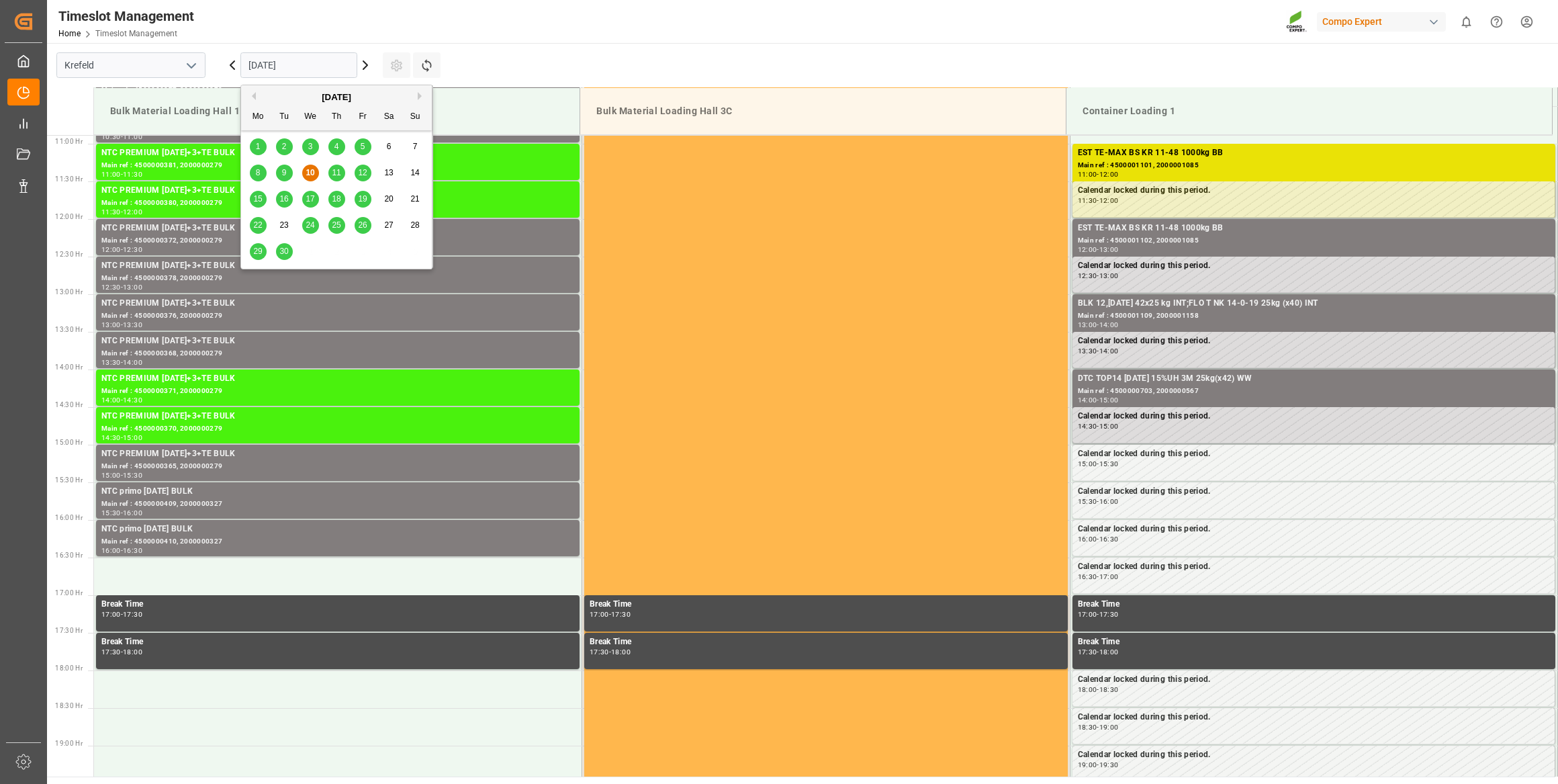
click at [413, 97] on div "September 2025" at bounding box center [336, 97] width 190 height 13
click at [417, 95] on div "[DATE]" at bounding box center [336, 97] width 190 height 13
click at [419, 98] on button "Next Month" at bounding box center [422, 96] width 8 height 8
click at [342, 189] on div "13 14 15 16 17 18 19" at bounding box center [337, 199] width 184 height 27
click at [343, 197] on div "16" at bounding box center [337, 199] width 17 height 16
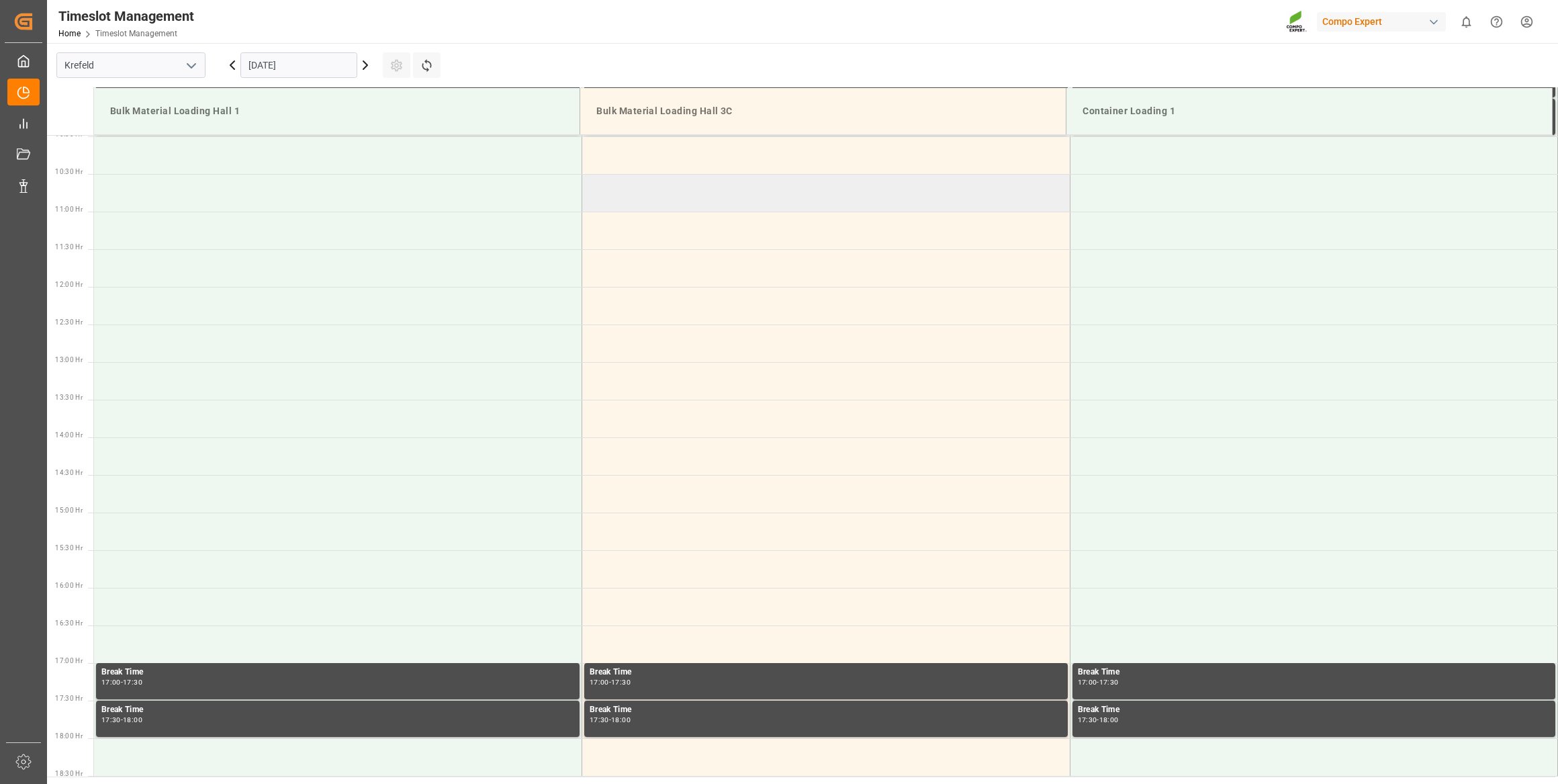
scroll to position [636, 0]
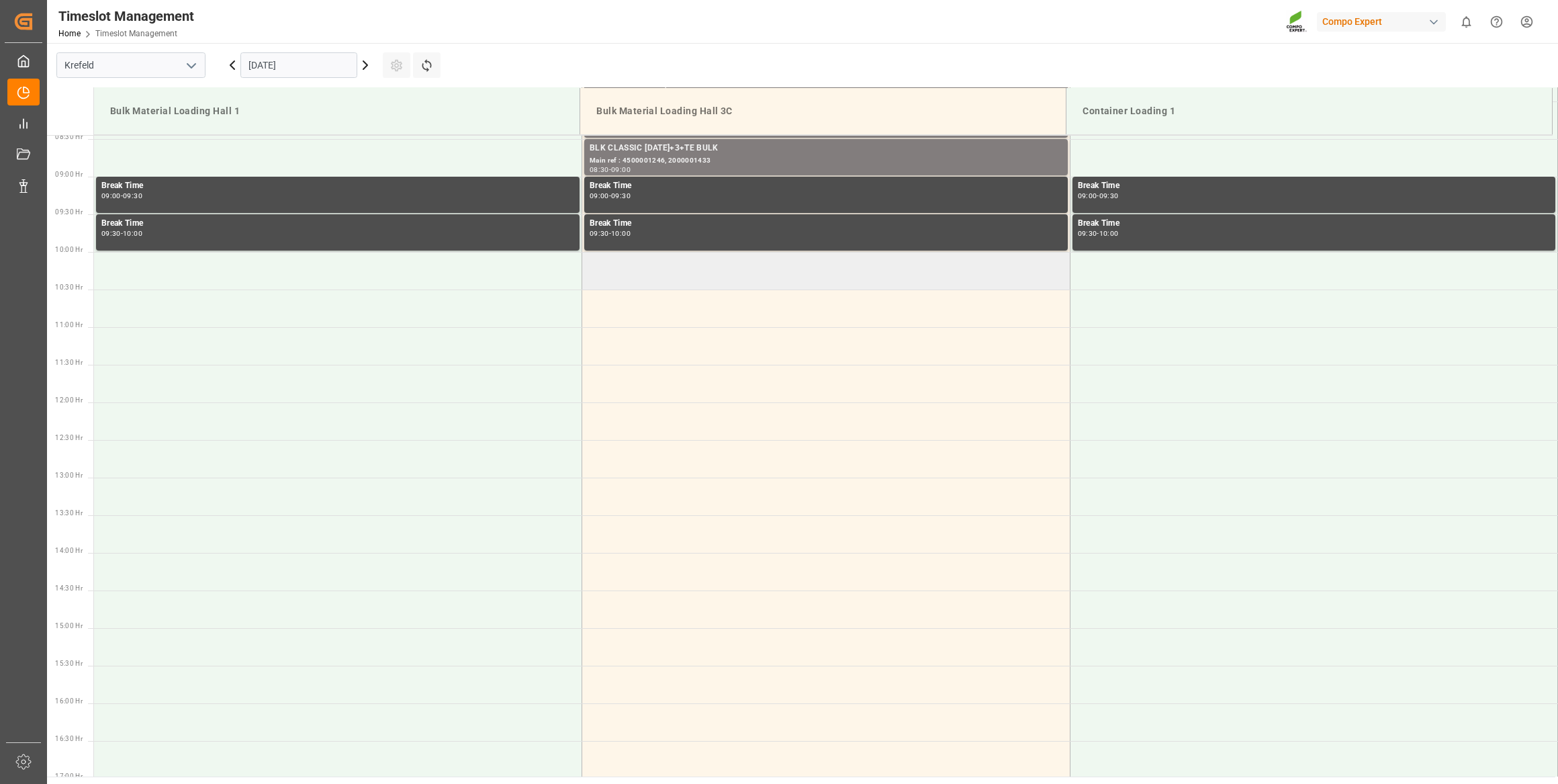
click at [671, 276] on td at bounding box center [826, 271] width 488 height 38
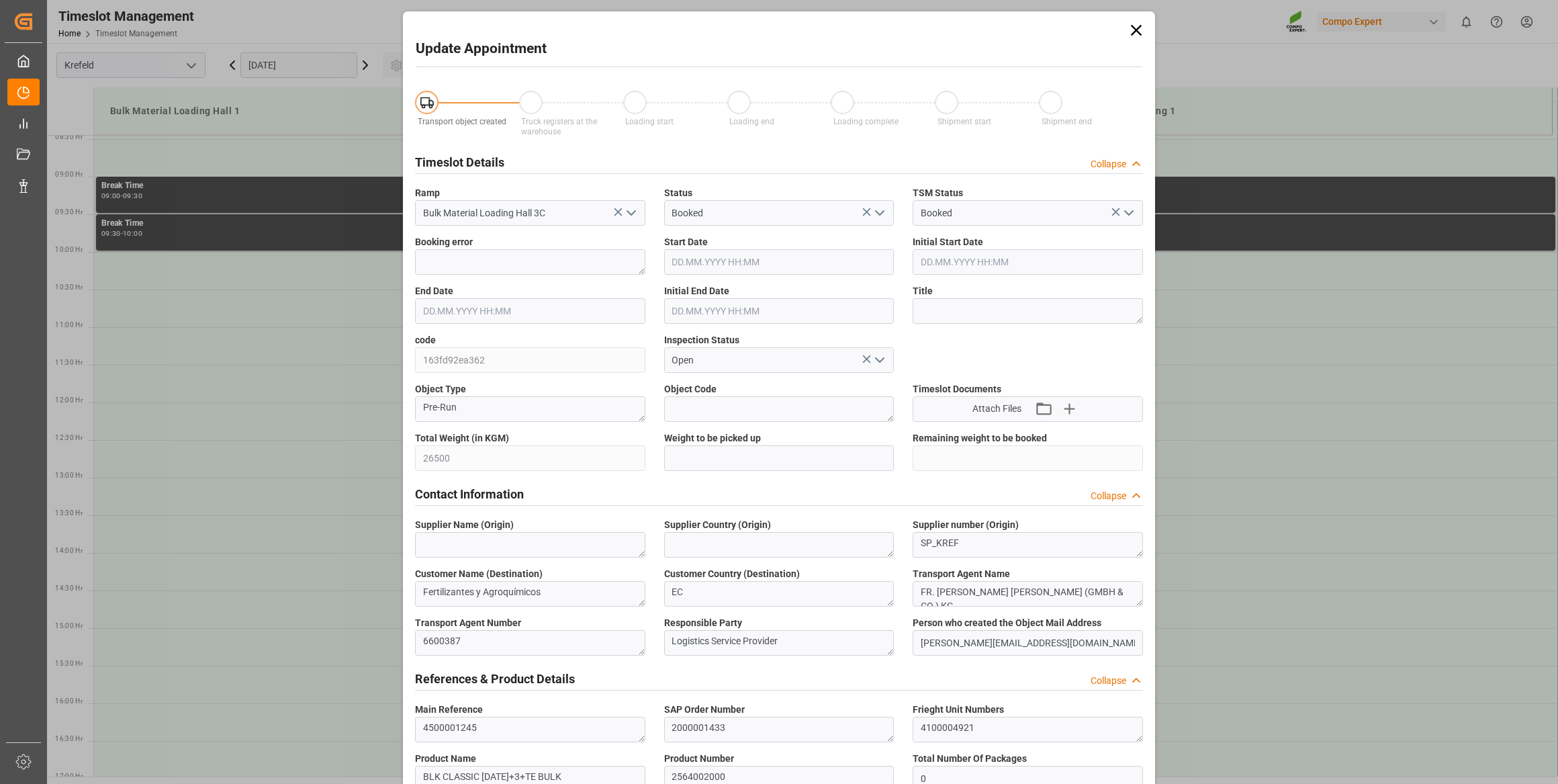
type input "16.10.2025 10:00"
type input "16.10.2025 10:30"
type input "10.09.2025 10:19"
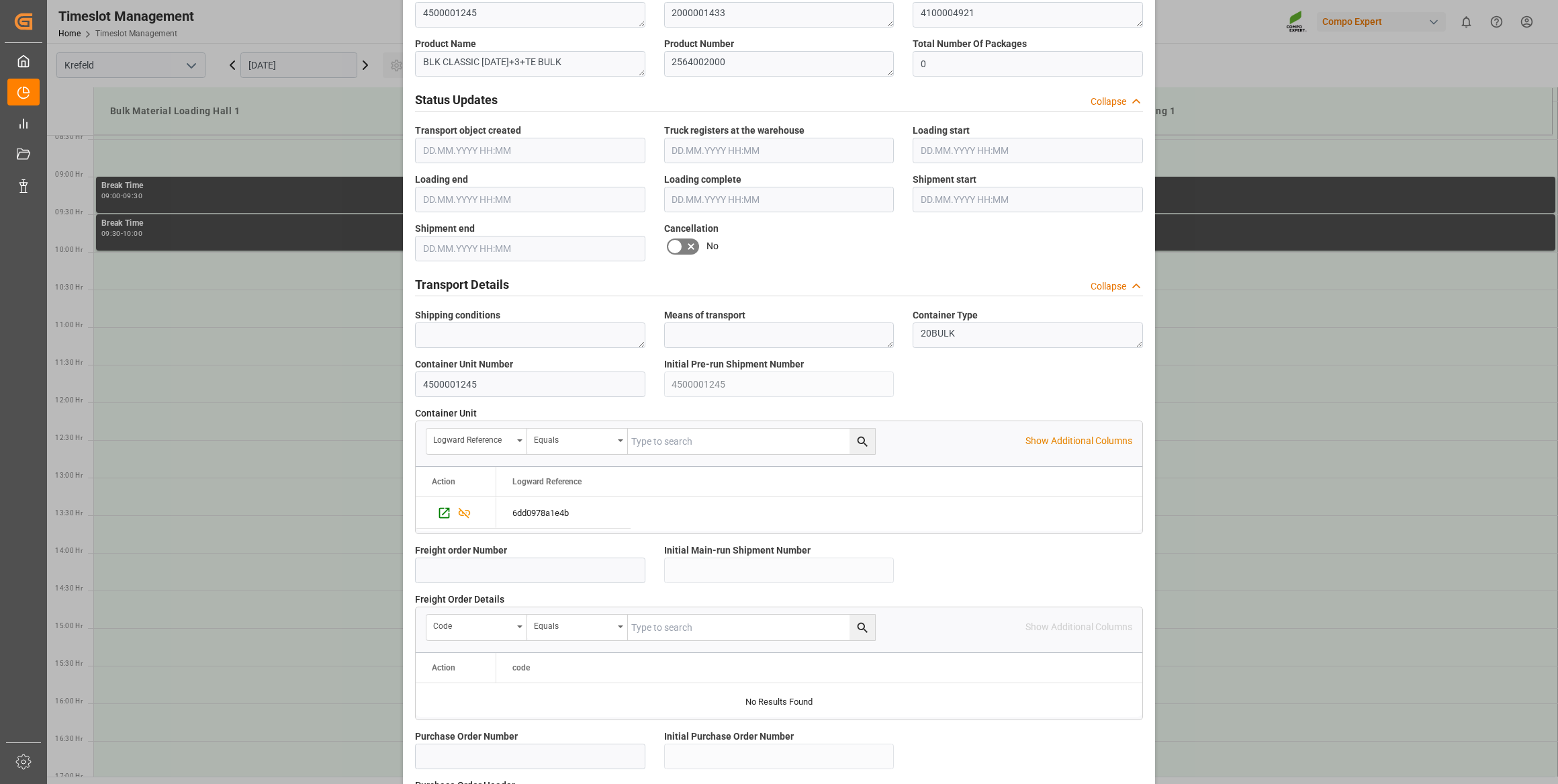
scroll to position [987, 0]
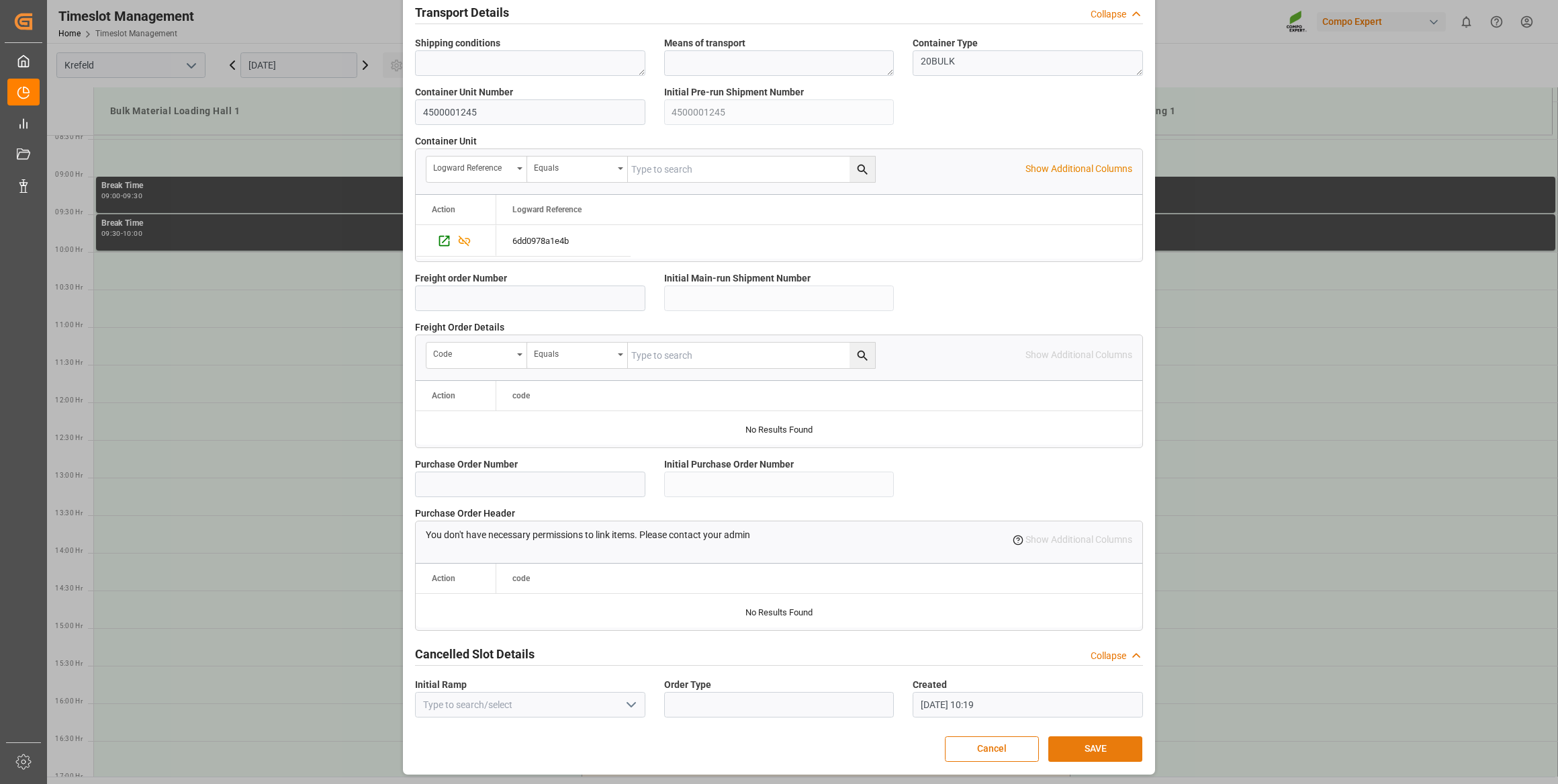
click at [1052, 748] on button "SAVE" at bounding box center [1095, 749] width 94 height 26
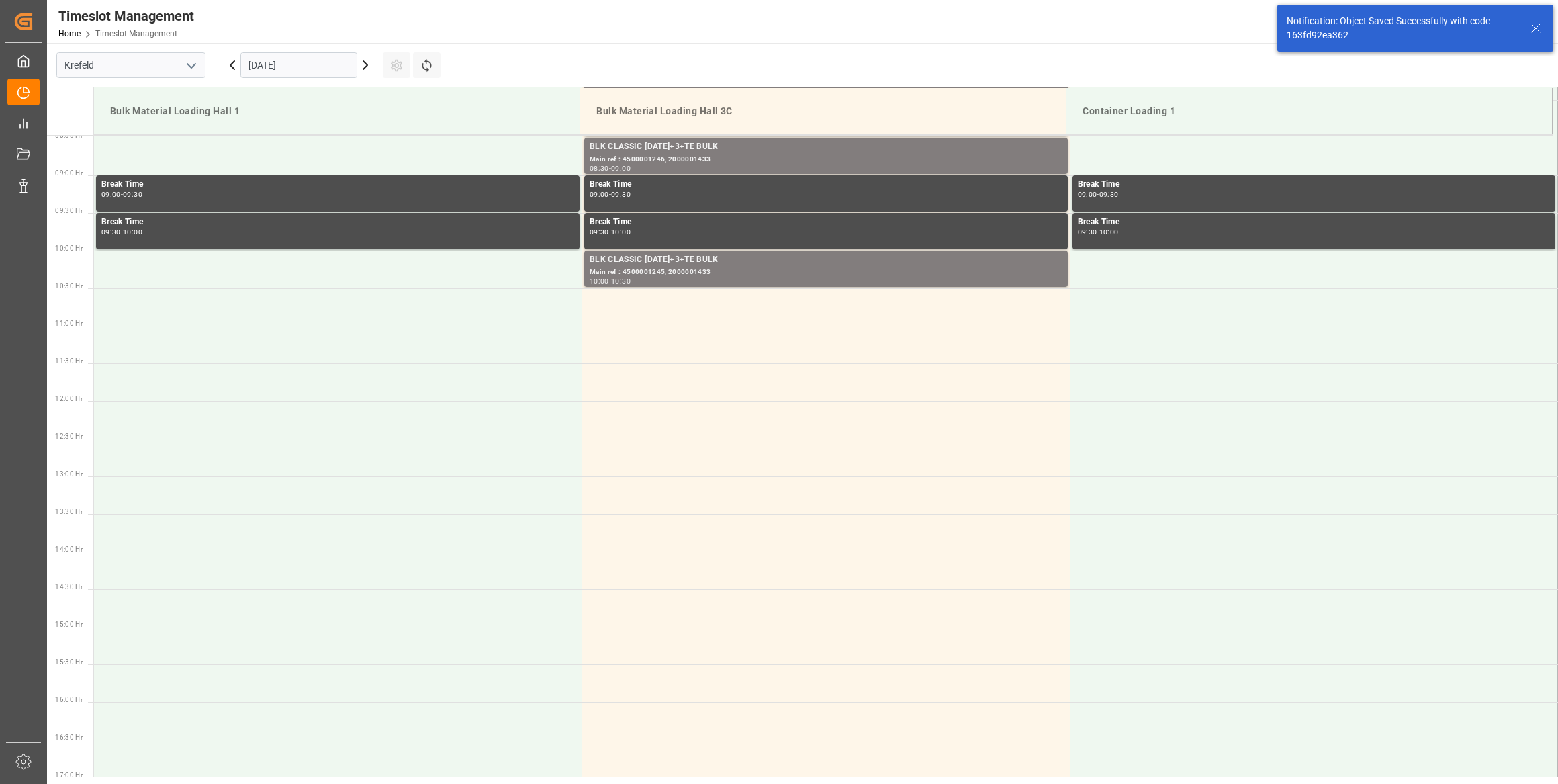
scroll to position [668, 0]
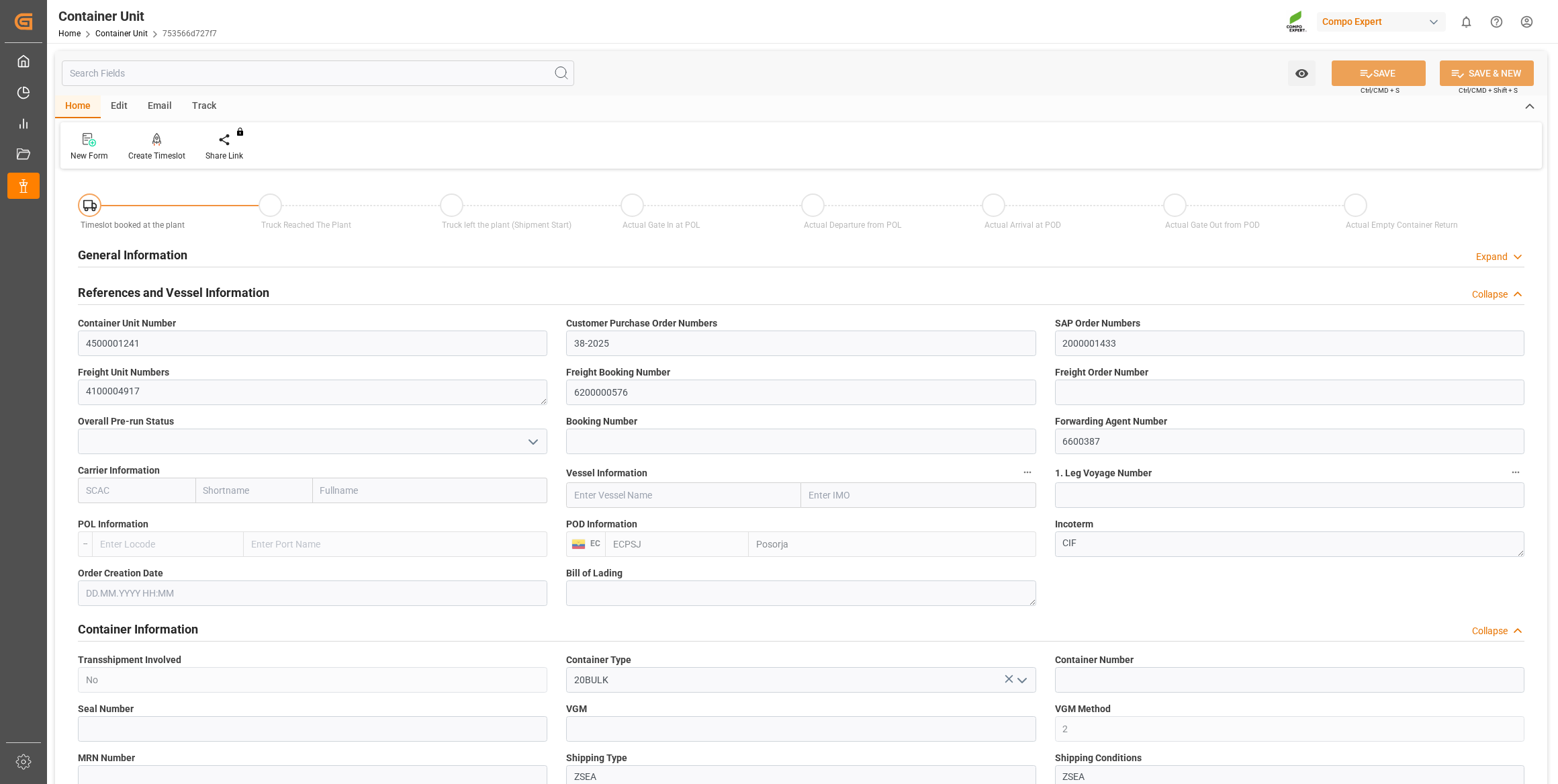
type input "ECPSJ"
type input "9"
type input "0"
type input "9"
type input "0"
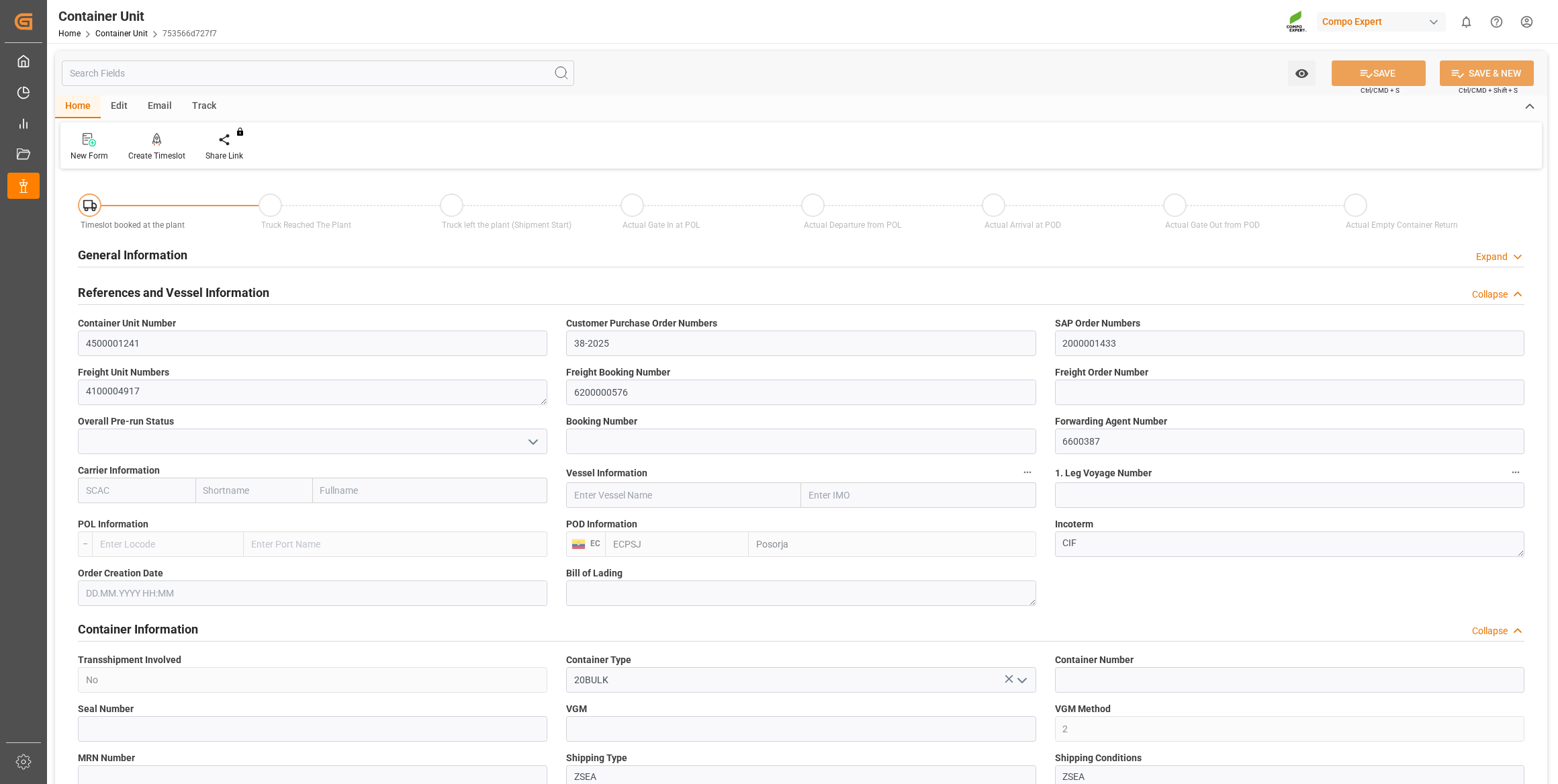
type input "0"
type input "26500"
type input "29.09.2025"
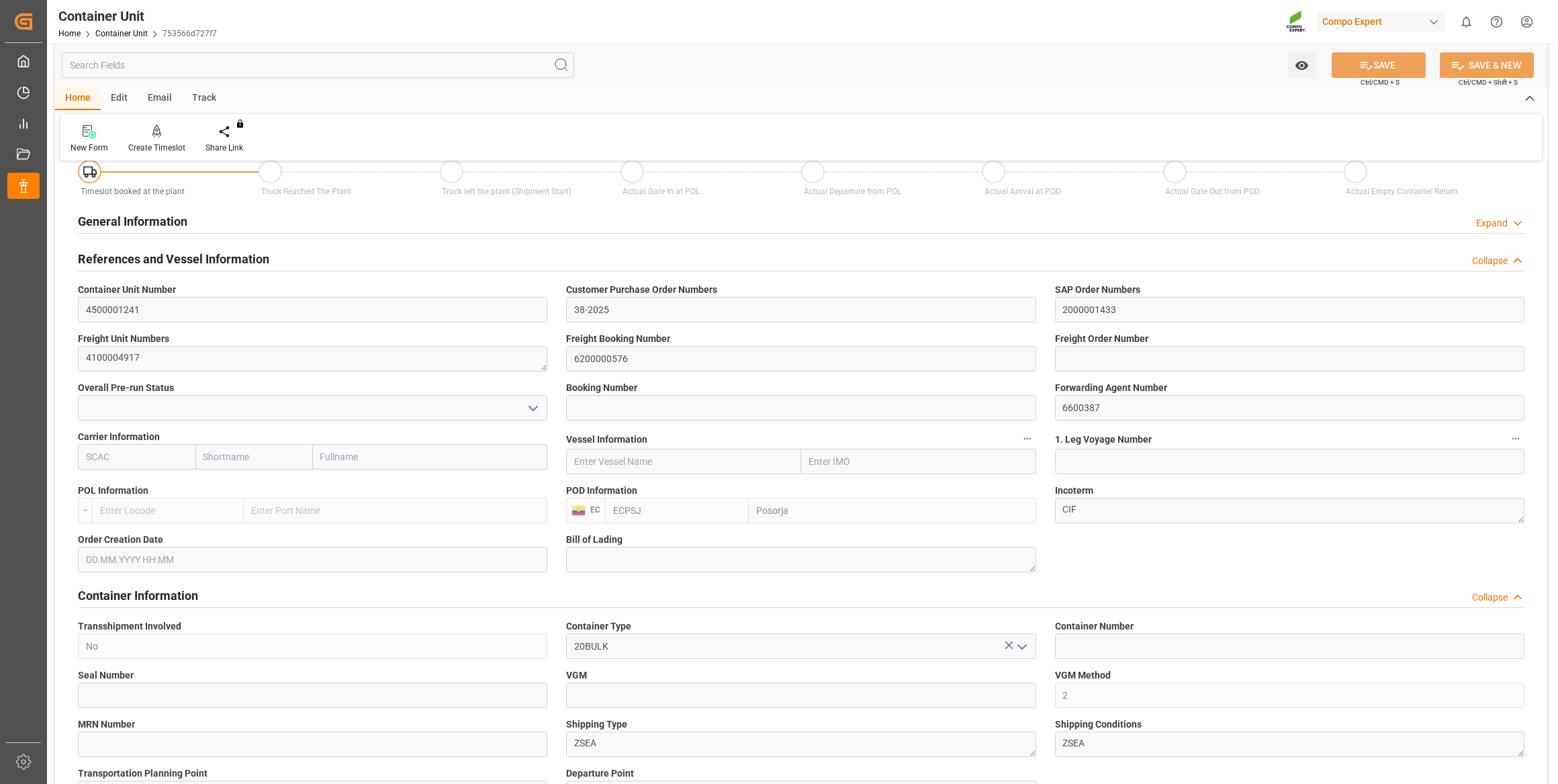
scroll to position [61, 0]
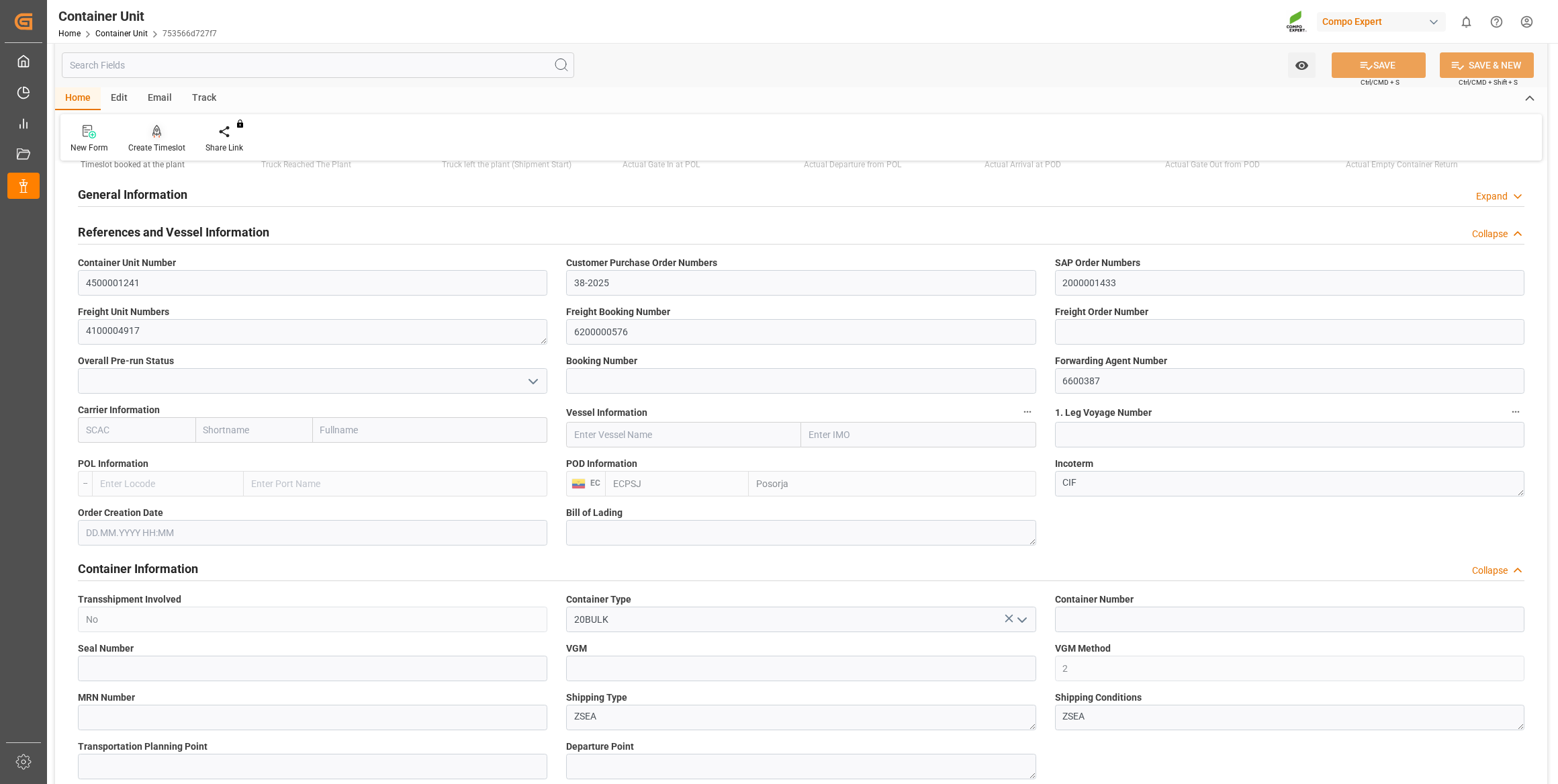
click at [161, 139] on div "Create Timeslot" at bounding box center [156, 139] width 77 height 29
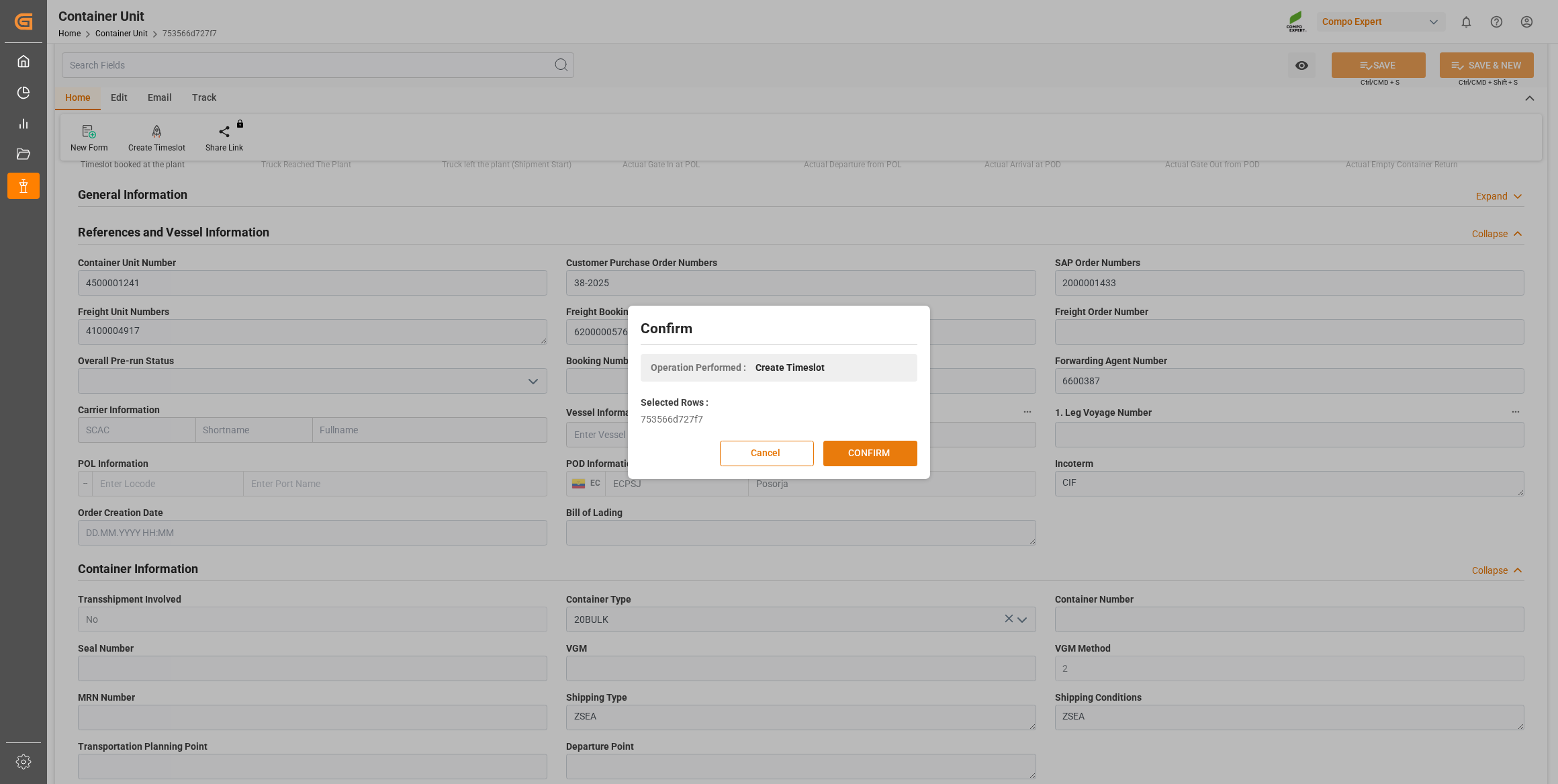
click button "CONFIRM"
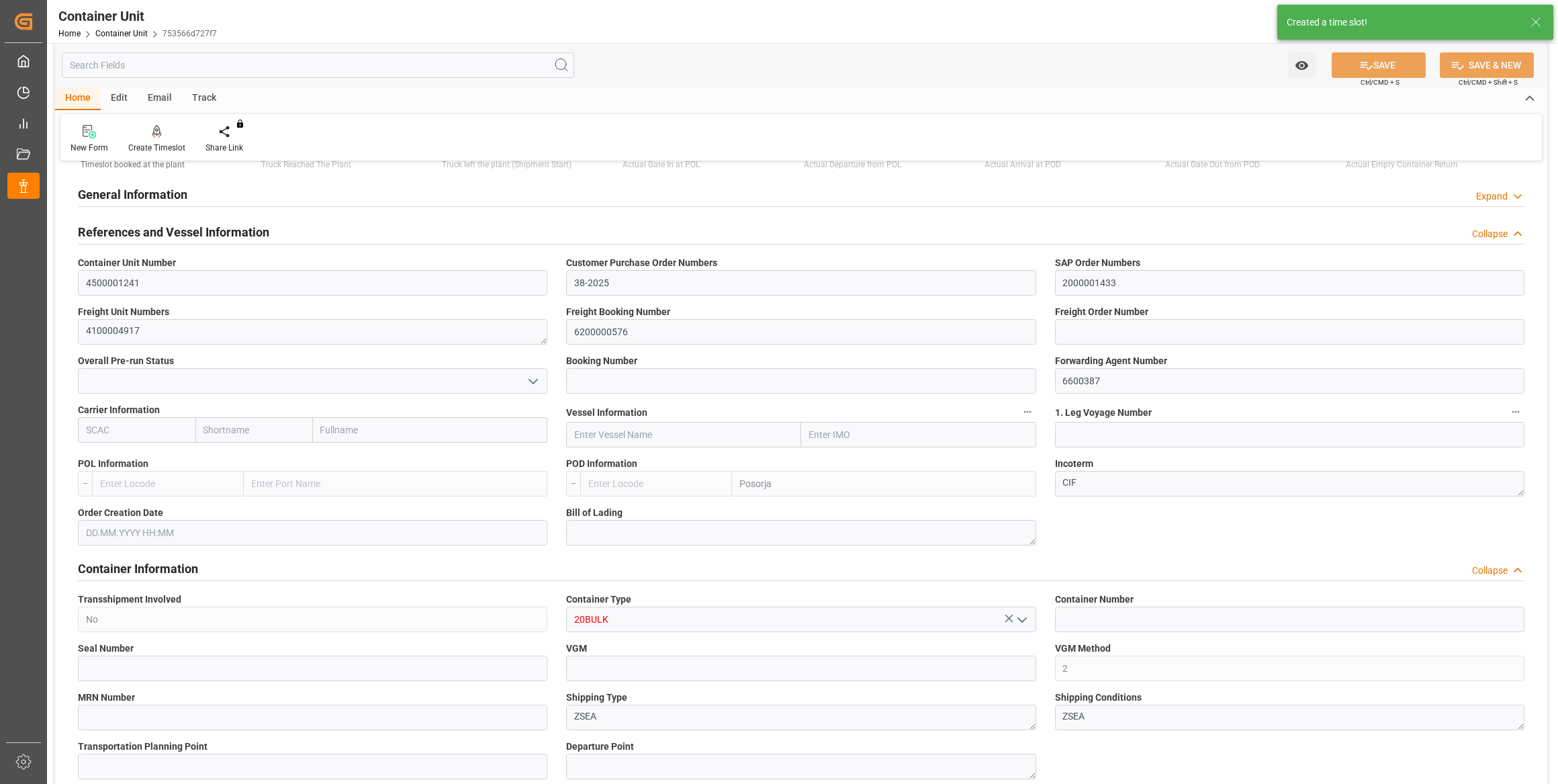
type input "ECPSJ"
type input "9"
type input "0"
type input "9"
type input "0"
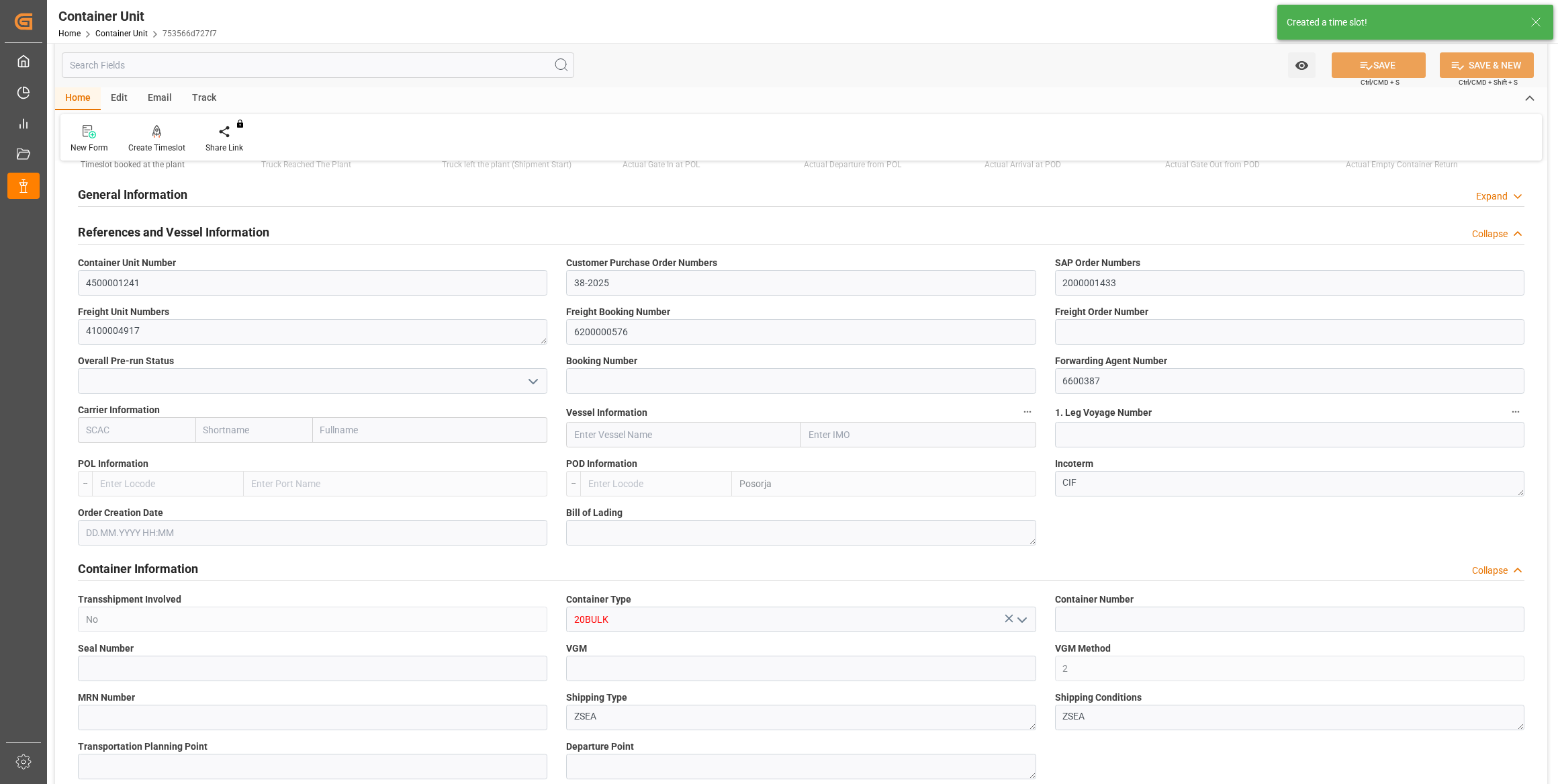
type input "0"
type input "26500"
type input "[DATE]"
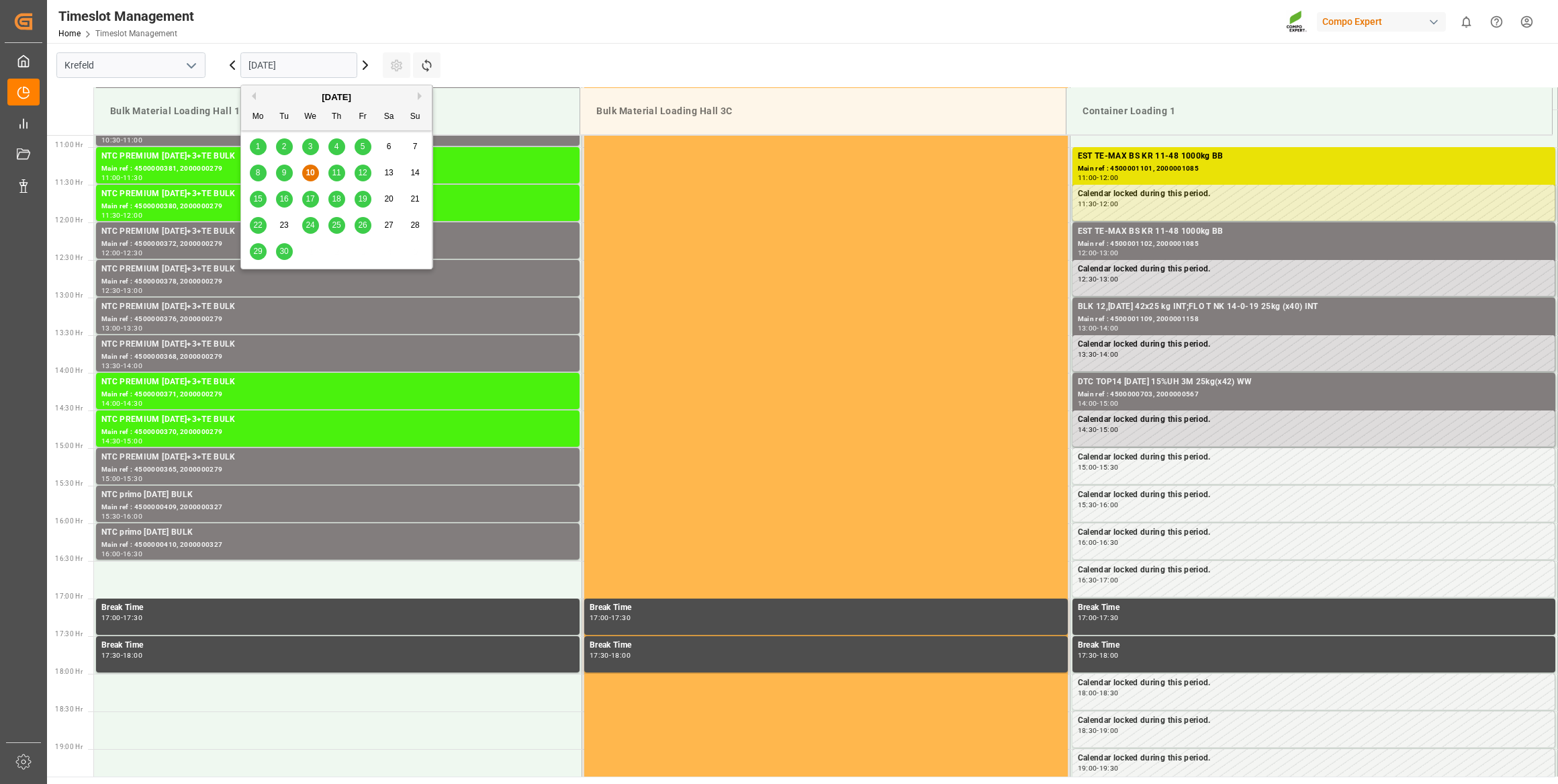
scroll to position [818, 0]
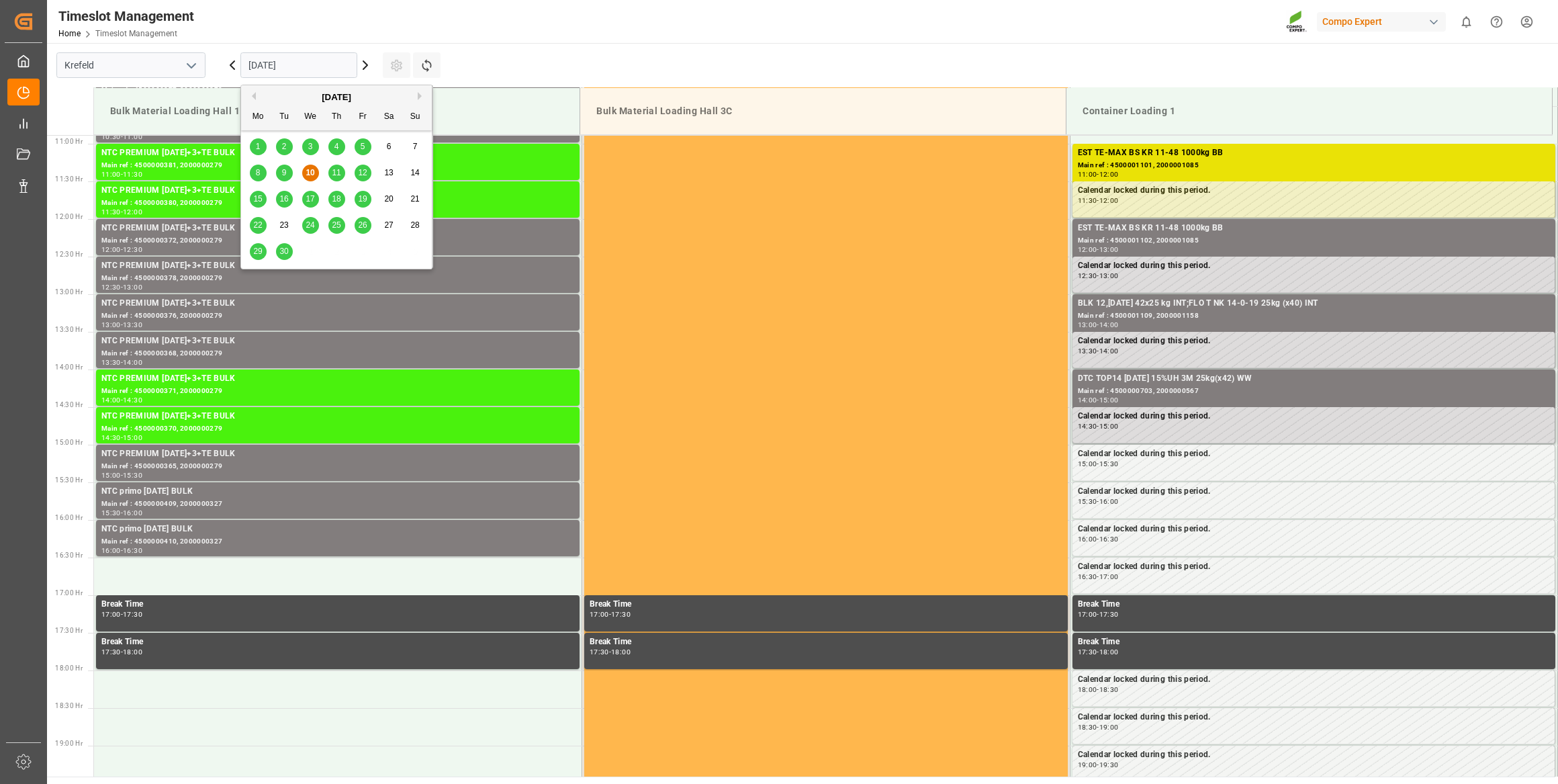
click at [288, 75] on input "[DATE]" at bounding box center [299, 65] width 117 height 26
click at [425, 94] on button "Next Month" at bounding box center [422, 96] width 8 height 8
click at [338, 199] on span "16" at bounding box center [336, 199] width 9 height 10
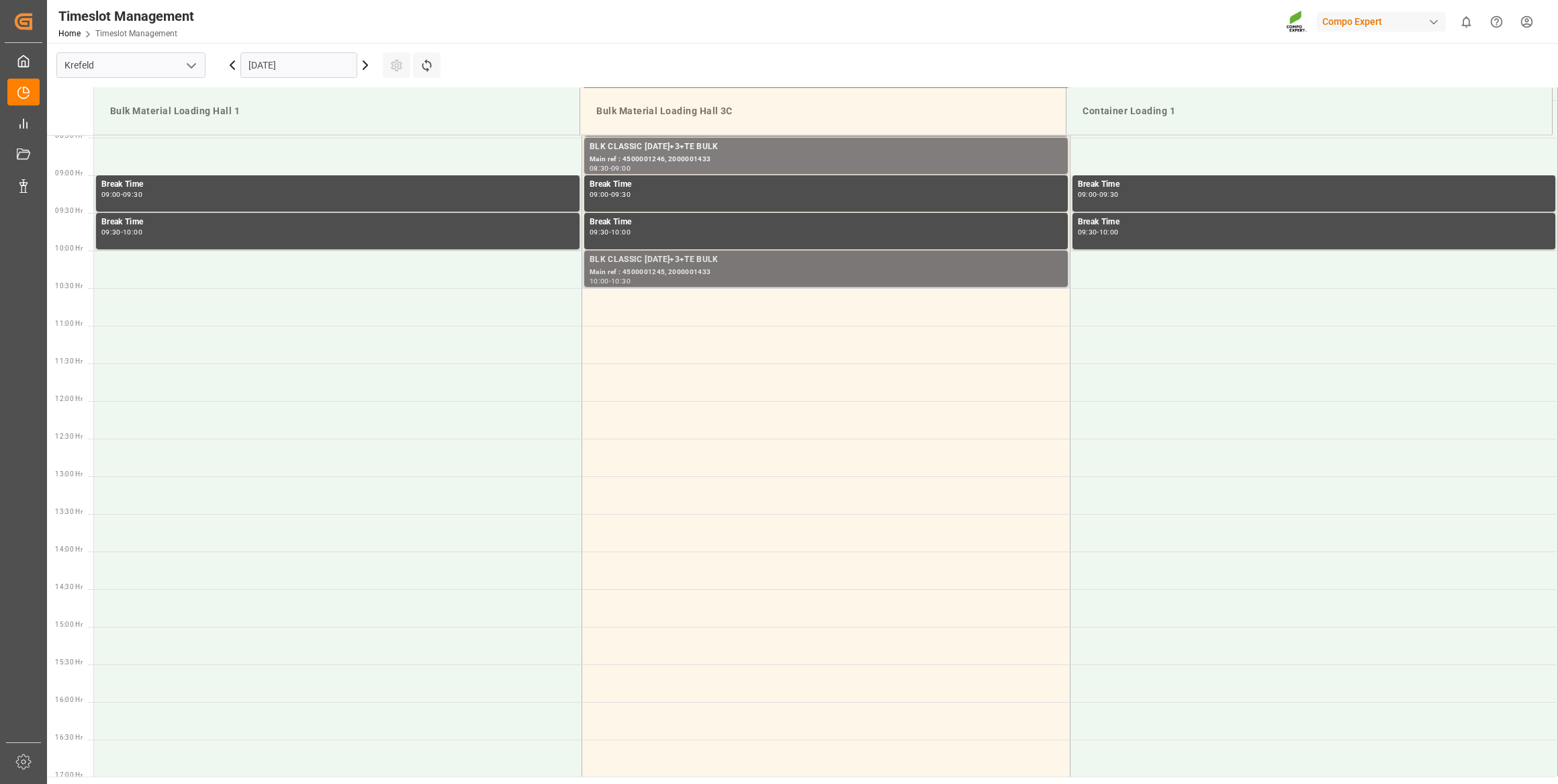
scroll to position [636, 0]
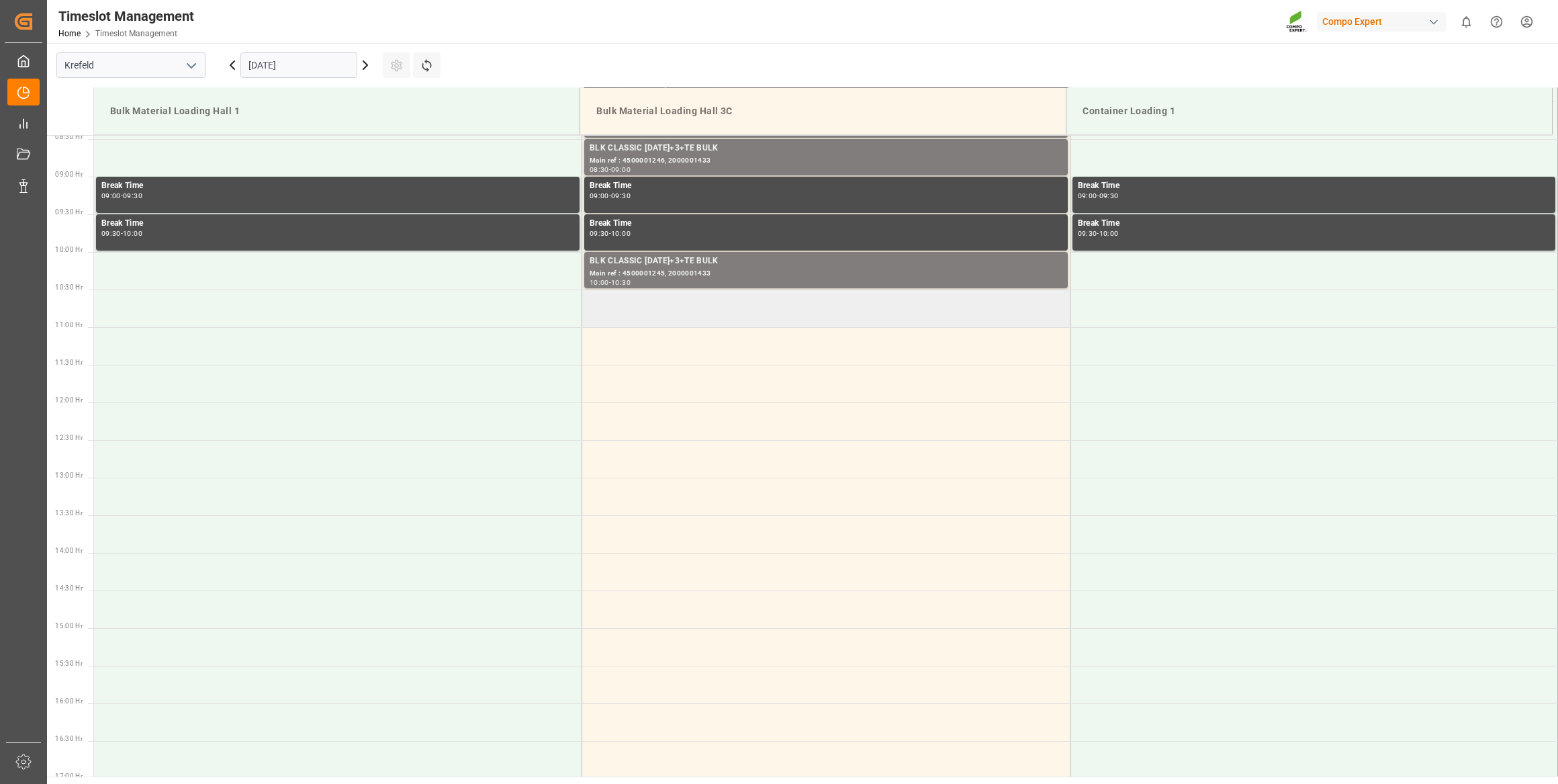
click at [677, 300] on td at bounding box center [826, 308] width 488 height 38
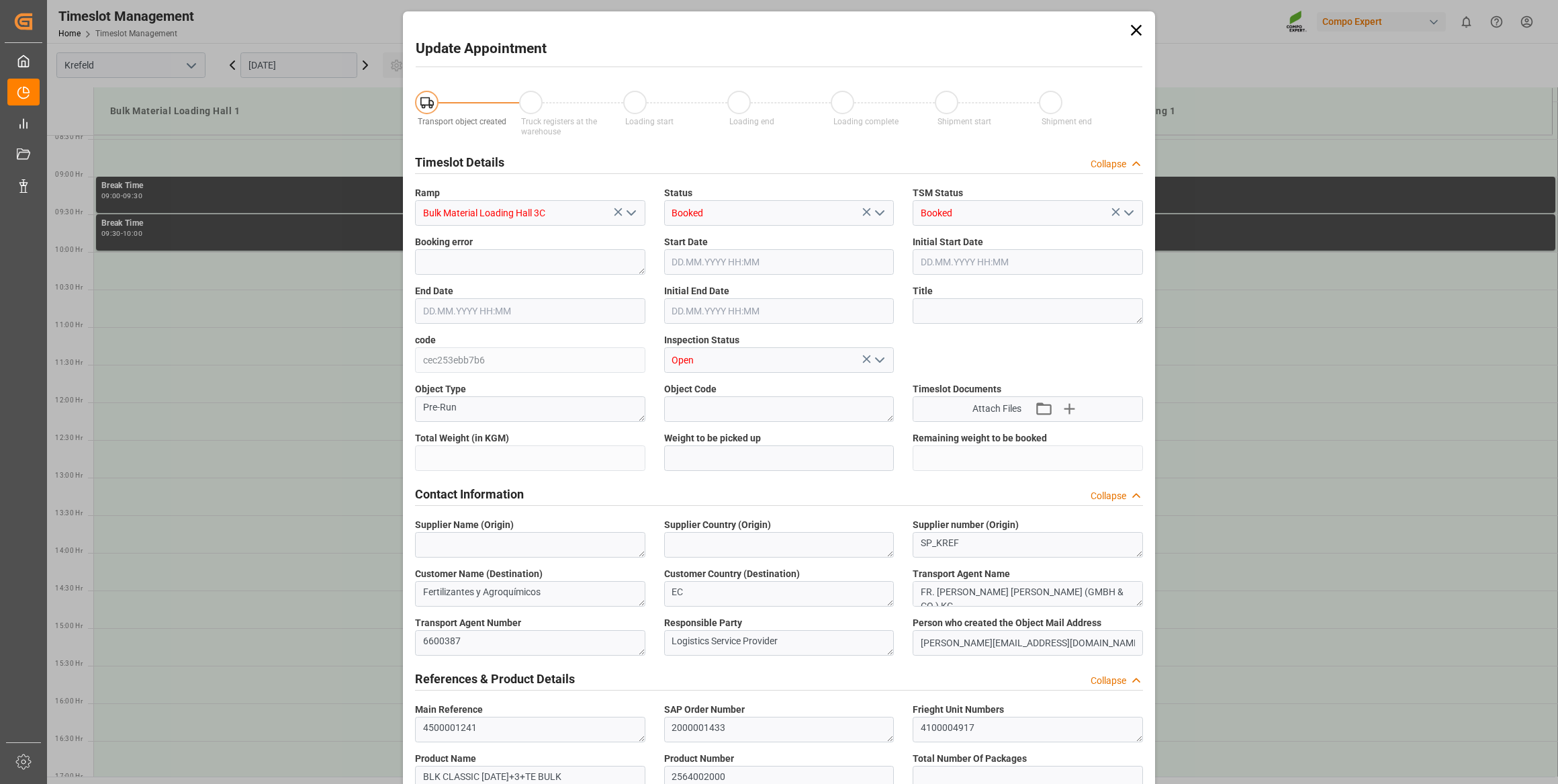
type input "26500"
type input "0"
type input "[DATE] 10:30"
type input "[DATE] 11:00"
type input "[DATE] 10:20"
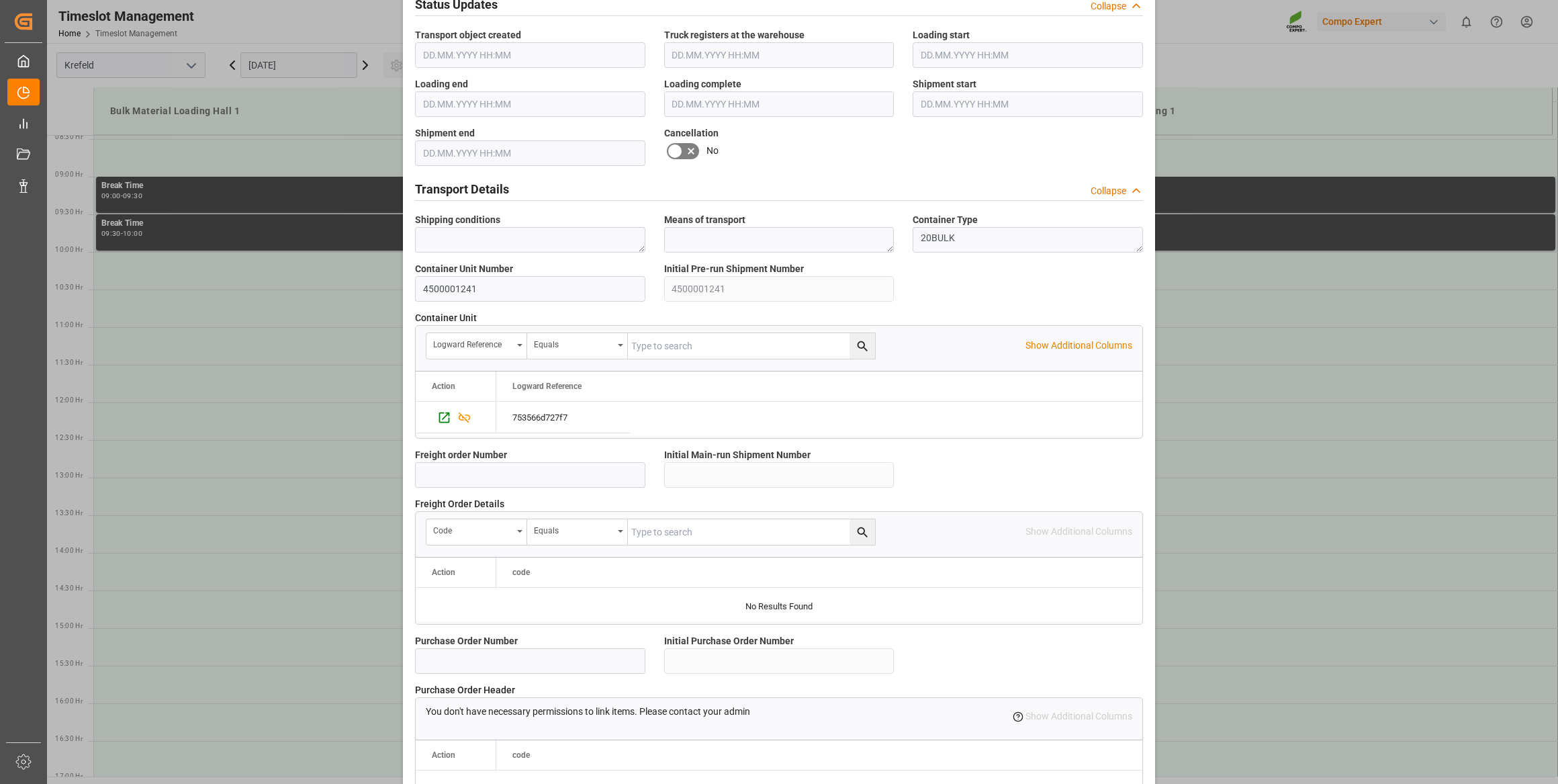
scroll to position [987, 0]
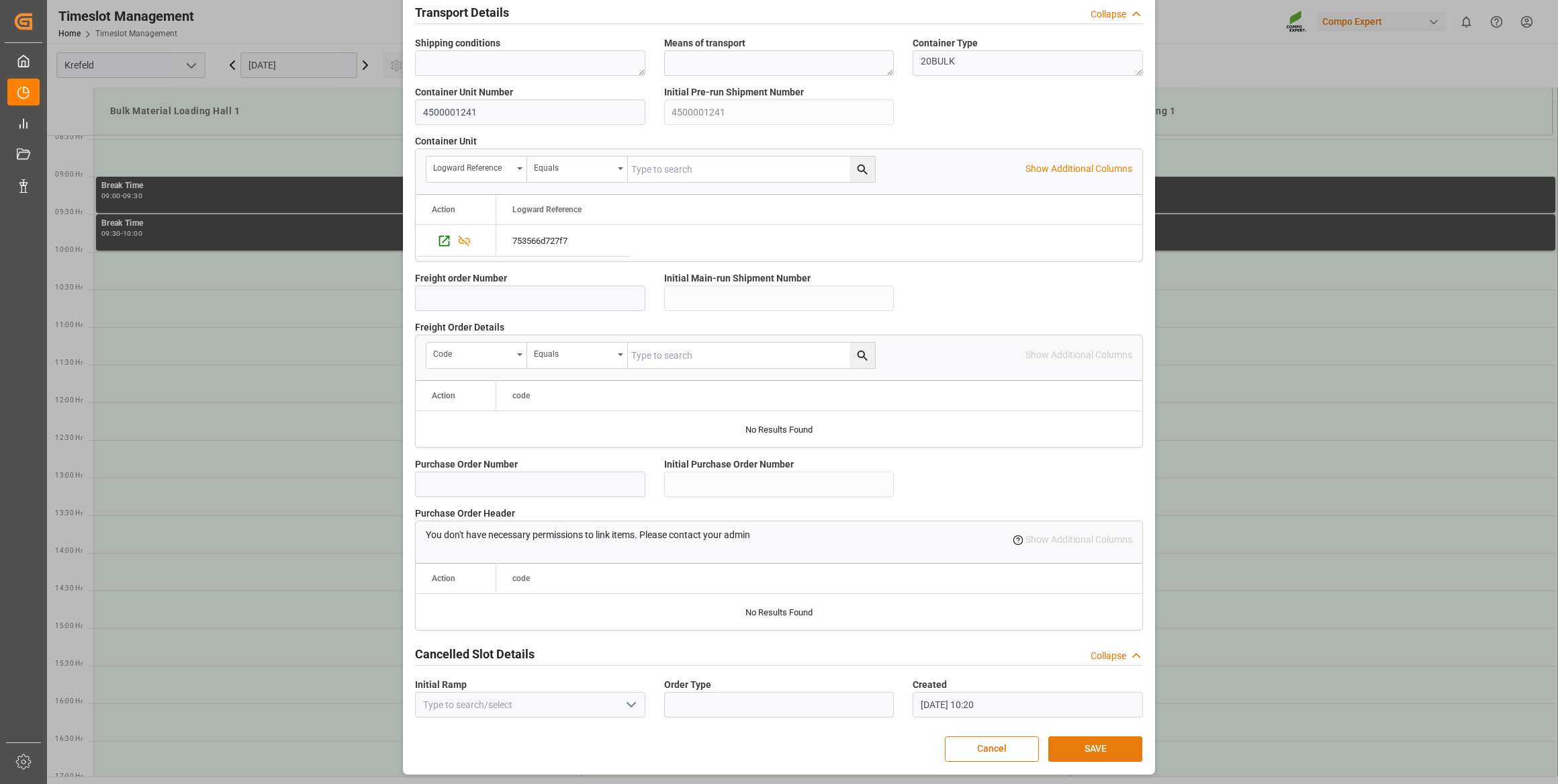
click at [1080, 748] on button "SAVE" at bounding box center [1095, 749] width 94 height 26
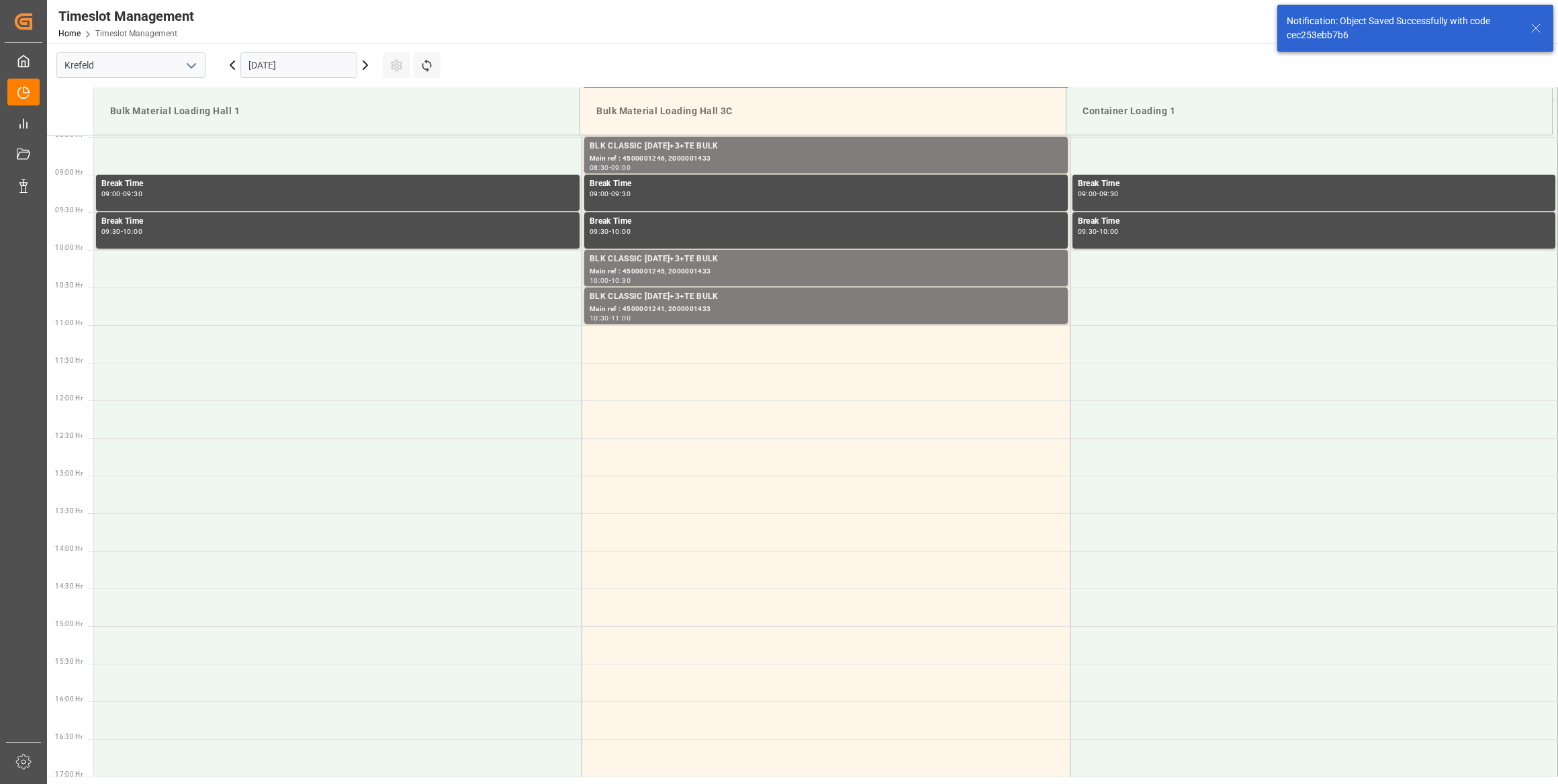
scroll to position [668, 0]
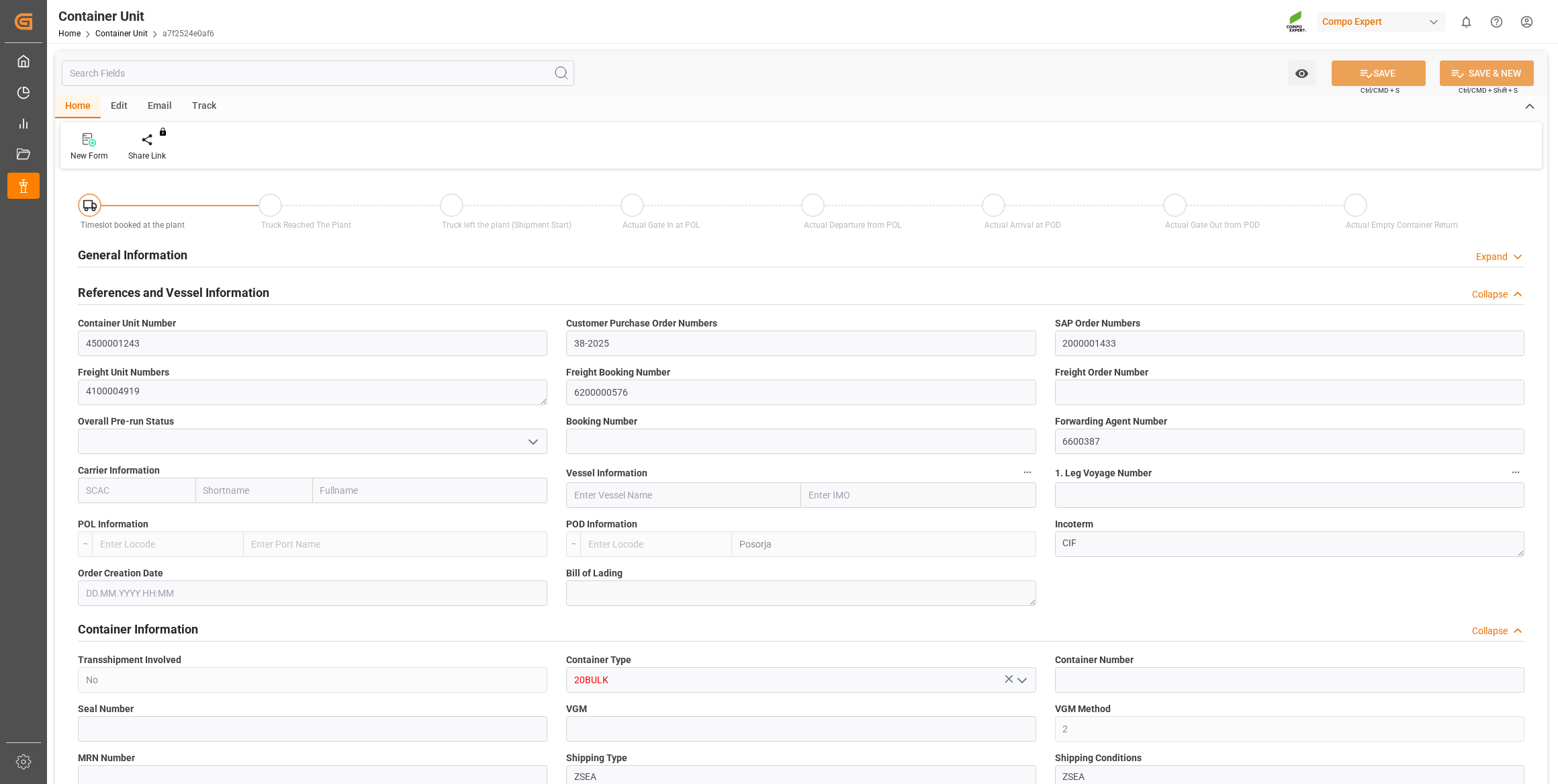
type input "ECPSJ"
type input "9"
type input "0"
type input "9"
type input "0"
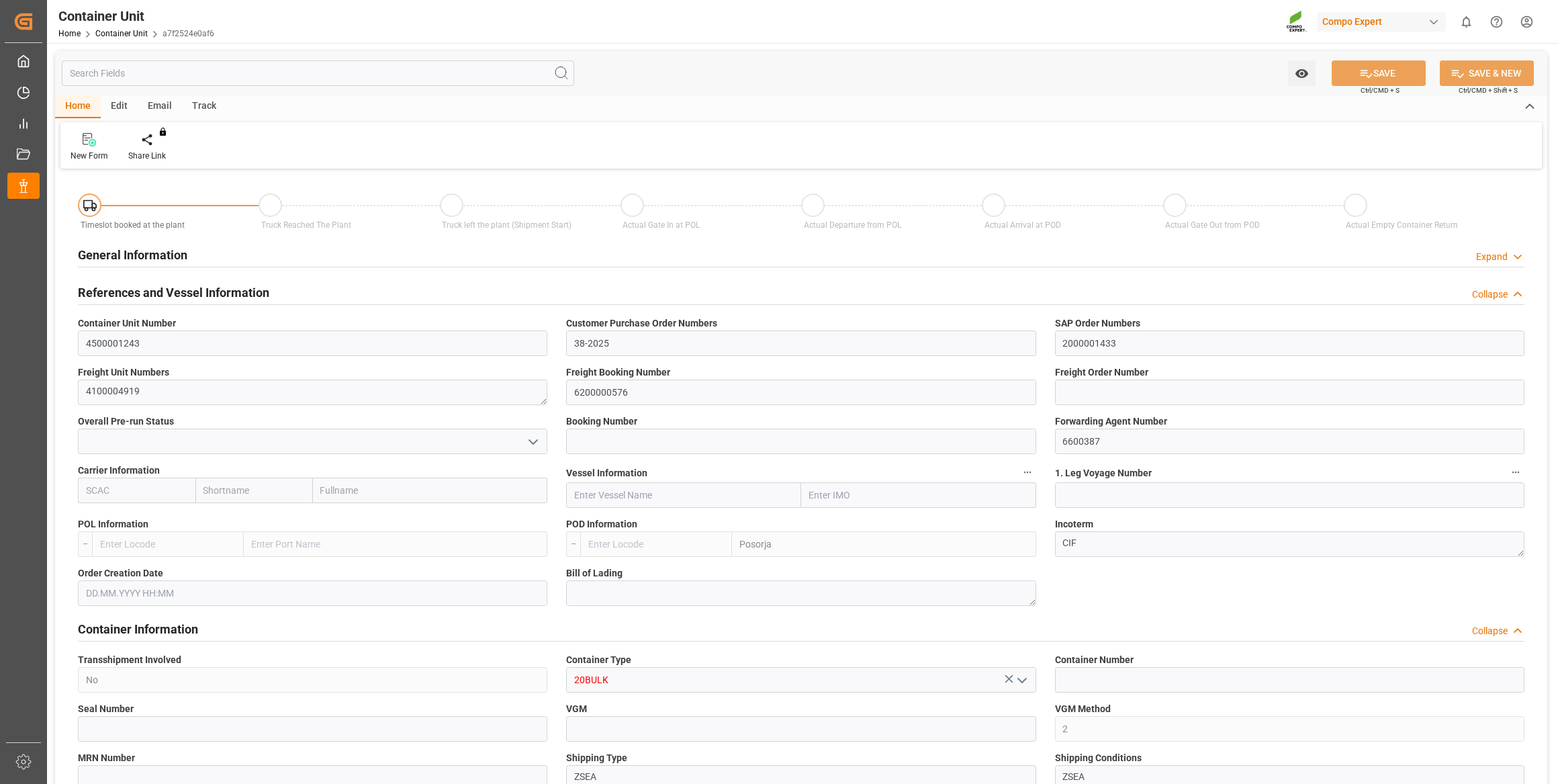
type input "0"
type input "26500"
type input "[DATE]"
click at [164, 150] on div "Create Timeslot" at bounding box center [157, 155] width 57 height 12
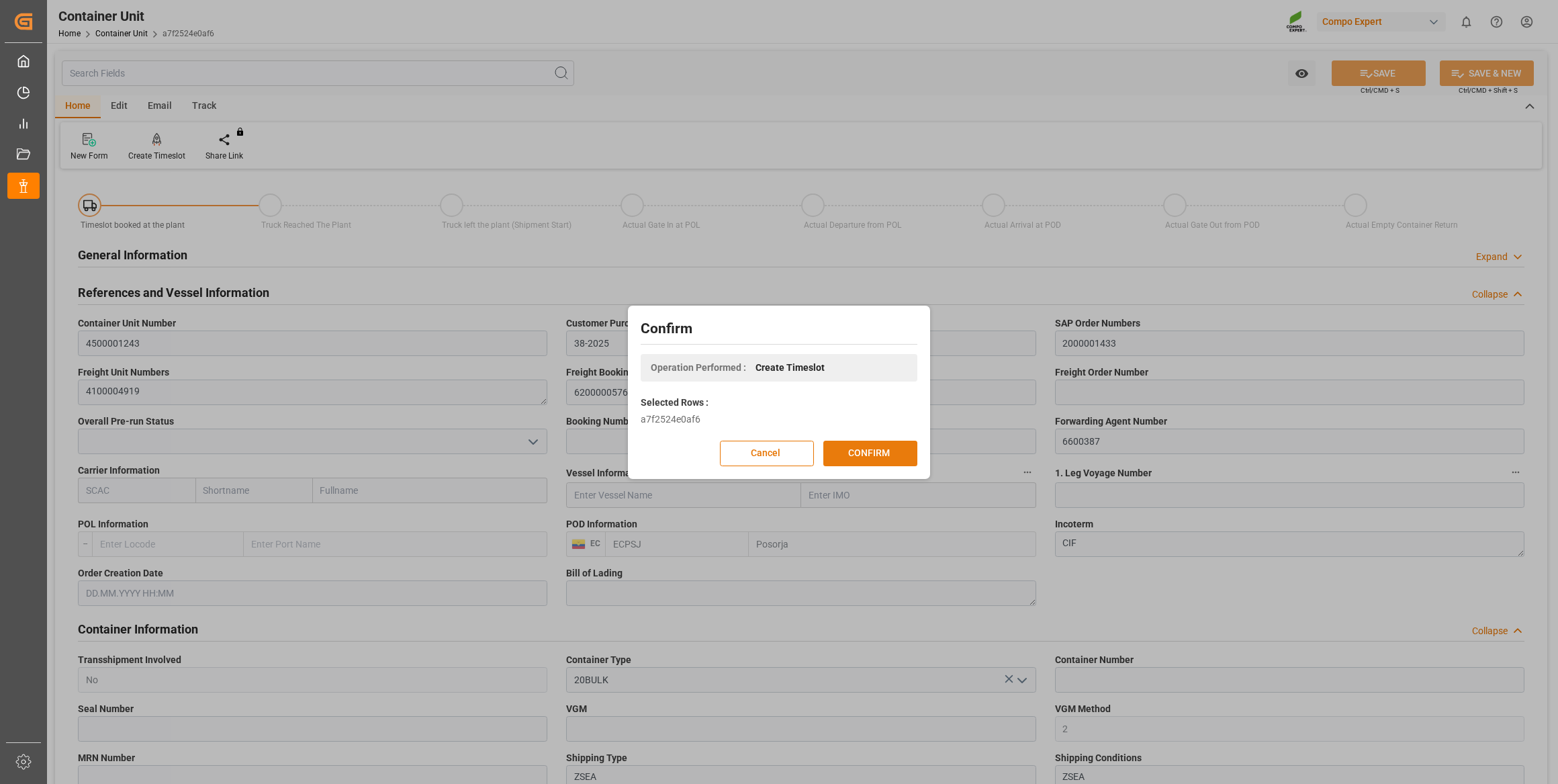
click at [866, 445] on button "CONFIRM" at bounding box center [870, 453] width 94 height 26
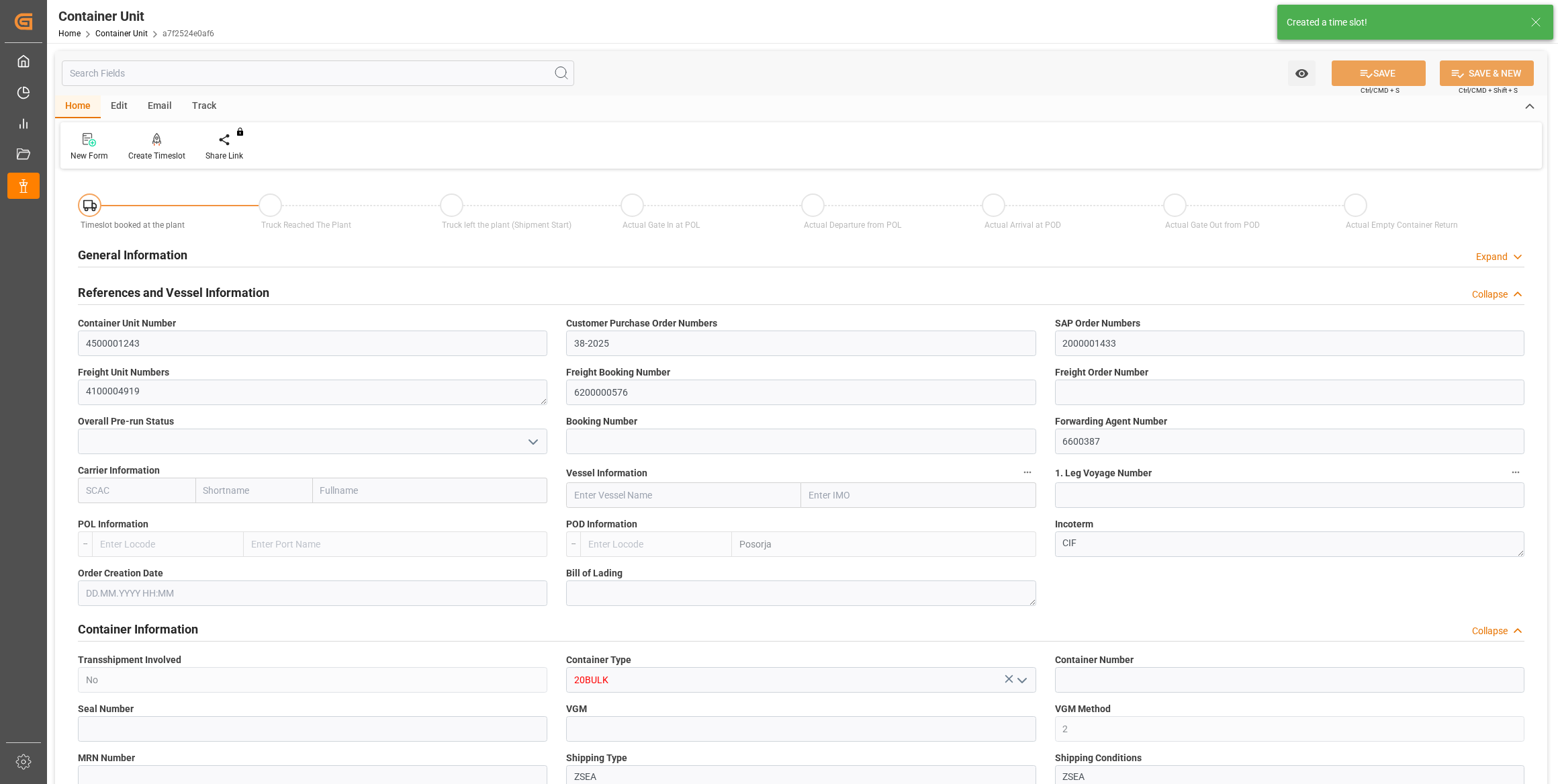
type input "ECPSJ"
type input "9"
type input "0"
type input "9"
type input "0"
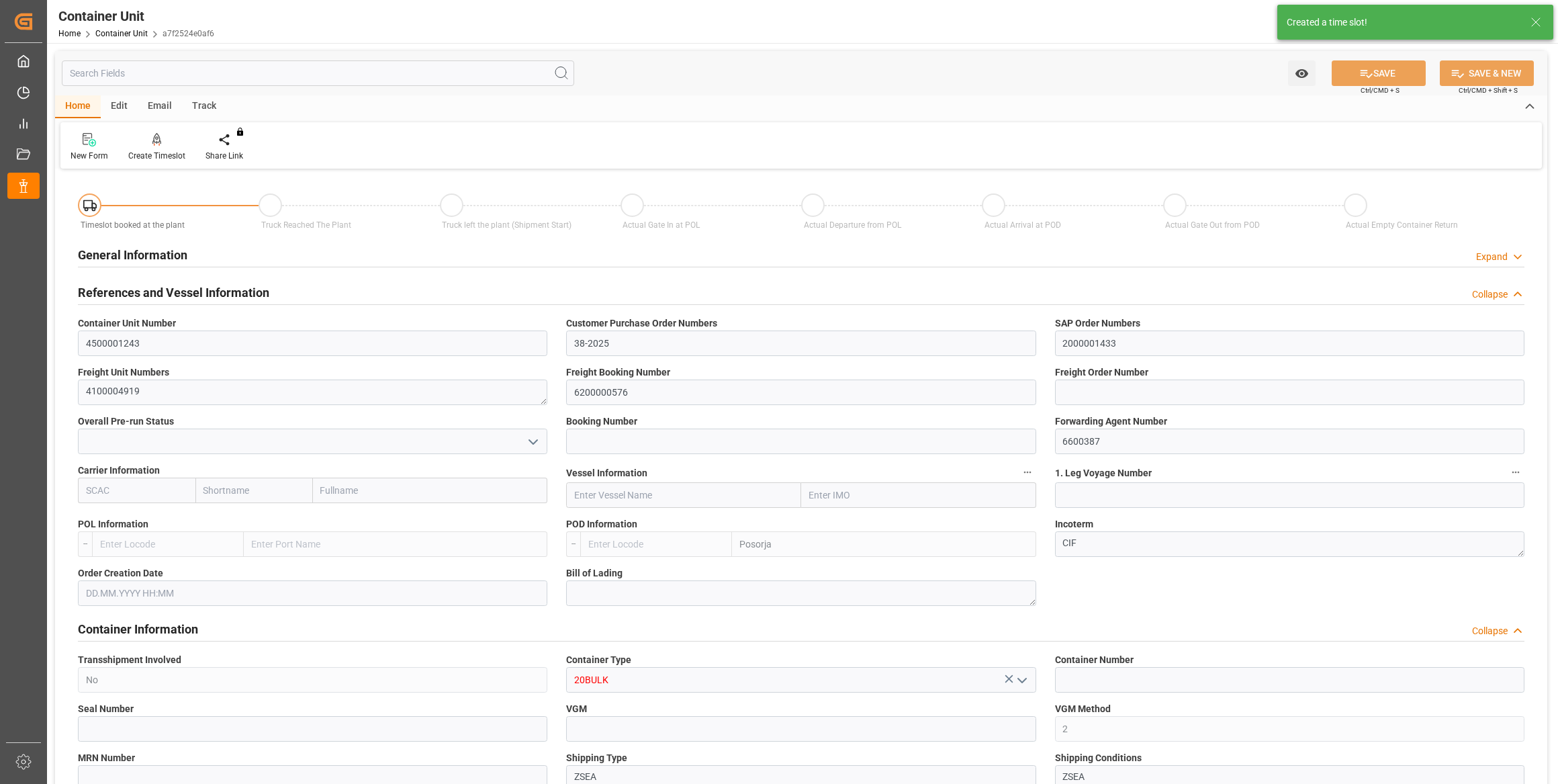
type input "0"
type input "26500"
type input "29.09.2025"
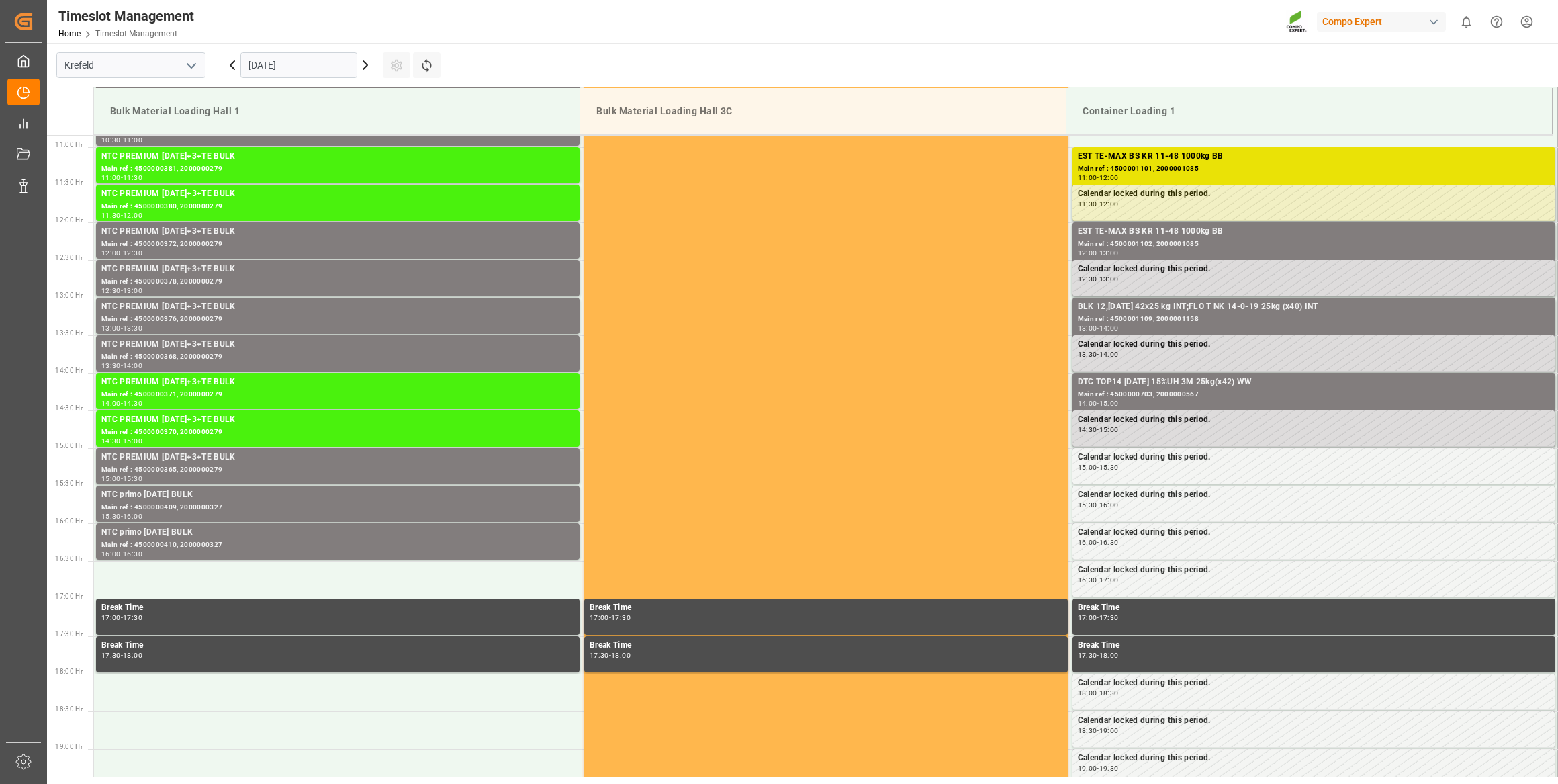
scroll to position [818, 0]
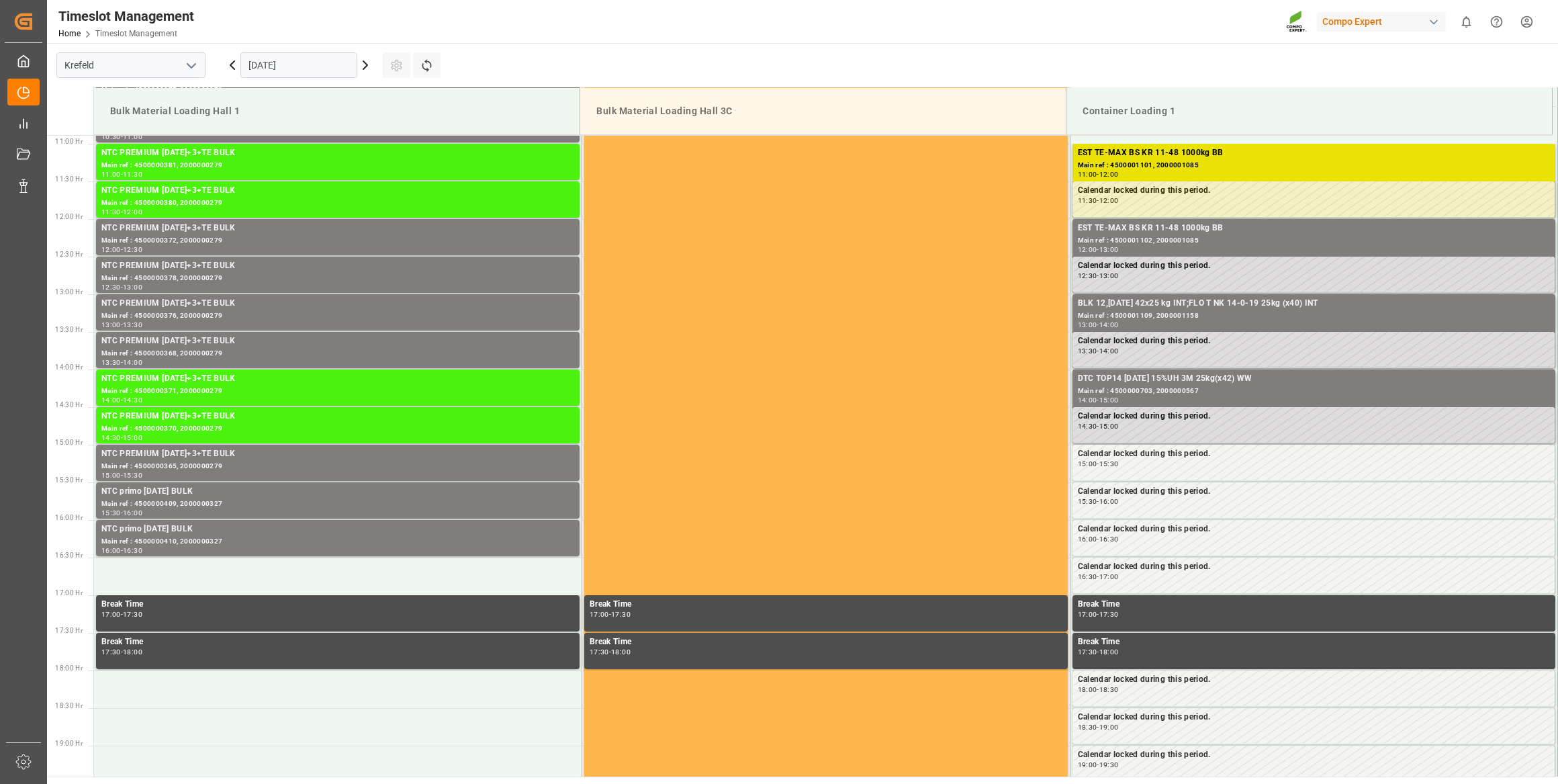
click at [290, 58] on input "[DATE]" at bounding box center [299, 65] width 117 height 26
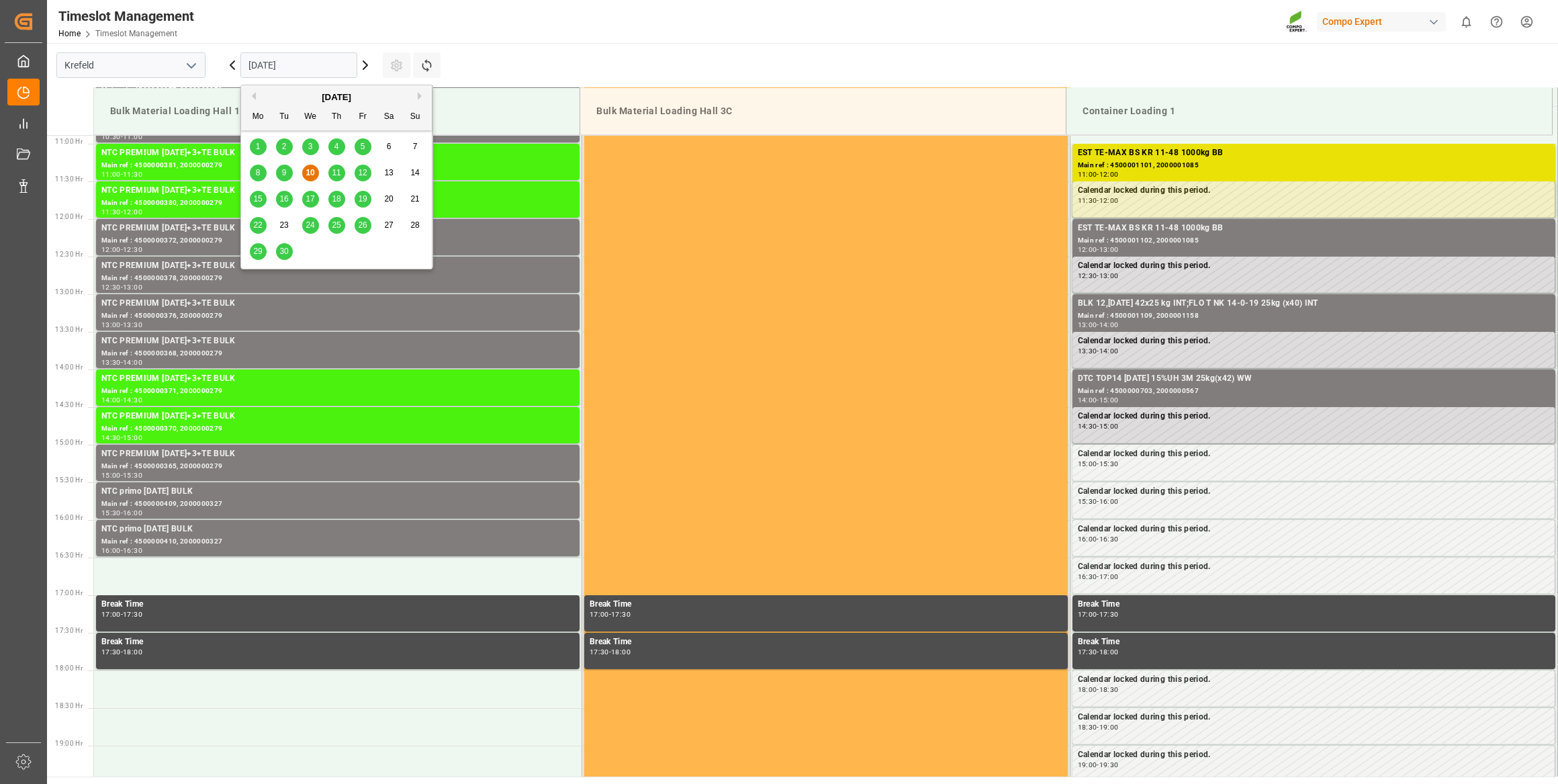
click at [418, 92] on div "Previous Month Next Month [DATE] Mo Tu We Th Fr Sa Su 1 2 3 4 5 6 7 8 9 10 11 1…" at bounding box center [337, 177] width 193 height 185
click at [422, 92] on button "Next Month" at bounding box center [422, 96] width 8 height 8
click at [340, 193] on div "16" at bounding box center [337, 199] width 17 height 16
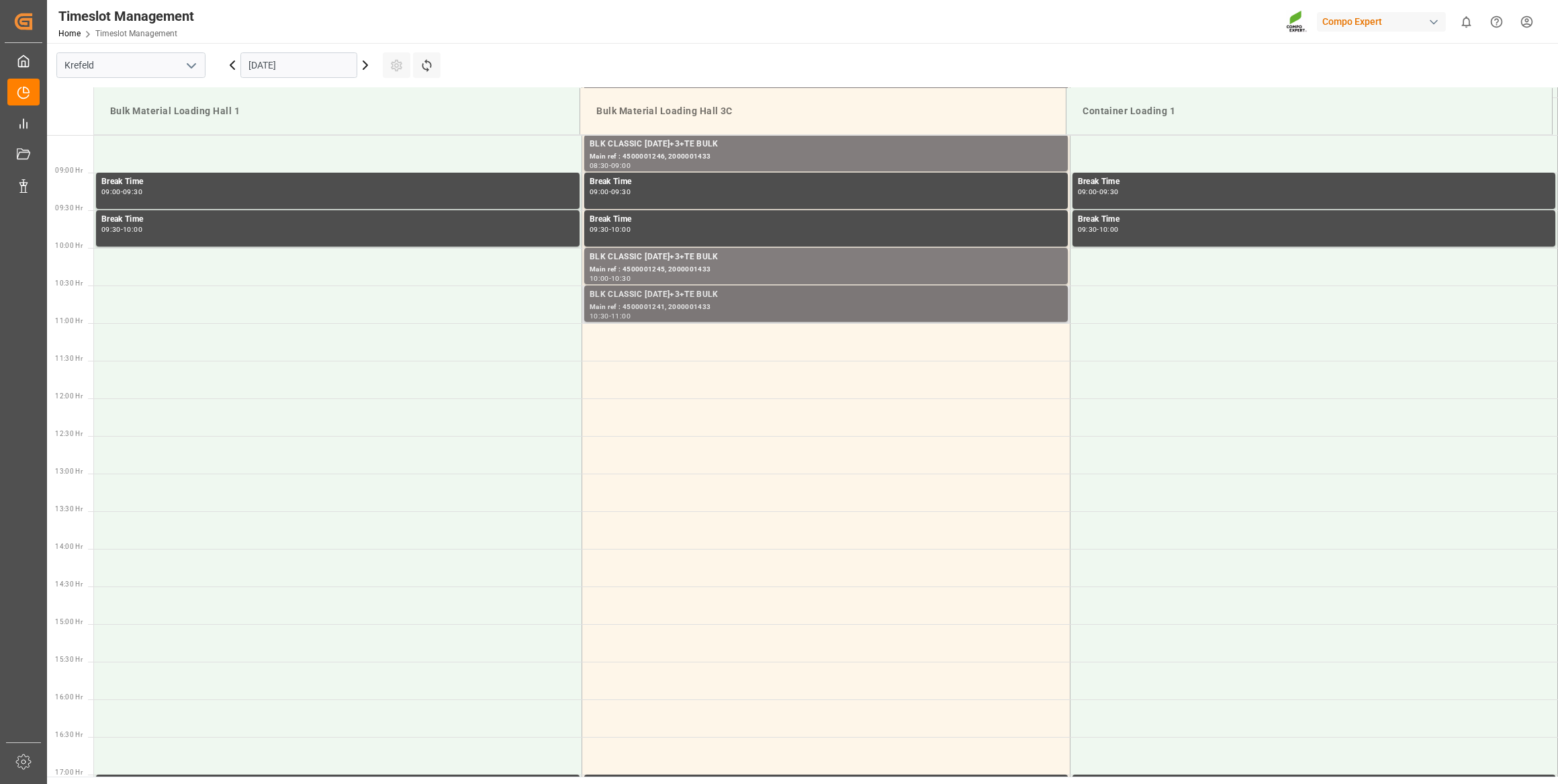
scroll to position [636, 0]
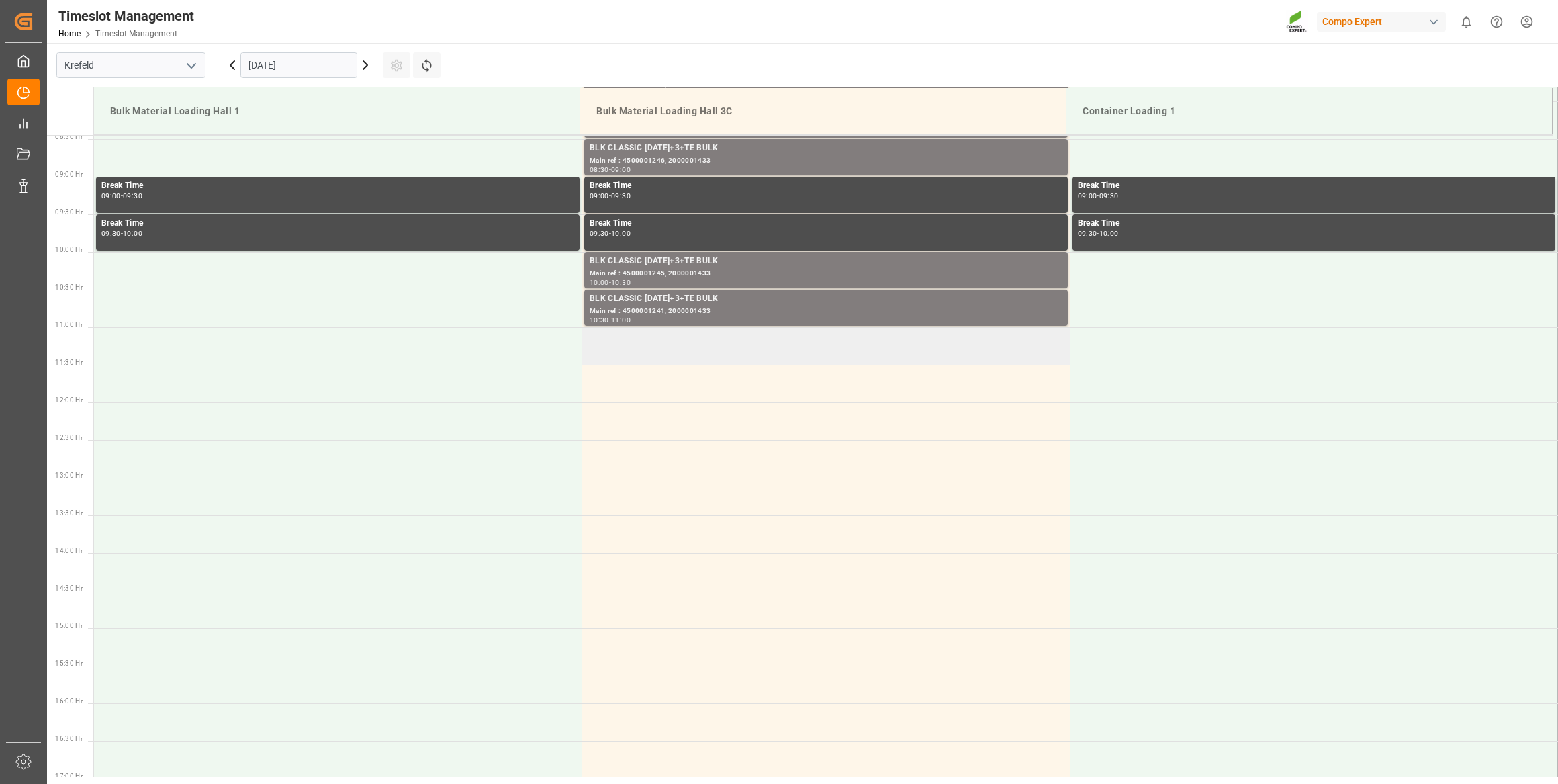
click at [641, 335] on td at bounding box center [826, 346] width 488 height 38
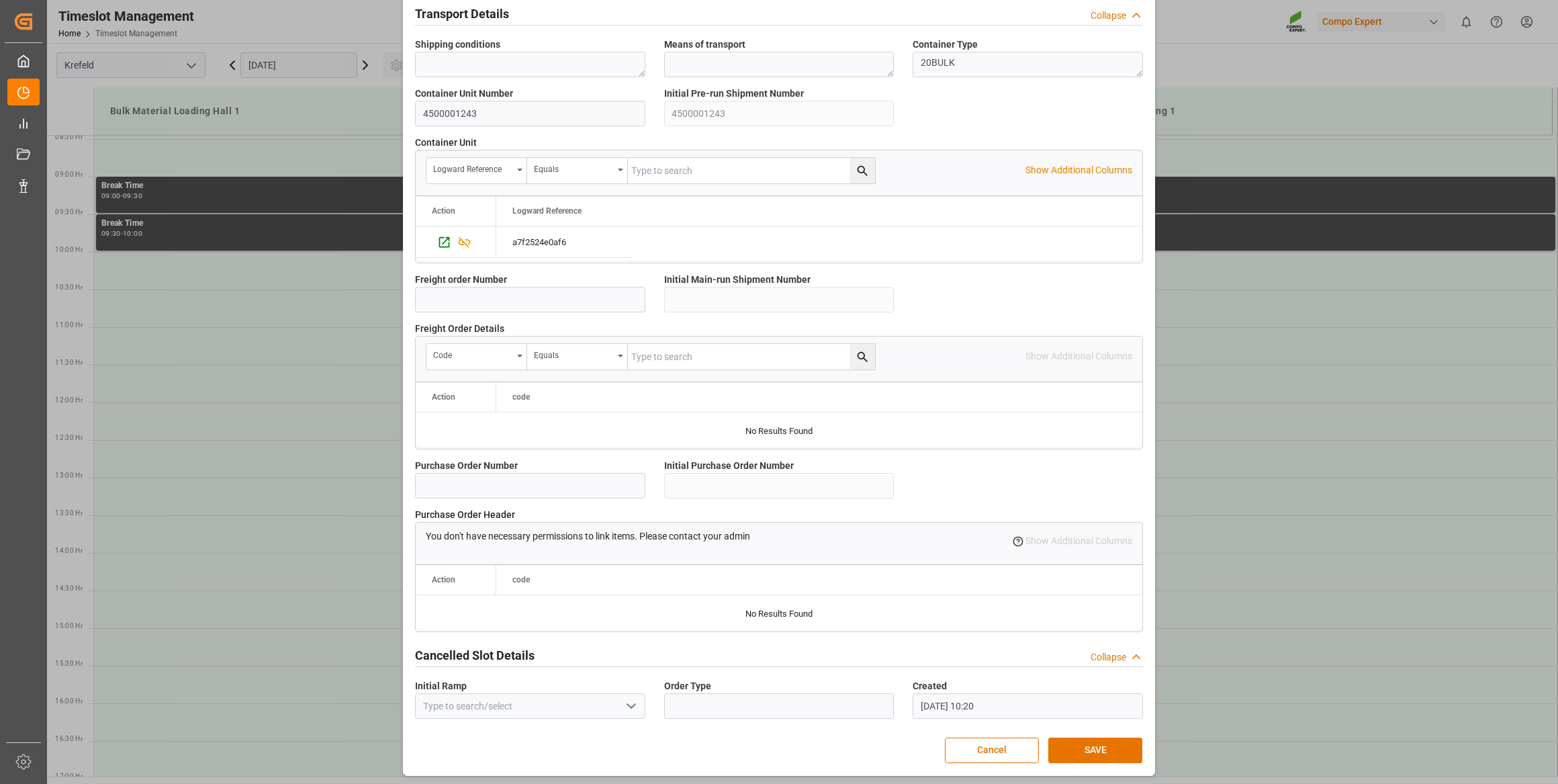
scroll to position [987, 0]
click at [1081, 740] on button "SAVE" at bounding box center [1095, 749] width 94 height 26
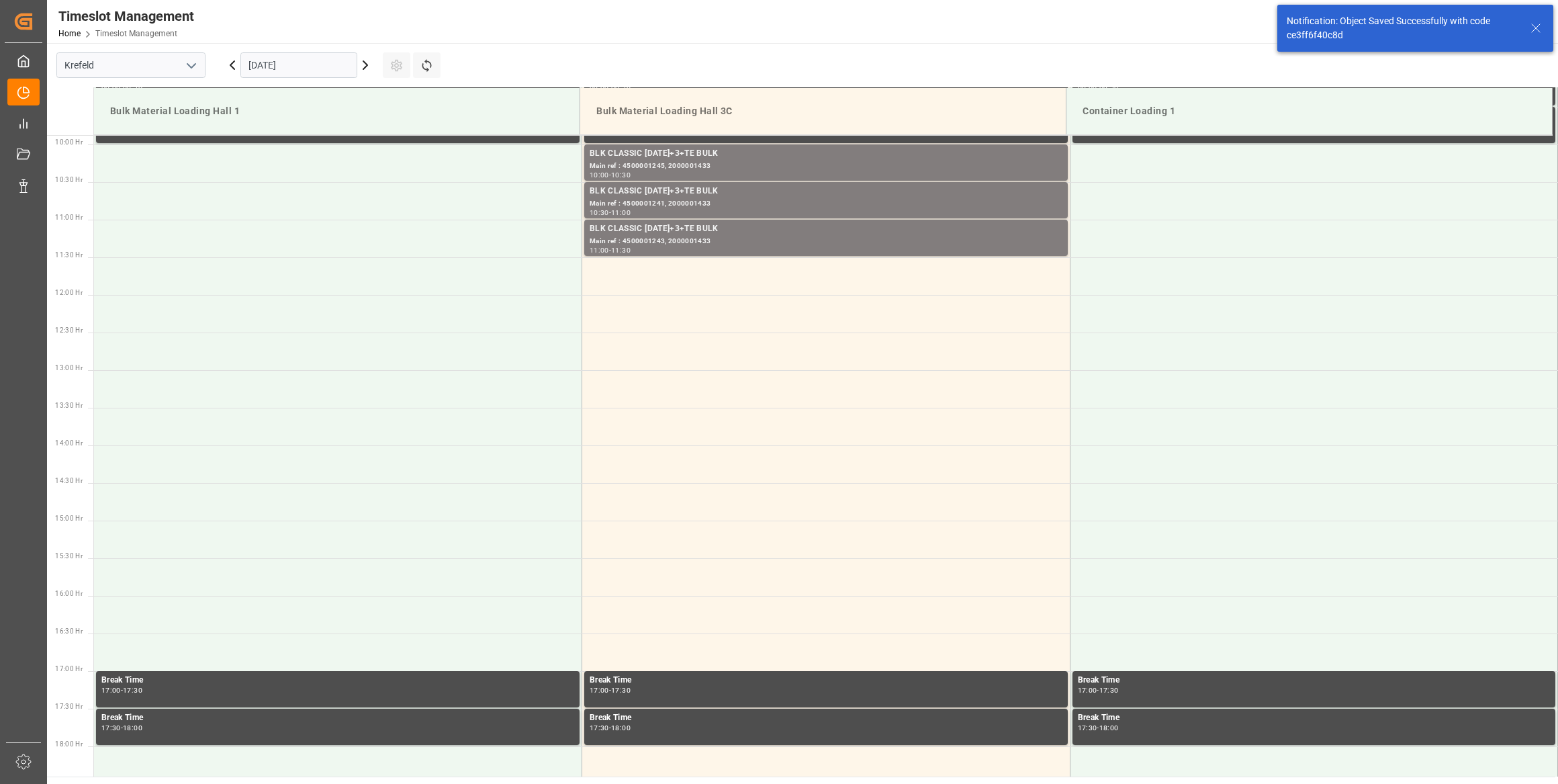
scroll to position [743, 0]
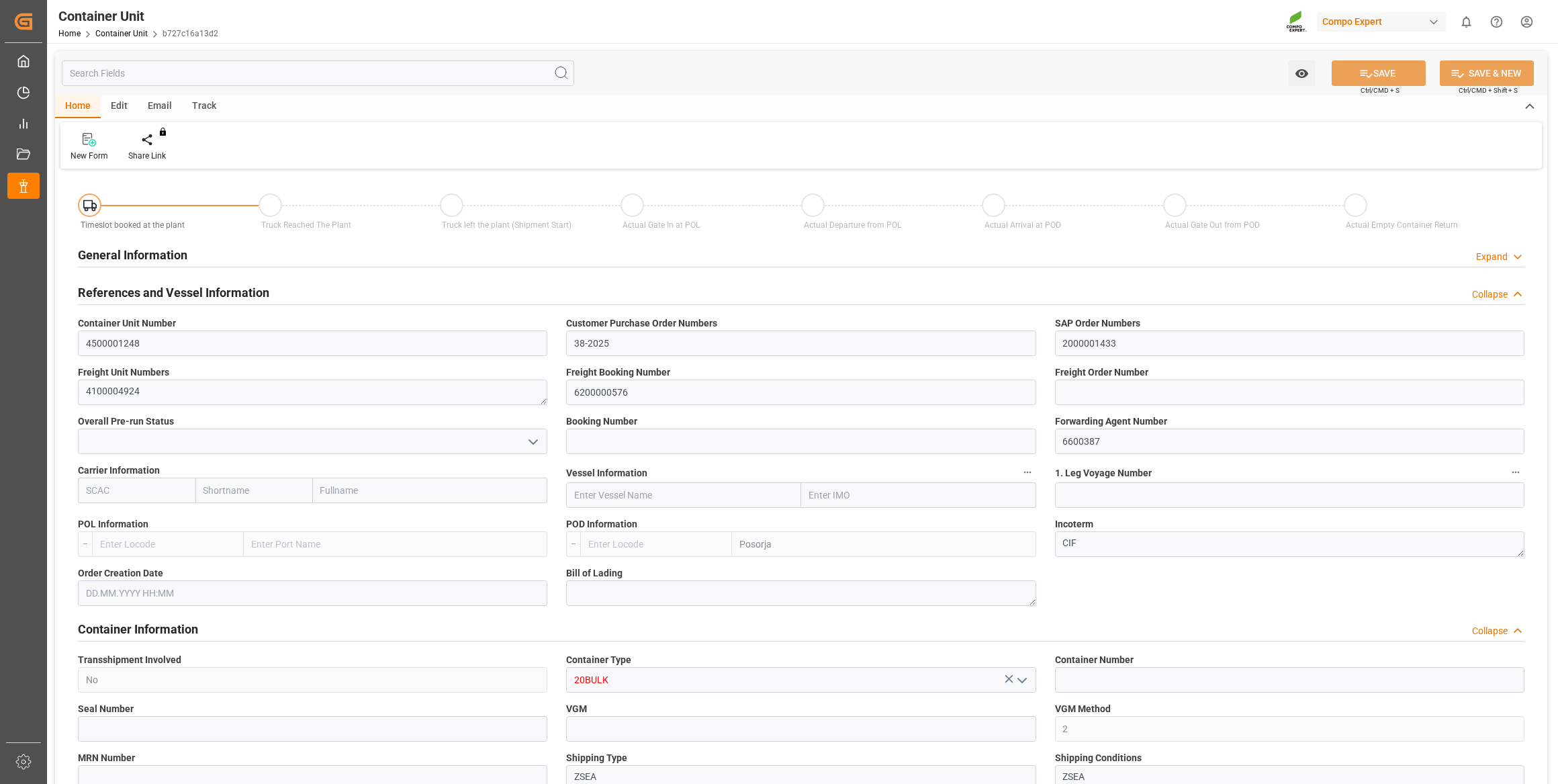
type input "ECPSJ"
type input "9"
type input "0"
type input "9"
type input "0"
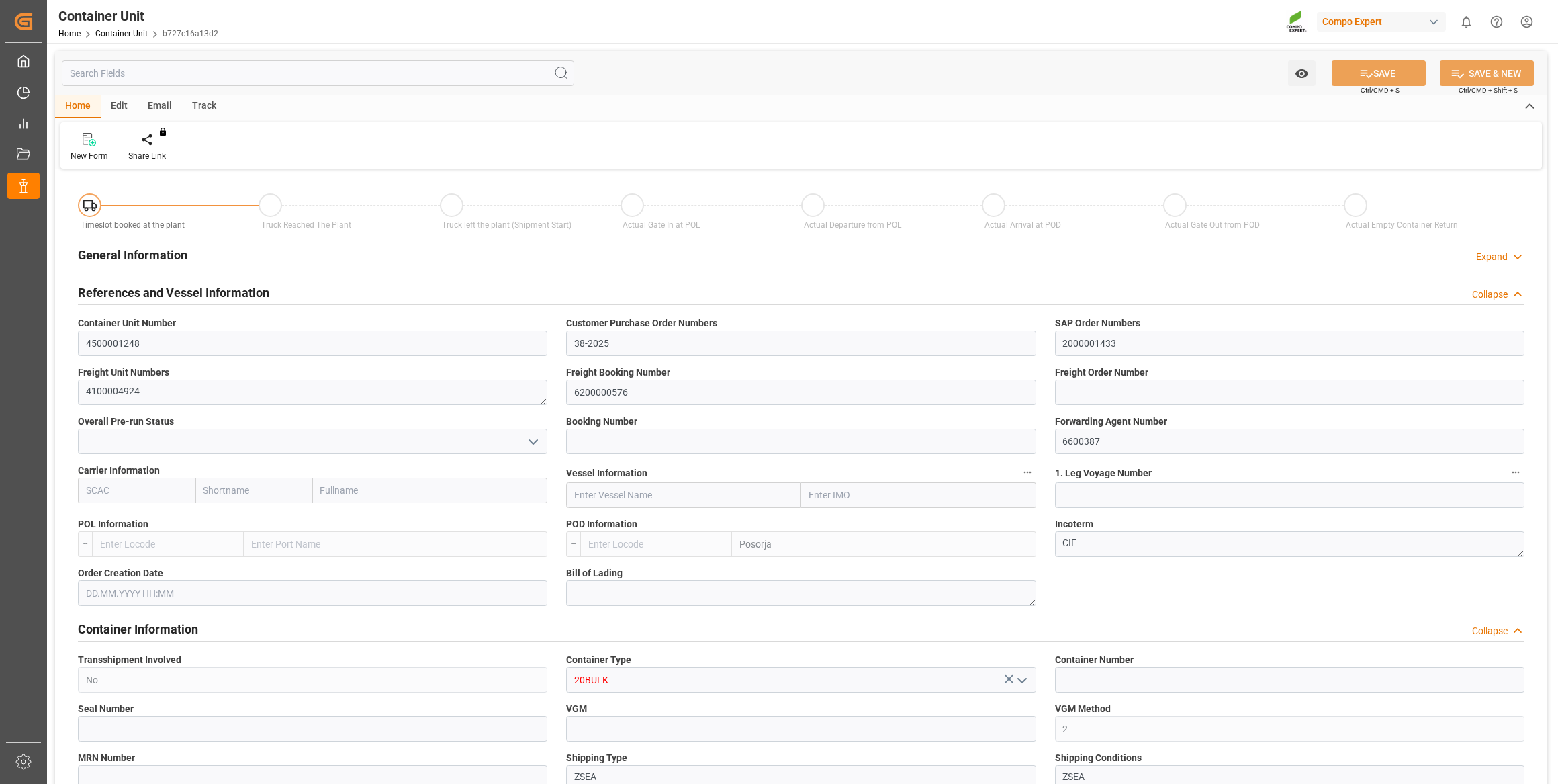
type input "0"
type input "26500"
type input "29.09.2025"
click at [146, 145] on div at bounding box center [157, 139] width 57 height 14
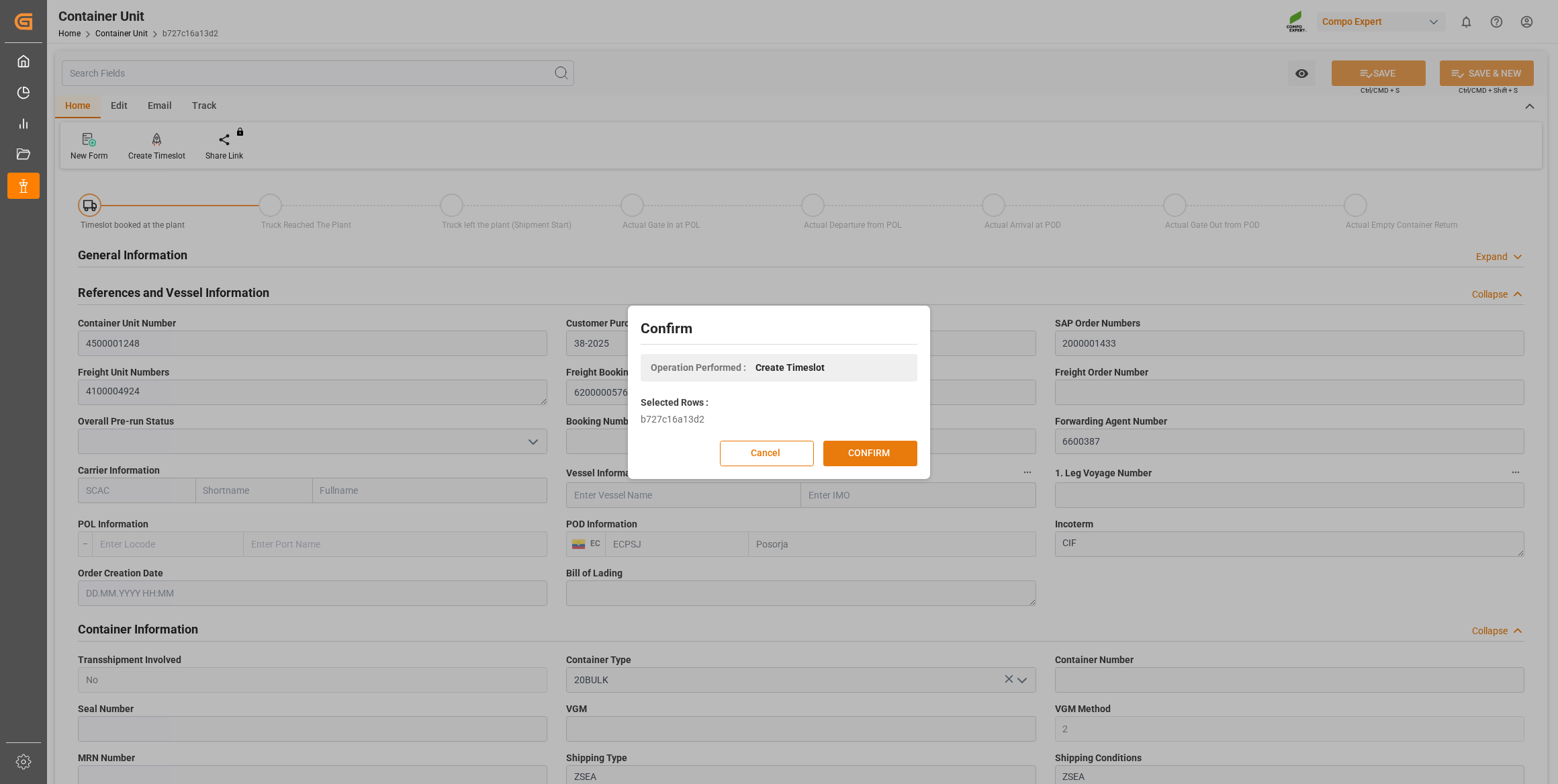
click at [843, 454] on button "CONFIRM" at bounding box center [870, 453] width 94 height 26
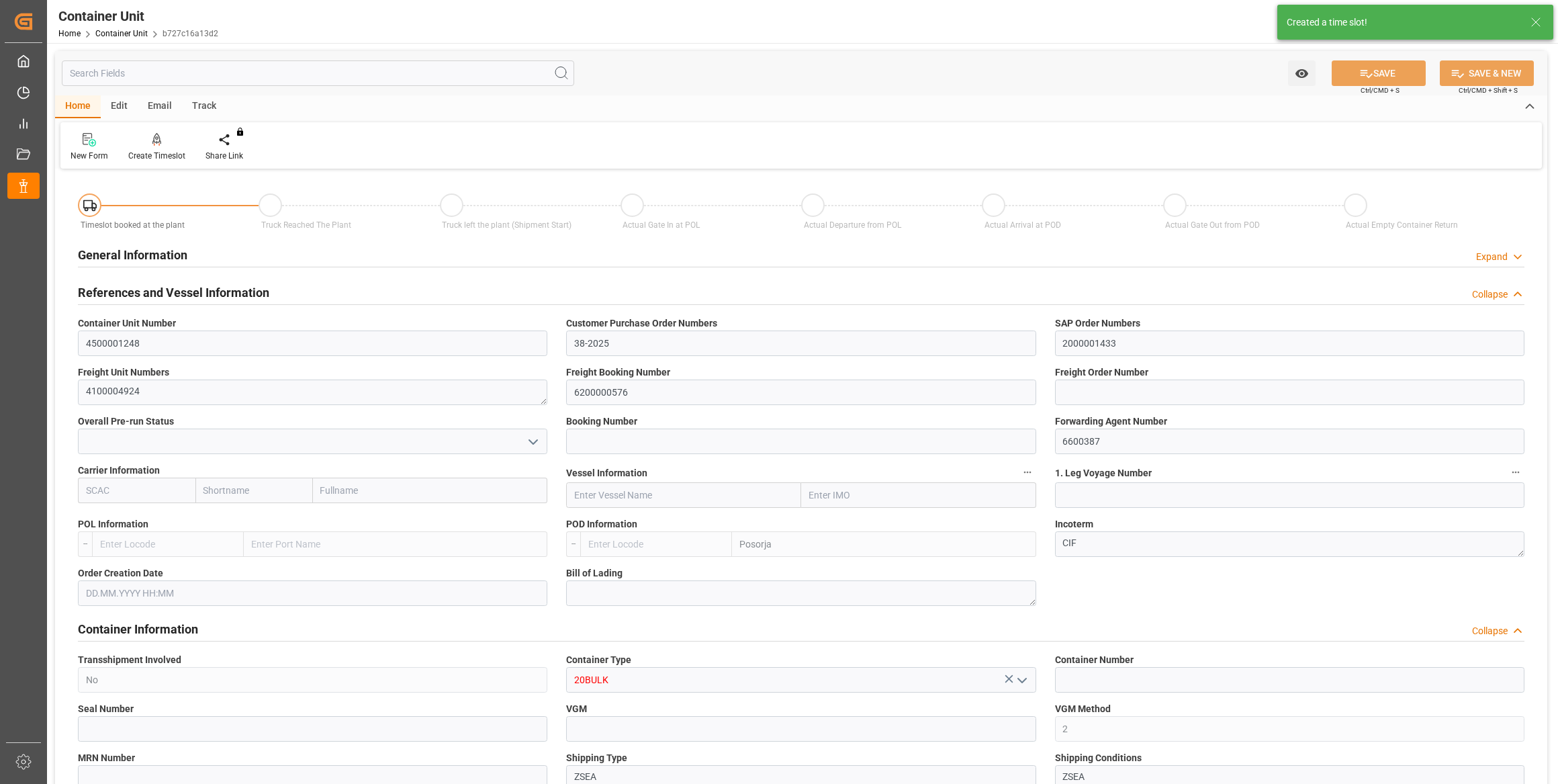
type input "ECPSJ"
type input "9"
type input "0"
type input "9"
type input "0"
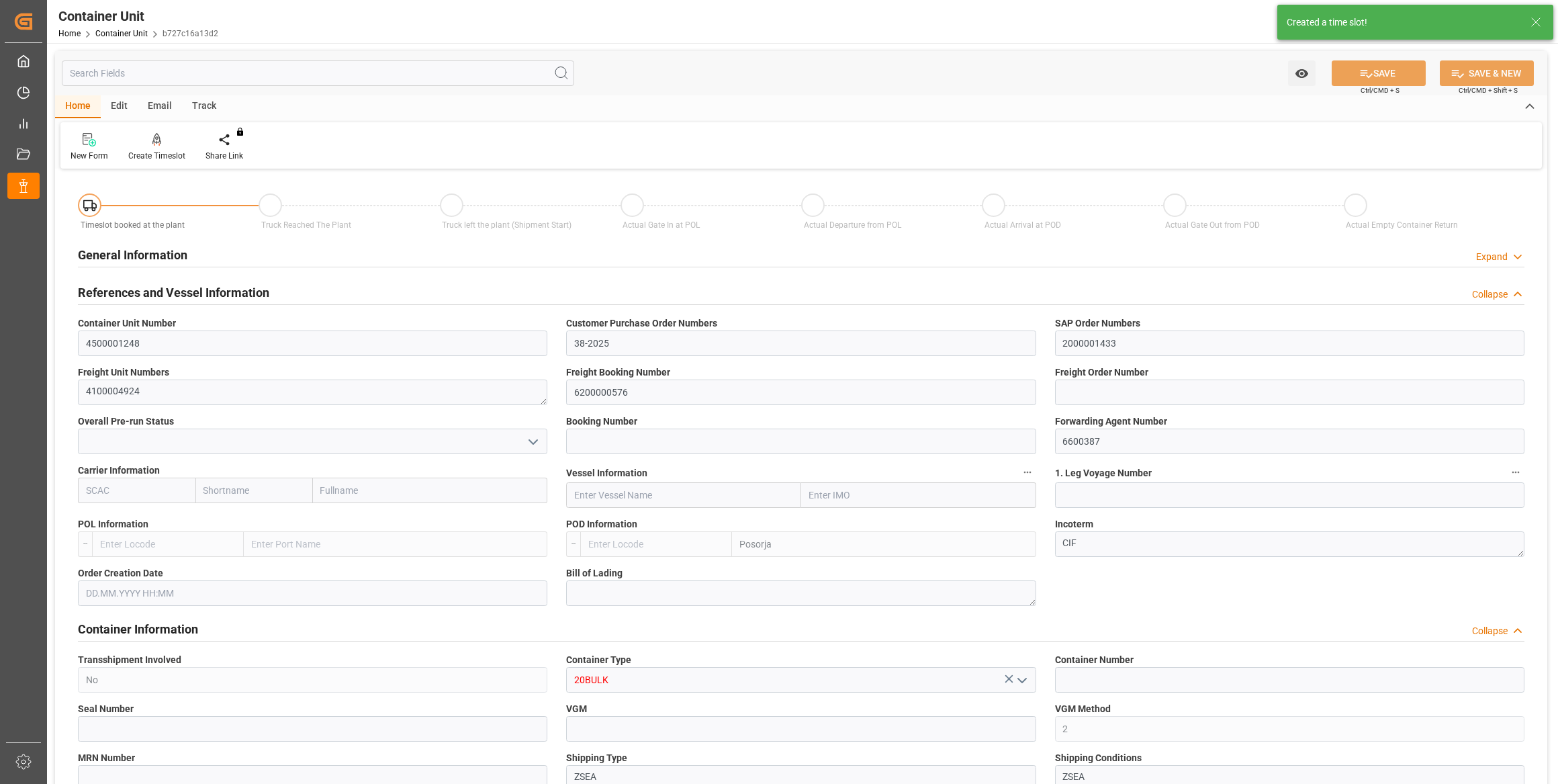
type input "0"
type input "26500"
type input "[DATE]"
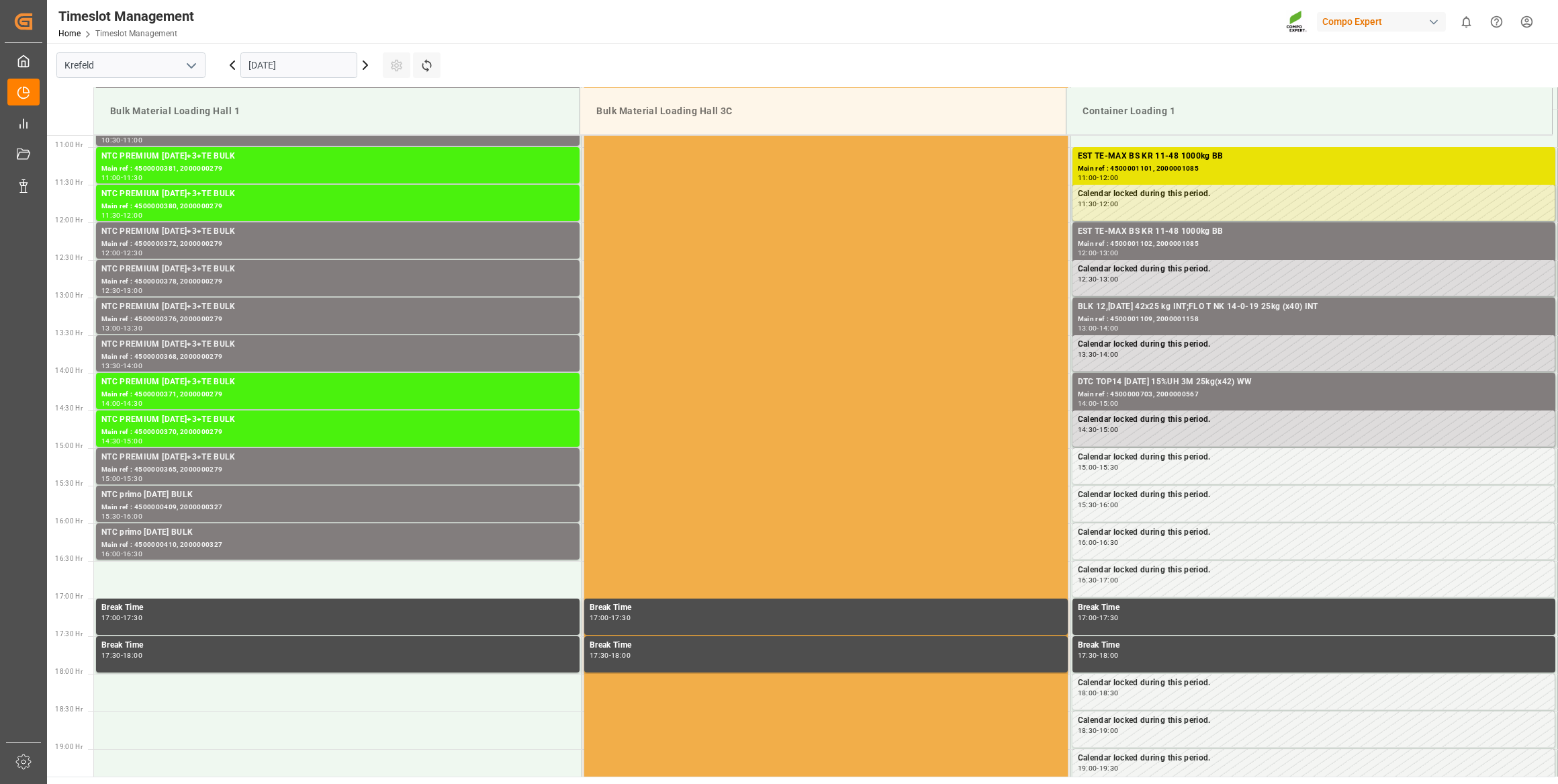
scroll to position [818, 0]
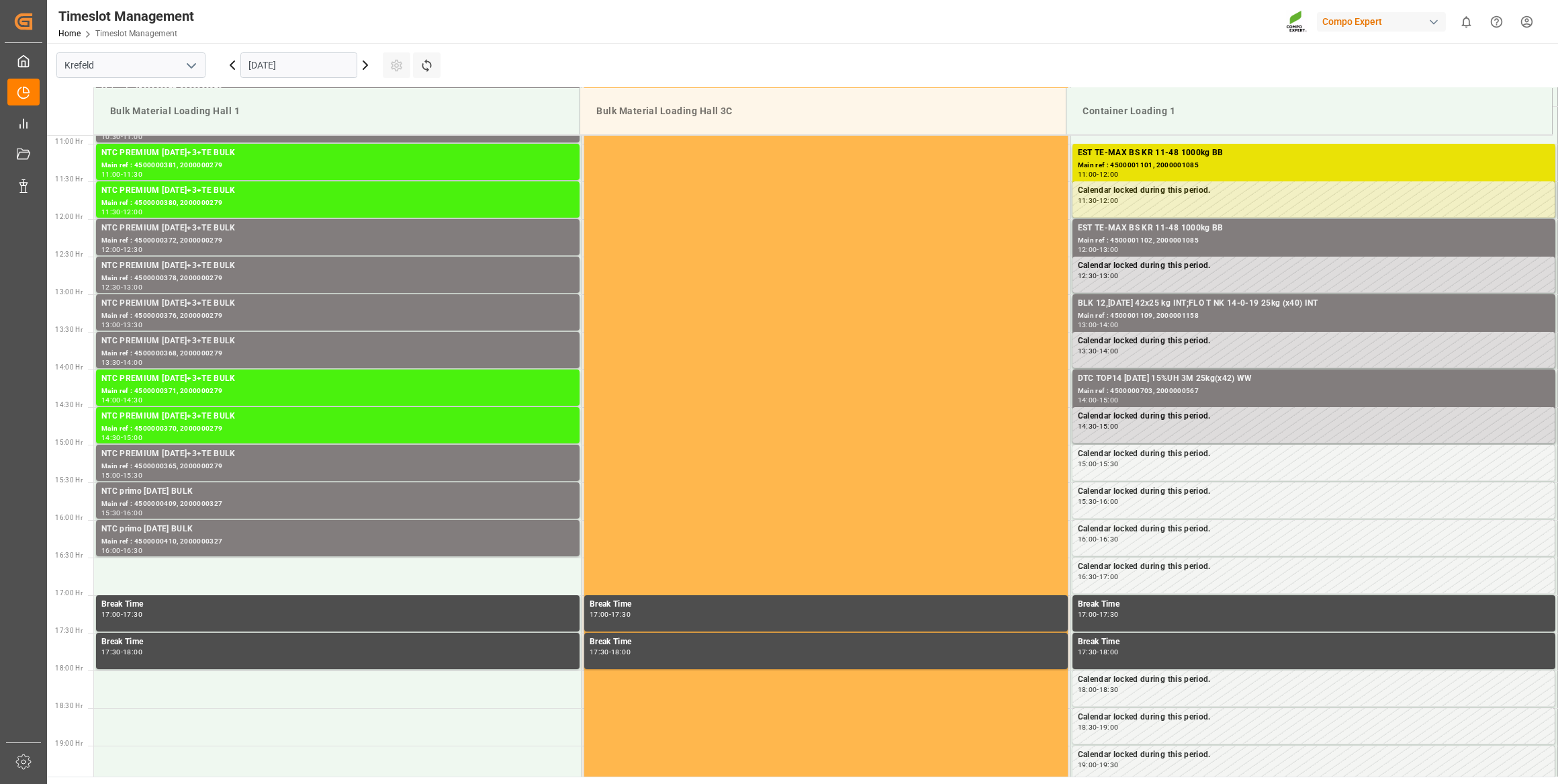
click at [330, 65] on input "[DATE]" at bounding box center [299, 65] width 117 height 26
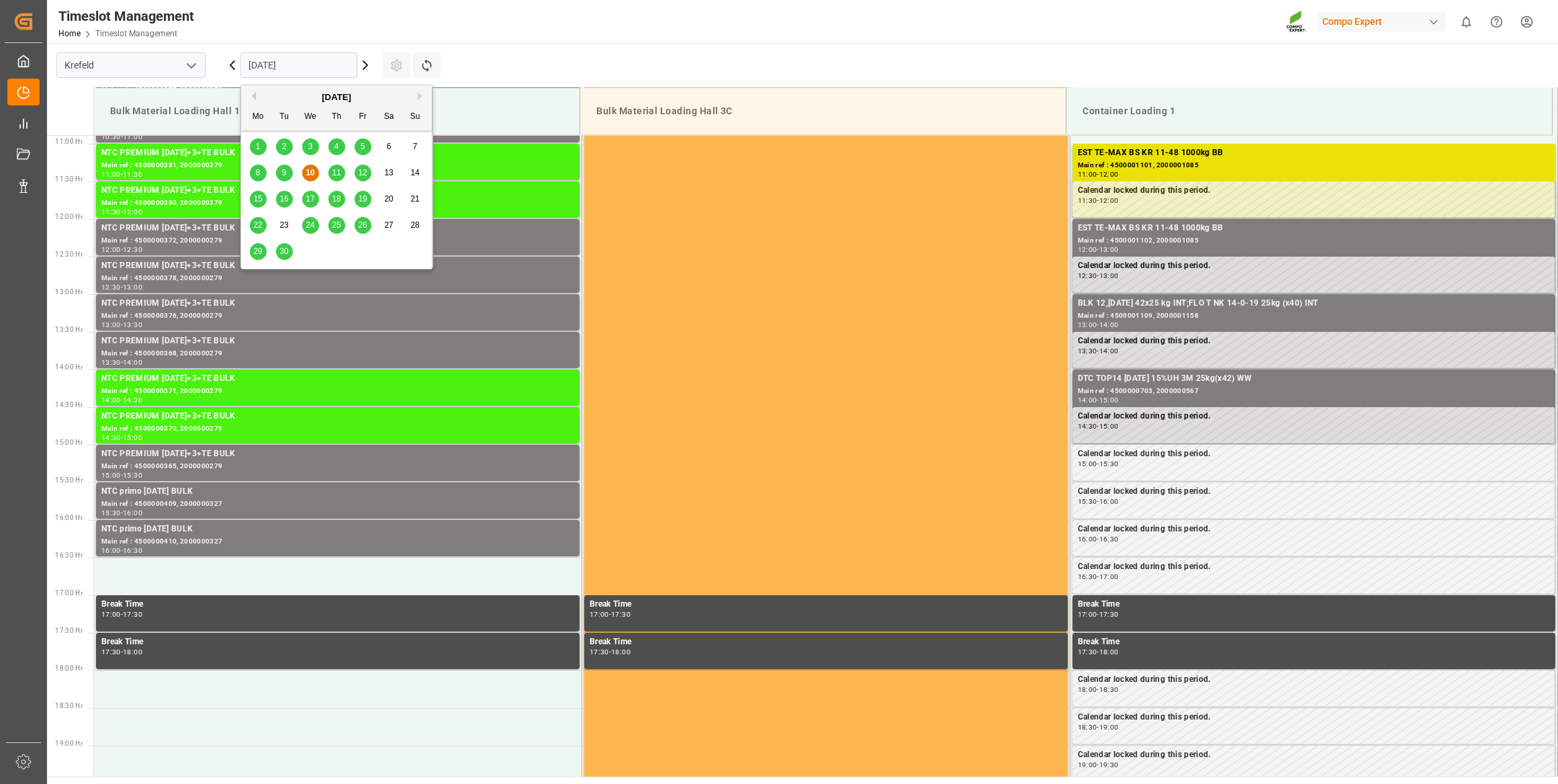
click at [421, 94] on button "Next Month" at bounding box center [422, 96] width 8 height 8
click at [337, 200] on span "16" at bounding box center [336, 199] width 9 height 10
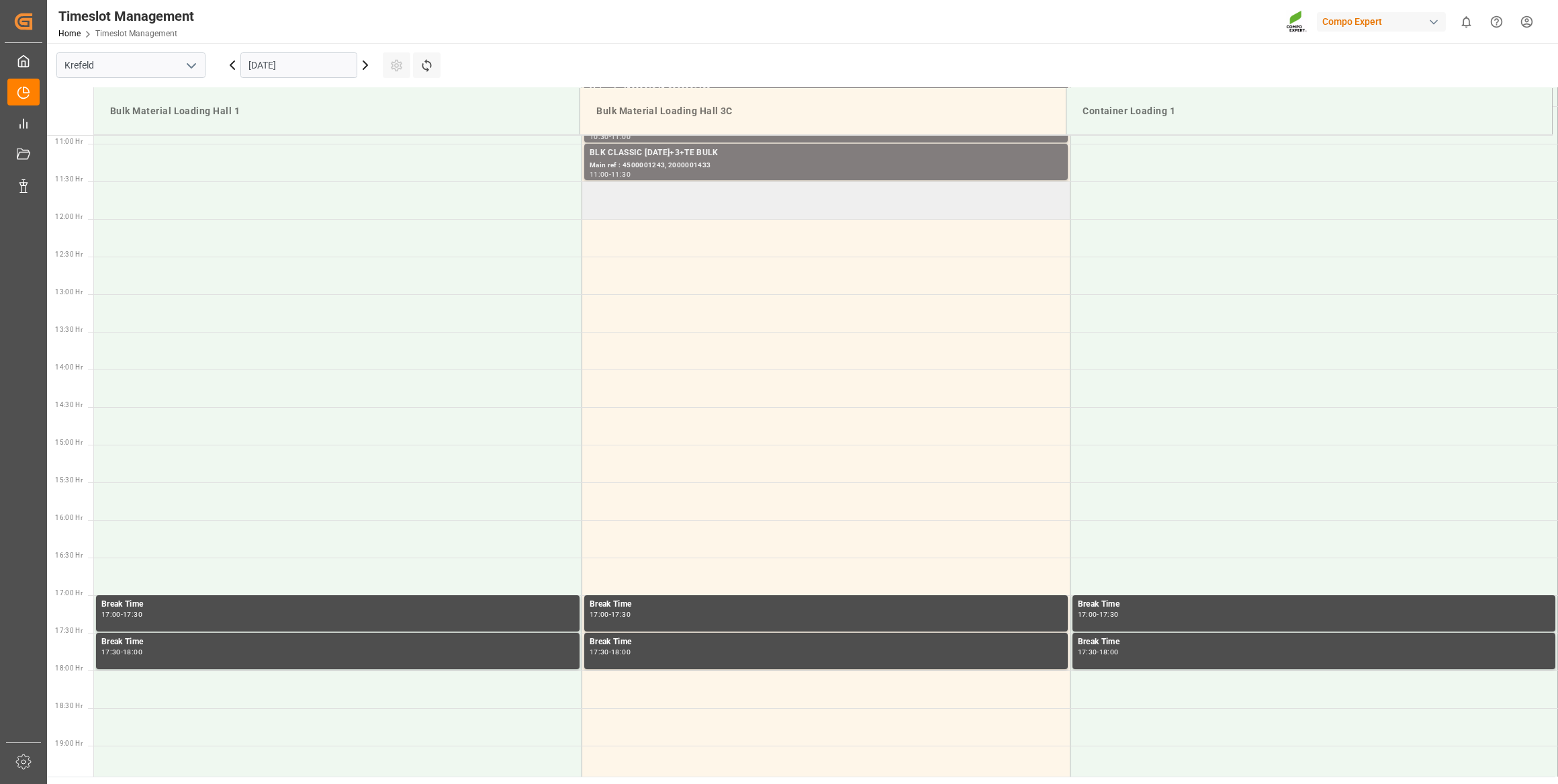
click at [682, 215] on td at bounding box center [826, 201] width 488 height 38
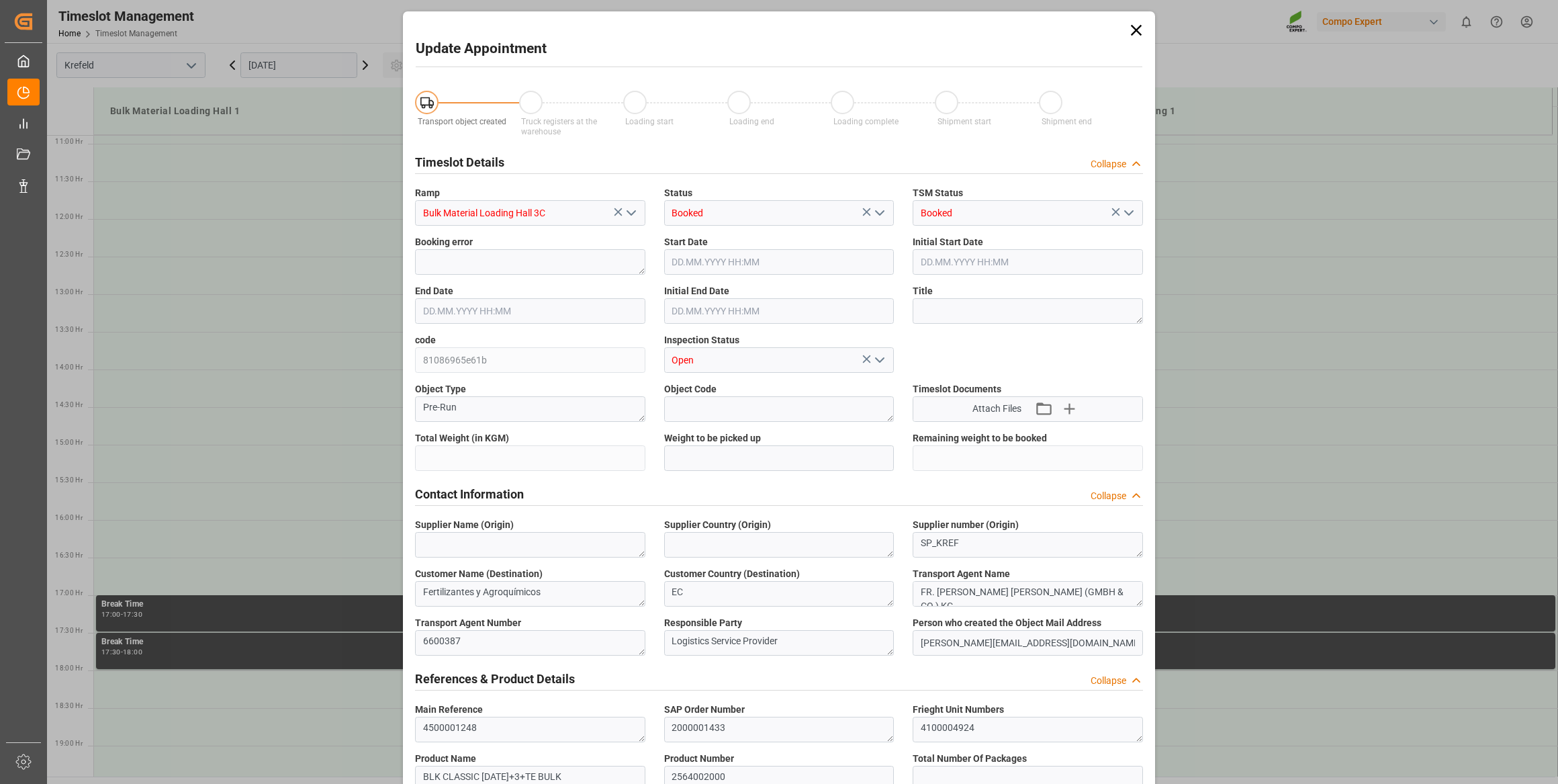
type input "26500"
type input "0"
type input "[DATE] 11:30"
type input "[DATE] 12:00"
type input "[DATE] 10:20"
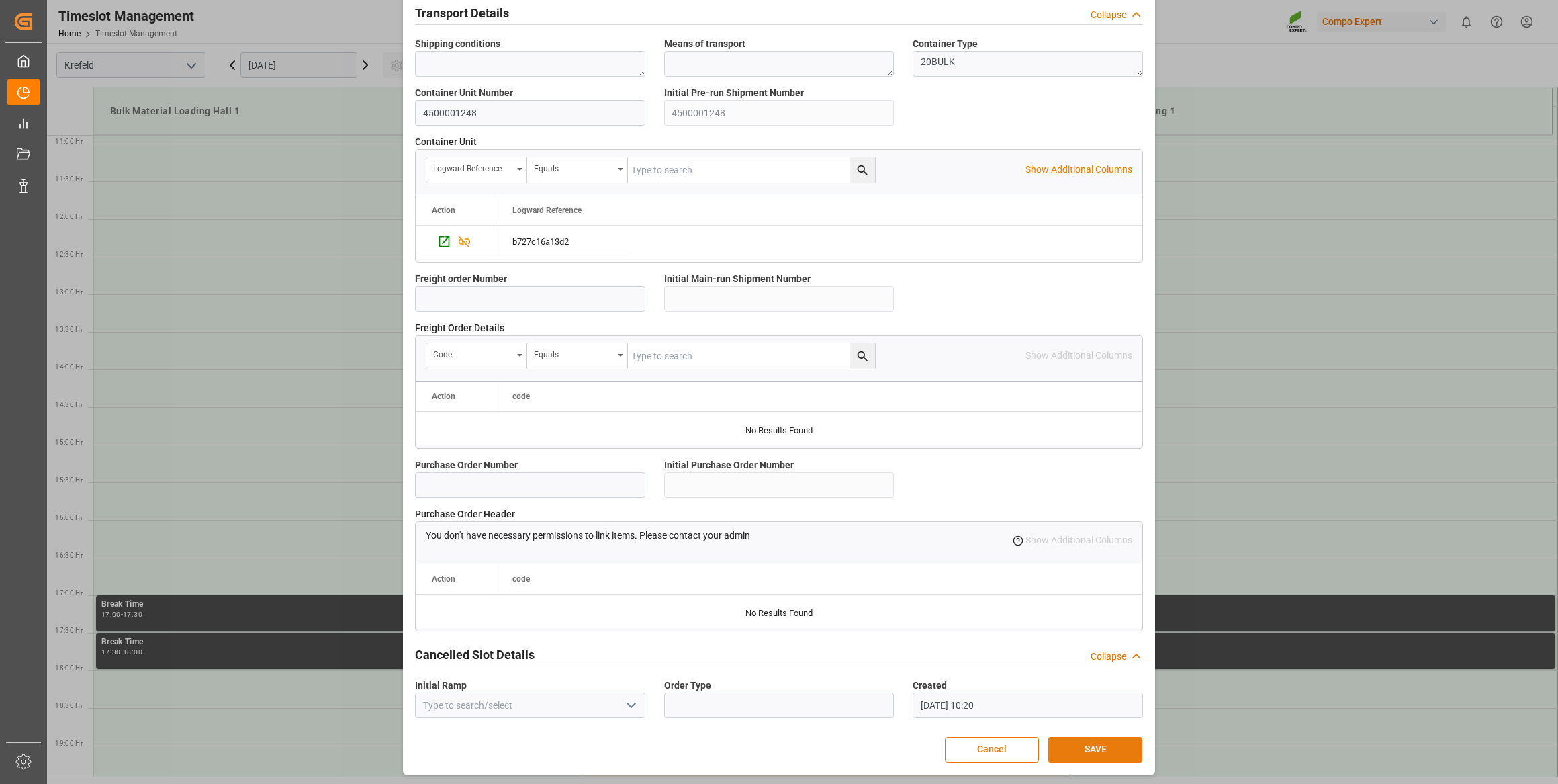
scroll to position [987, 0]
click at [1083, 747] on button "SAVE" at bounding box center [1095, 749] width 94 height 26
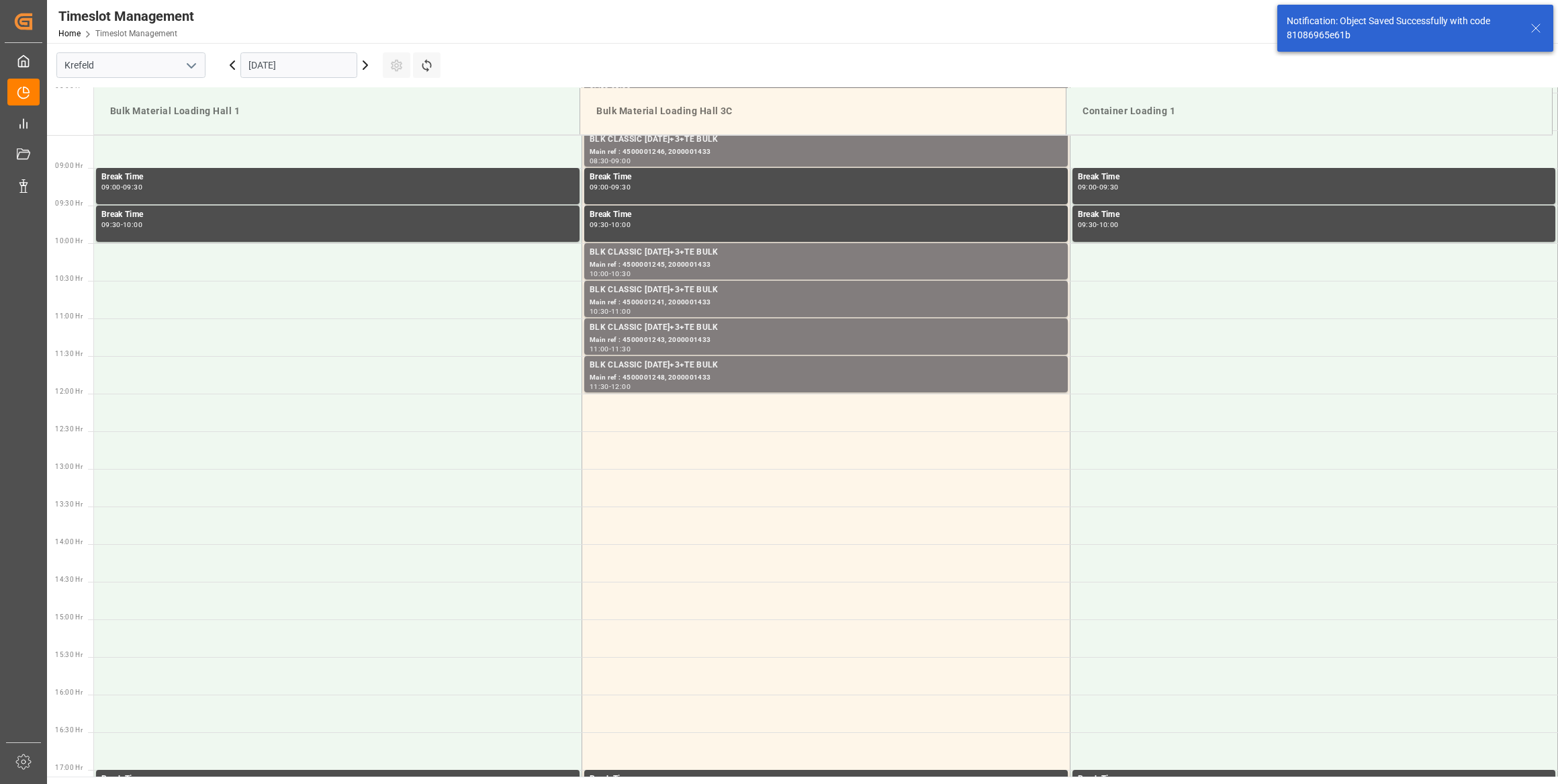
scroll to position [738, 0]
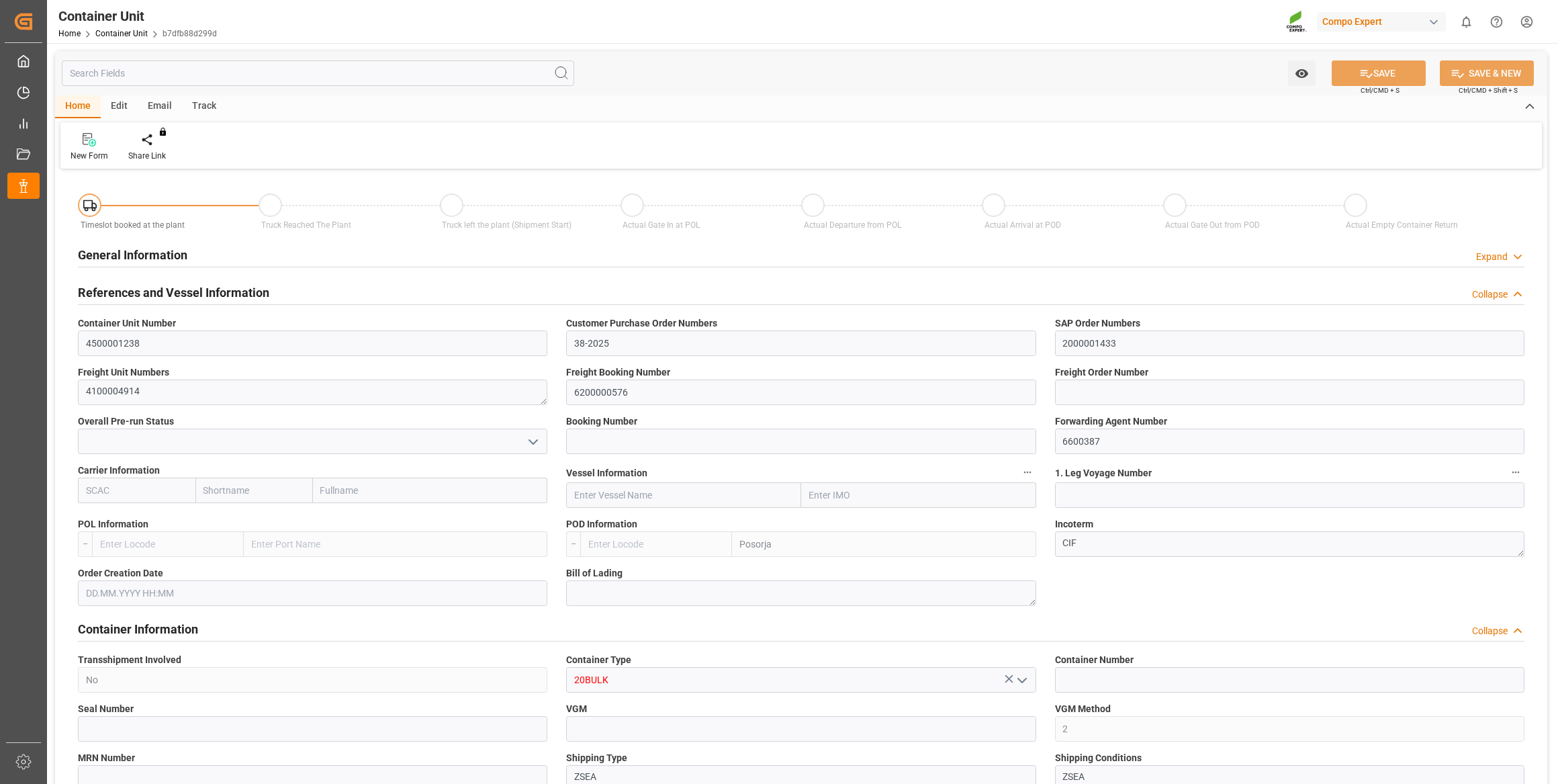
type input "ECPSJ"
type input "9"
type input "0"
type input "9"
type input "0"
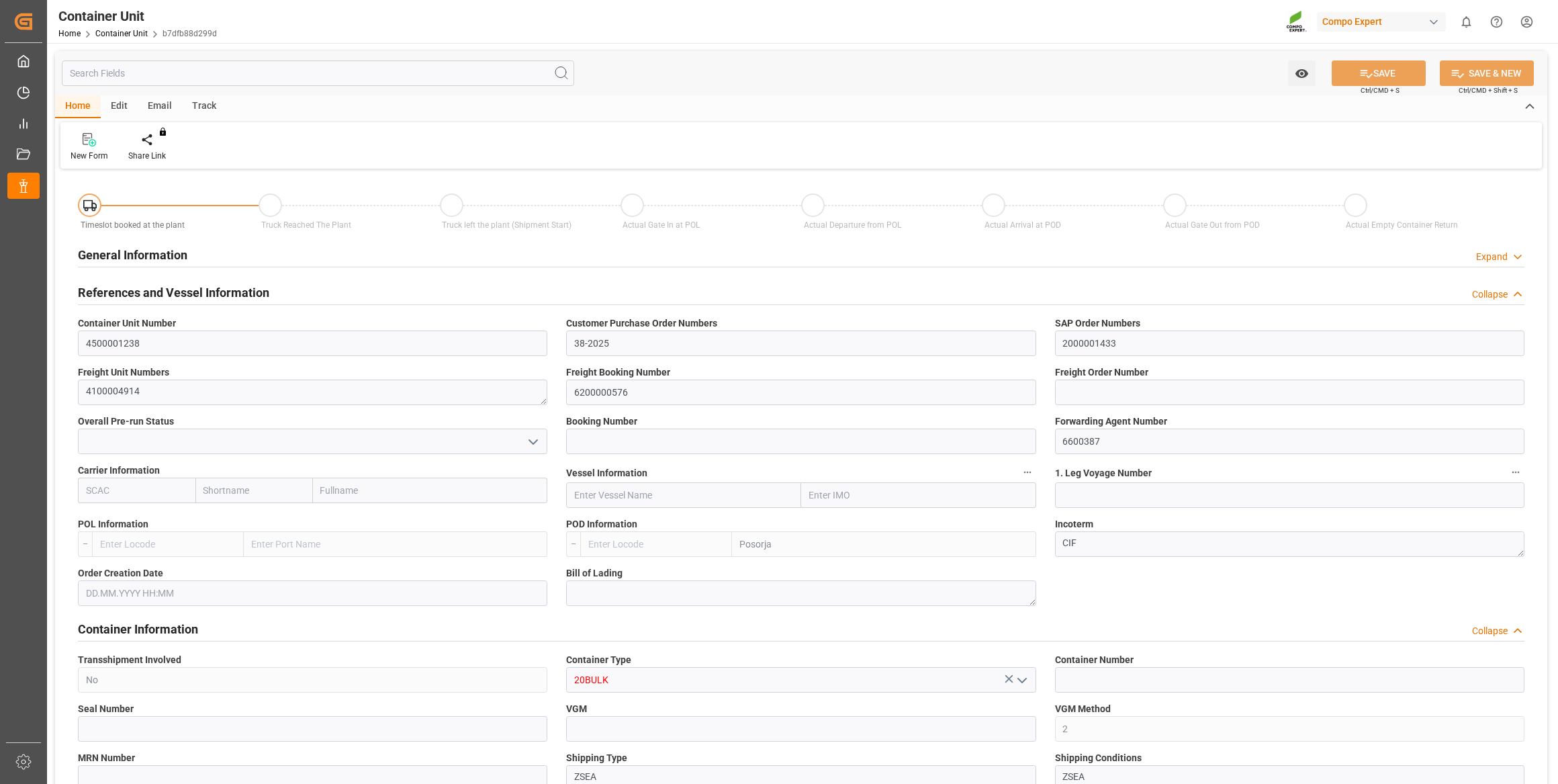
type input "0"
type input "26500"
type input "[DATE]"
click at [164, 142] on div at bounding box center [157, 139] width 57 height 14
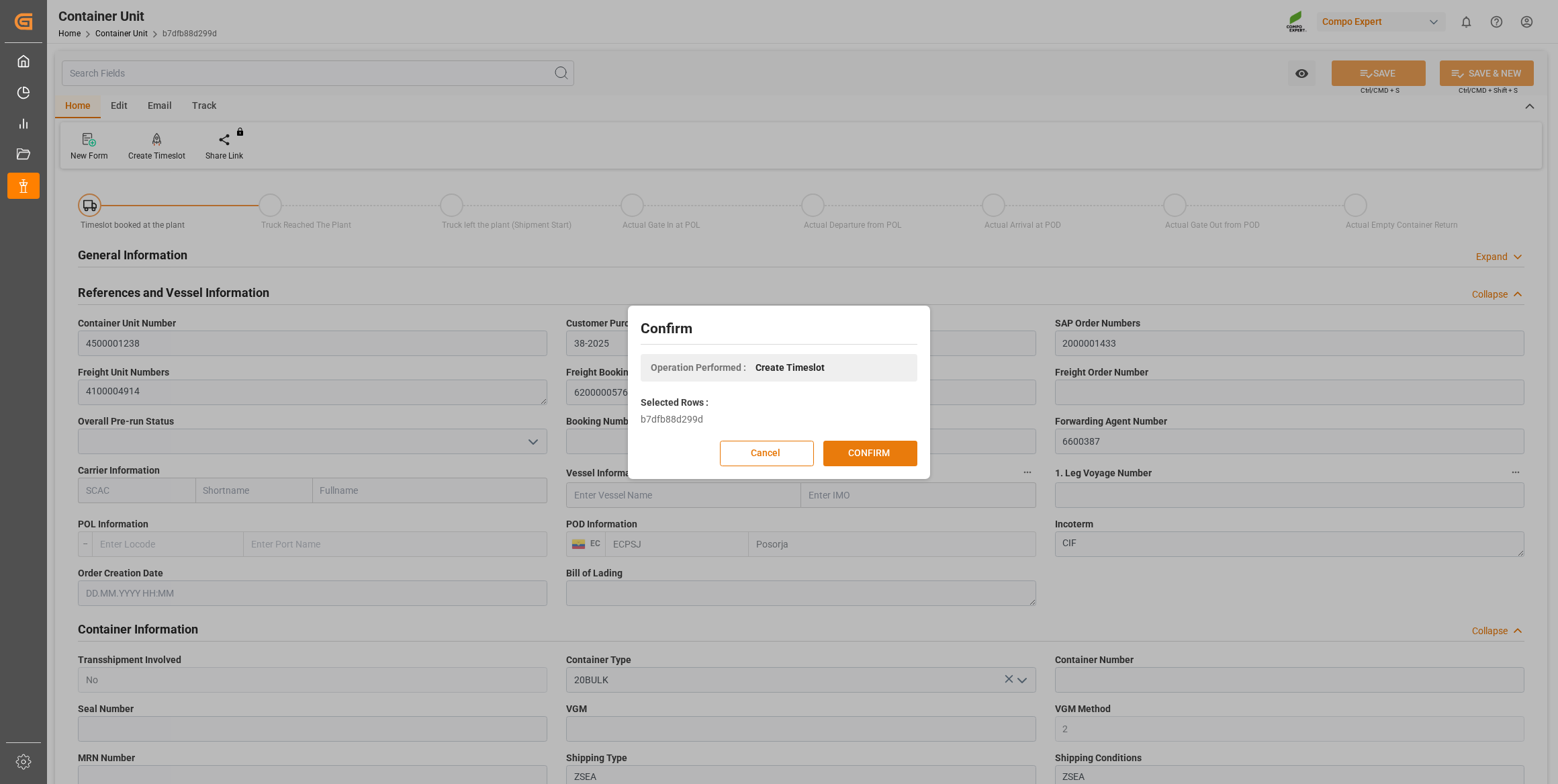
click at [891, 453] on button "CONFIRM" at bounding box center [870, 453] width 94 height 26
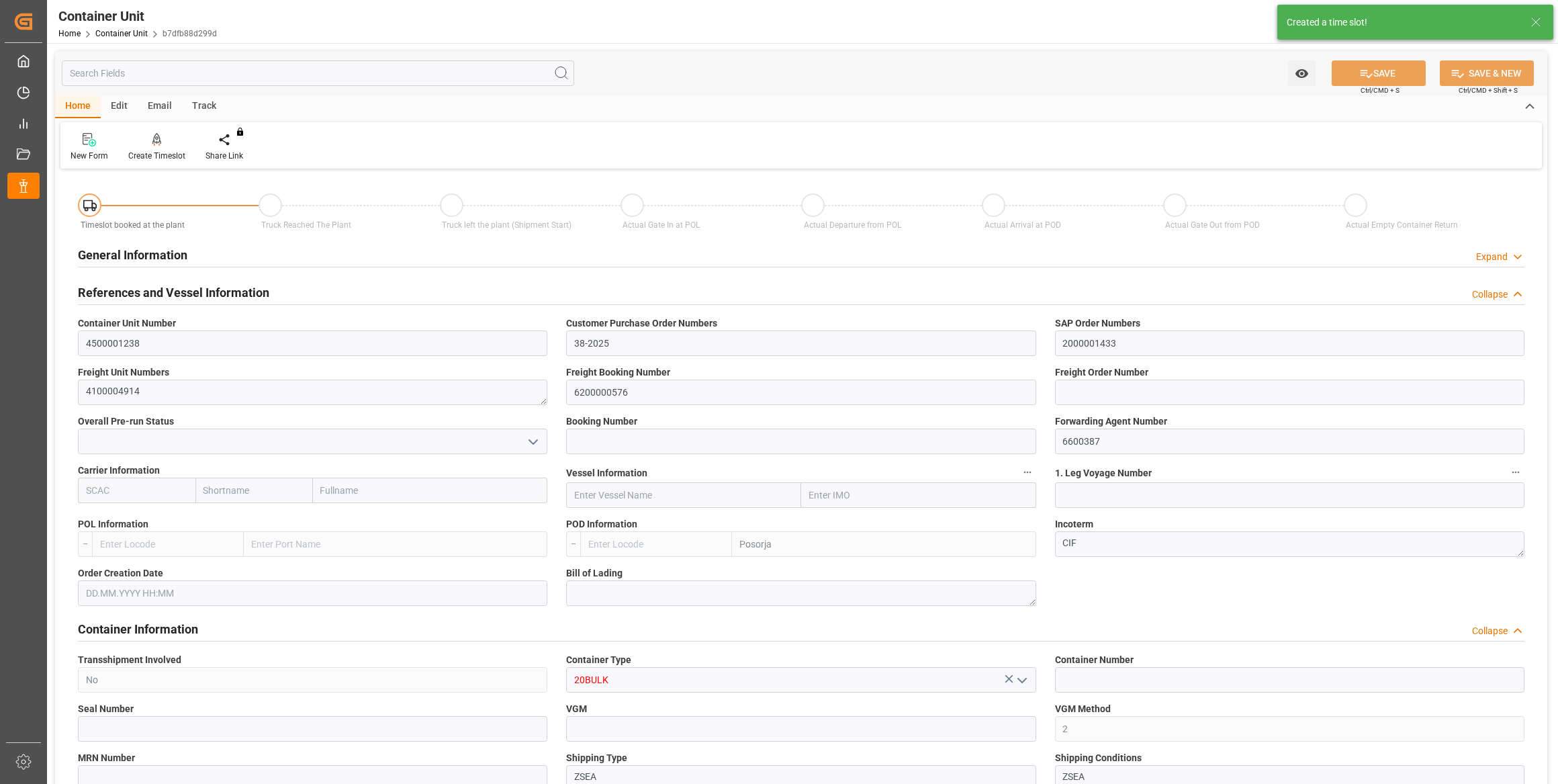
type input "ECPSJ"
type input "9"
type input "0"
type input "9"
type input "0"
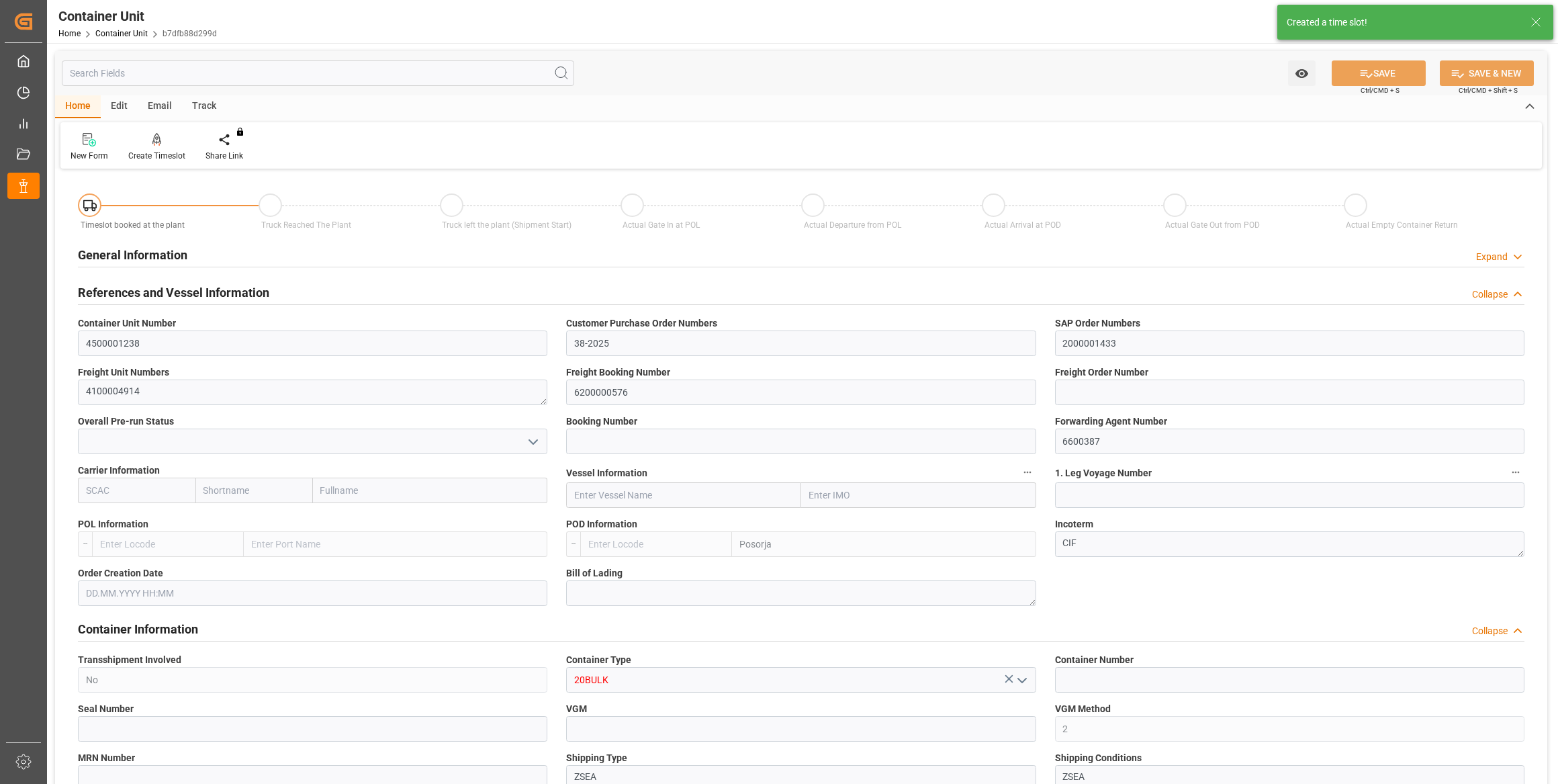
type input "0"
type input "26500"
type input "29.09.2025"
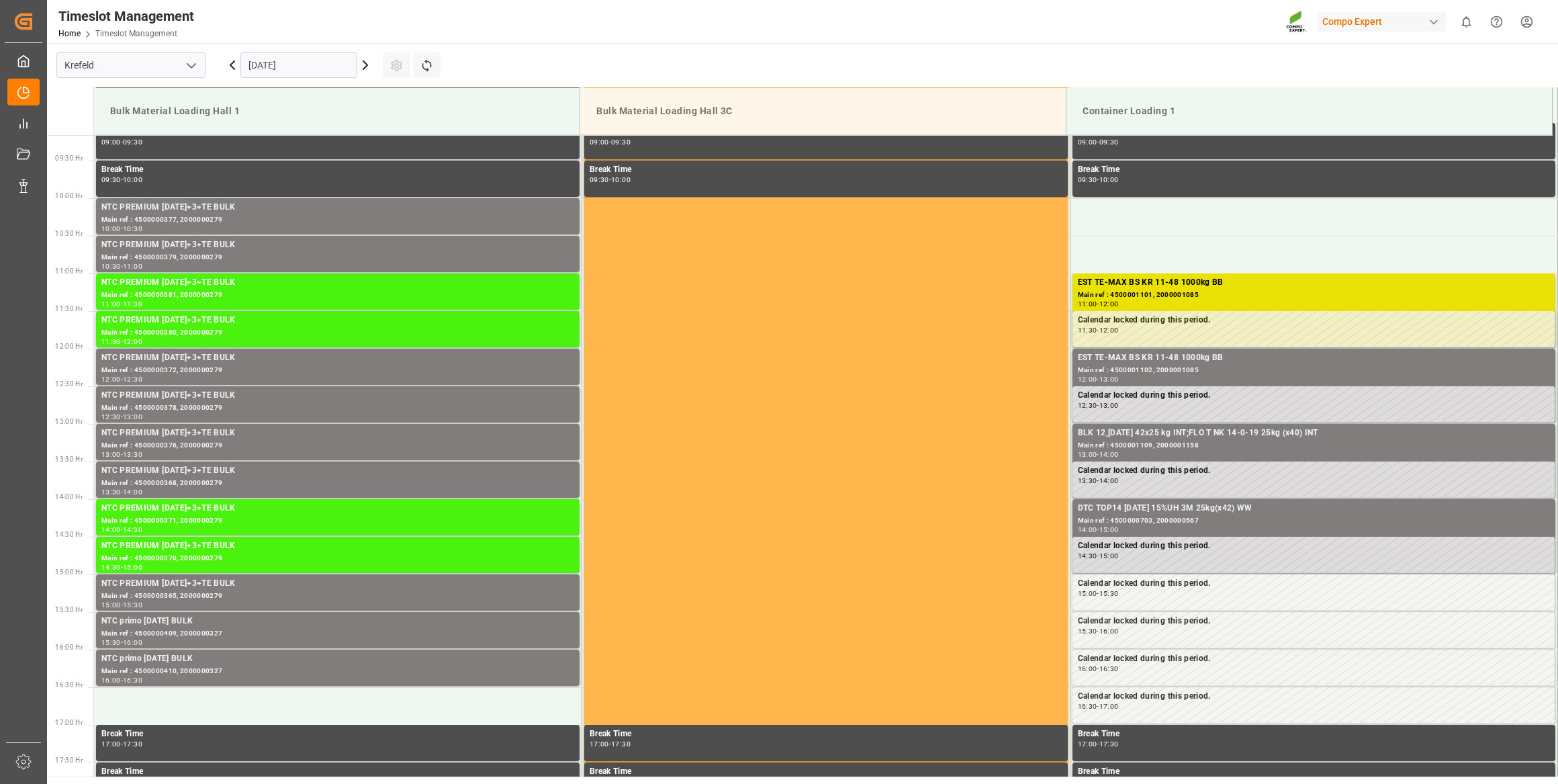
scroll to position [566, 0]
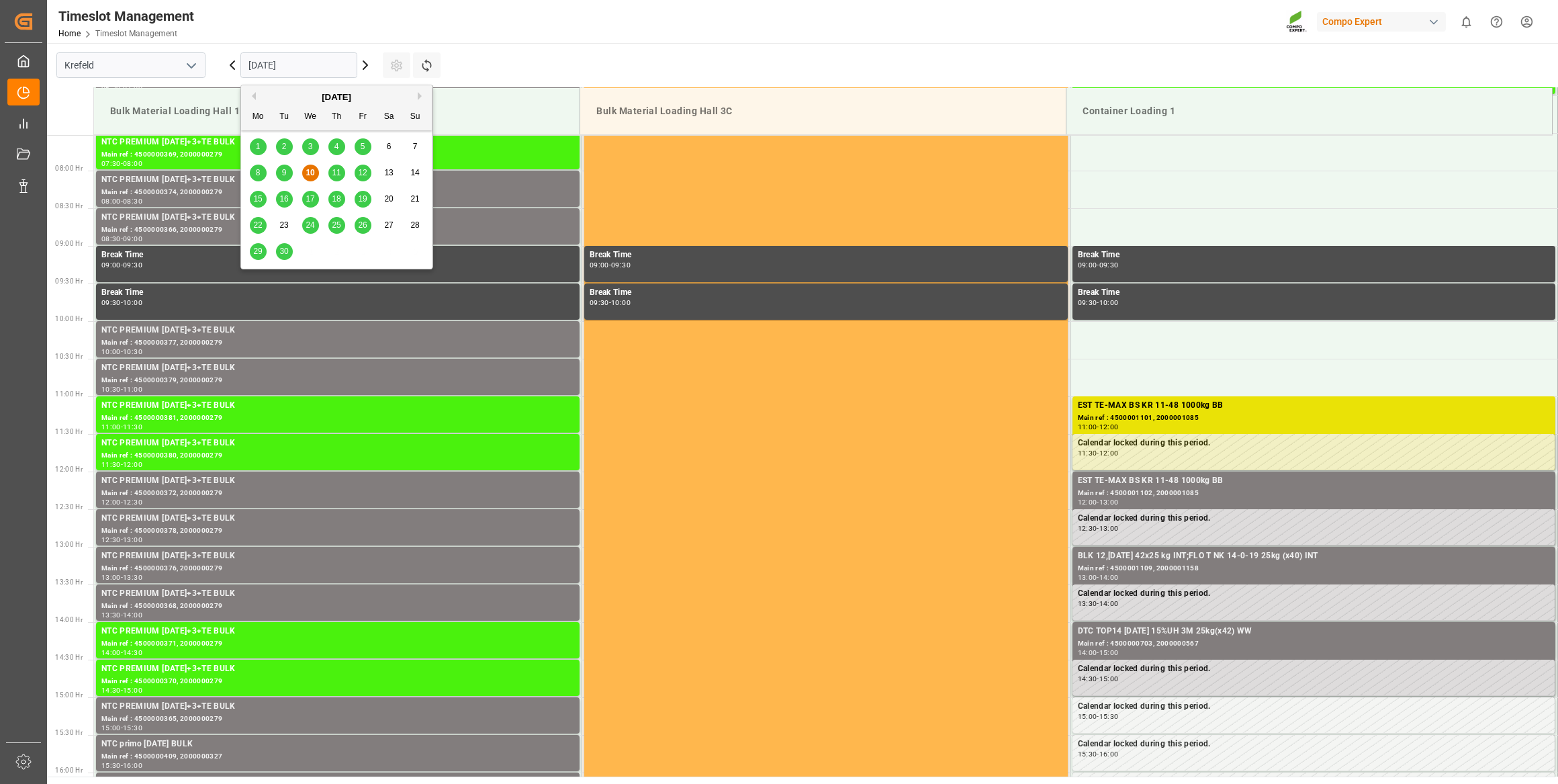
click at [334, 69] on input "[DATE]" at bounding box center [299, 65] width 117 height 26
click at [418, 95] on div "Previous Month Next Month [DATE] Mo Tu We Th Fr Sa Su 1 2 3 4 5 6 7 8 9 10 11 1…" at bounding box center [337, 177] width 193 height 185
click at [418, 95] on button "Next Month" at bounding box center [422, 96] width 8 height 8
click at [335, 204] on div "16" at bounding box center [337, 199] width 17 height 16
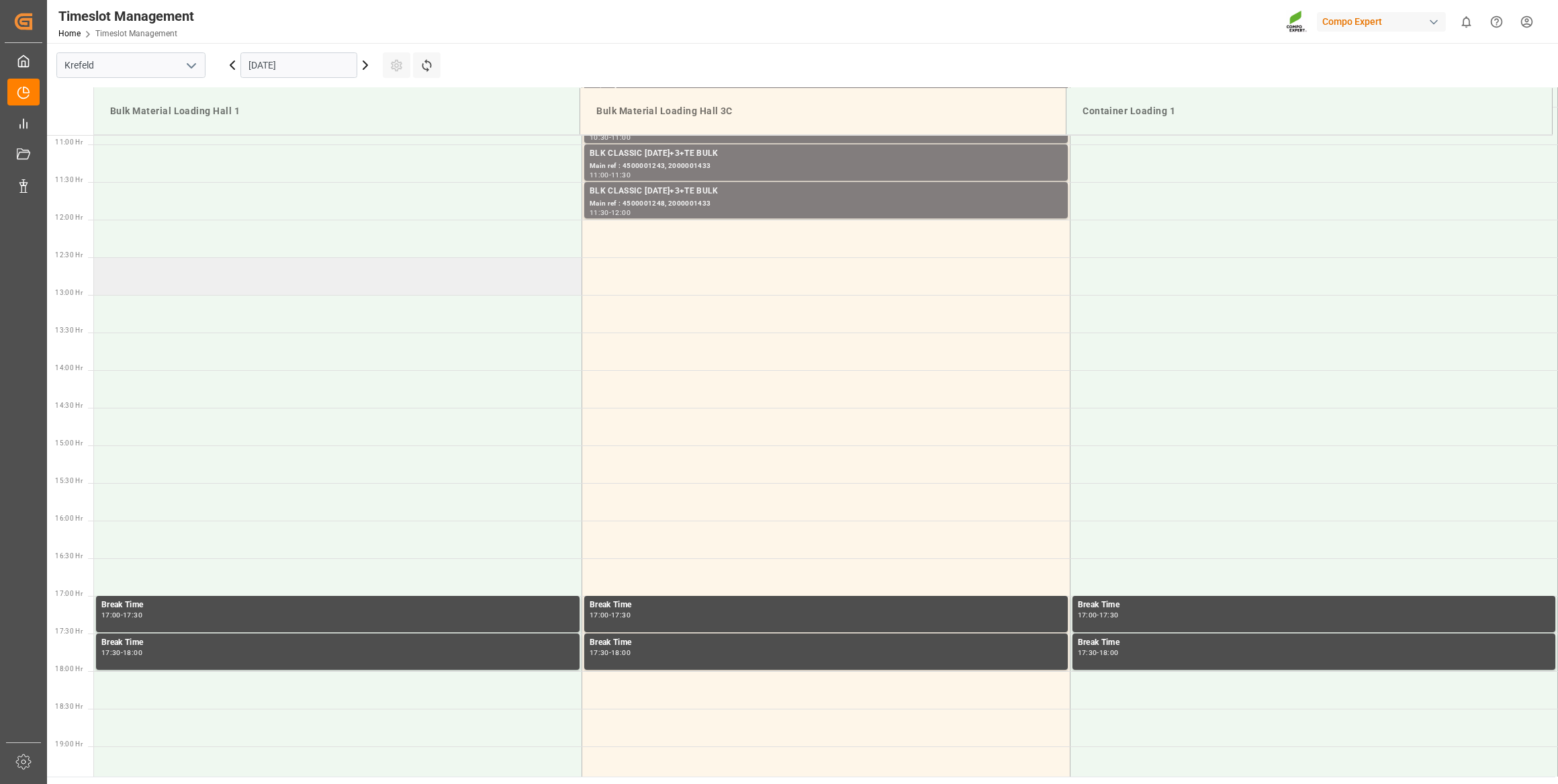
scroll to position [818, 0]
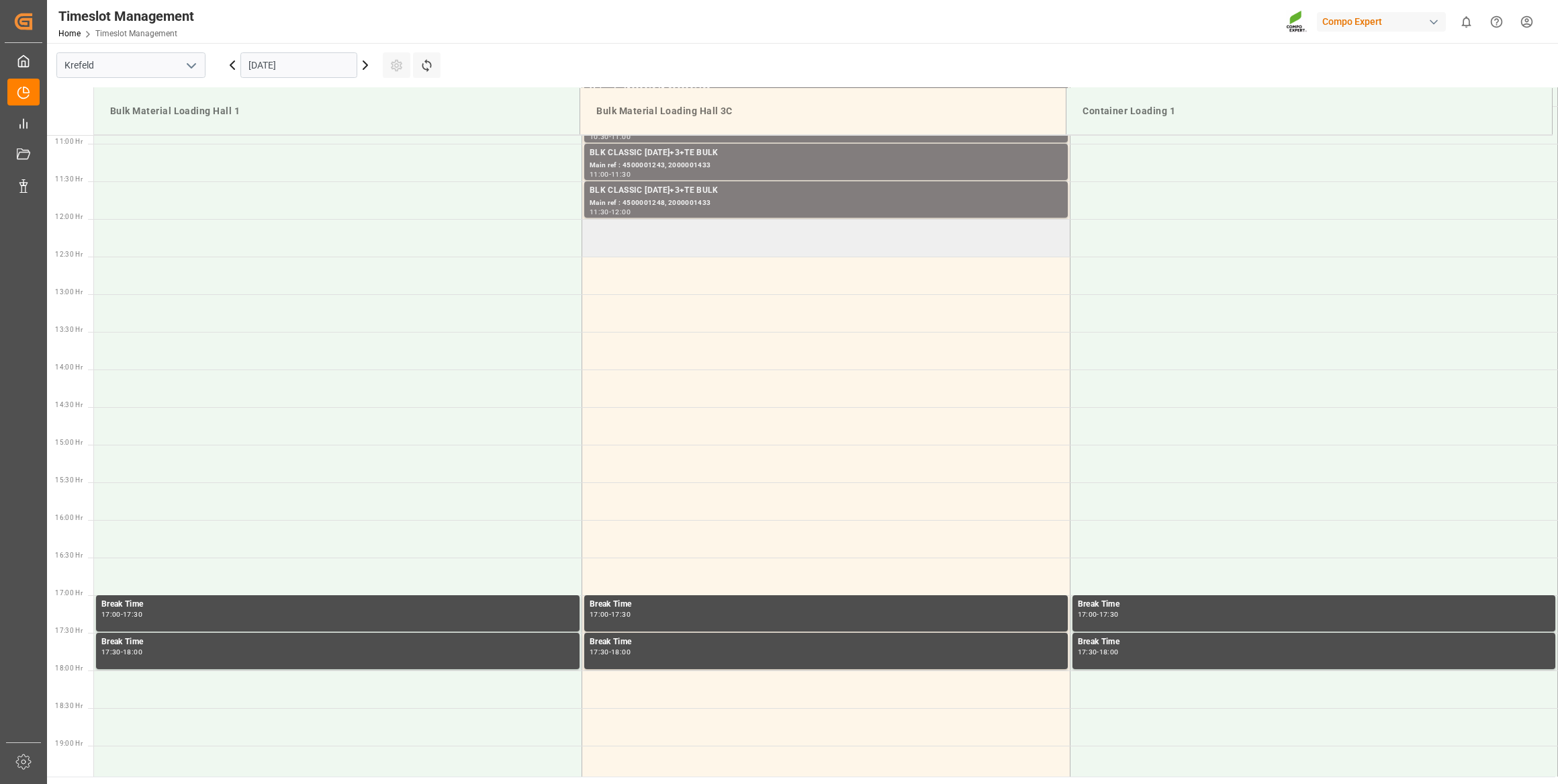
click at [664, 249] on td at bounding box center [826, 238] width 488 height 38
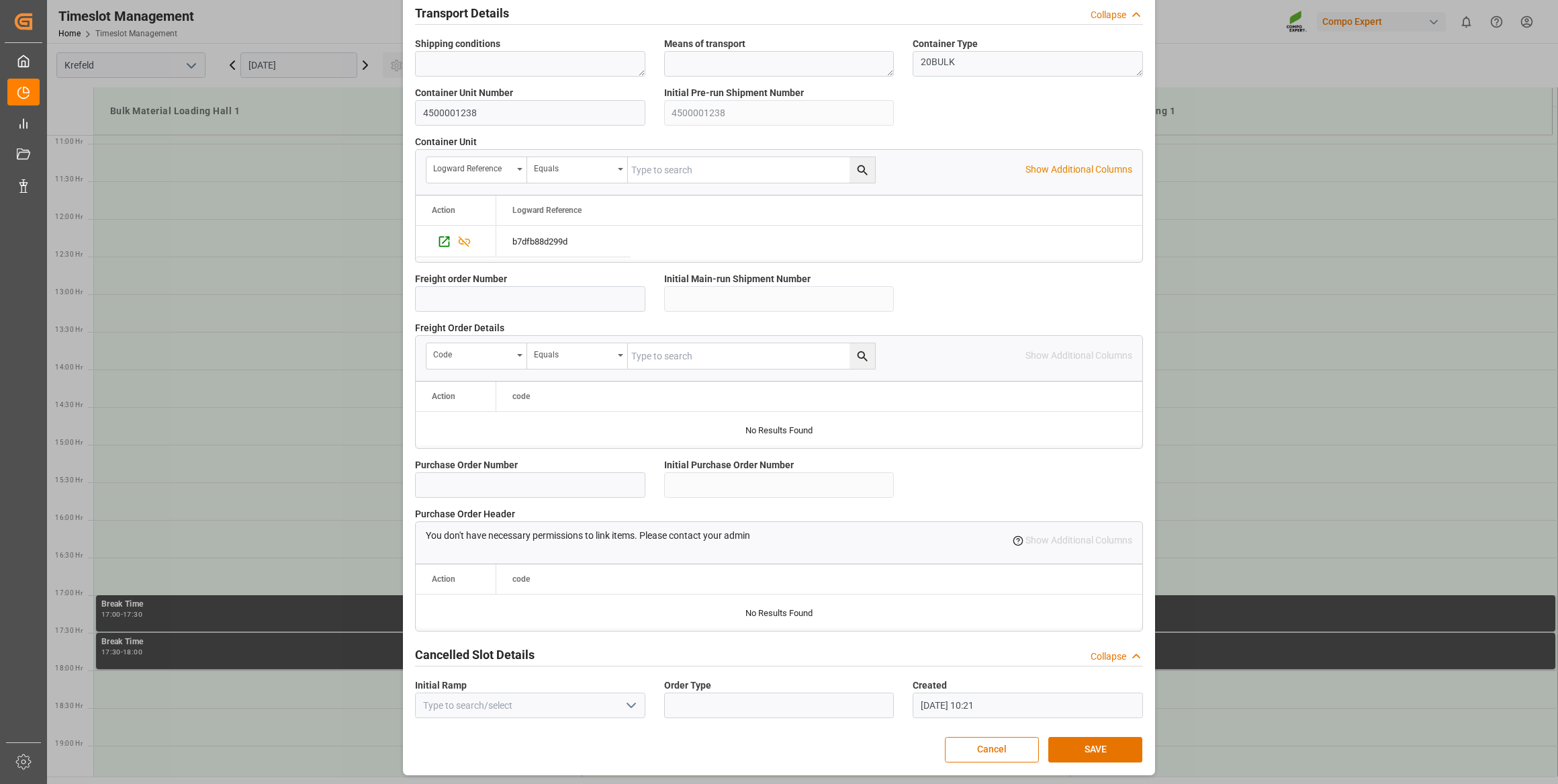
scroll to position [987, 0]
click at [1097, 748] on button "SAVE" at bounding box center [1095, 749] width 94 height 26
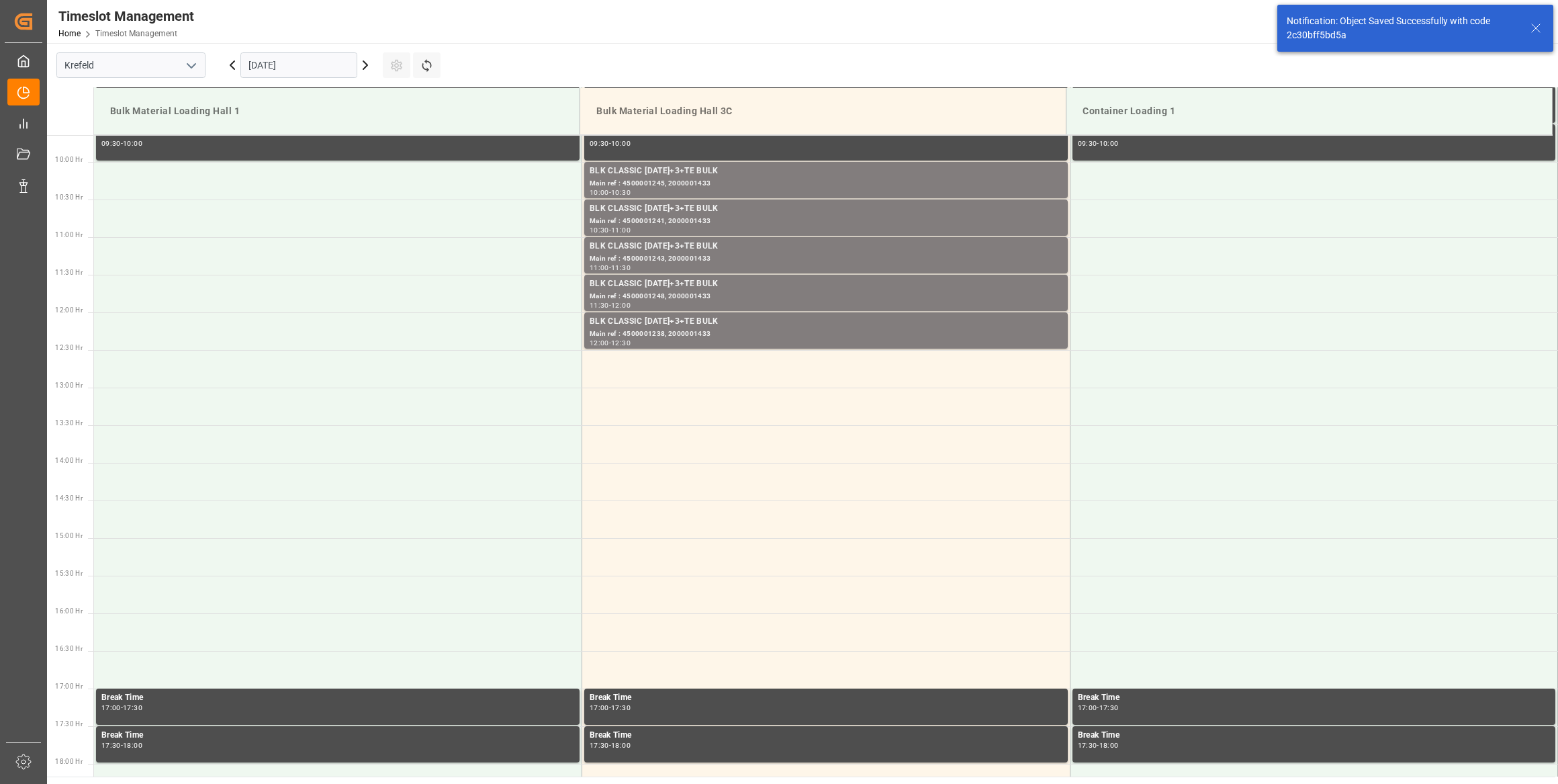
scroll to position [818, 0]
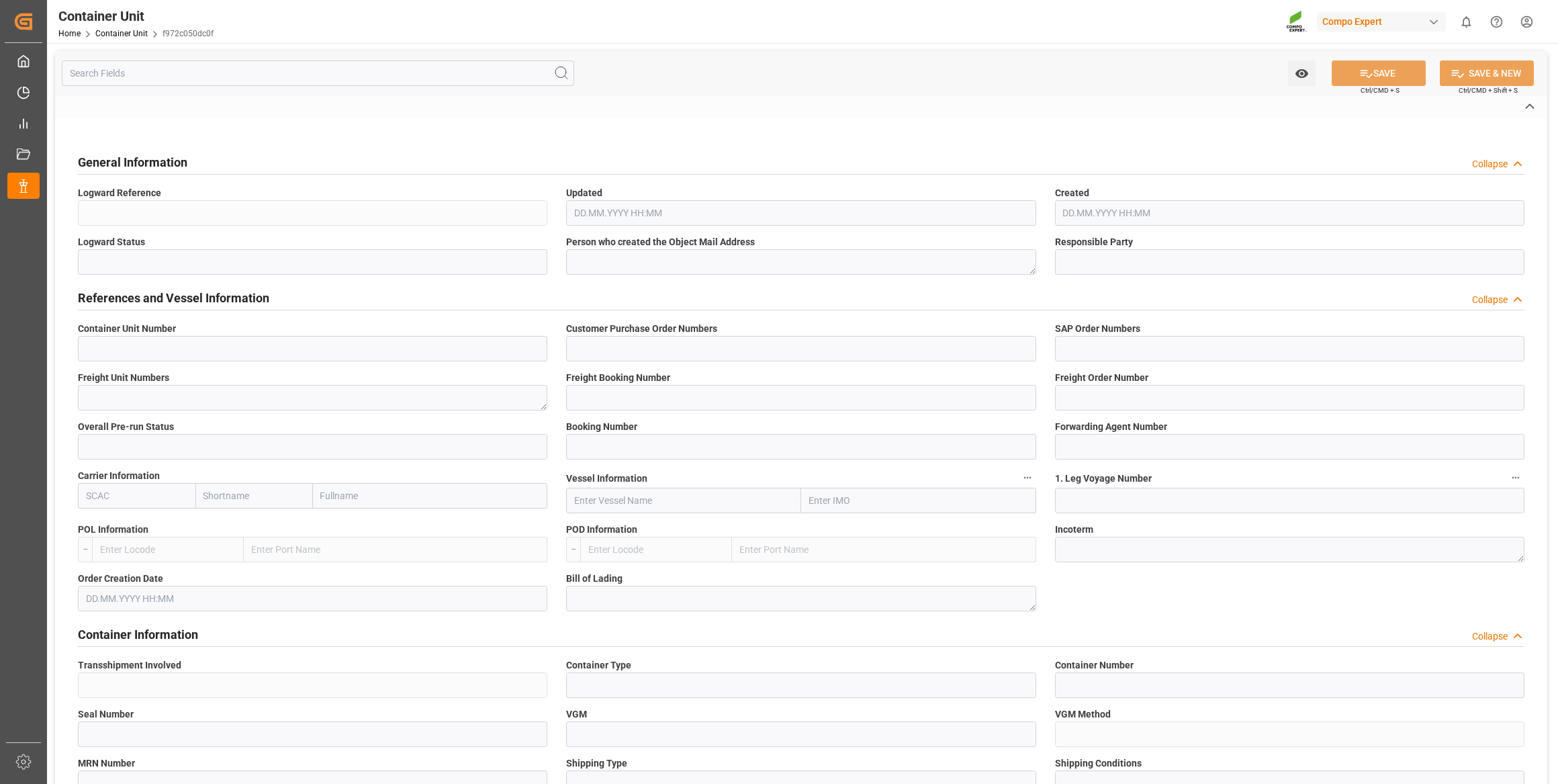
type input "4500001247"
type input "38-2025"
type input "2000001433"
type textarea "4100004923"
type input "6200000576"
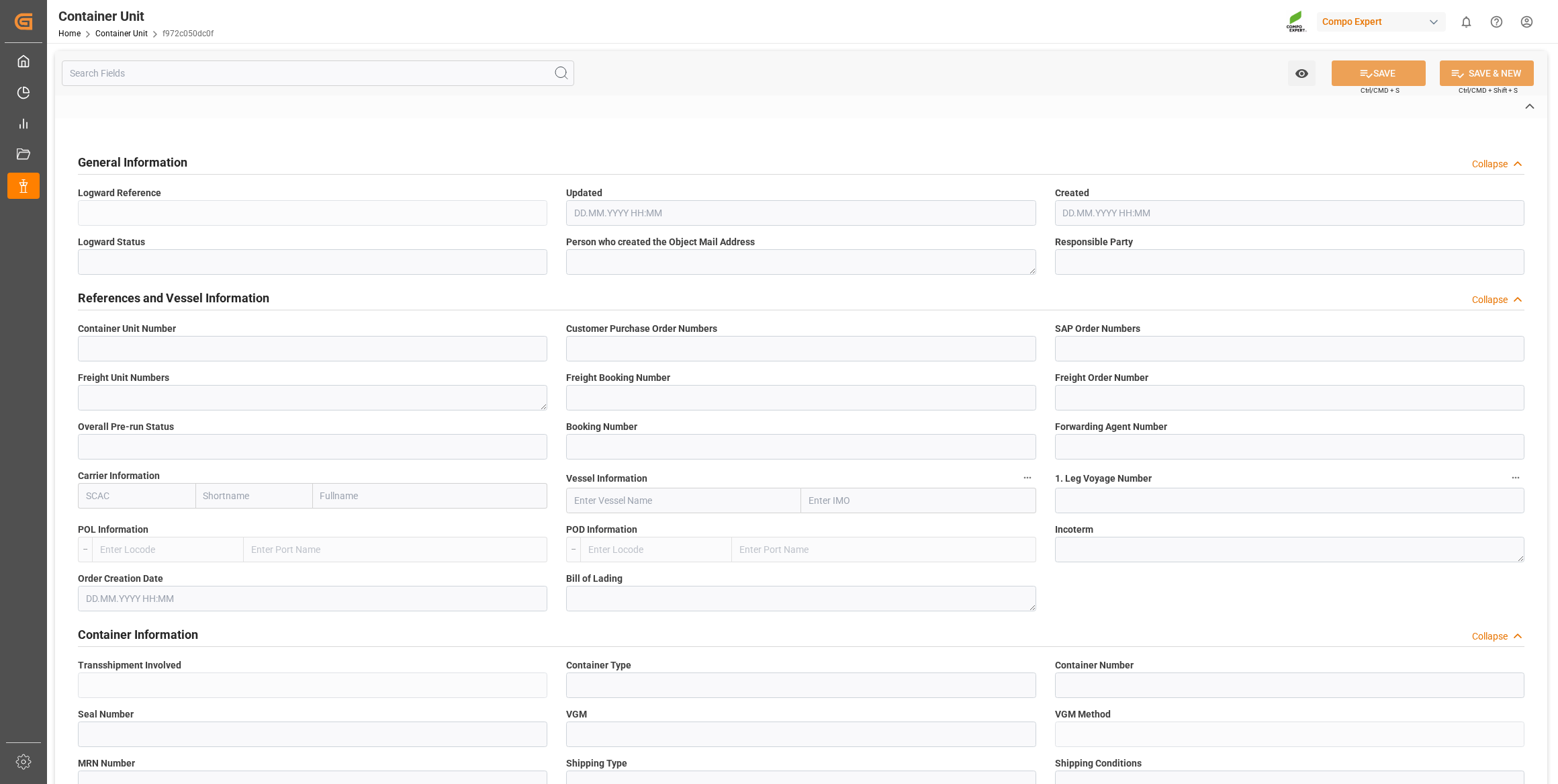
type input "6600387"
type input "Posorja"
type textarea "CIF"
type input "No"
type input "20BULK"
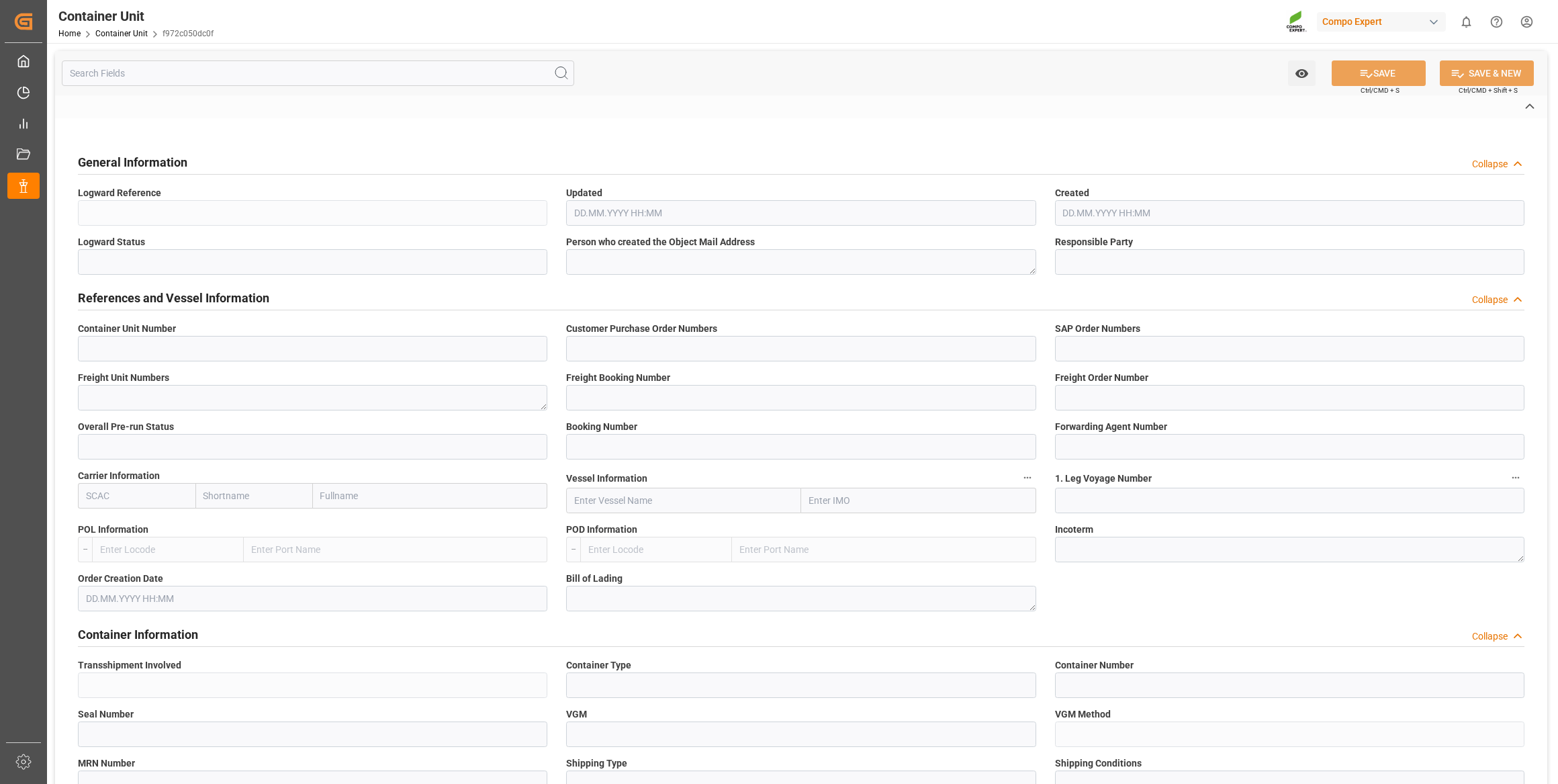
type input "2"
type textarea "ZSEA"
type textarea "170102"
type input "Ecuador"
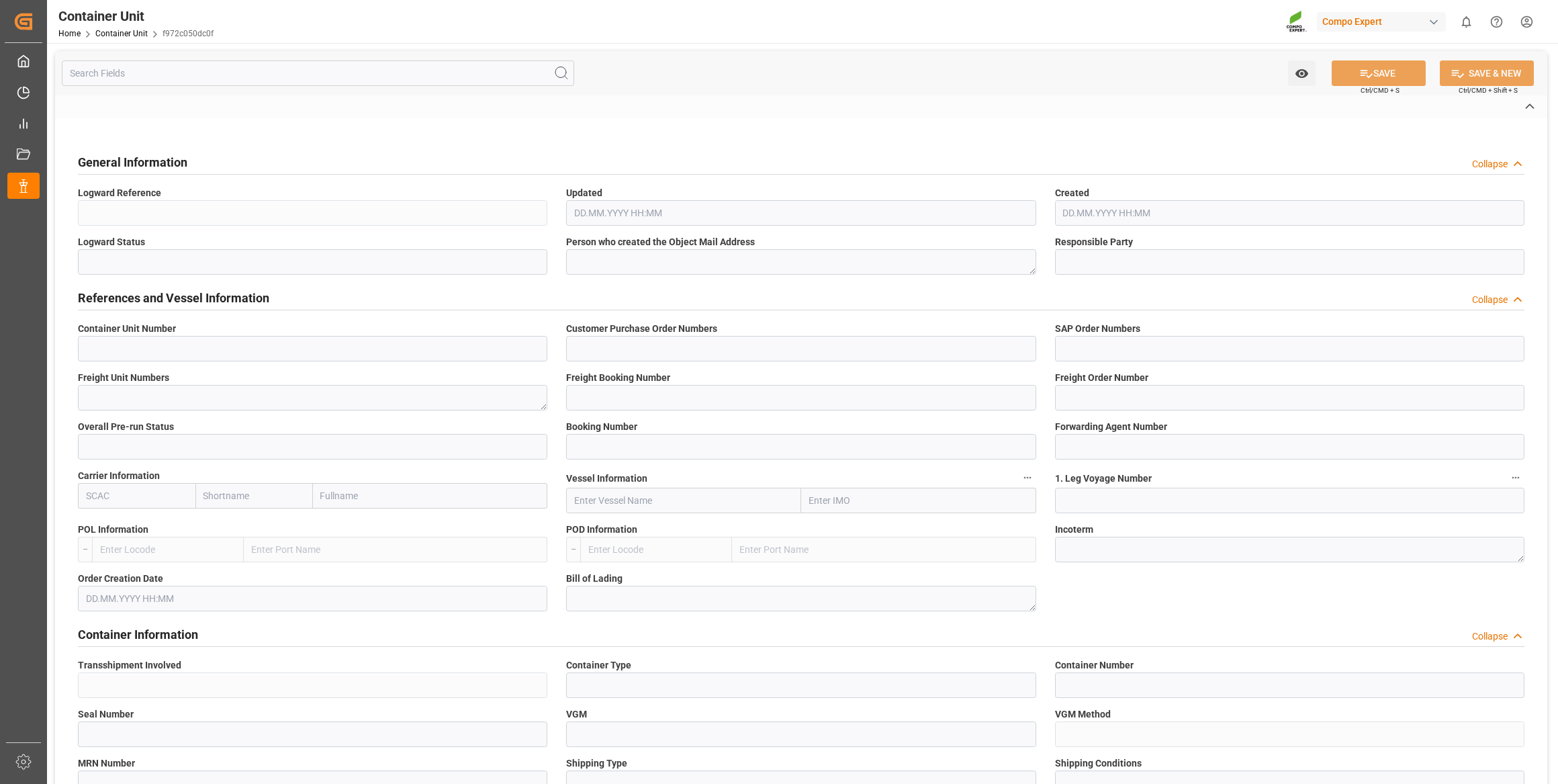
type input "EUR"
type textarea "BLK CLASSIC [DATE]+3+TE BULK"
type textarea "2564002000"
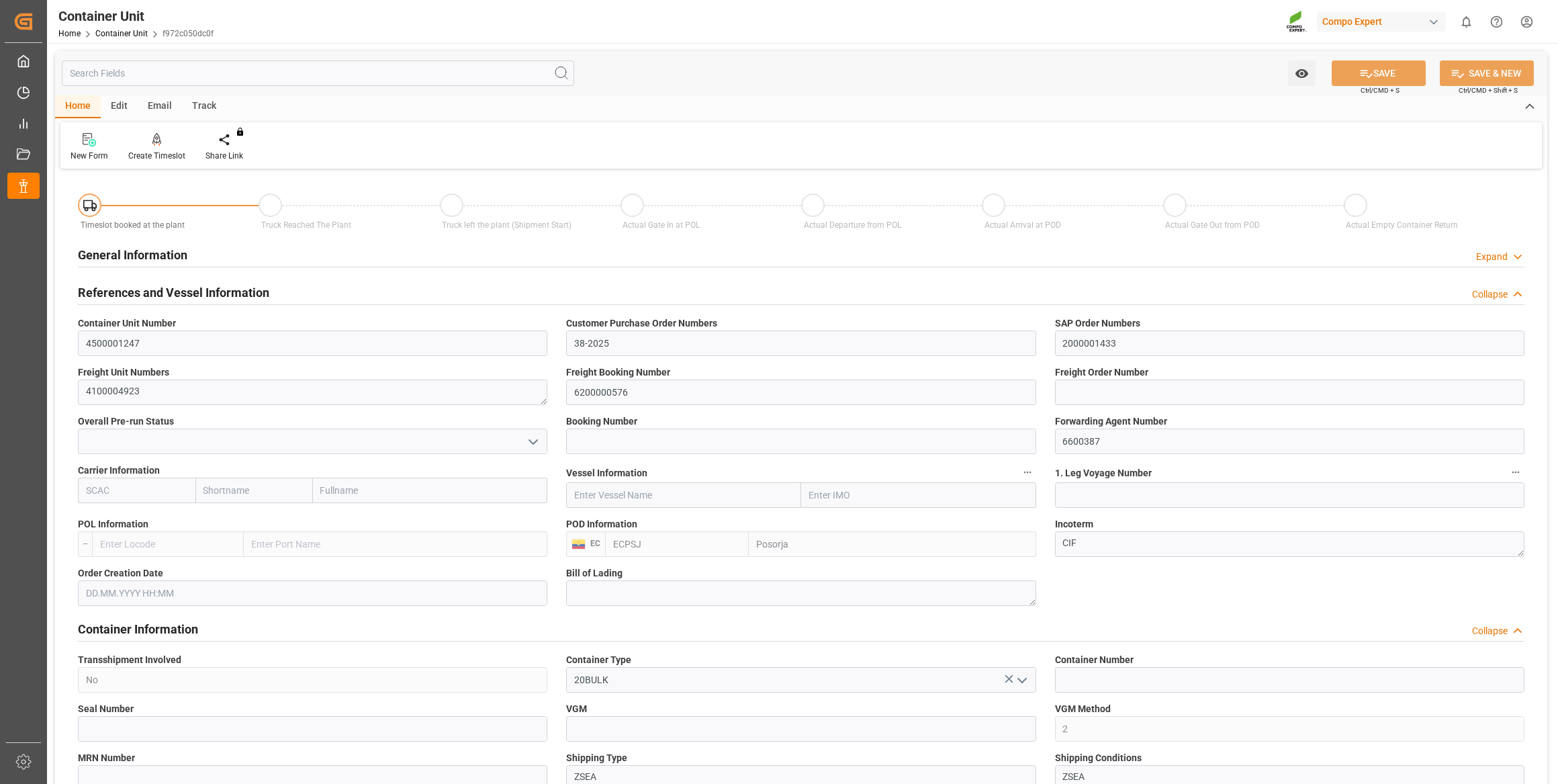
type input "ECPSJ"
type input "9"
type input "0"
type input "9"
type input "0"
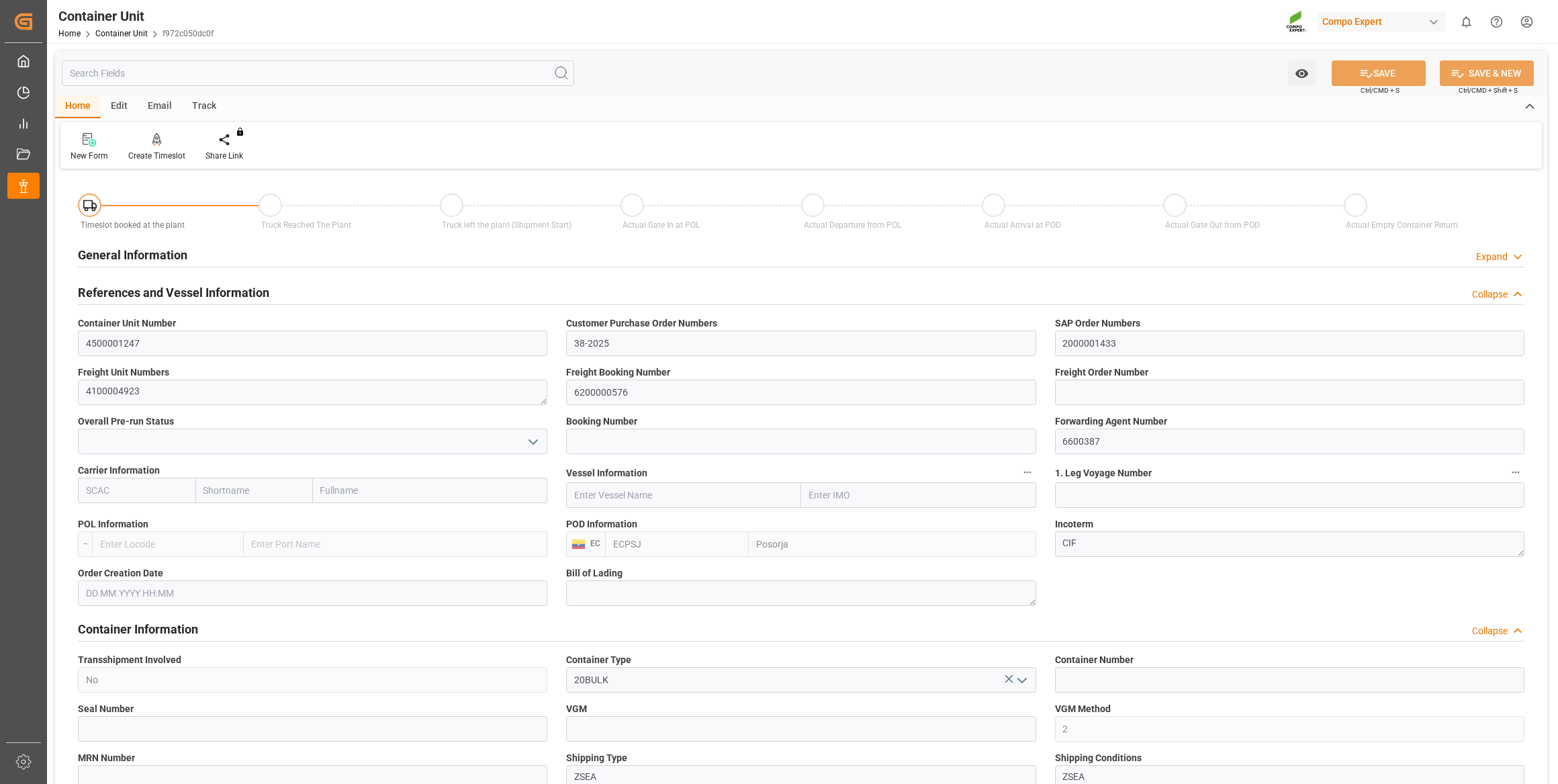
type input "0"
type input "26500"
type input "29.09.2025"
click at [149, 135] on div at bounding box center [157, 139] width 57 height 14
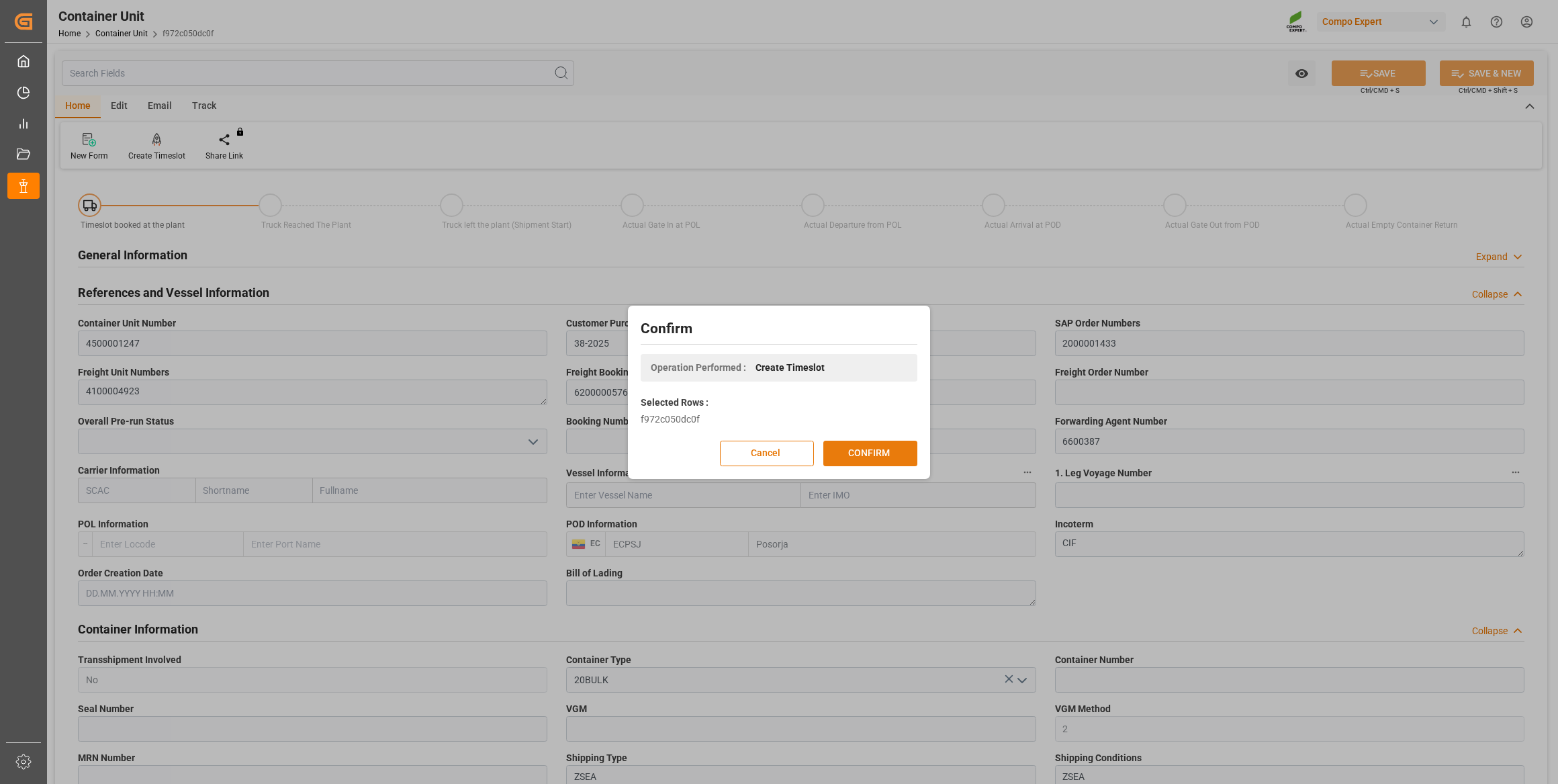
click at [880, 457] on button "CONFIRM" at bounding box center [870, 453] width 94 height 26
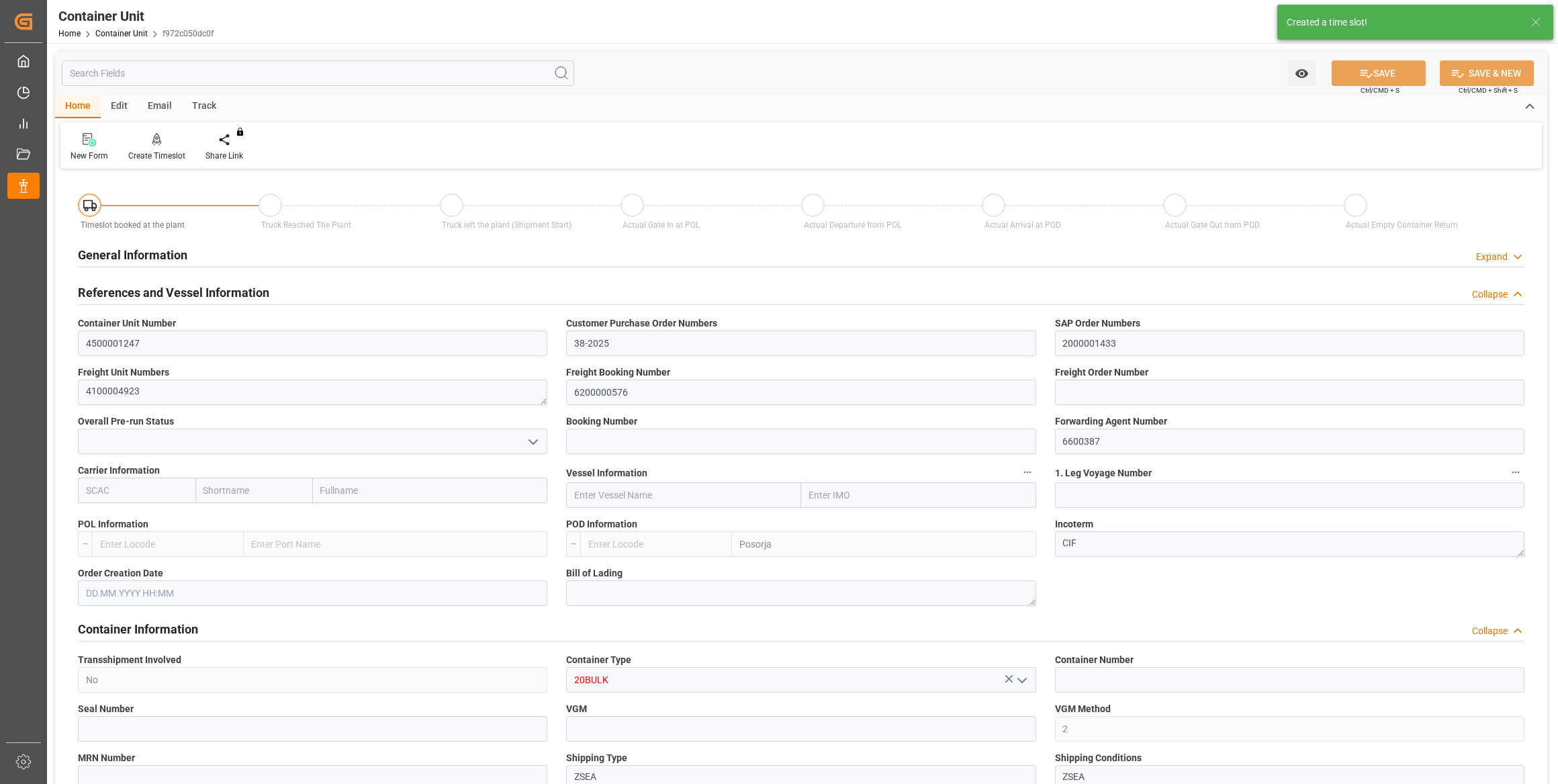
type input "ECPSJ"
type input "9"
type input "0"
type input "9"
type input "0"
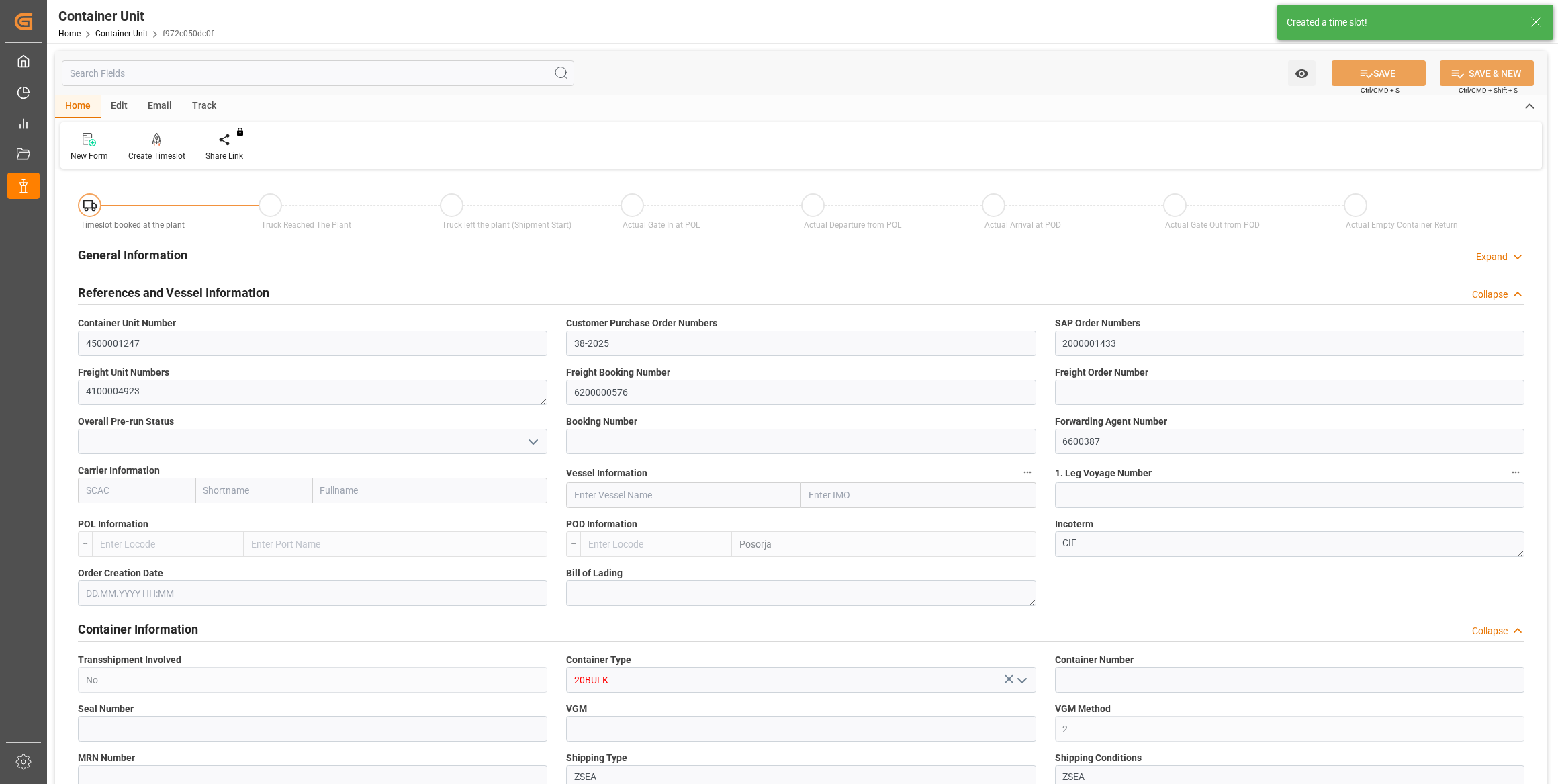
type input "0"
type input "26500"
type input "29.09.2025"
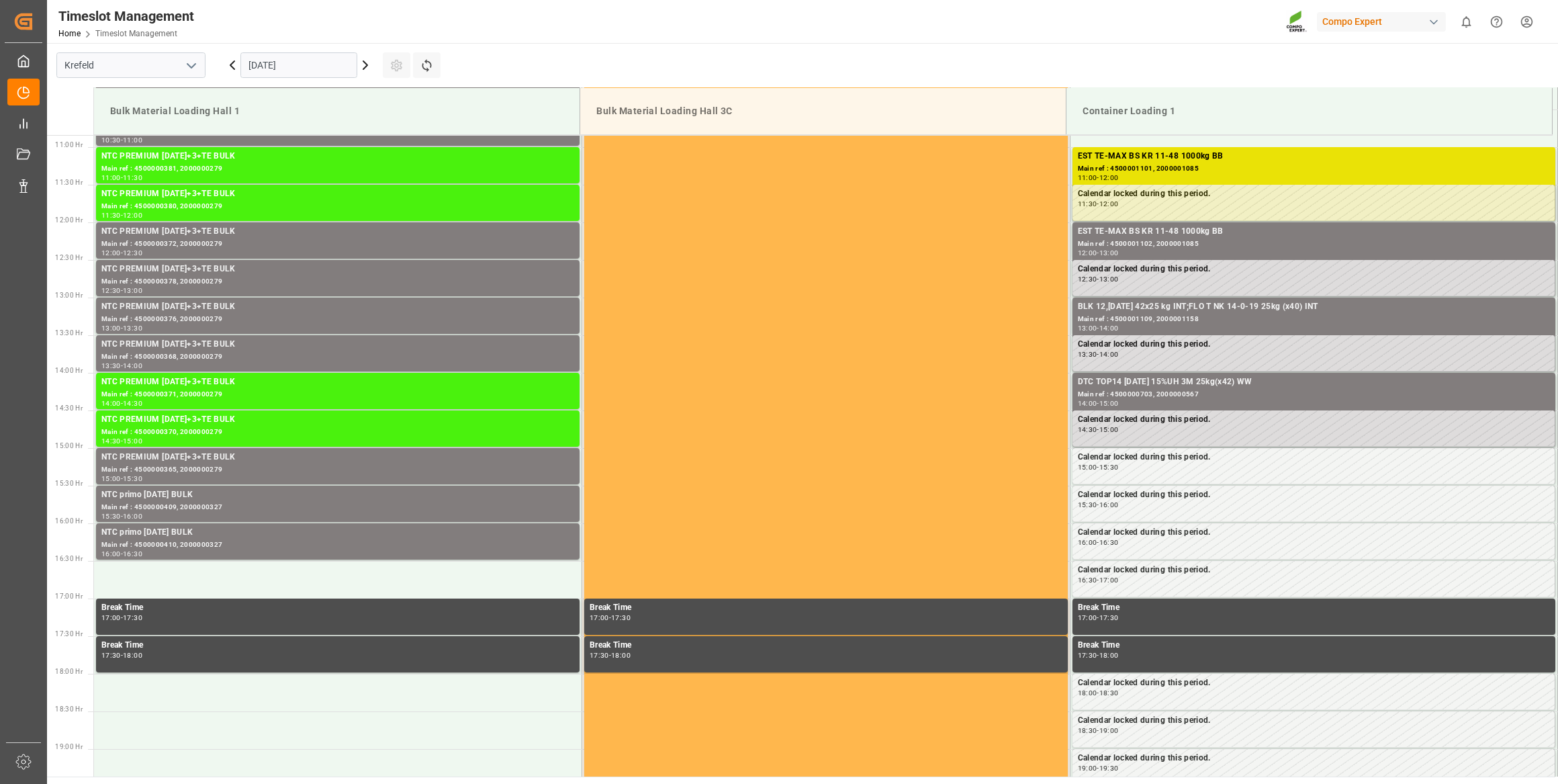
scroll to position [818, 0]
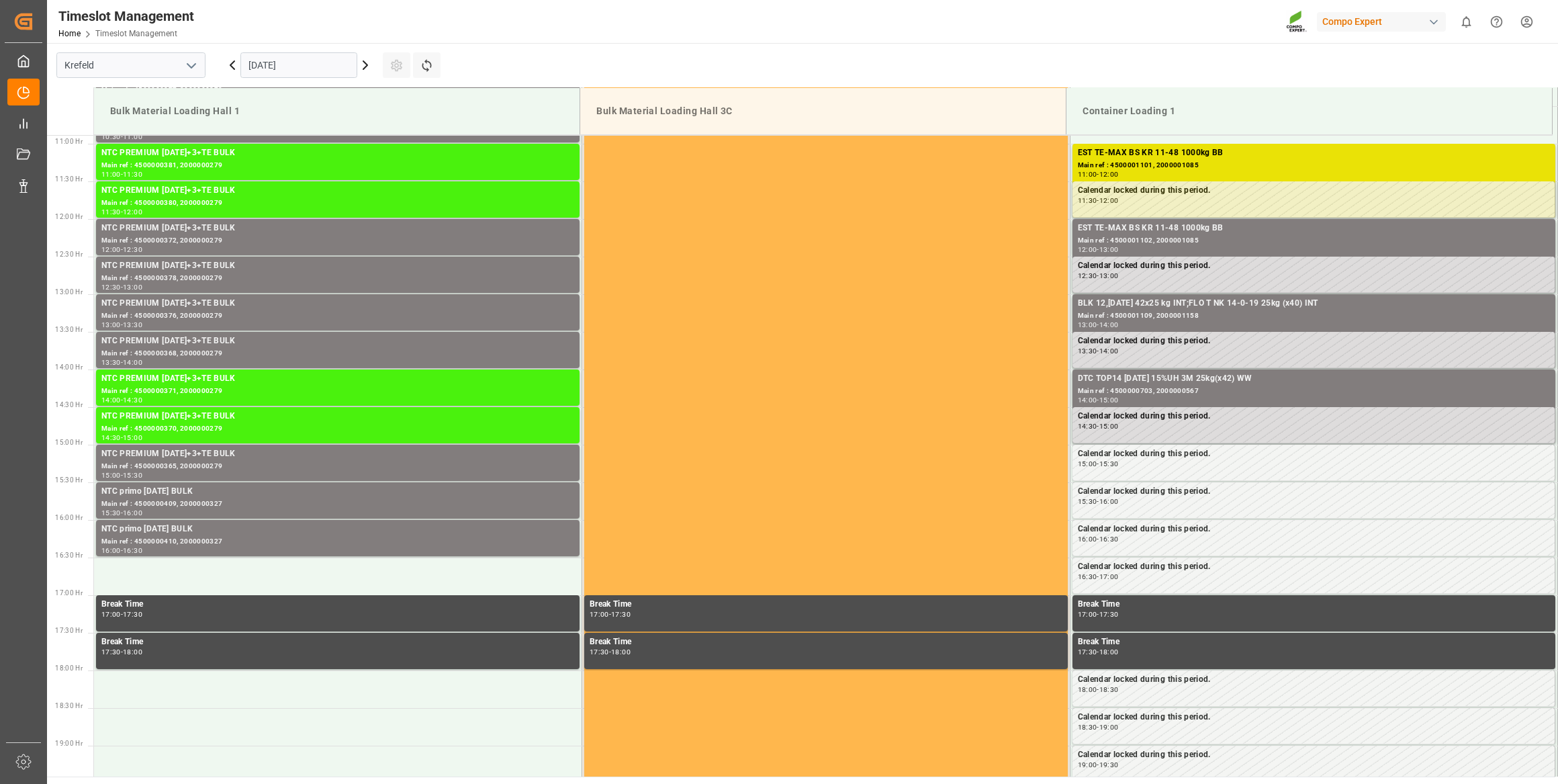
click at [328, 53] on input "[DATE]" at bounding box center [299, 65] width 117 height 26
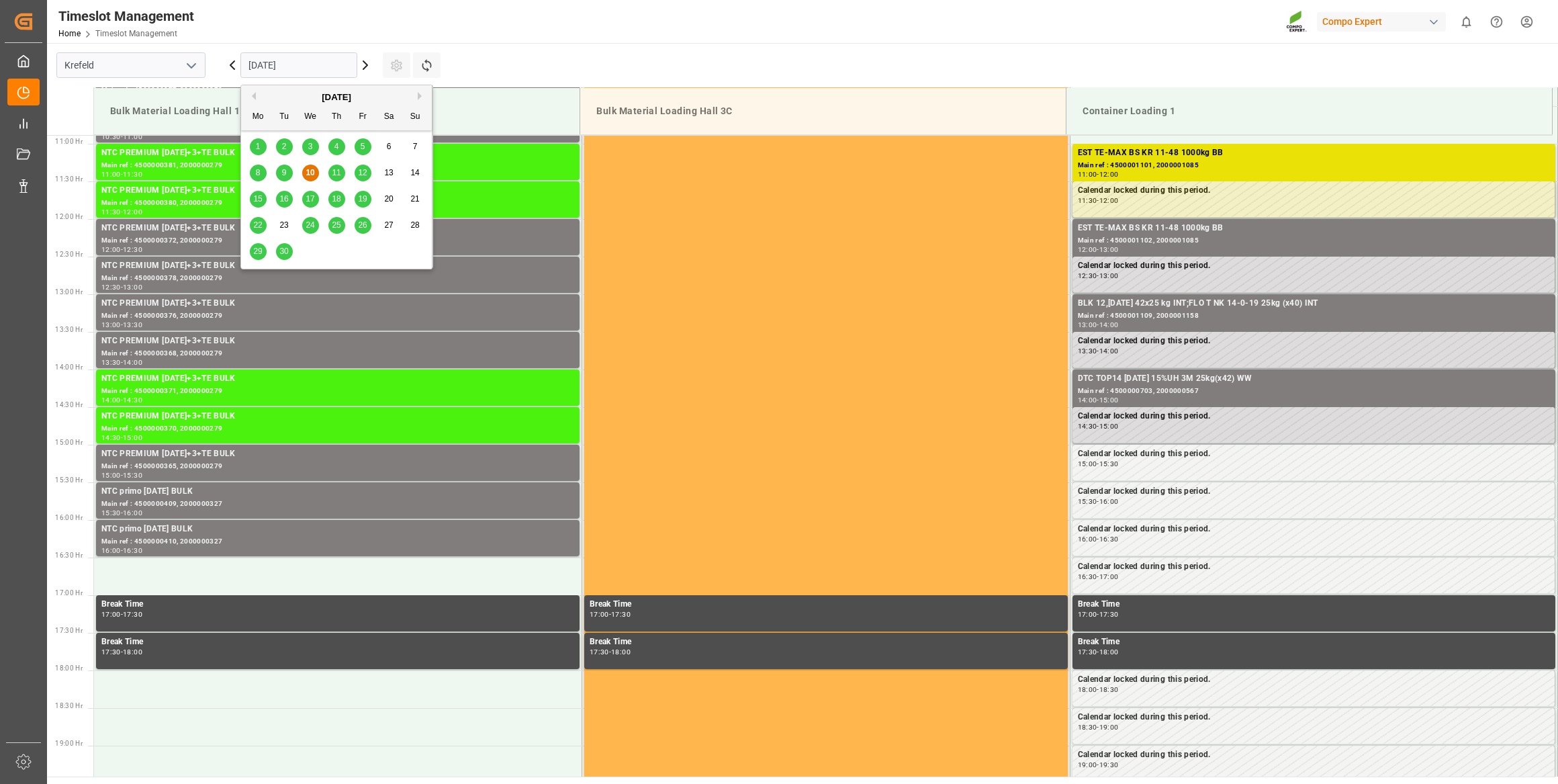
click at [419, 94] on button "Next Month" at bounding box center [422, 96] width 8 height 8
click at [337, 194] on span "16" at bounding box center [336, 199] width 9 height 10
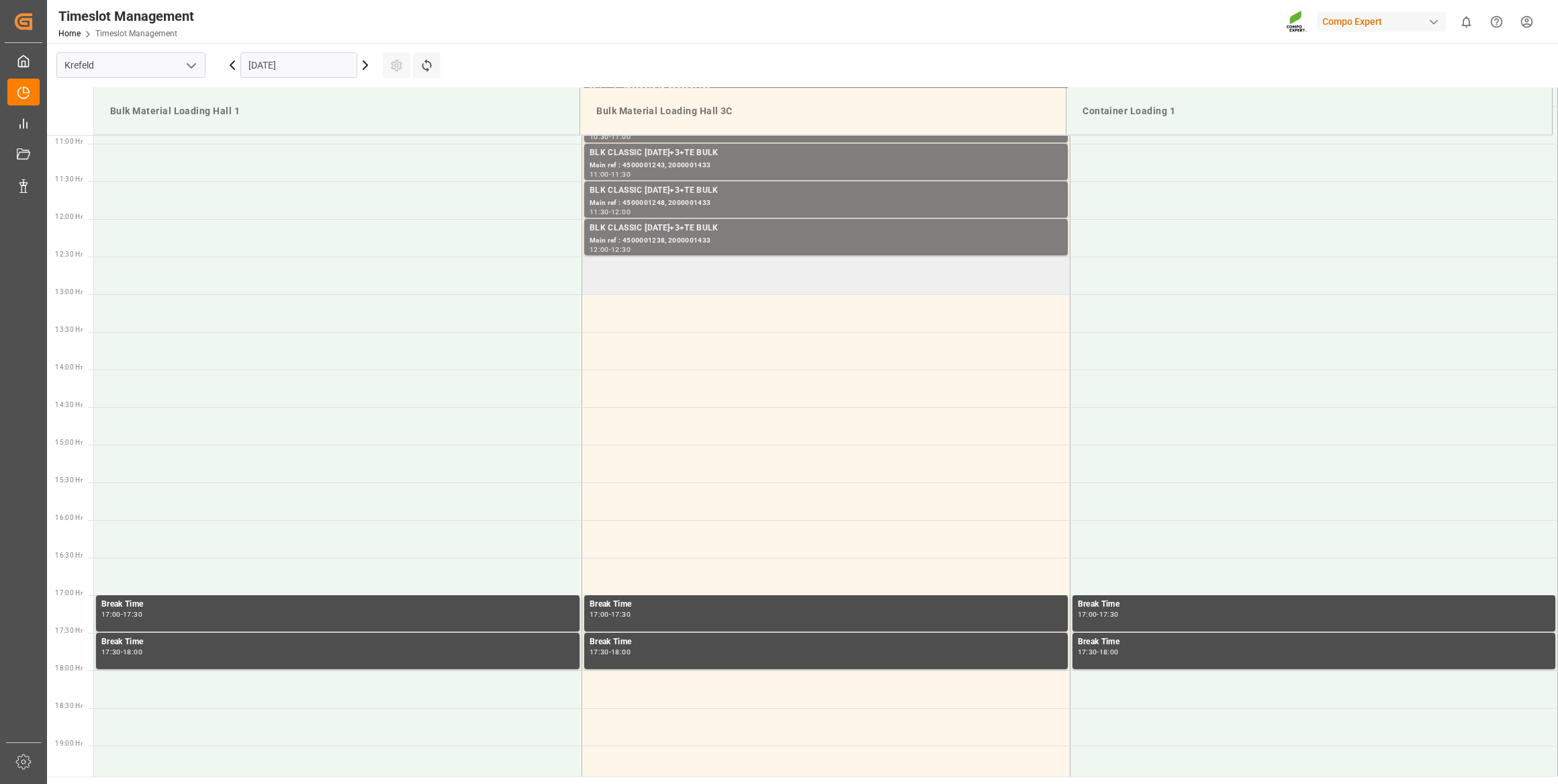
click at [723, 288] on td at bounding box center [826, 276] width 488 height 38
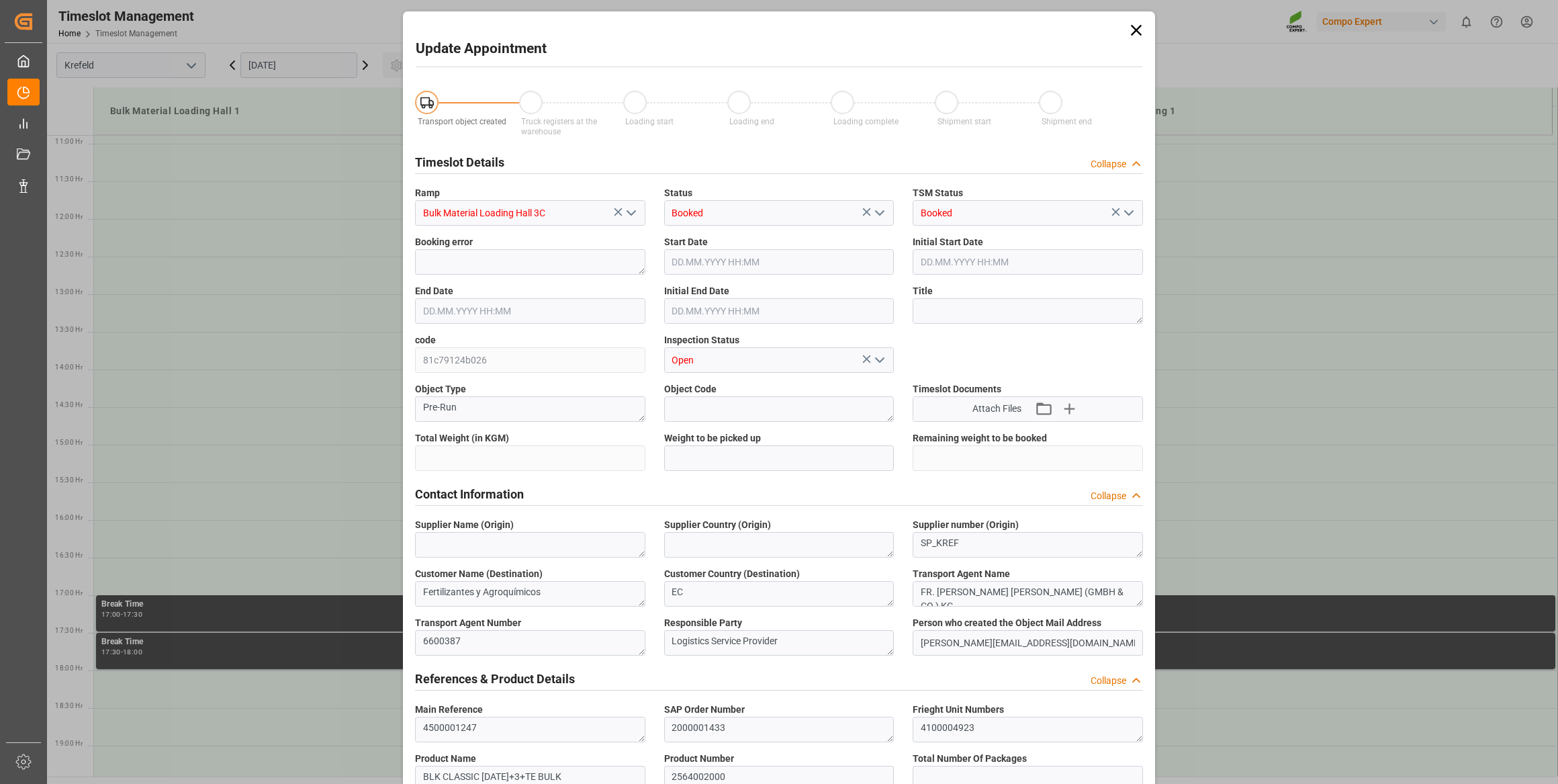
type input "26500"
type input "0"
type input "[DATE] 12:30"
type input "[DATE] 13:00"
type input "[DATE] 10:21"
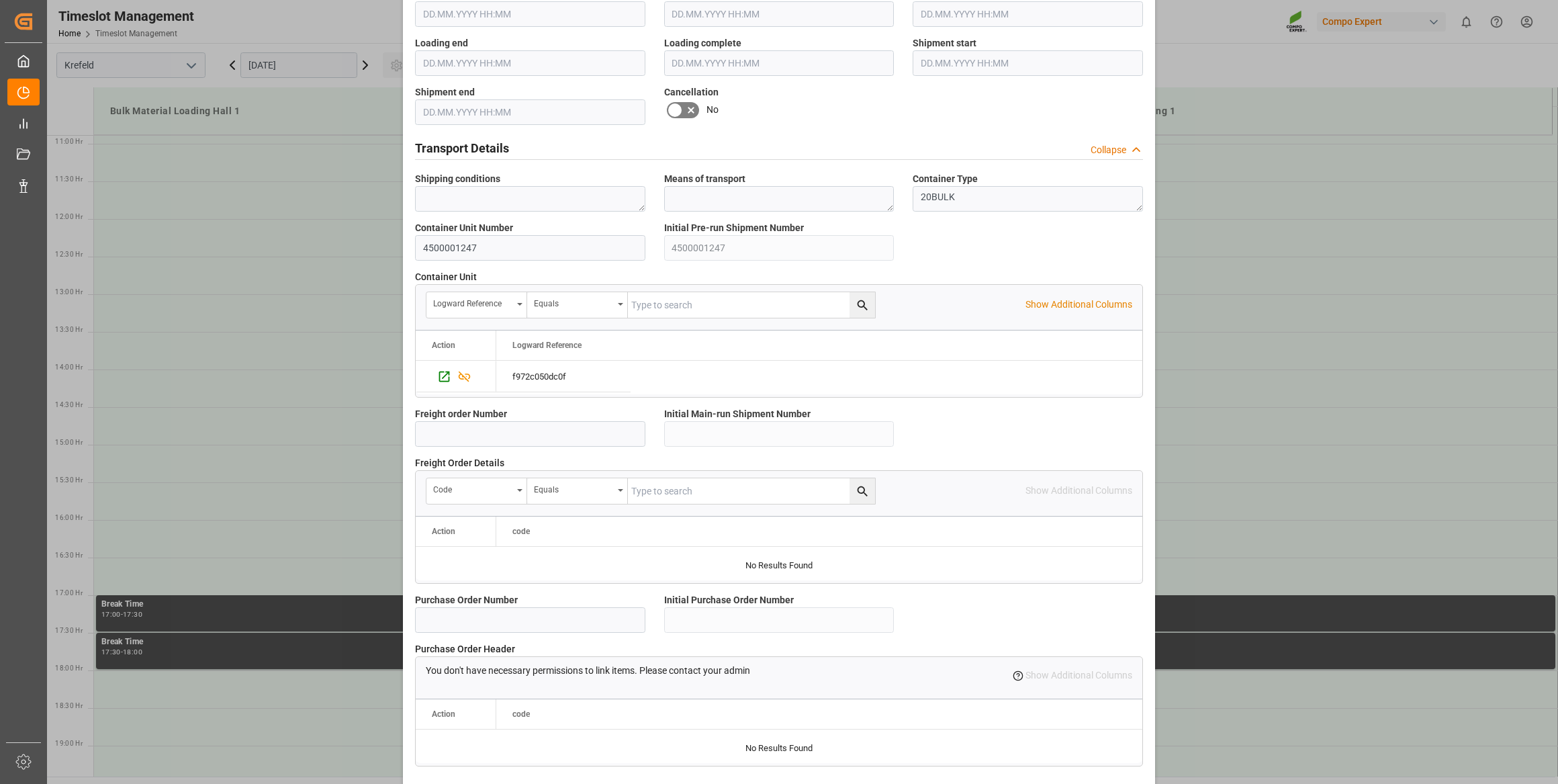
scroll to position [987, 0]
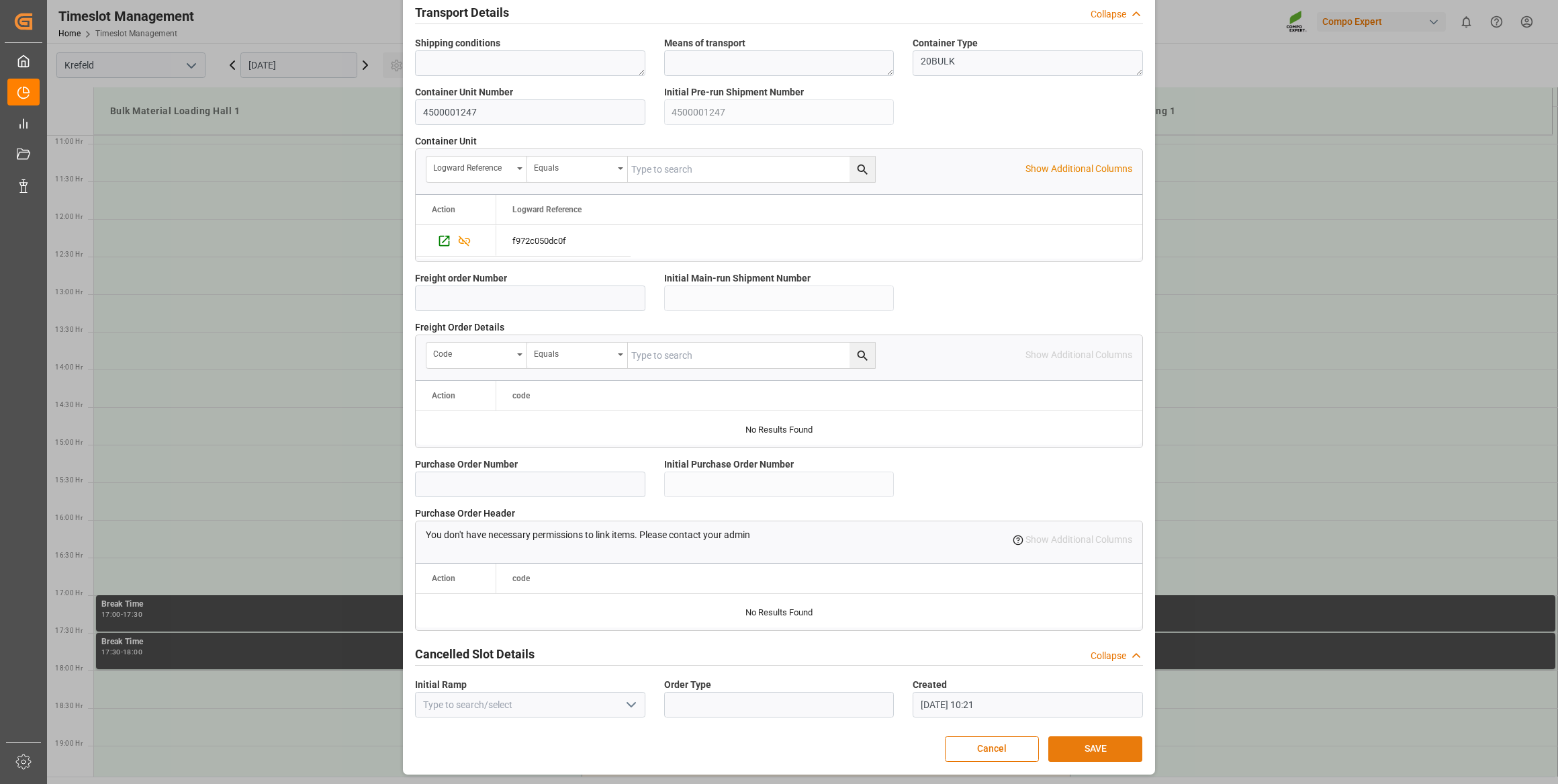
click at [1067, 752] on button "SAVE" at bounding box center [1095, 749] width 94 height 26
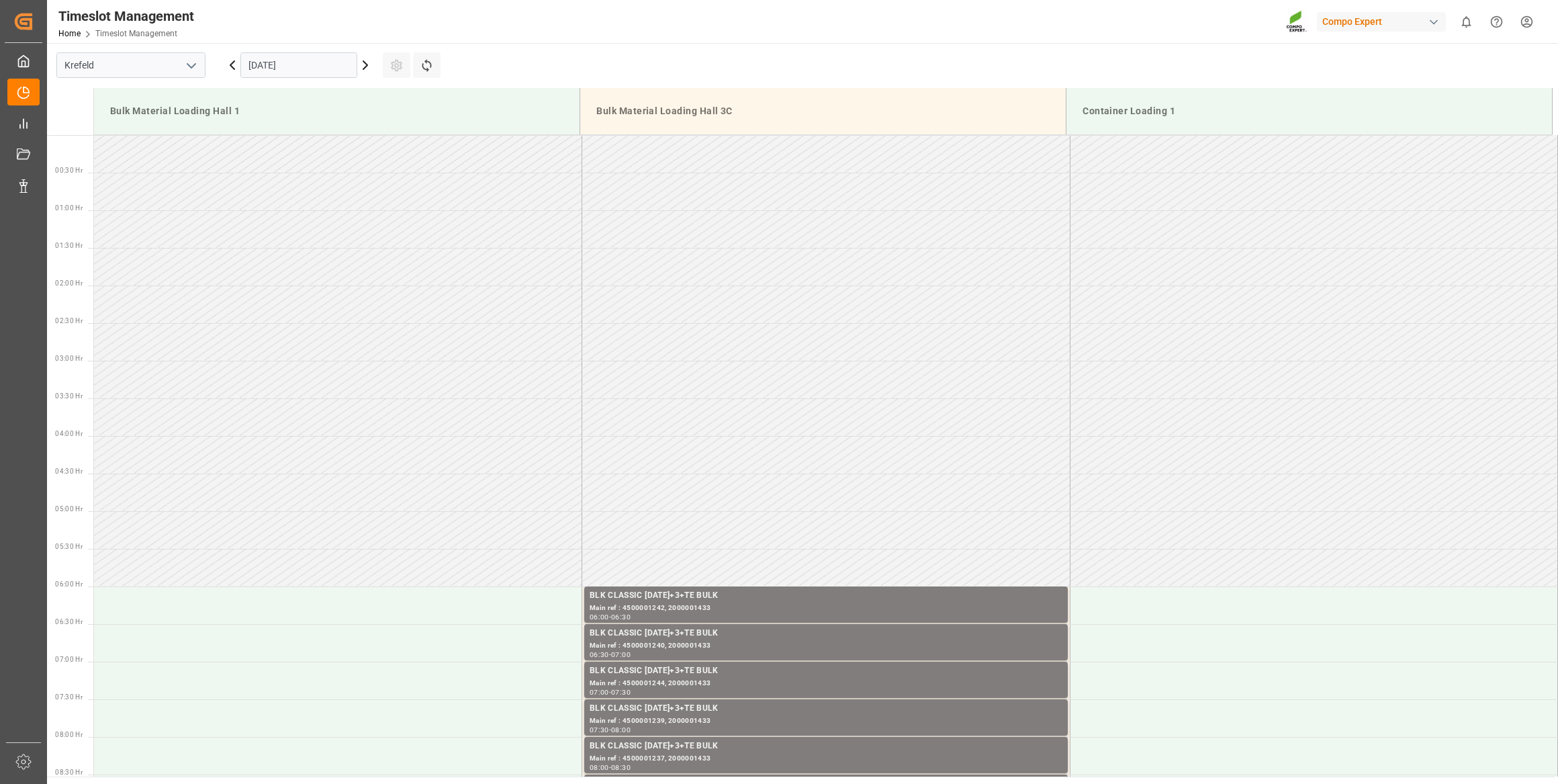
drag, startPoint x: 998, startPoint y: 300, endPoint x: 960, endPoint y: 77, distance: 226.2
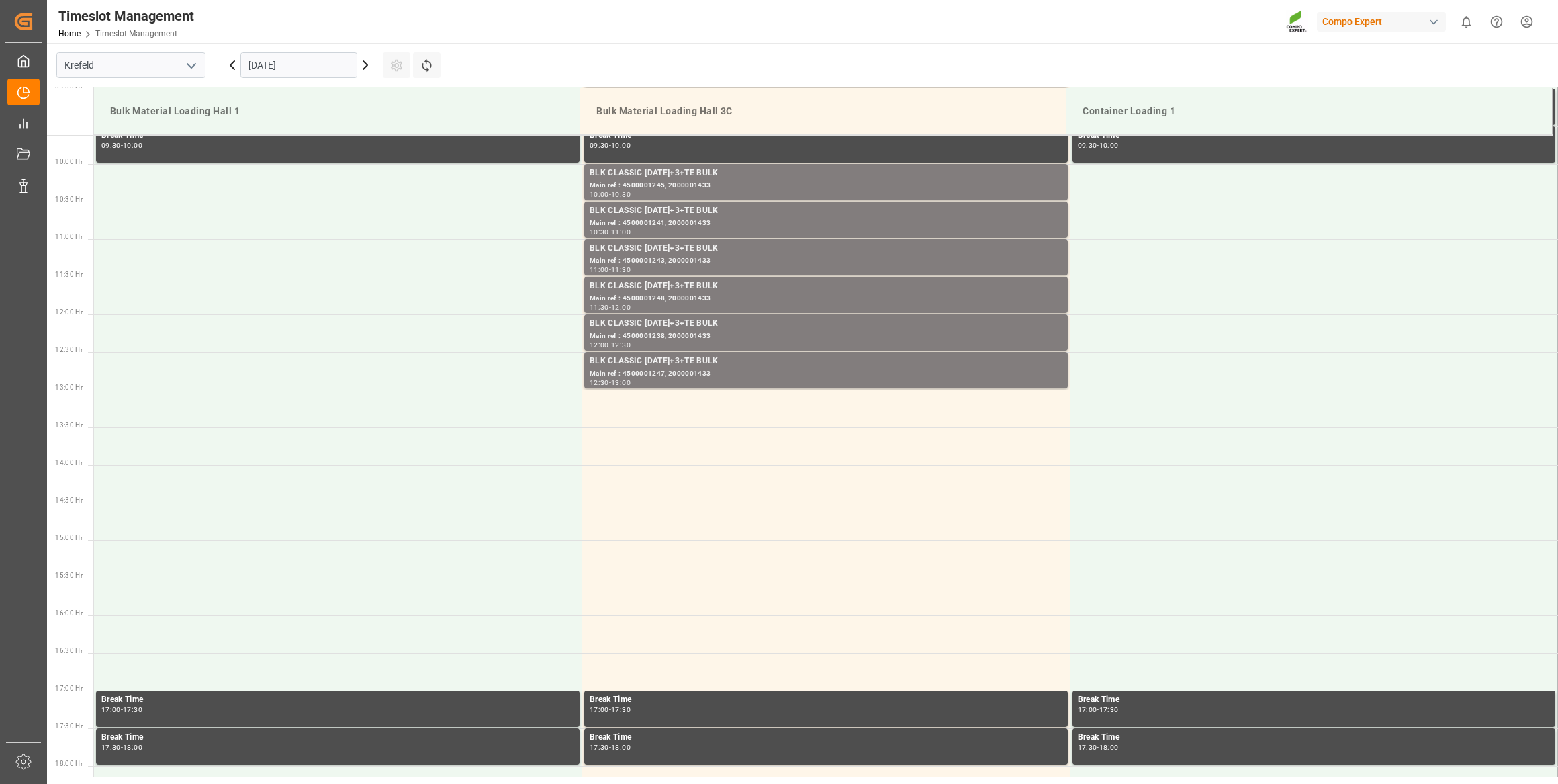
scroll to position [854, 0]
